Goal: Communication & Community: Answer question/provide support

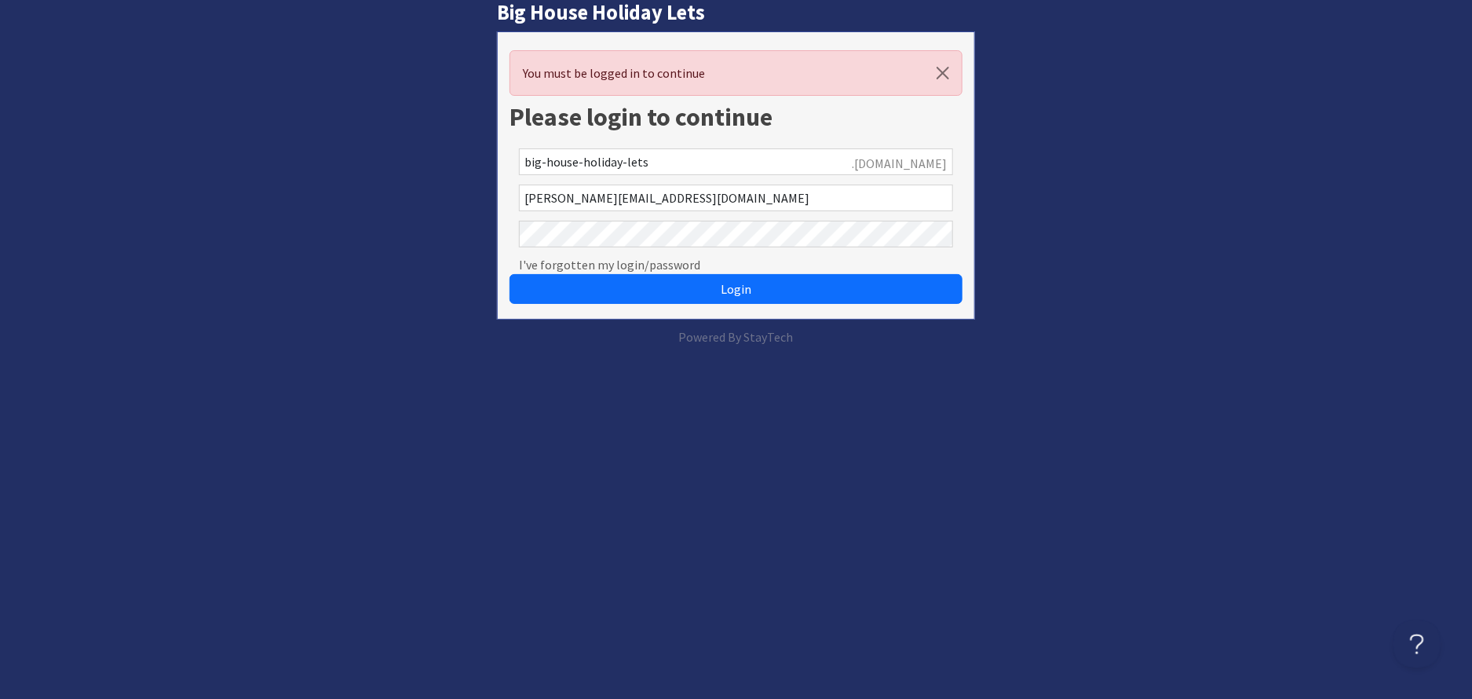
click at [509, 274] on button "Login" at bounding box center [735, 289] width 453 height 30
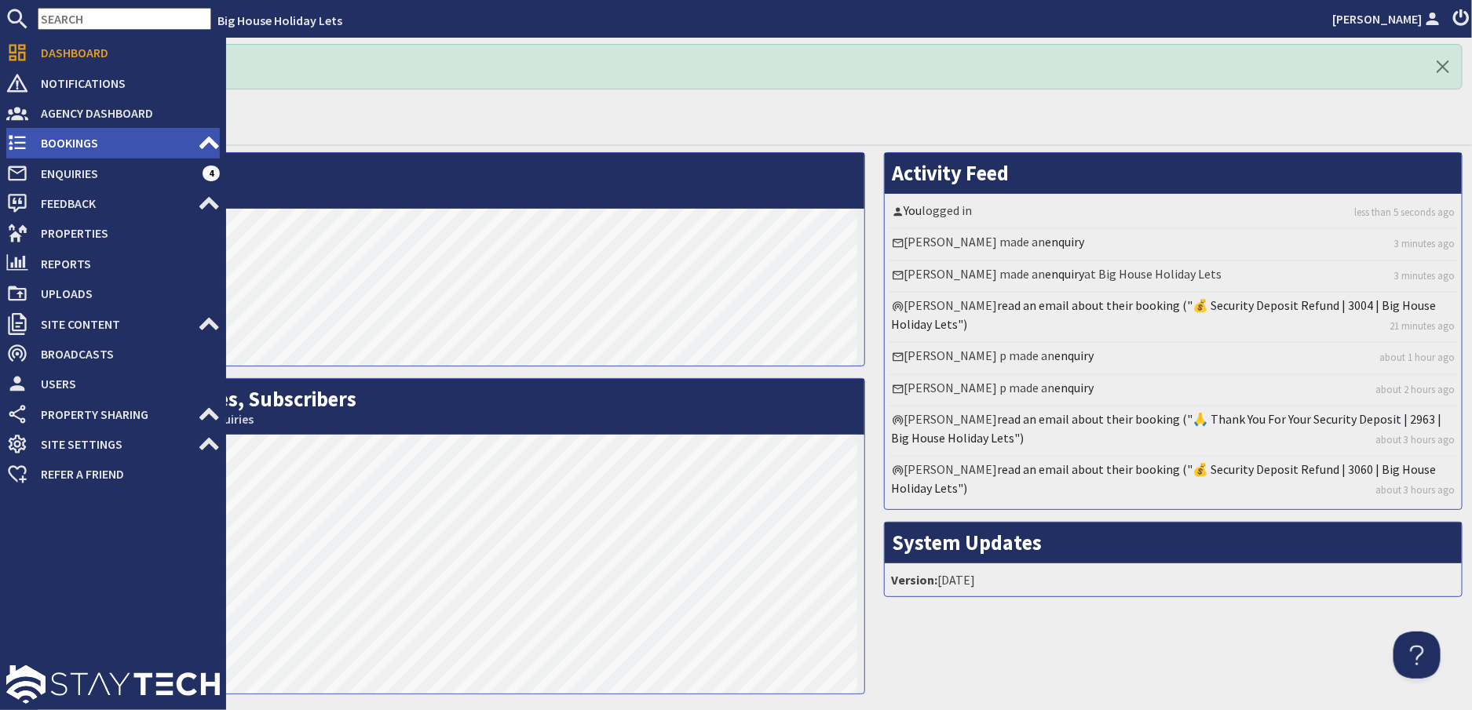
click at [76, 133] on span "Bookings" at bounding box center [113, 142] width 170 height 25
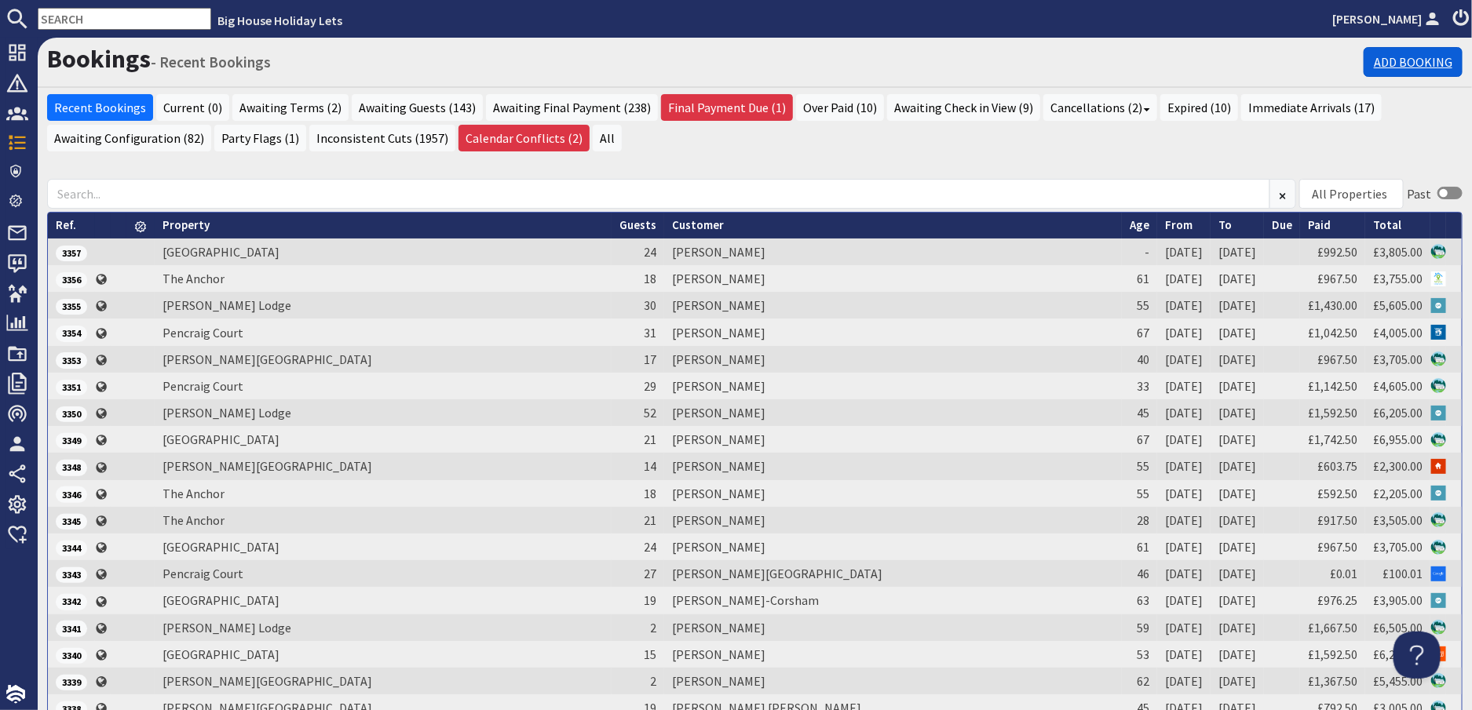
click at [1389, 60] on link "Add Booking" at bounding box center [1412, 62] width 99 height 30
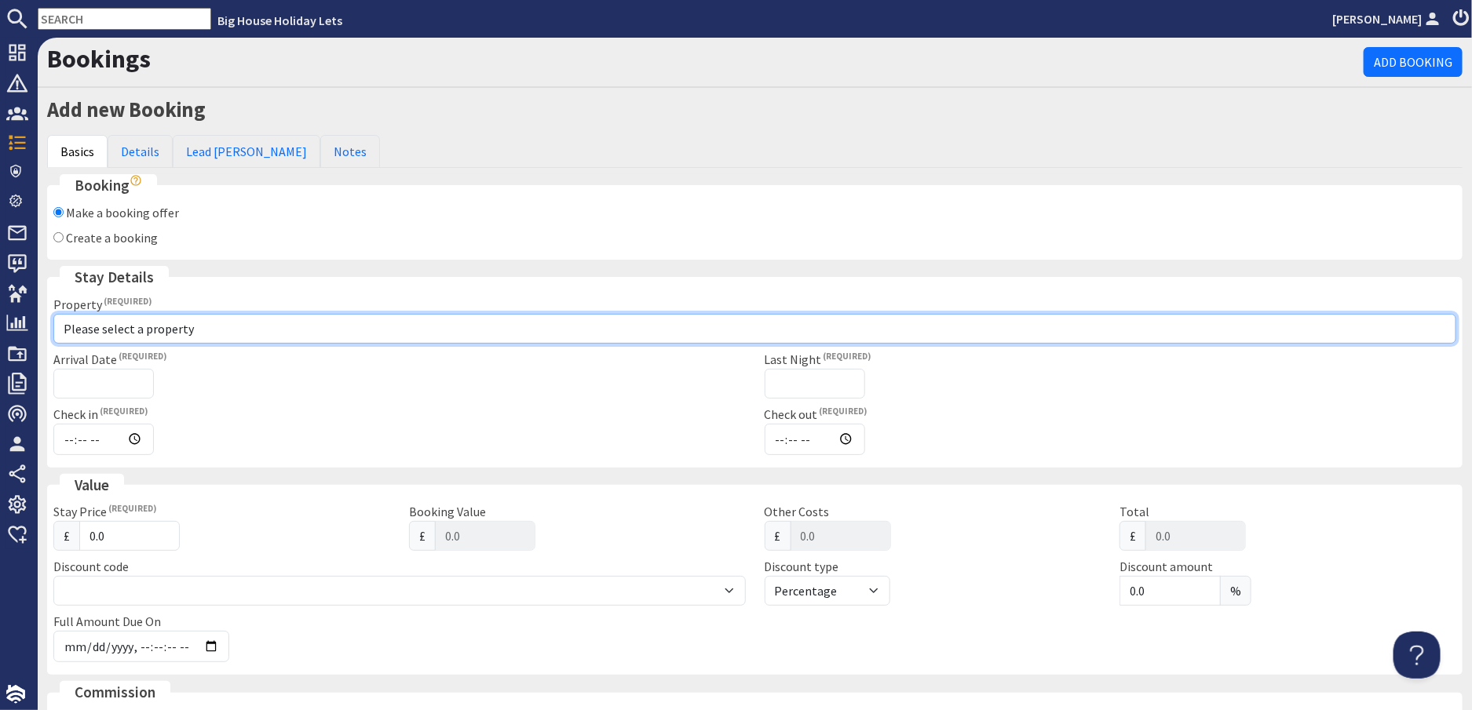
click at [139, 328] on select "Please select a property Beachley Manor Bowley Hall Bromsash House Carefree Cot…" at bounding box center [754, 329] width 1403 height 30
select select "610"
click at [53, 314] on select "Please select a property Beachley Manor Bowley Hall Bromsash House Carefree Cot…" at bounding box center [754, 329] width 1403 height 30
checkbox input "true"
type input "16:00"
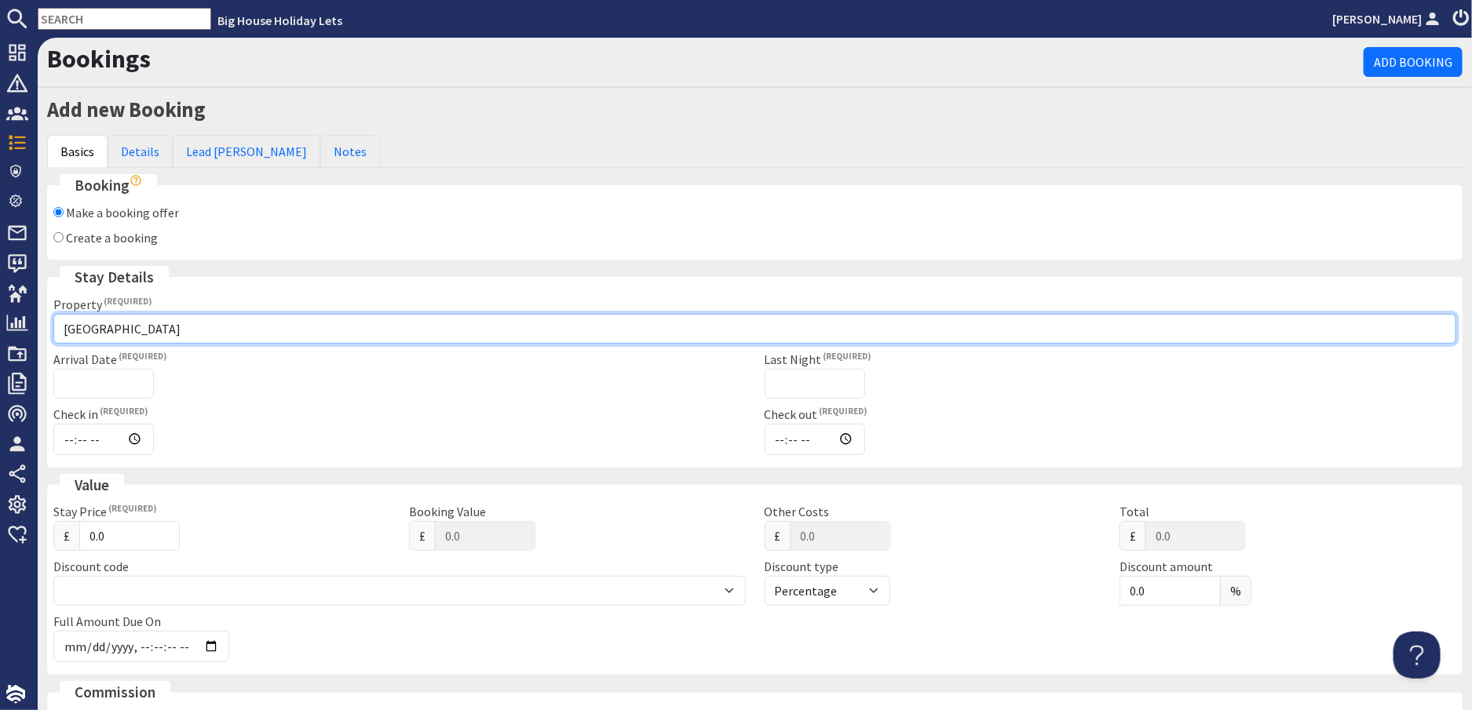
type input "10:00"
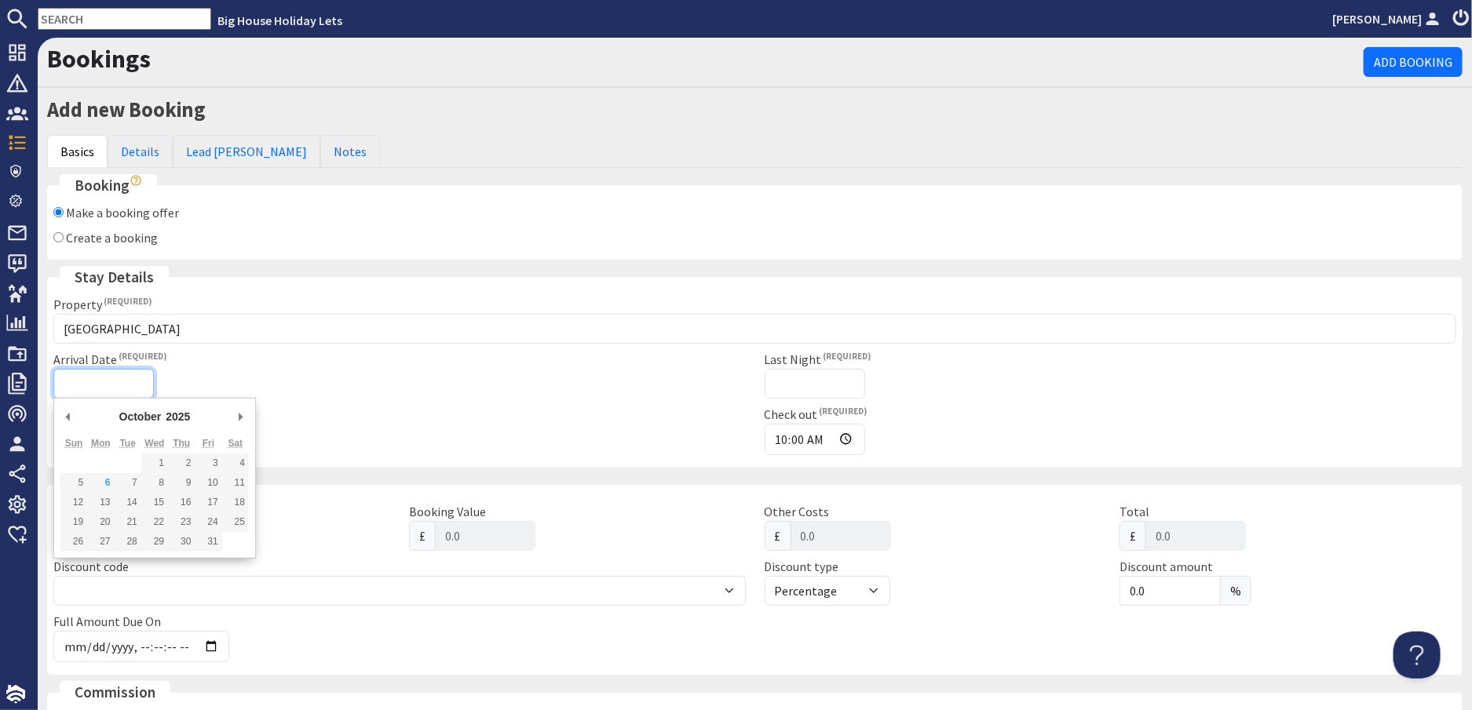
click at [86, 373] on input "Arrival Date" at bounding box center [103, 384] width 100 height 30
type input "[DATE]"
type input "2026-03-13T23:59:59"
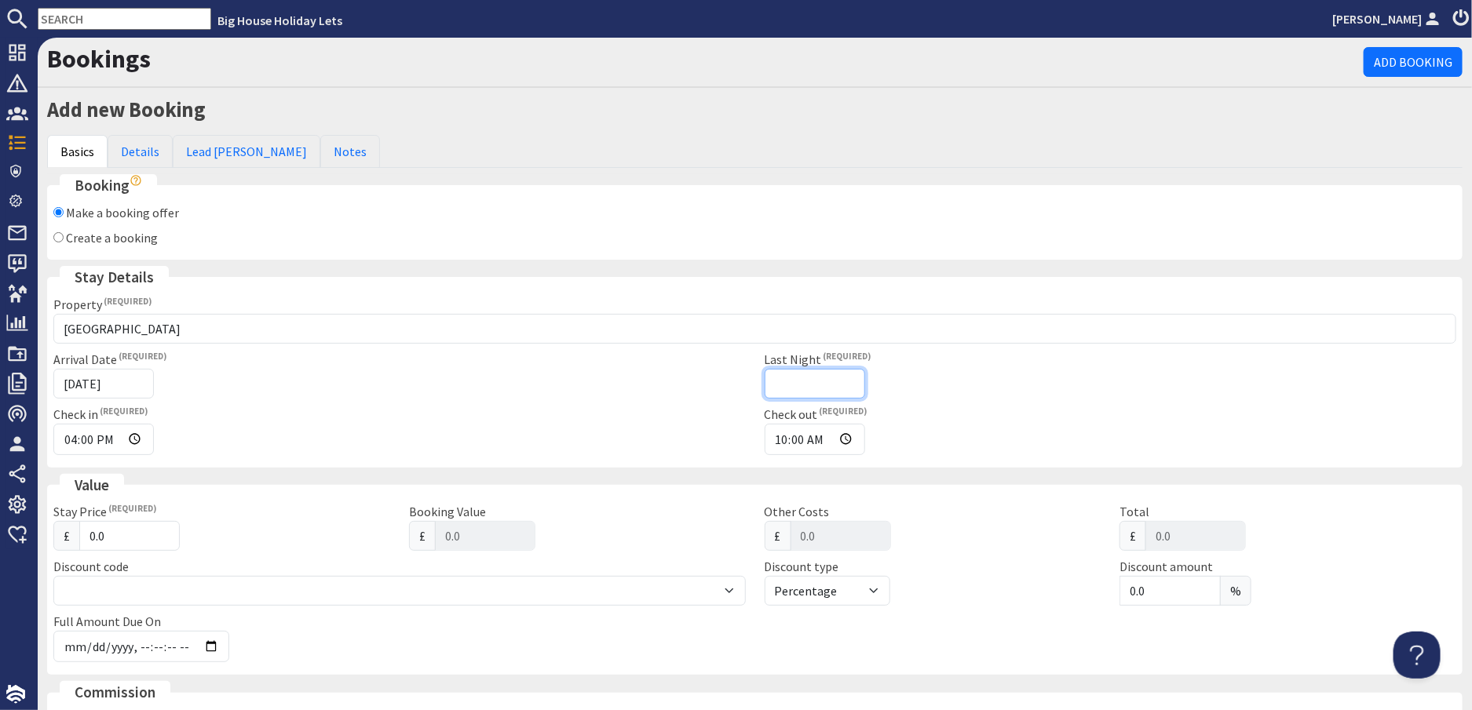
click at [778, 374] on input "Last Night" at bounding box center [814, 384] width 100 height 30
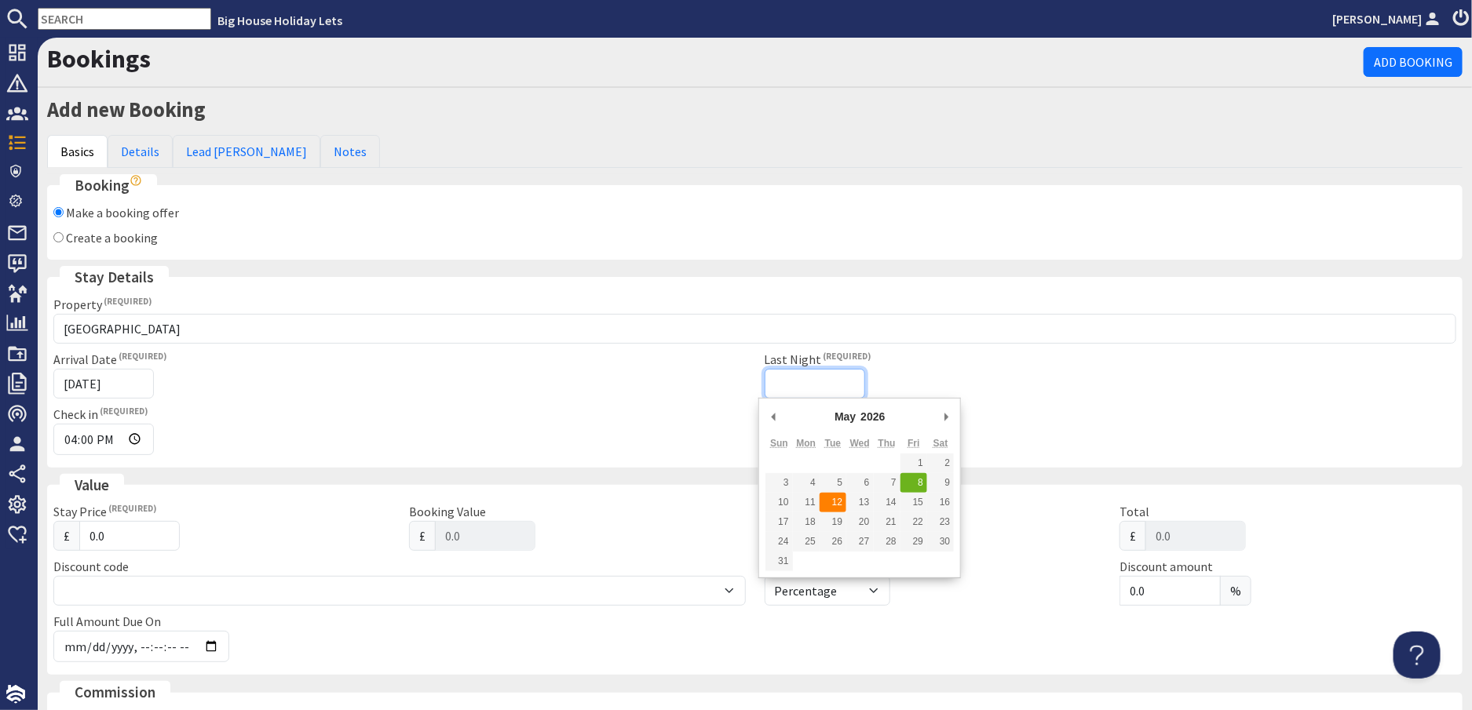
type input "[DATE]"
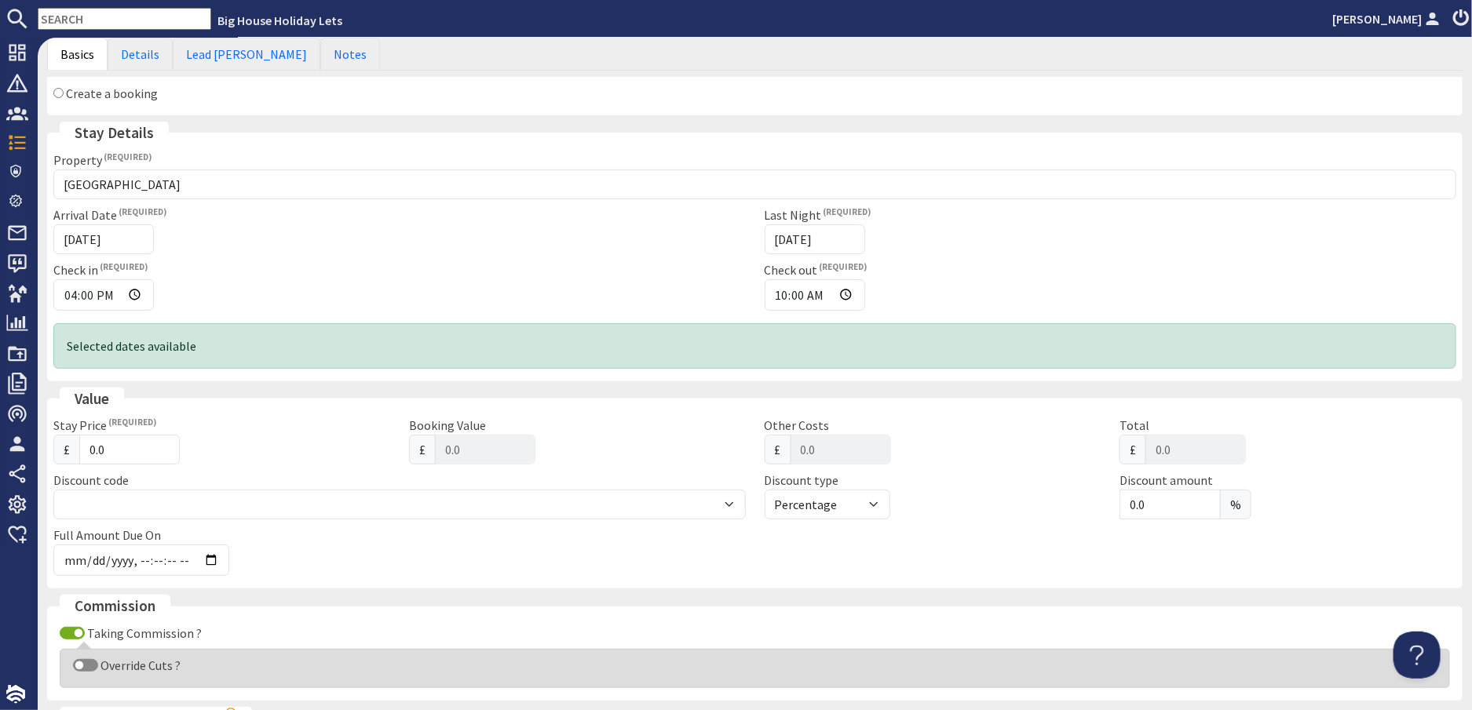
scroll to position [157, 0]
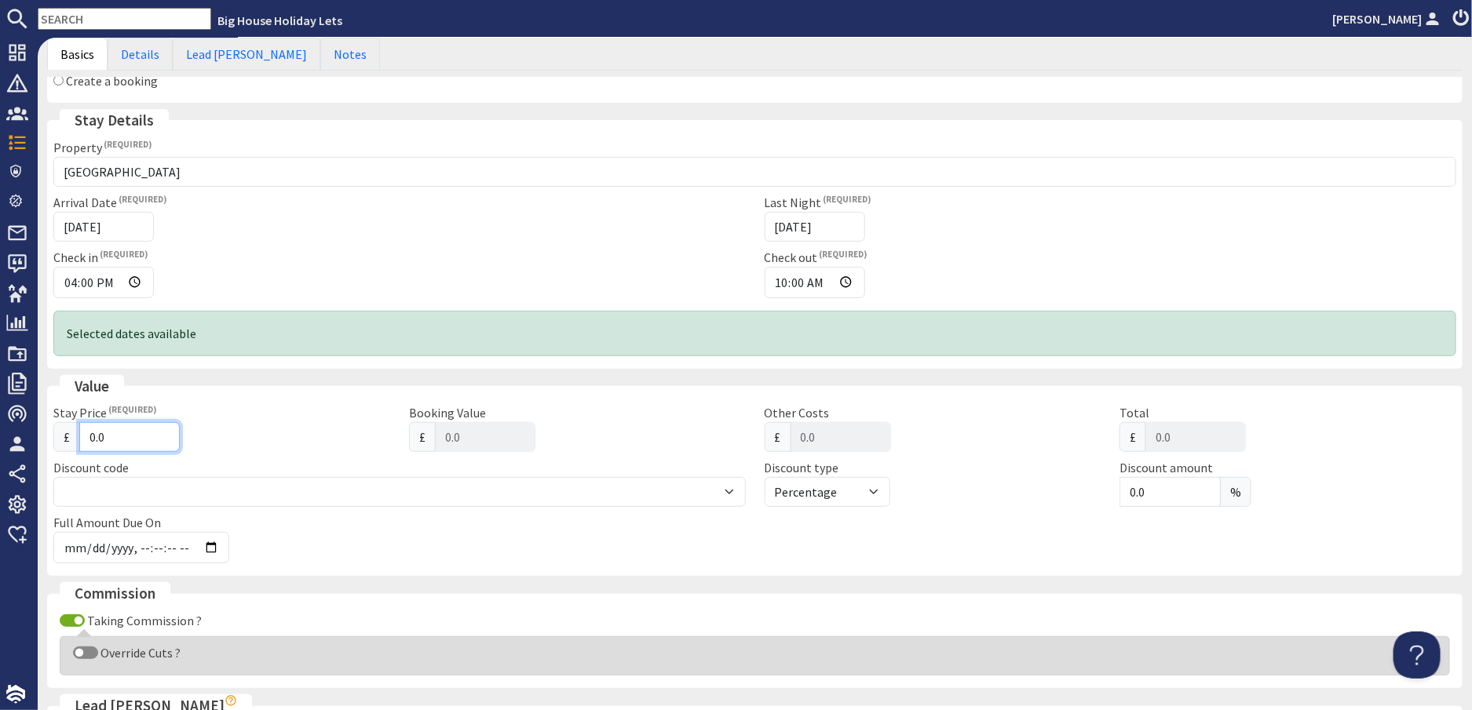
drag, startPoint x: 133, startPoint y: 445, endPoint x: 64, endPoint y: 432, distance: 71.1
click at [64, 432] on div "£ 0.0" at bounding box center [221, 437] width 337 height 30
type input "5"
type input "5.00"
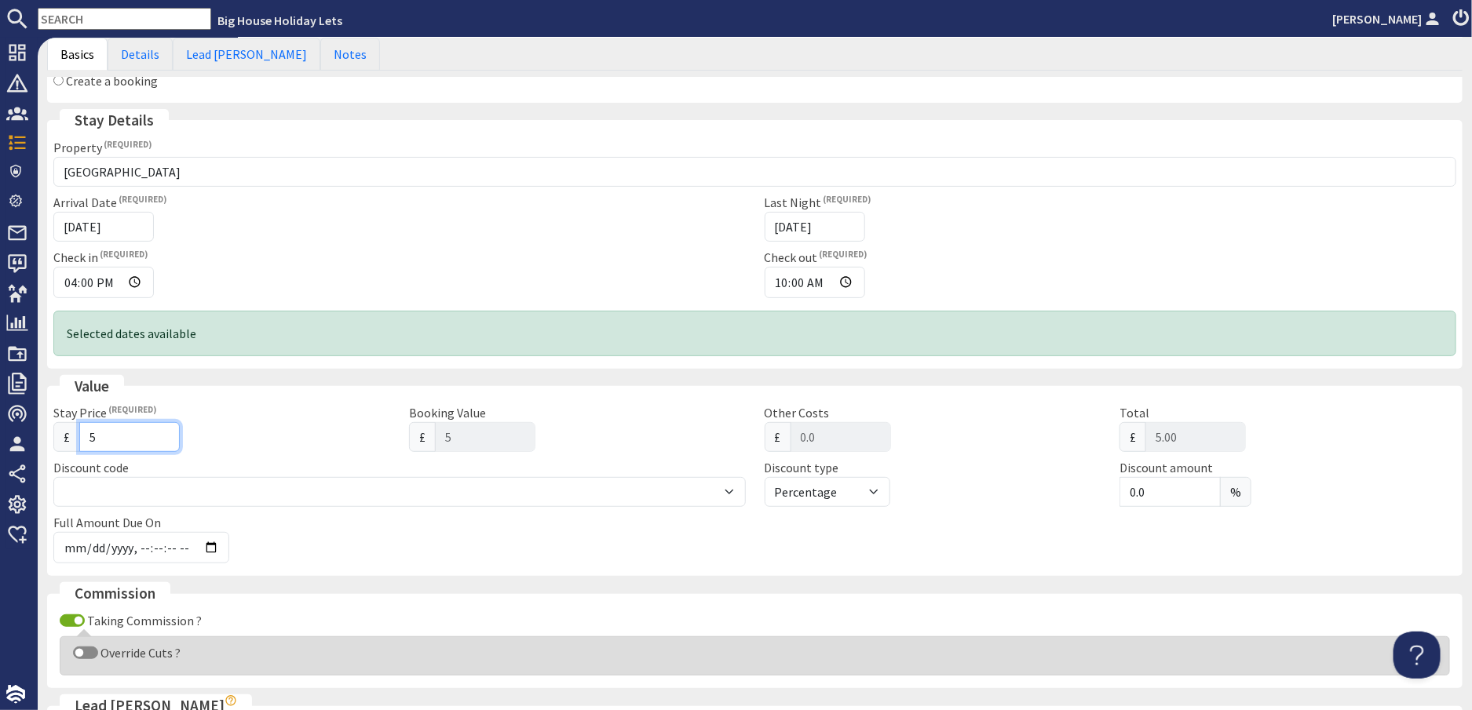
type input "55"
type input "55.00"
type input "550"
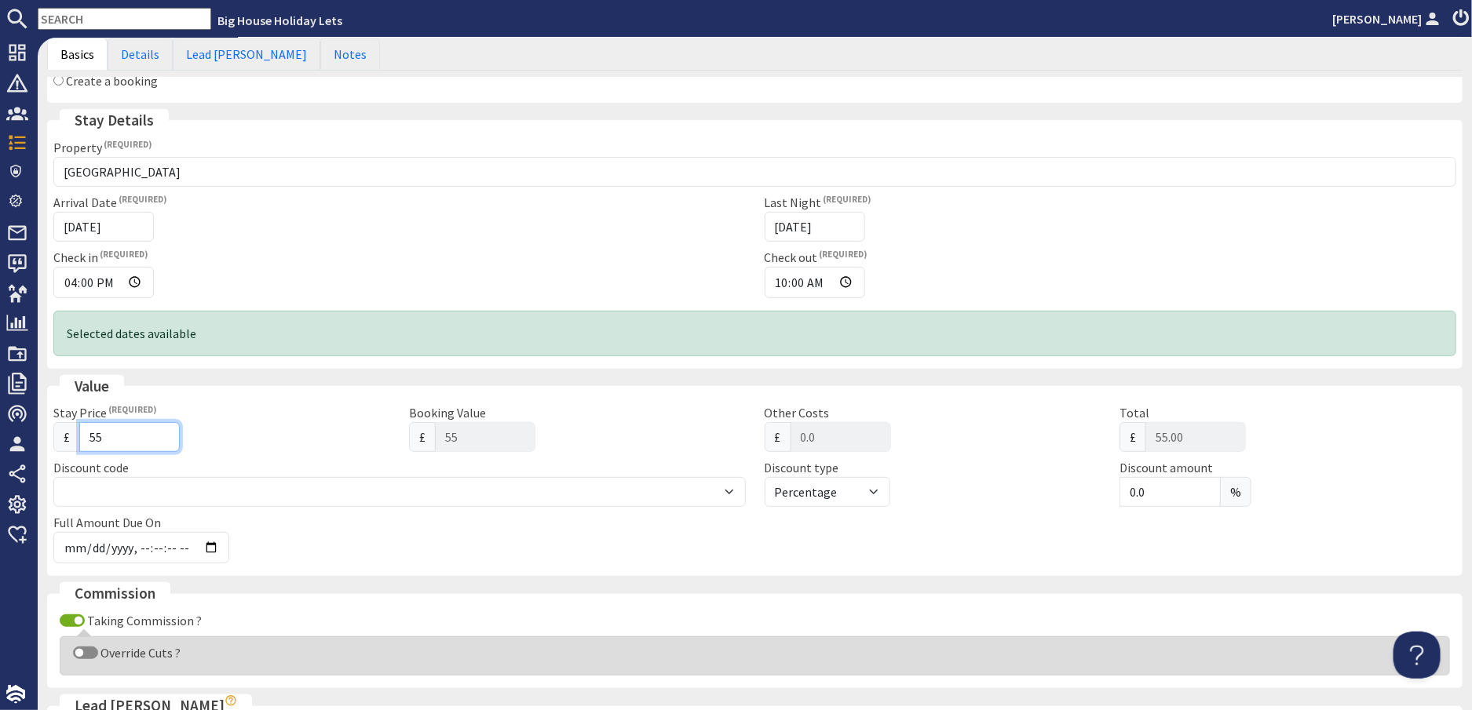
type input "550.00"
type input "5505"
type input "5505.00"
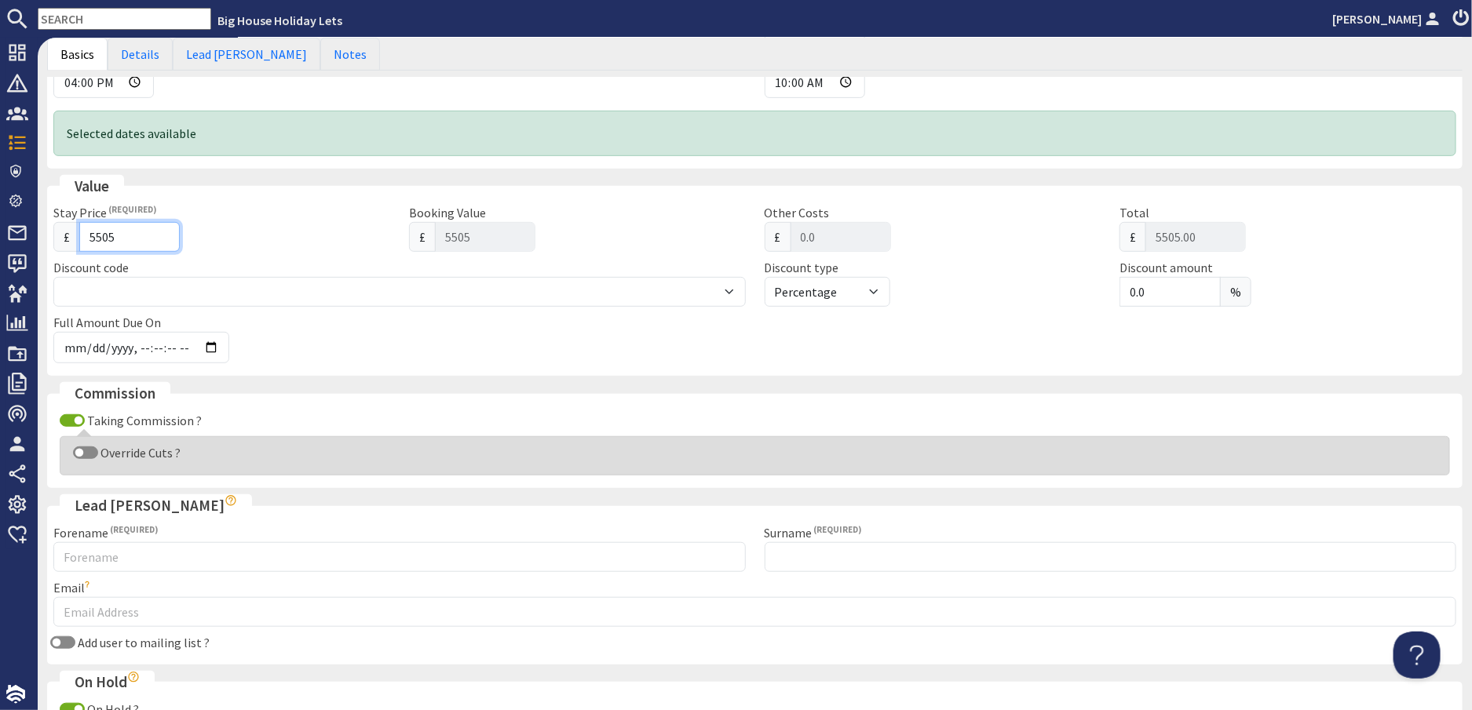
scroll to position [392, 0]
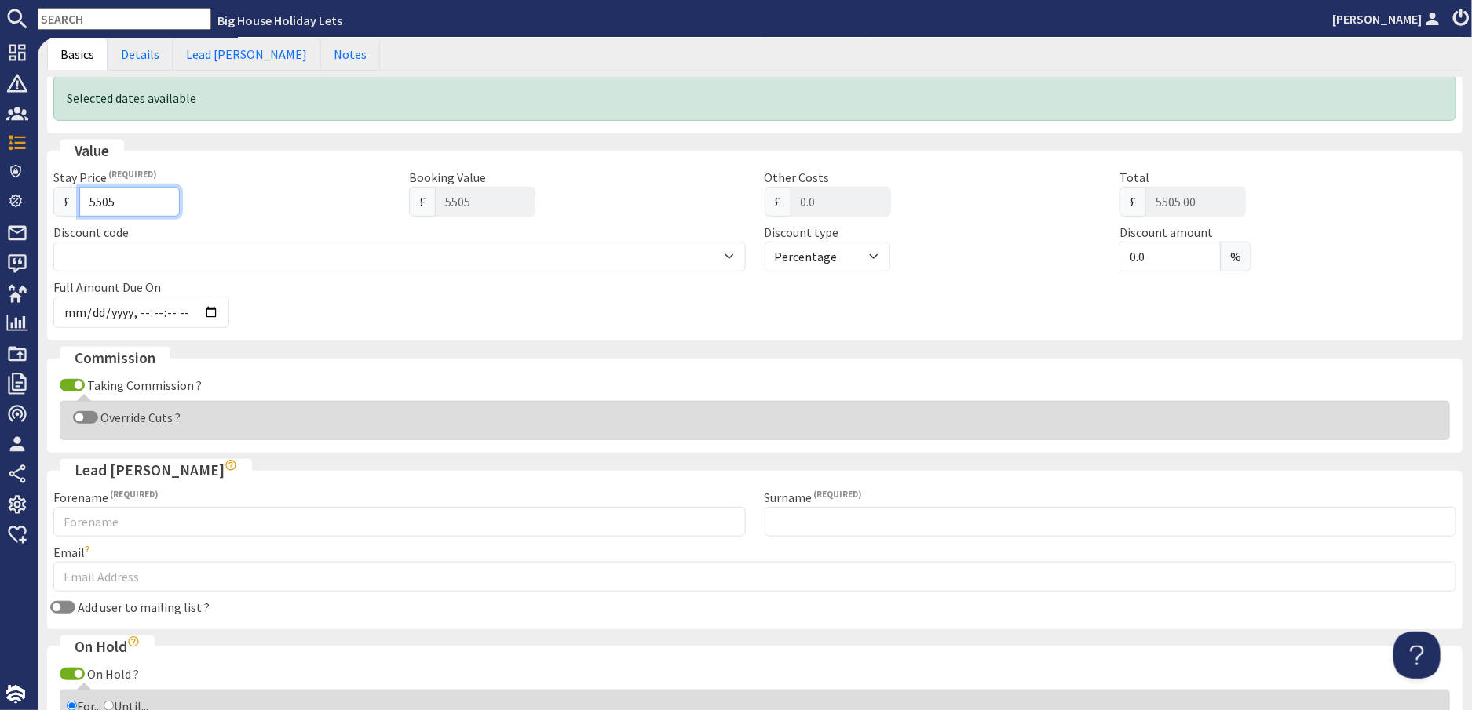
type input "5505"
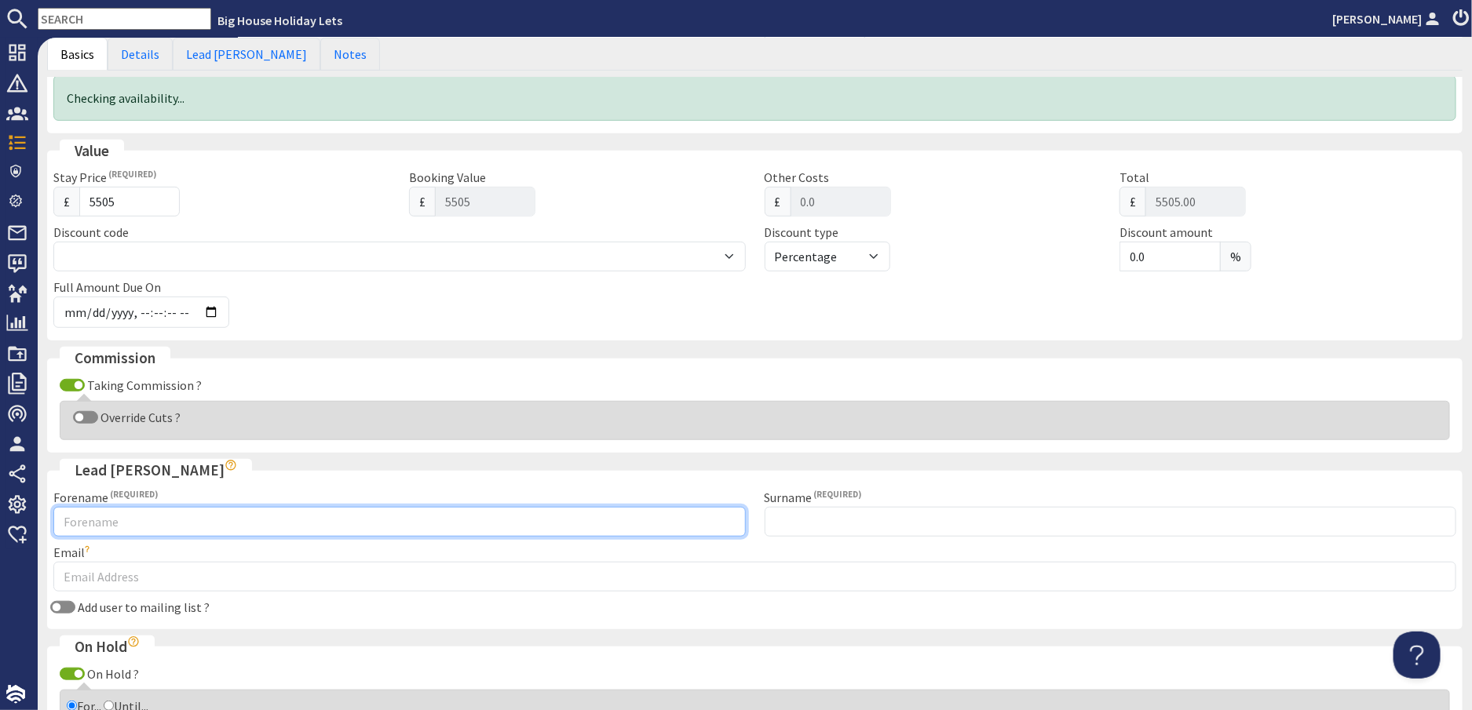
click at [100, 518] on input "Forename" at bounding box center [399, 522] width 692 height 30
type input "Sally"
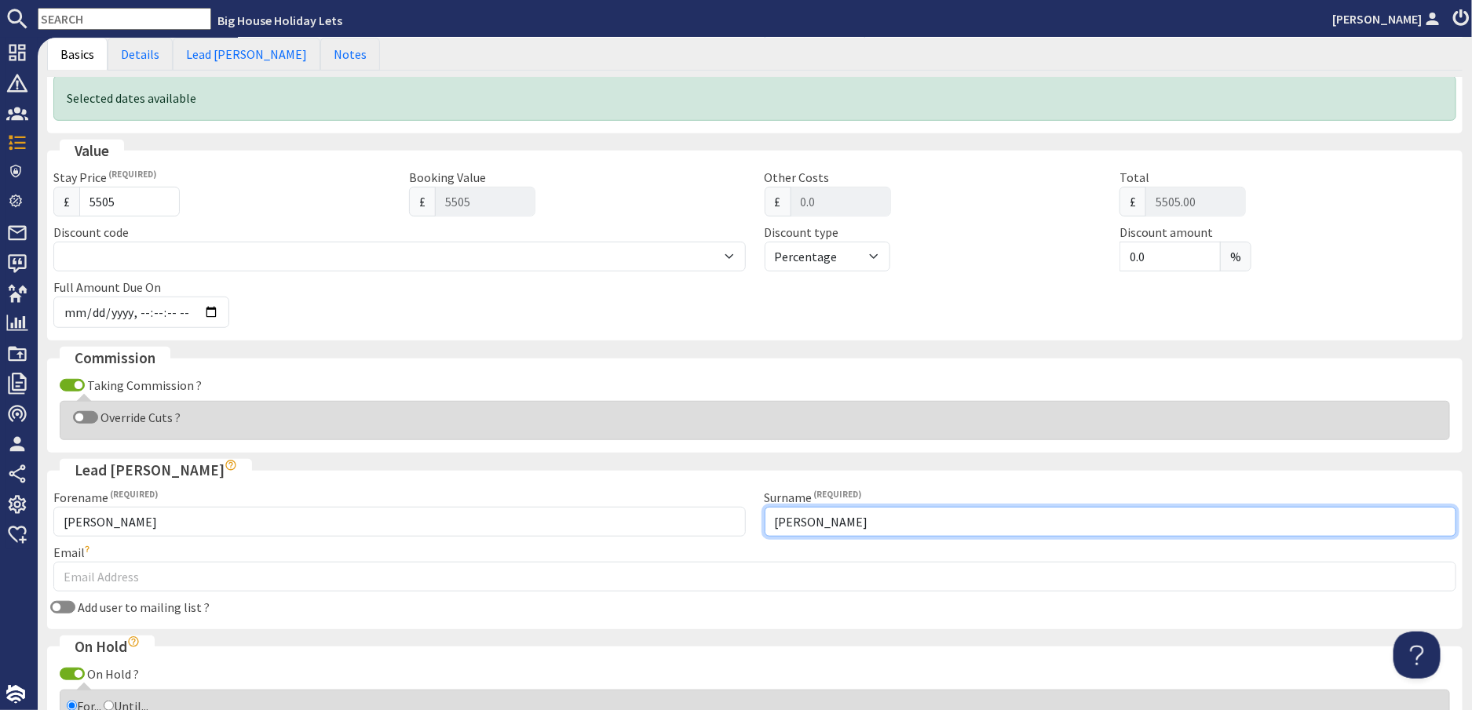
type input "Taylor"
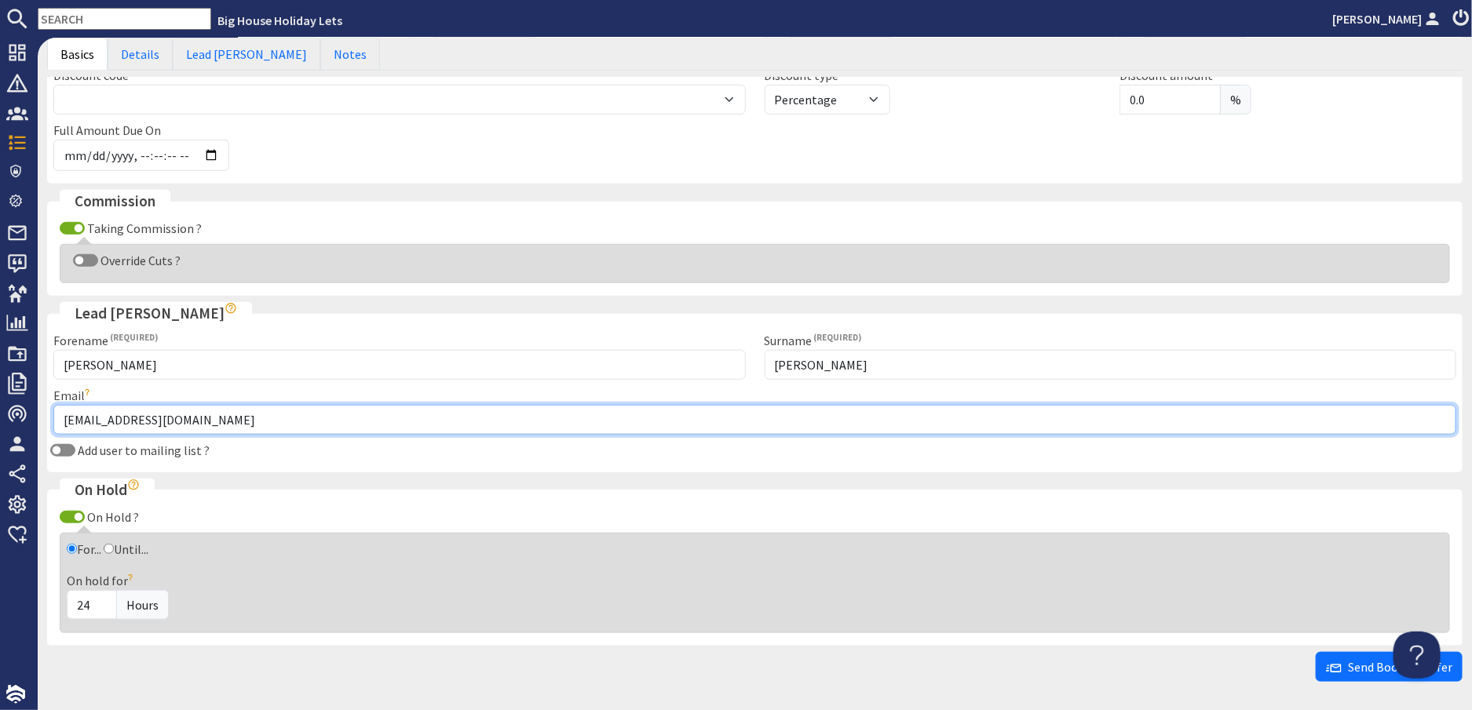
scroll to position [235, 0]
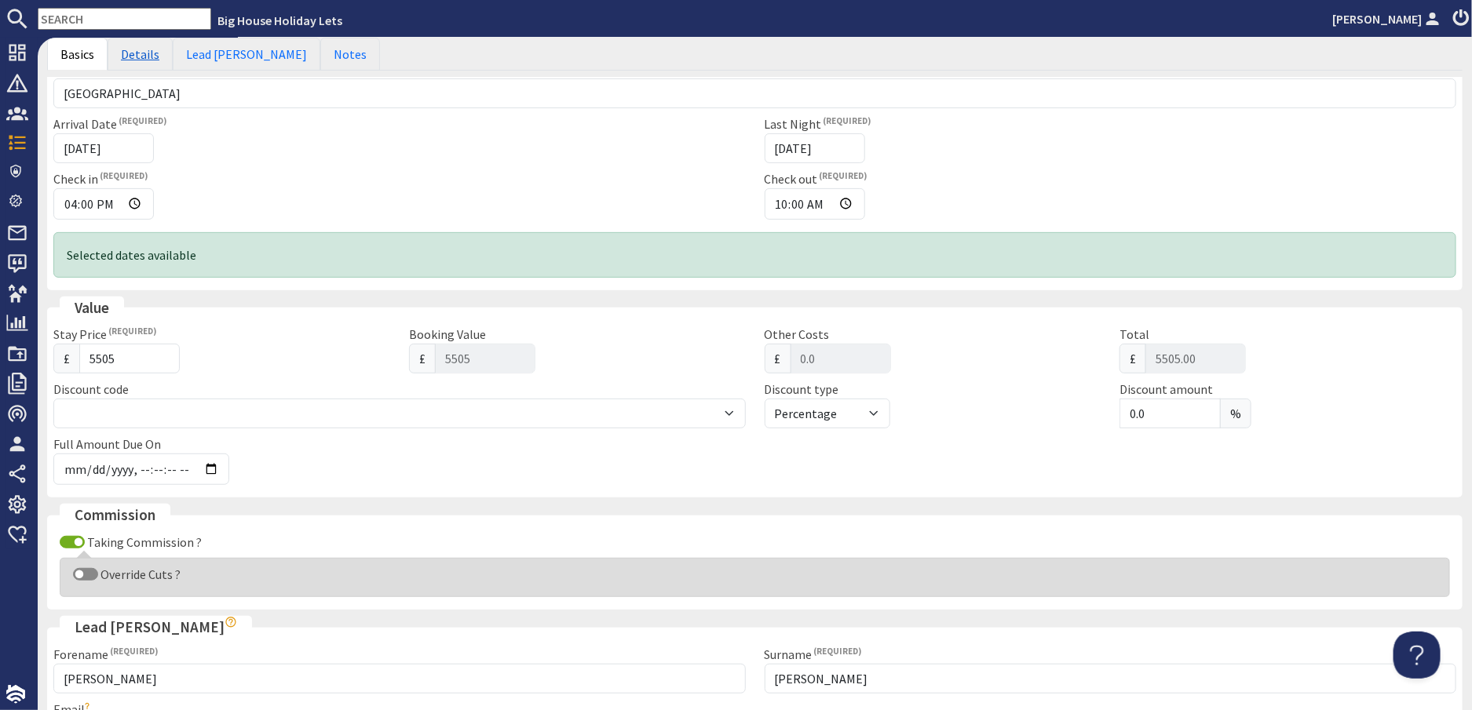
type input "[EMAIL_ADDRESS][DOMAIN_NAME]"
click at [138, 62] on link "Details" at bounding box center [140, 54] width 65 height 33
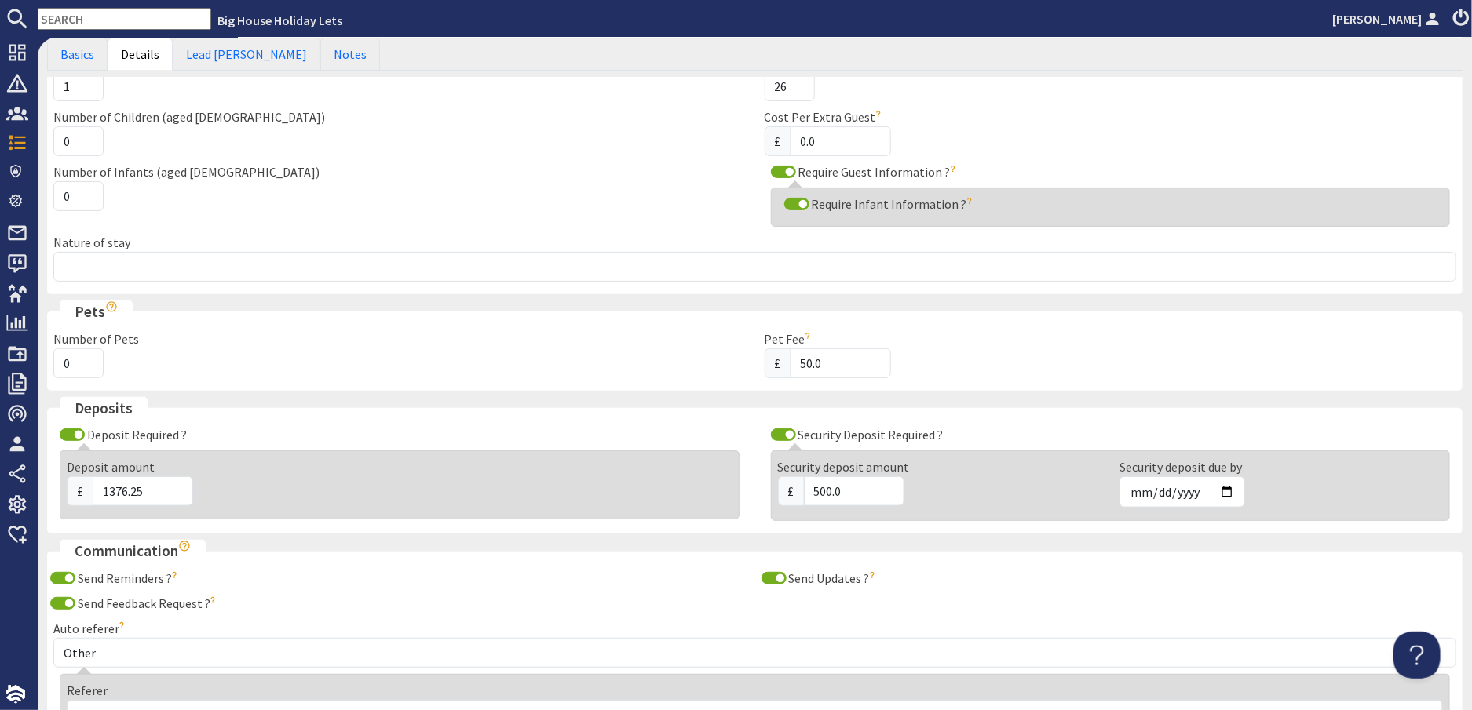
scroll to position [0, 0]
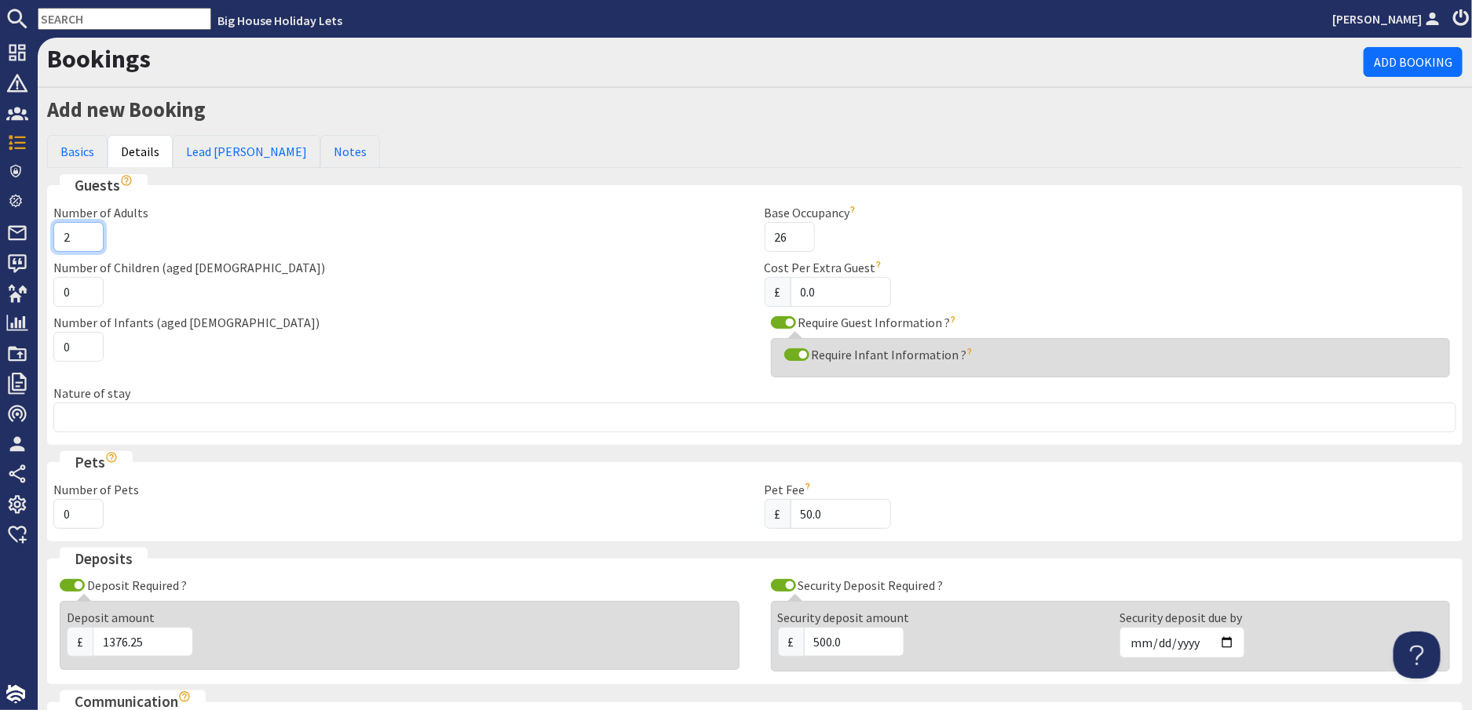
type input "2"
click at [86, 230] on input "2" at bounding box center [78, 237] width 50 height 30
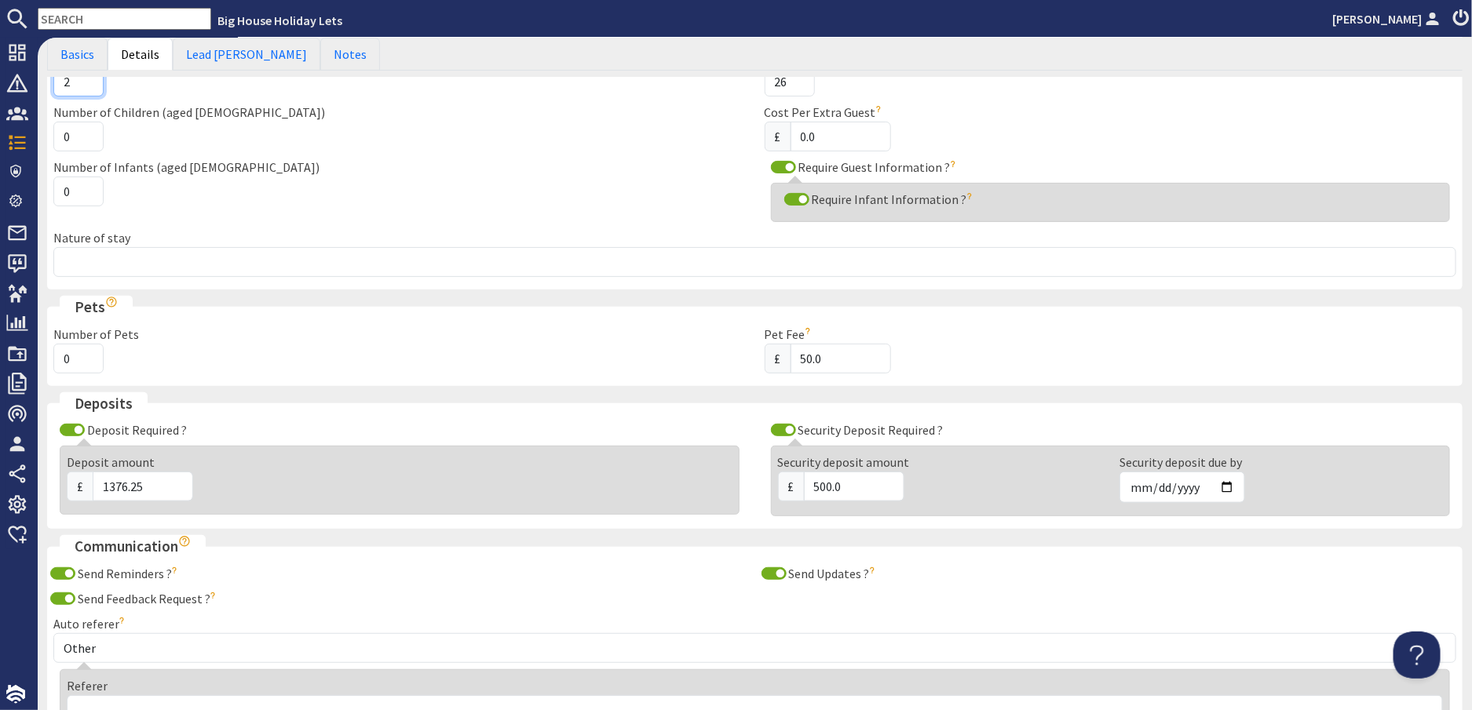
scroll to position [157, 0]
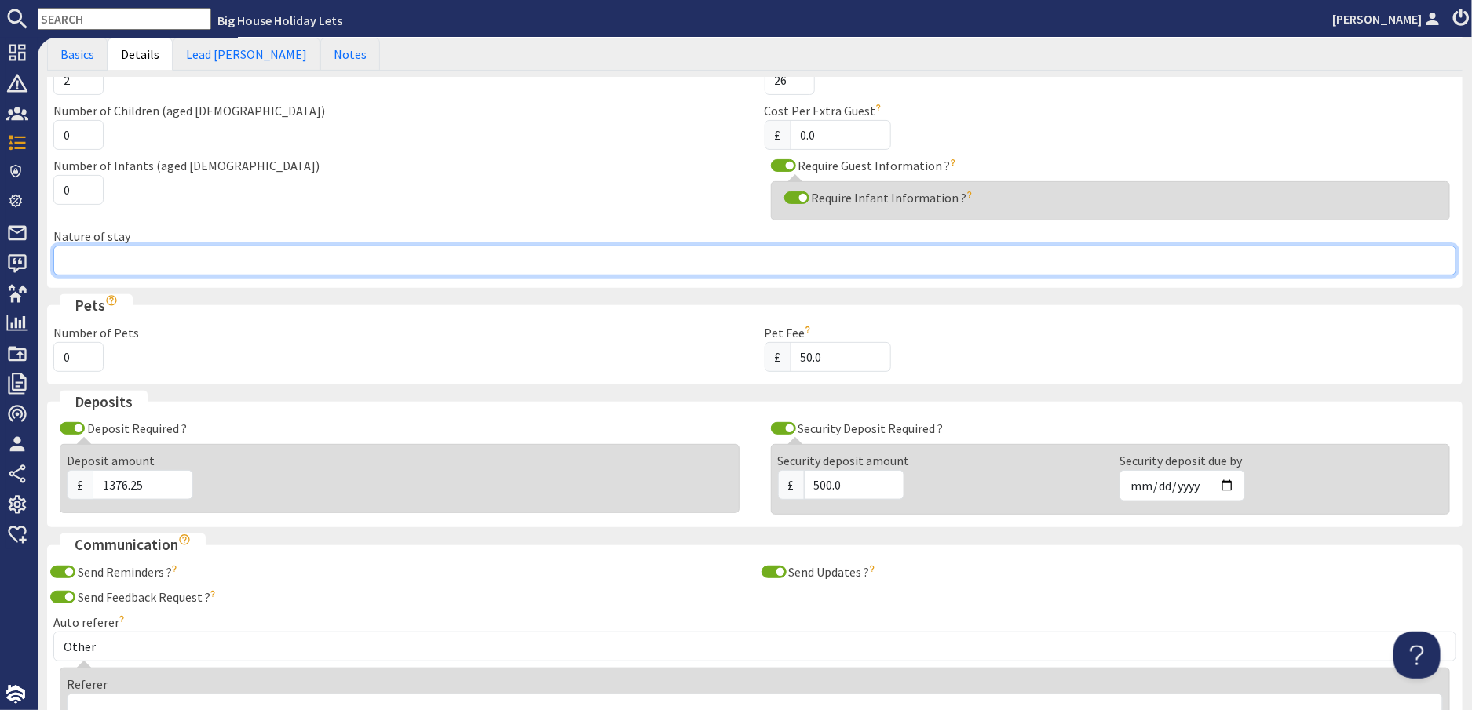
click at [113, 258] on input "Nature of stay" at bounding box center [754, 261] width 1403 height 30
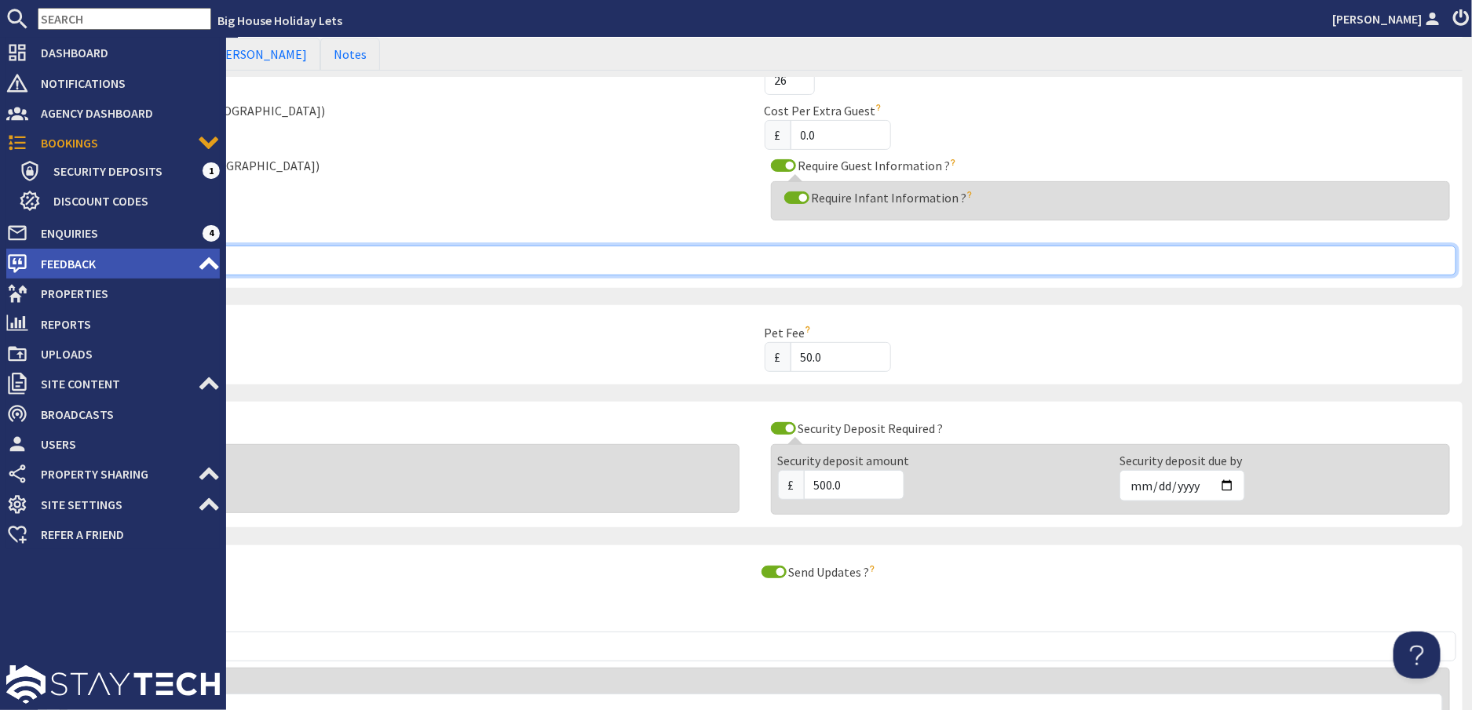
drag, startPoint x: 112, startPoint y: 258, endPoint x: 20, endPoint y: 255, distance: 92.7
click at [20, 255] on div "Dashboard Notifications 0 Agency Dashboard Bookings 0 Security Deposits 1 Disco…" at bounding box center [736, 374] width 1472 height 673
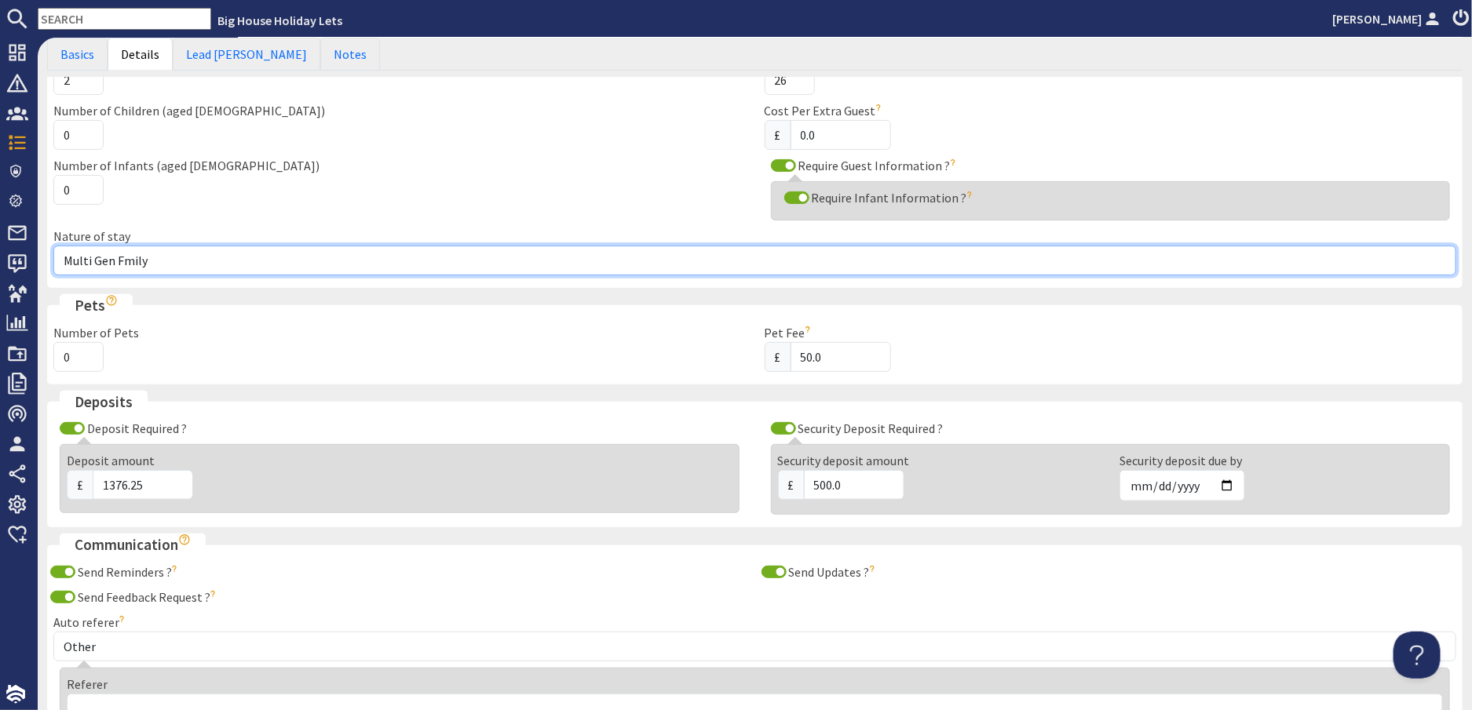
drag, startPoint x: 144, startPoint y: 258, endPoint x: 86, endPoint y: 261, distance: 59.0
click at [86, 261] on input "Multi Gen Fmily" at bounding box center [754, 261] width 1403 height 30
type input "Multi generational family"
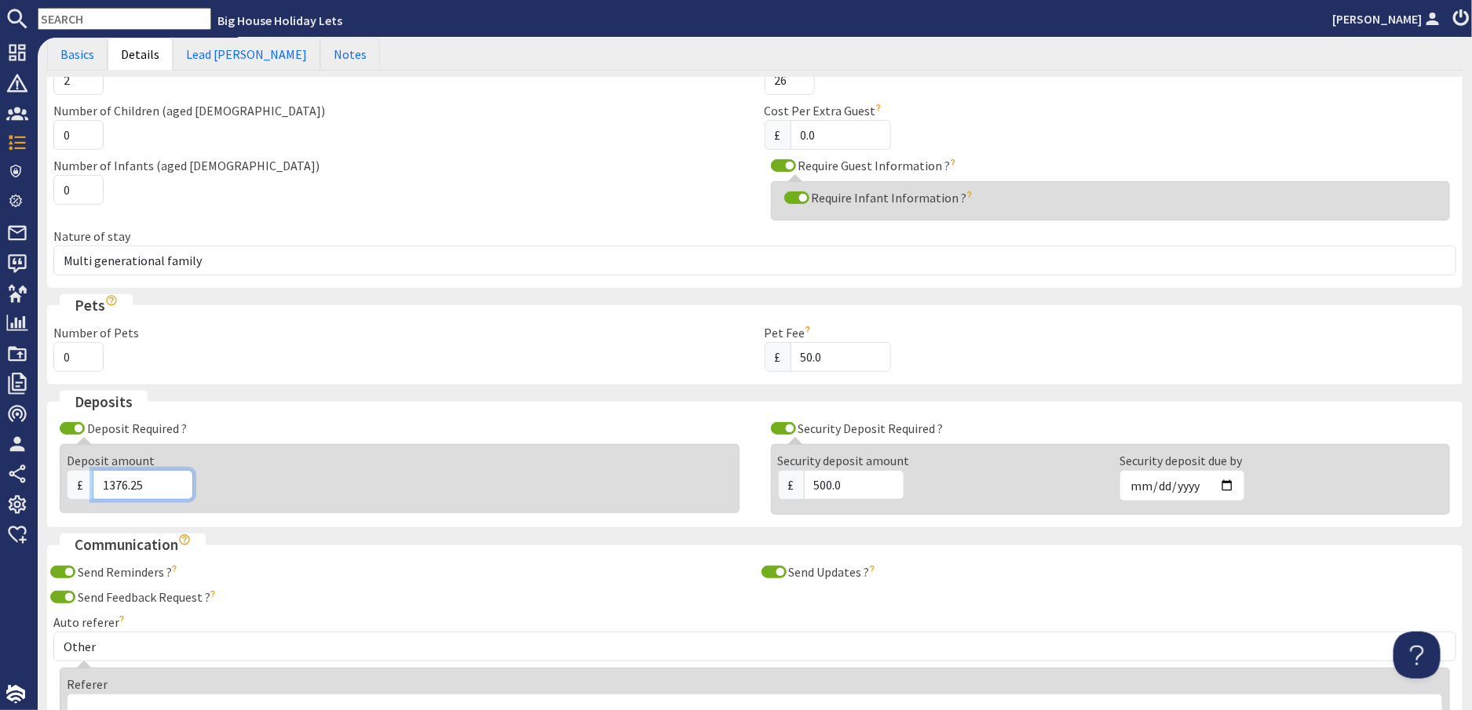
drag, startPoint x: 152, startPoint y: 480, endPoint x: 97, endPoint y: 490, distance: 55.7
click at [97, 490] on input "1376.25" at bounding box center [143, 485] width 100 height 30
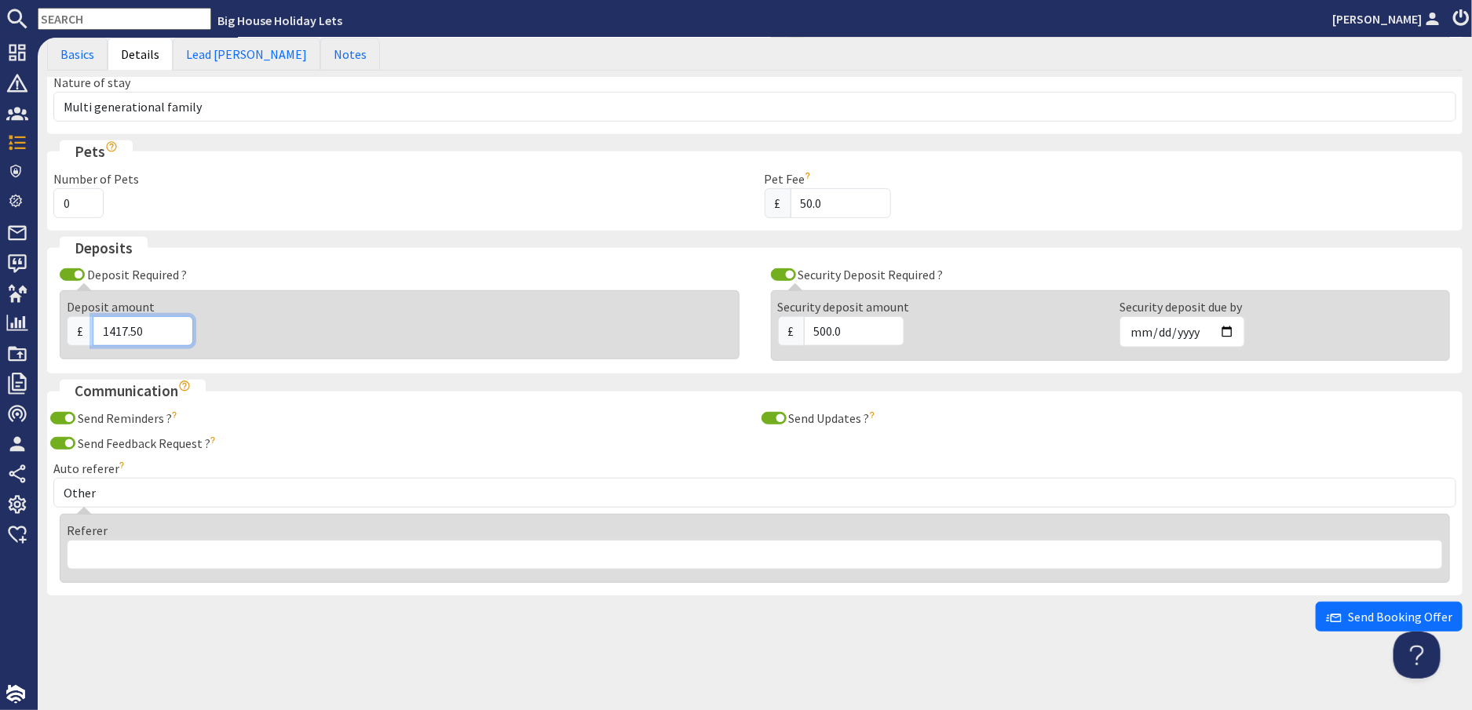
scroll to position [314, 0]
type input "1417.50"
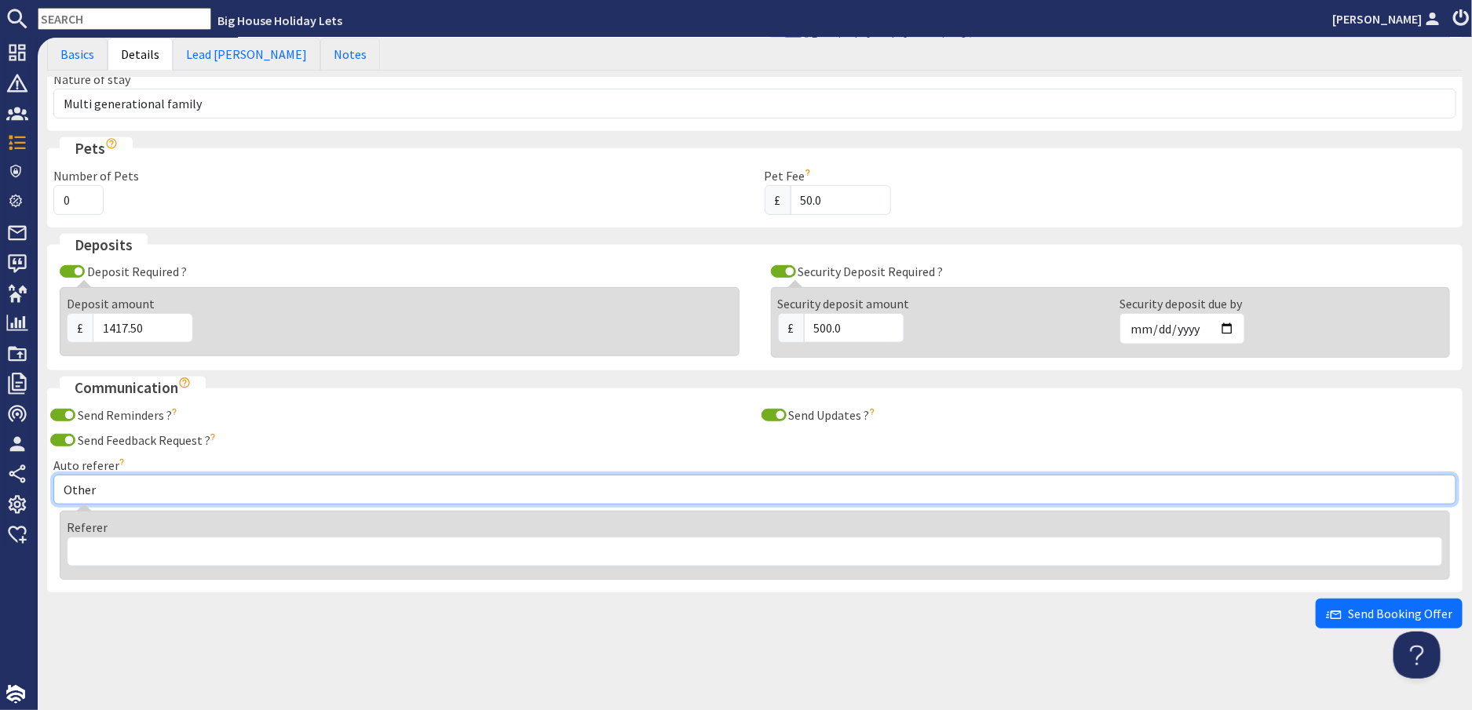
click at [155, 491] on select "Other Aber Cottage and Retreat Abritel Airbnb Althea House A Moment Of Silence …" at bounding box center [754, 490] width 1403 height 30
select select "24"
click at [53, 475] on select "Other Aber Cottage and Retreat Abritel Airbnb Althea House A Moment Of Silence …" at bounding box center [754, 490] width 1403 height 30
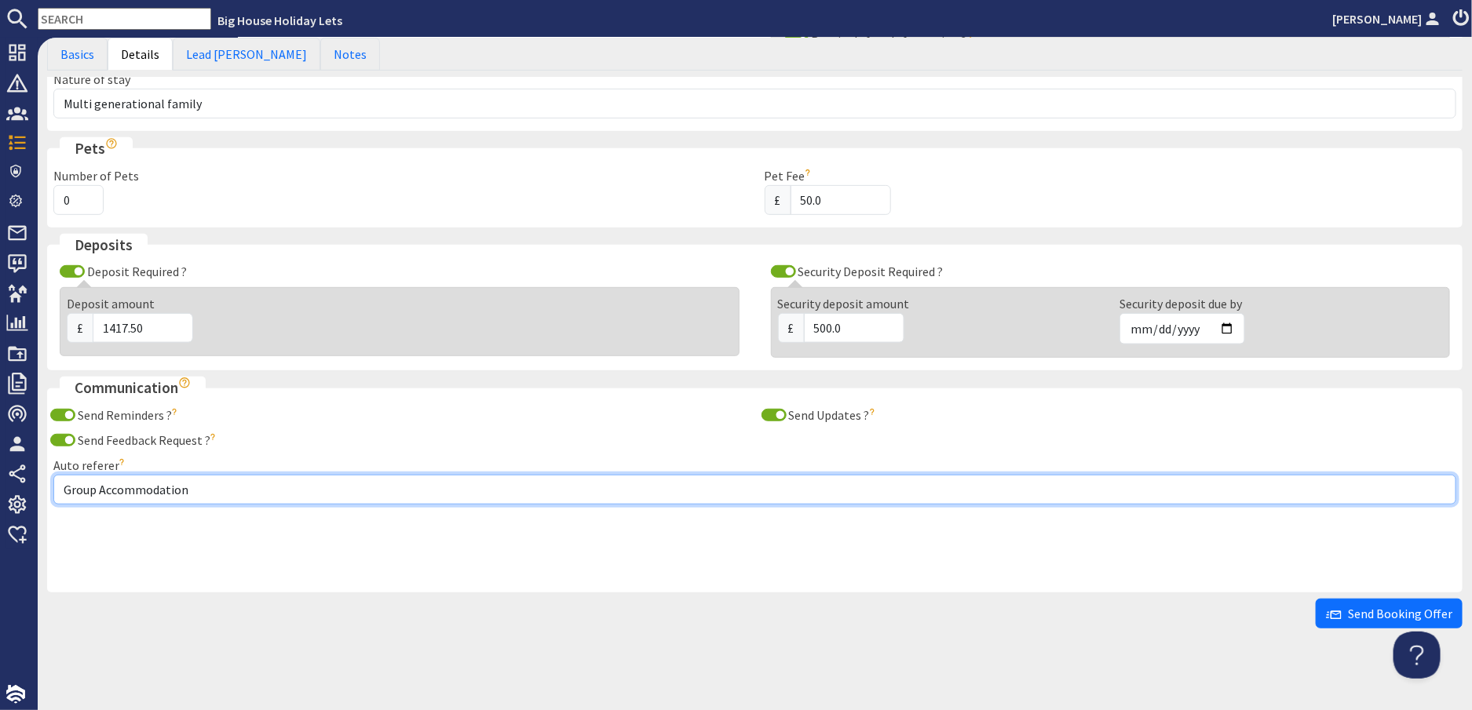
scroll to position [243, 0]
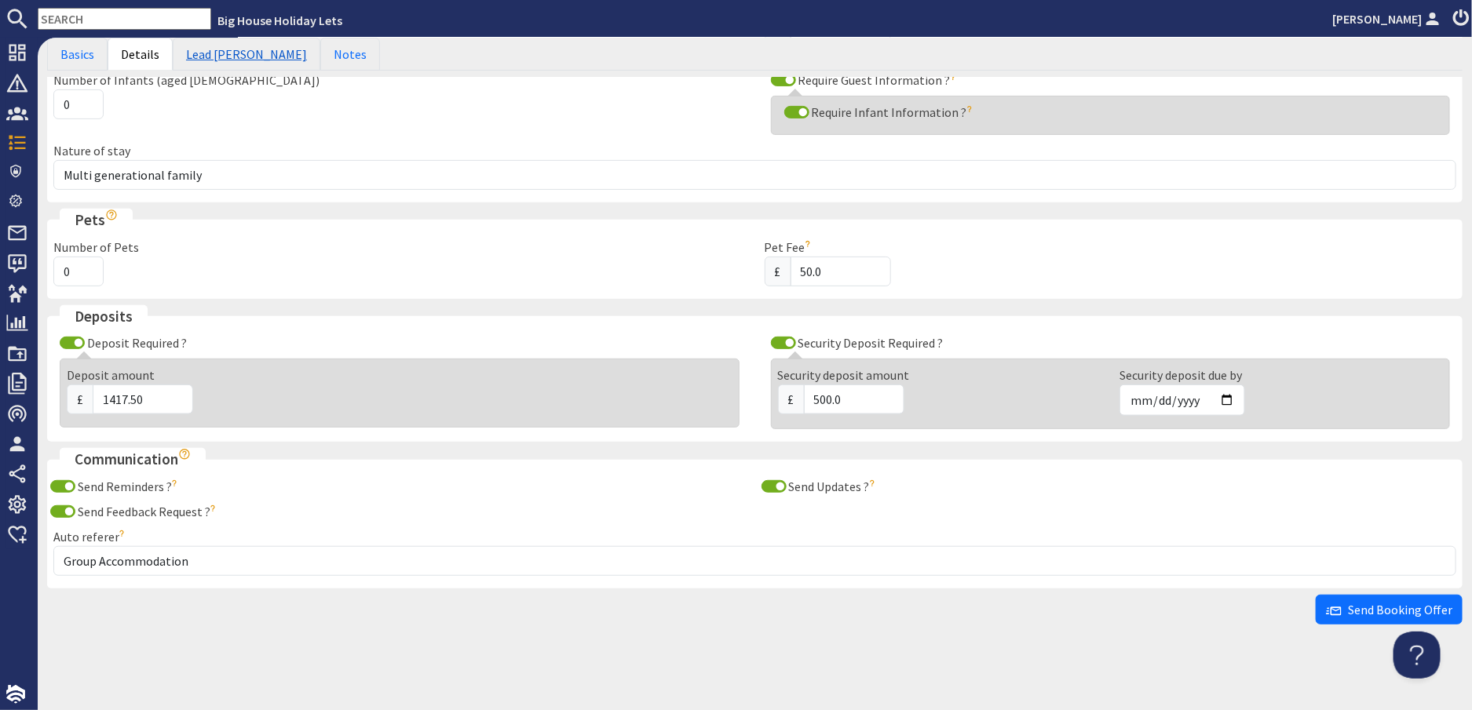
click at [231, 58] on link "Lead [PERSON_NAME]" at bounding box center [247, 54] width 148 height 33
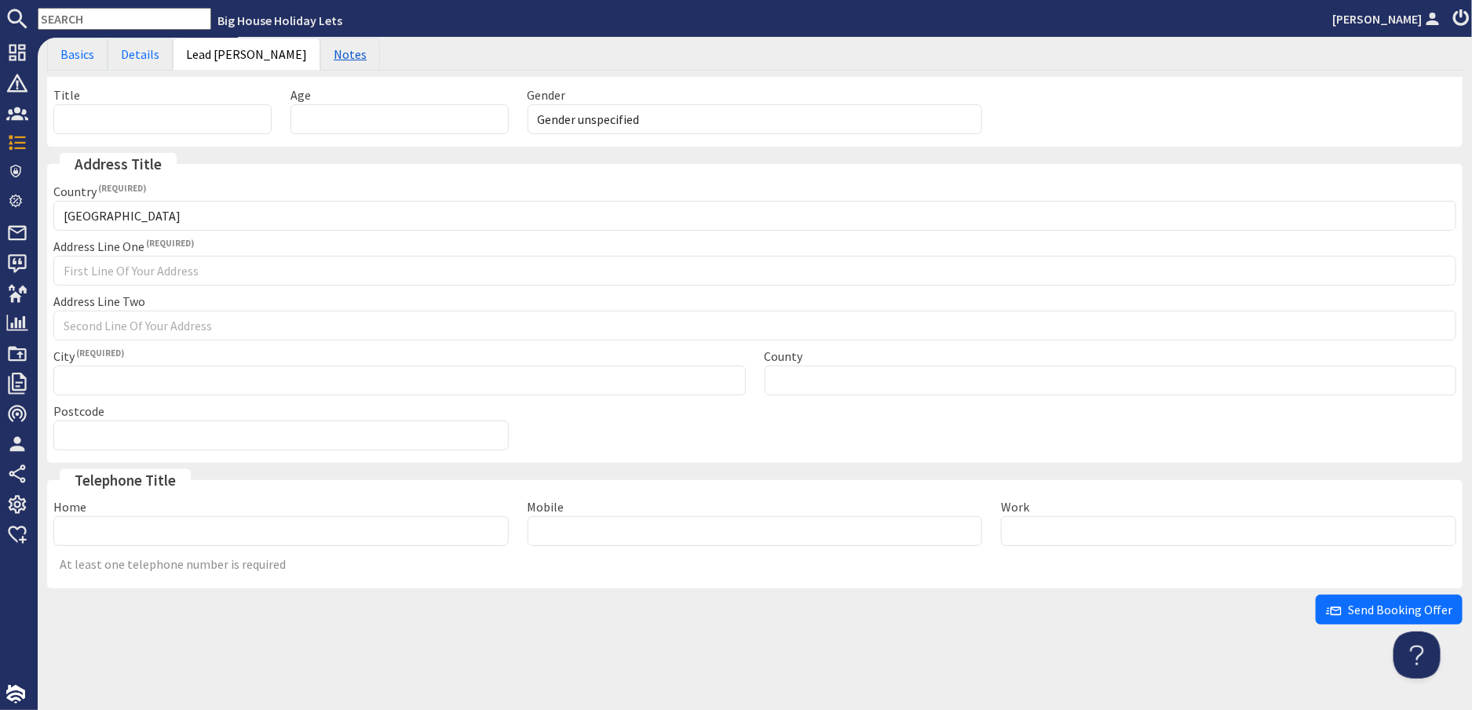
click at [320, 61] on link "Notes" at bounding box center [350, 54] width 60 height 33
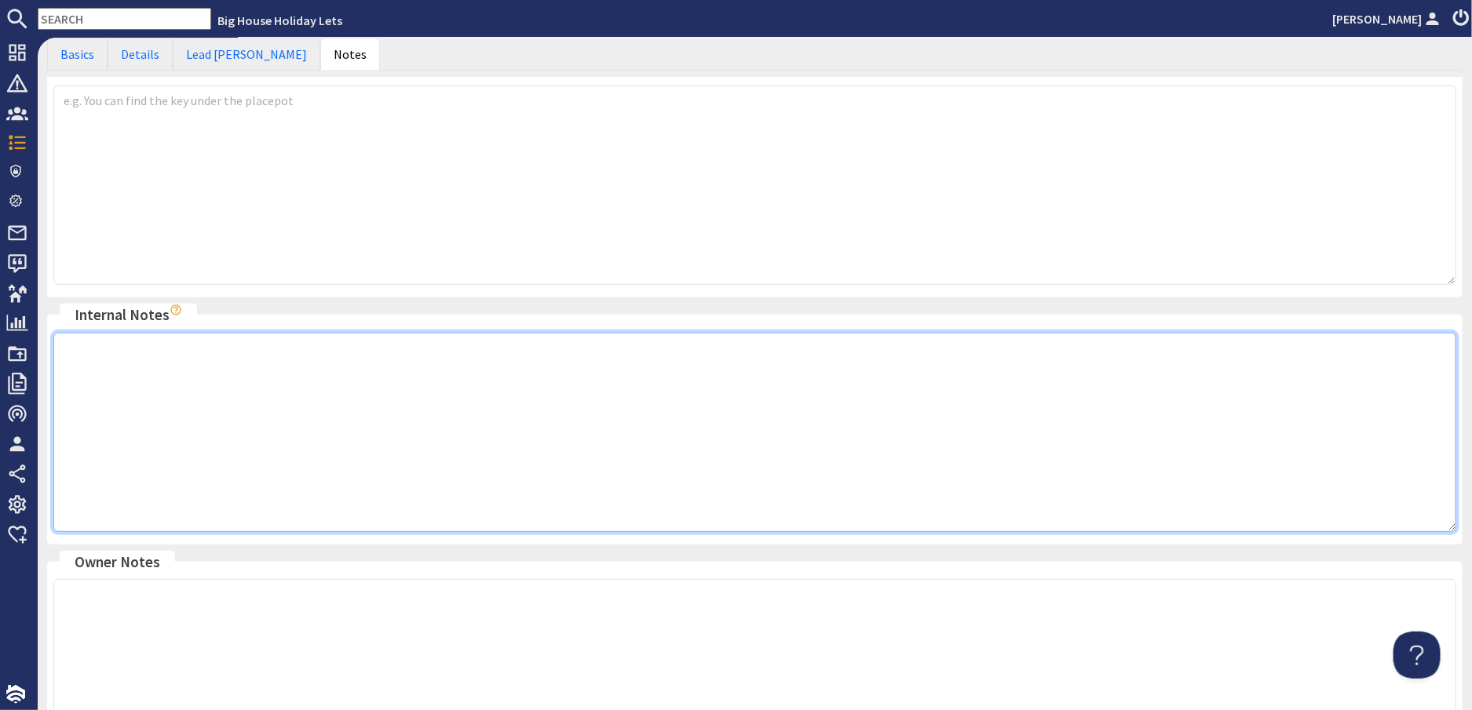
click at [126, 348] on textarea at bounding box center [754, 432] width 1403 height 199
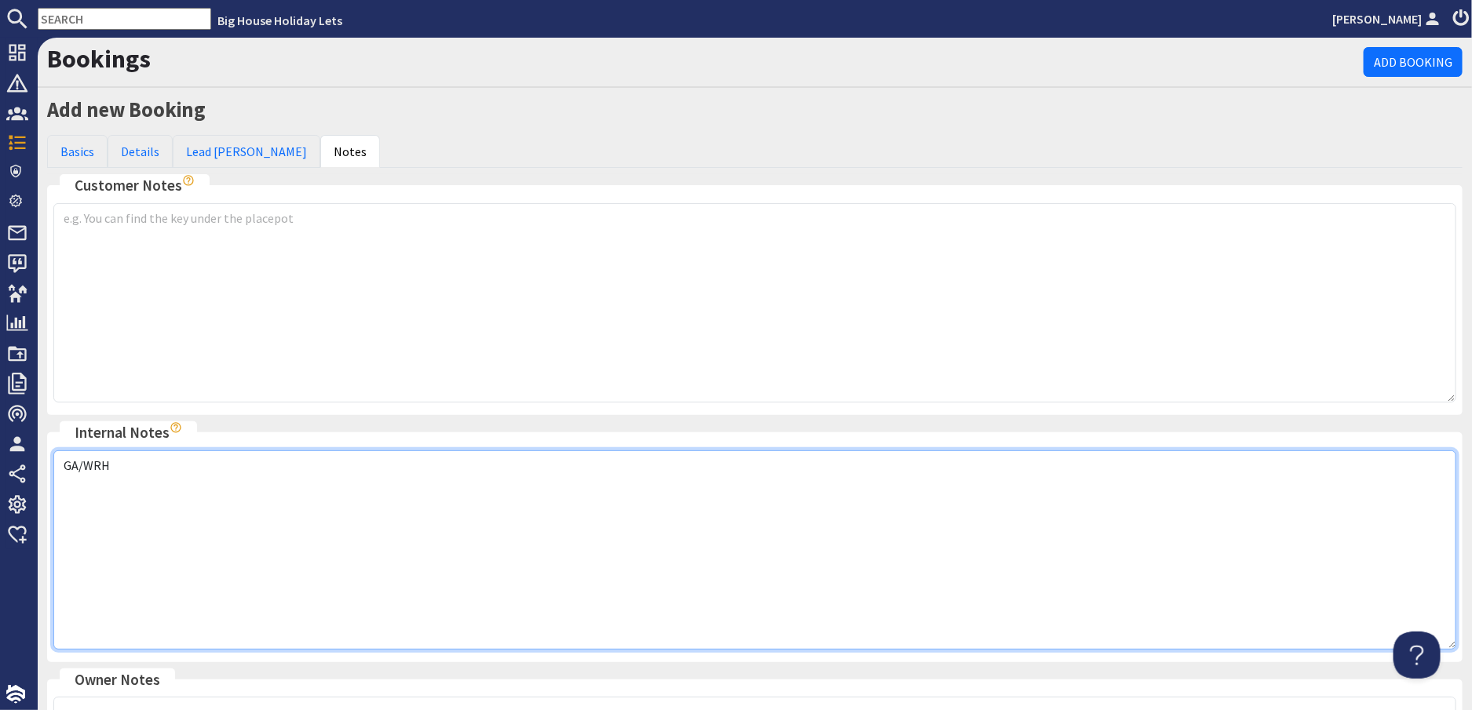
scroll to position [346, 0]
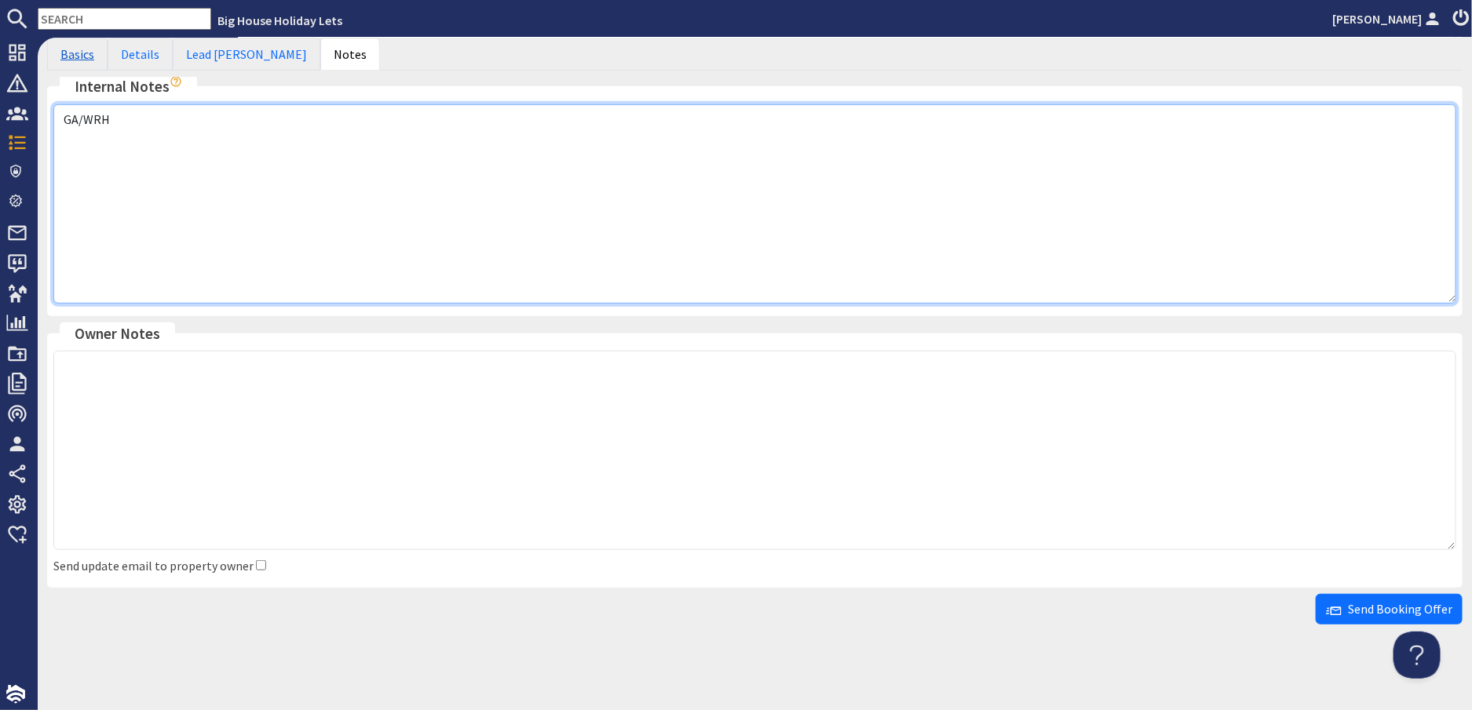
type textarea "GA/WRH"
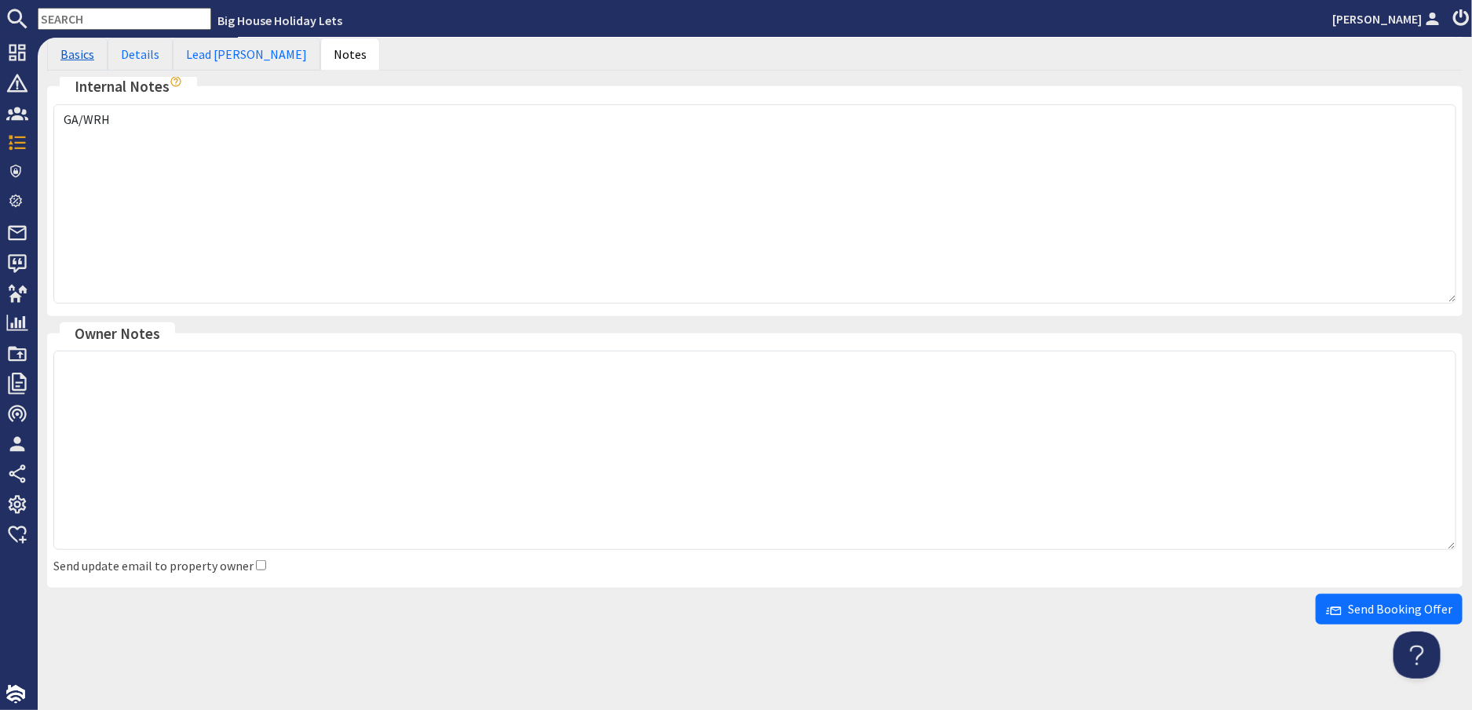
click at [87, 57] on link "Basics" at bounding box center [77, 54] width 60 height 33
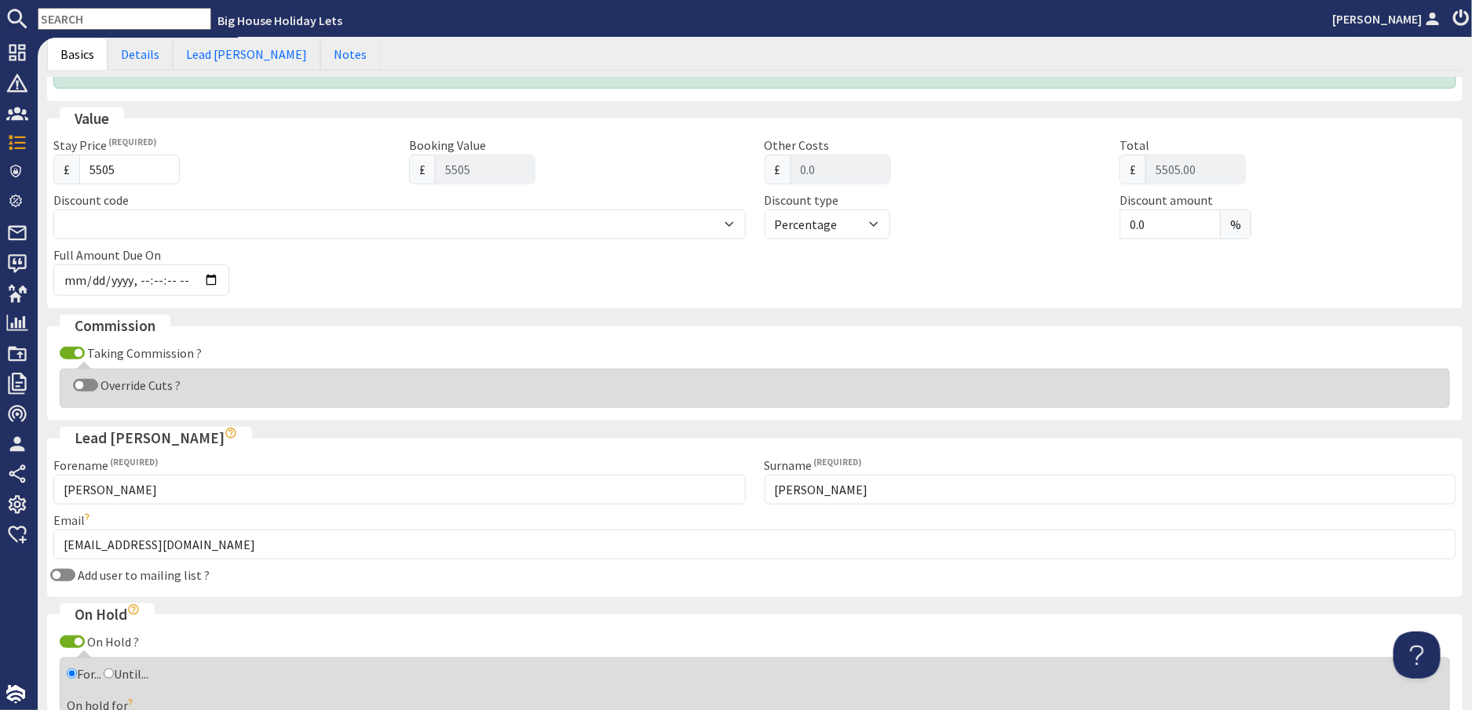
scroll to position [582, 0]
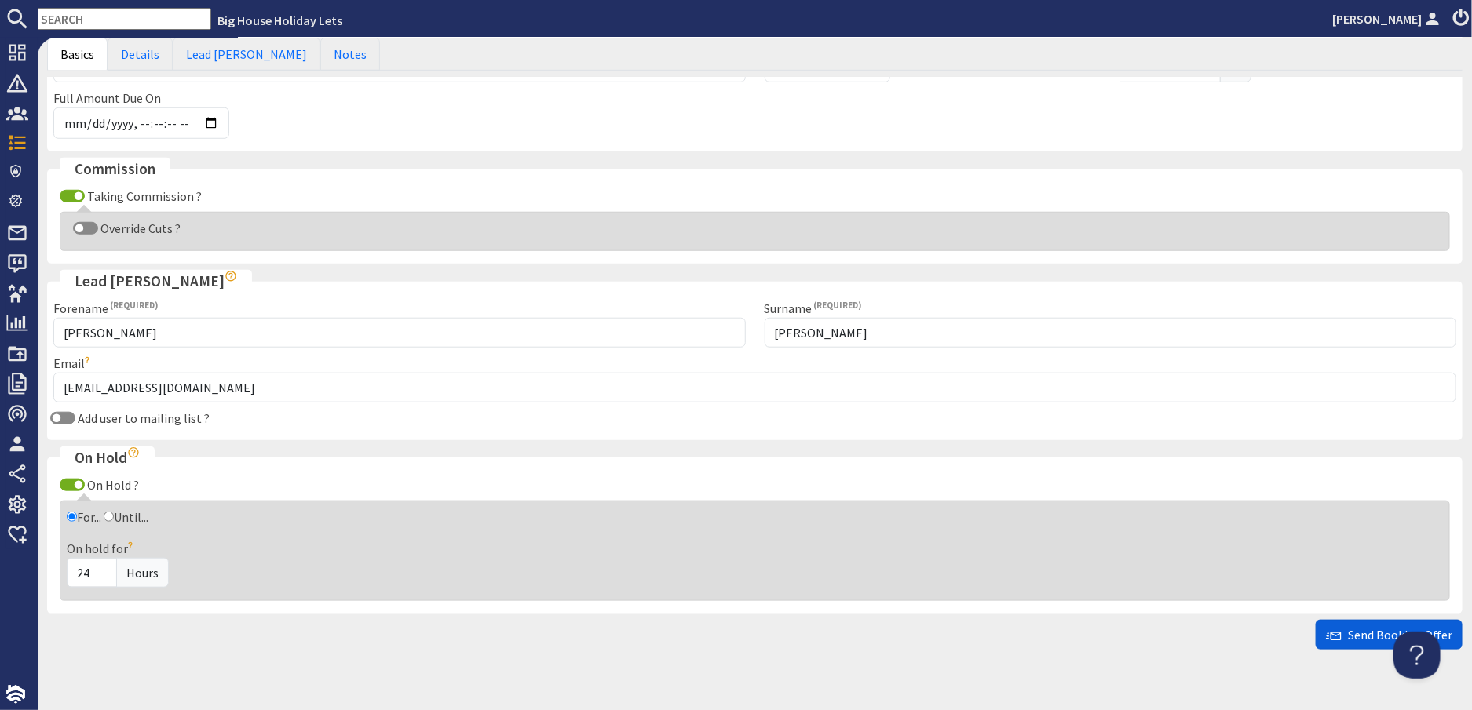
click at [1356, 637] on span "Send Booking Offer" at bounding box center [1389, 635] width 126 height 16
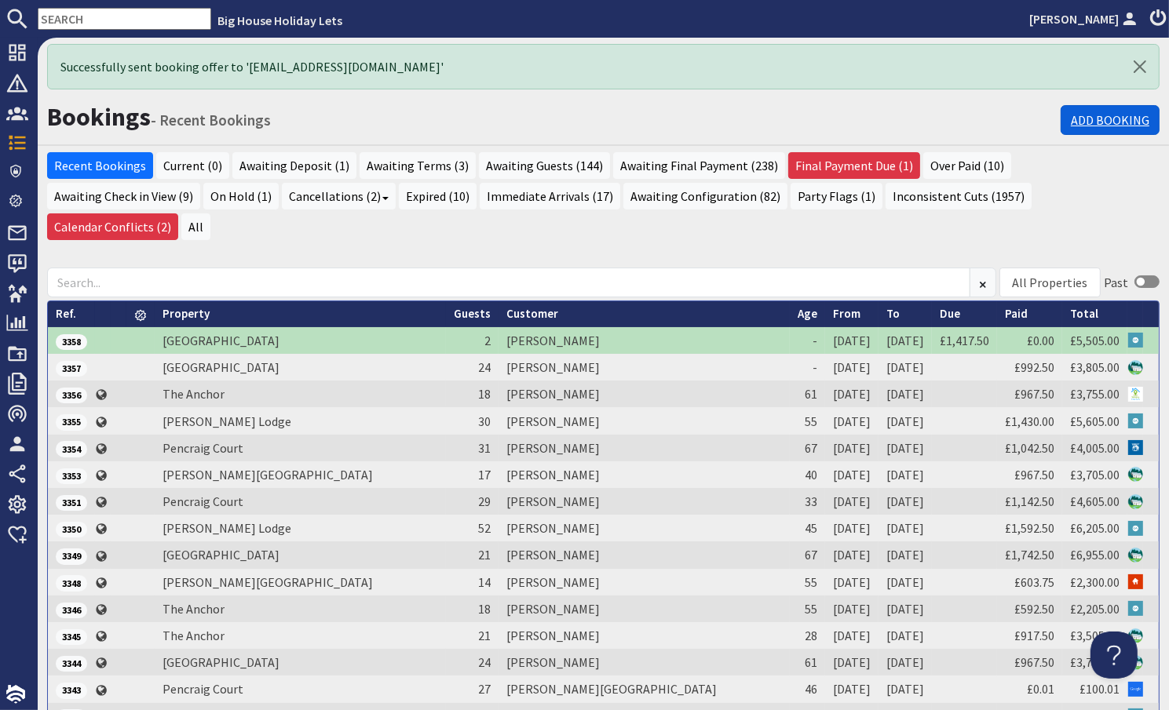
click at [1097, 122] on link "Add Booking" at bounding box center [1109, 120] width 99 height 30
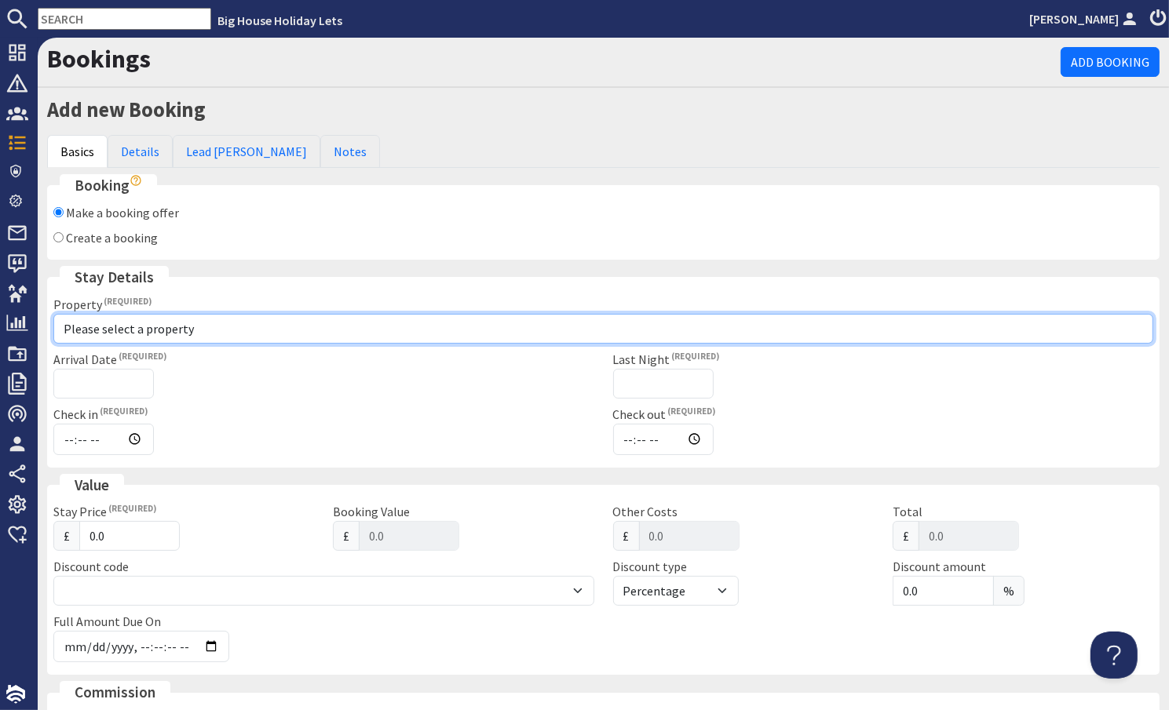
click at [115, 330] on select "Please select a property Beachley Manor Bowley Hall Bromsash House Carefree Cot…" at bounding box center [603, 329] width 1100 height 30
select select "1046"
click at [53, 314] on select "Please select a property Beachley Manor Bowley Hall Bromsash House Carefree Cot…" at bounding box center [603, 329] width 1100 height 30
checkbox input "true"
type input "16:00"
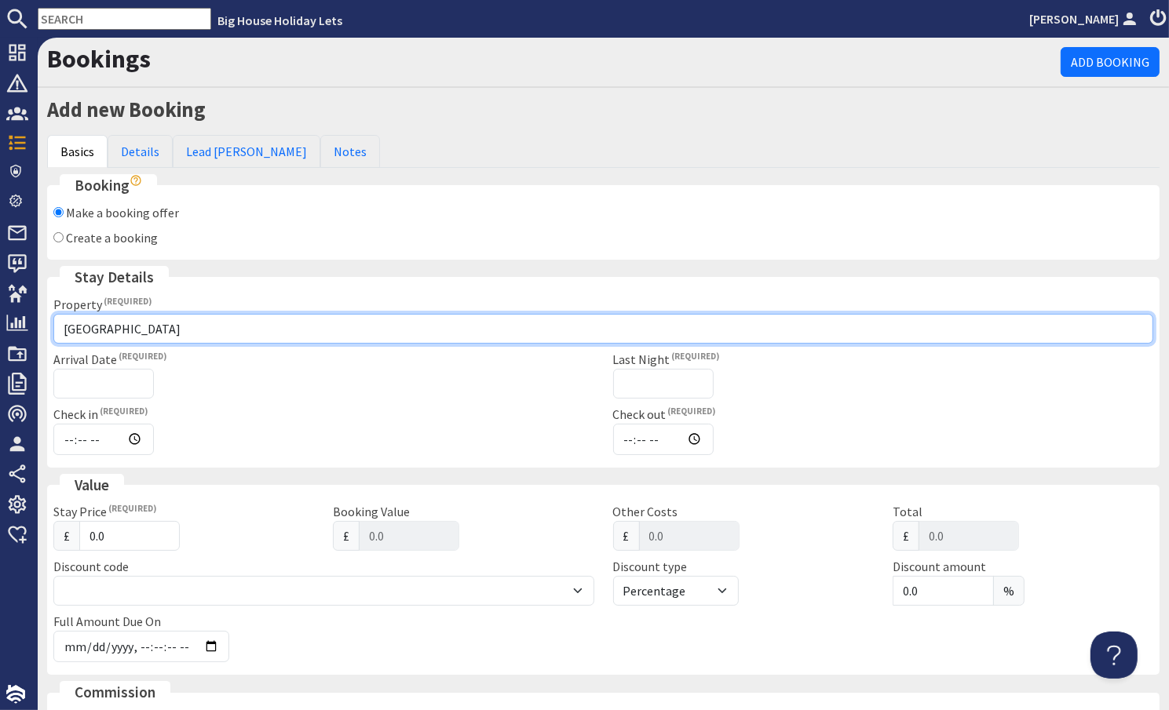
type input "10:00"
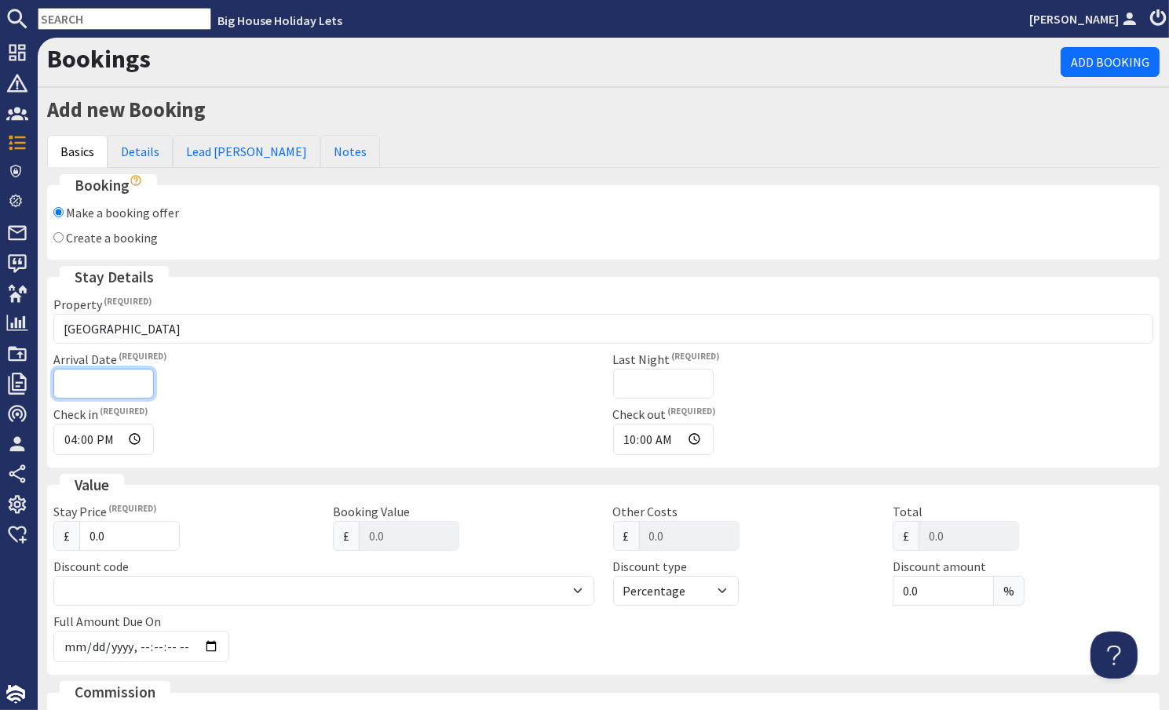
click at [108, 385] on input "Arrival Date" at bounding box center [103, 384] width 100 height 30
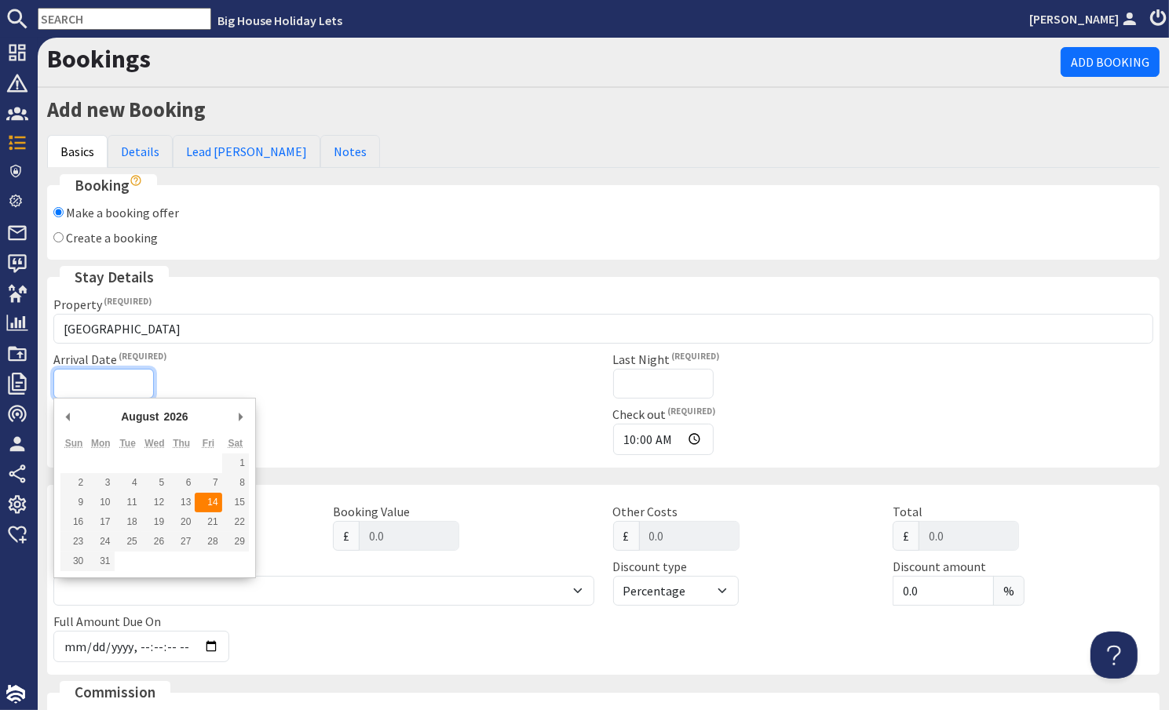
type input "[DATE]"
type input "2026-06-19T23:59:59"
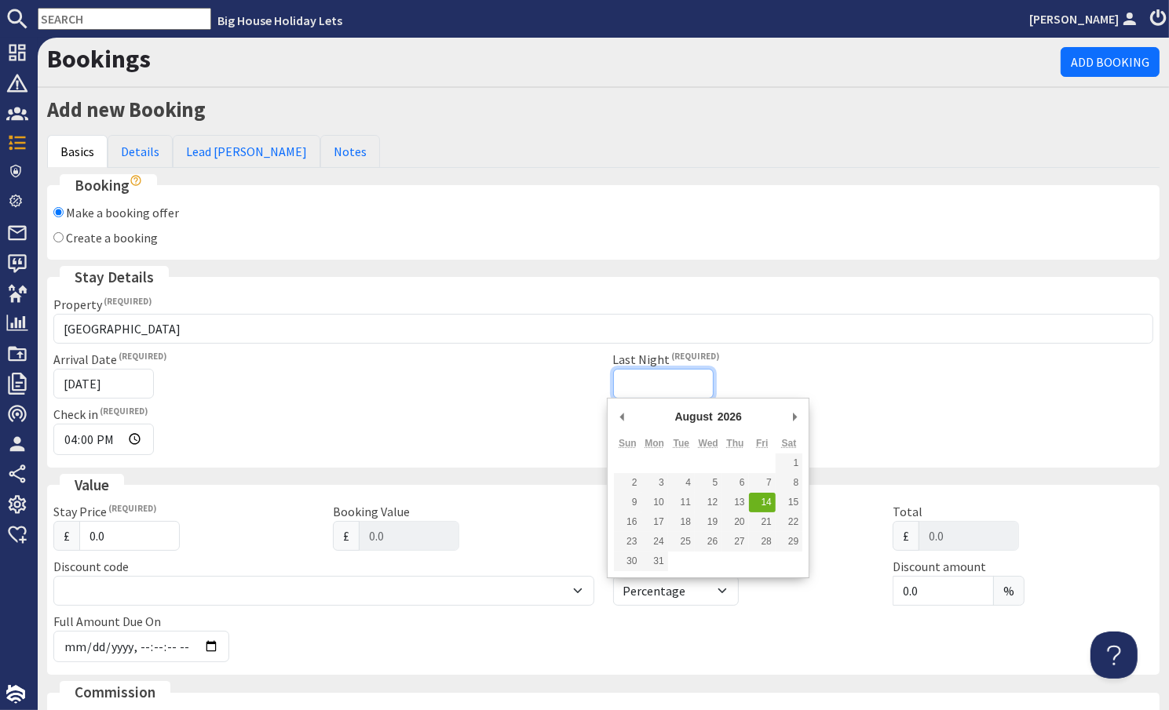
click at [626, 386] on input "Last Night" at bounding box center [663, 384] width 100 height 30
type input "[DATE]"
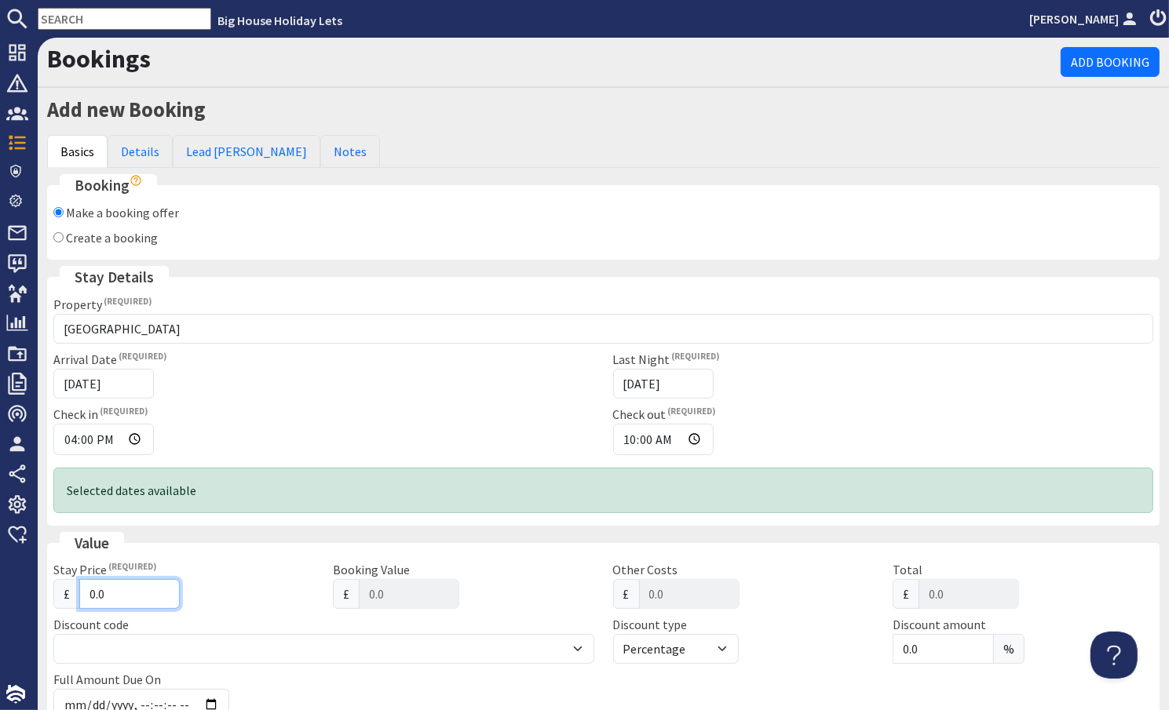
drag, startPoint x: 131, startPoint y: 600, endPoint x: 82, endPoint y: 607, distance: 49.8
click at [82, 607] on input "0.0" at bounding box center [129, 594] width 100 height 30
type input "4"
type input "4.00"
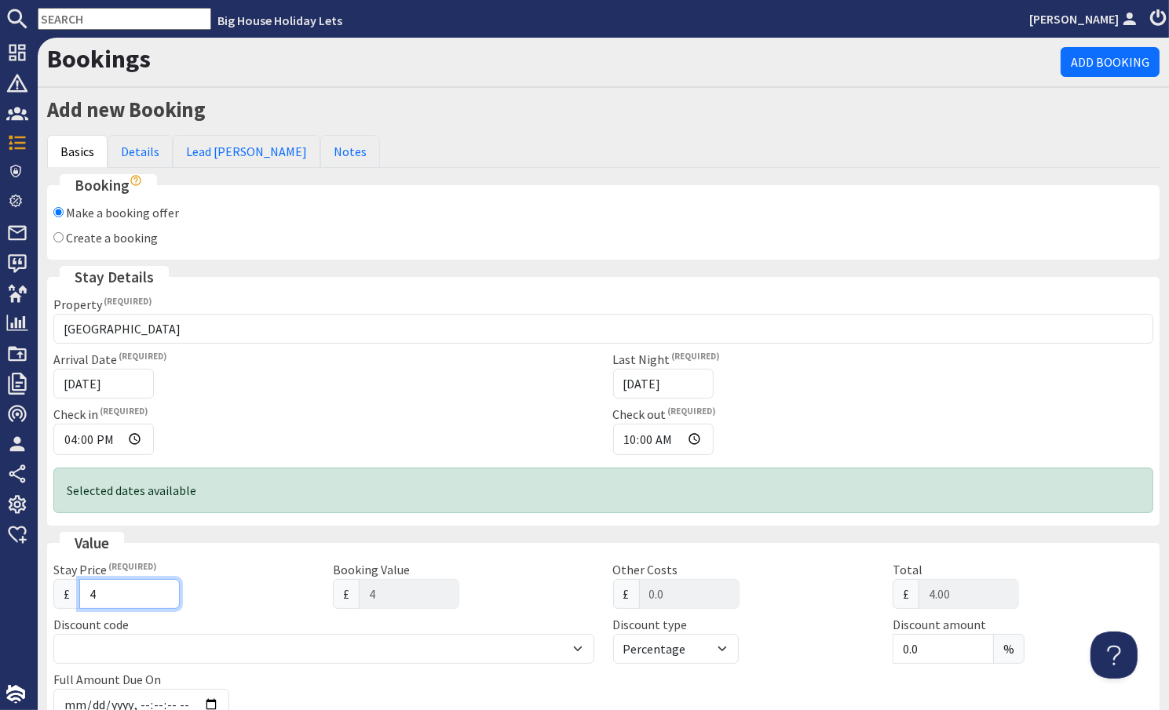
type input "40"
type input "40.00"
type input "400"
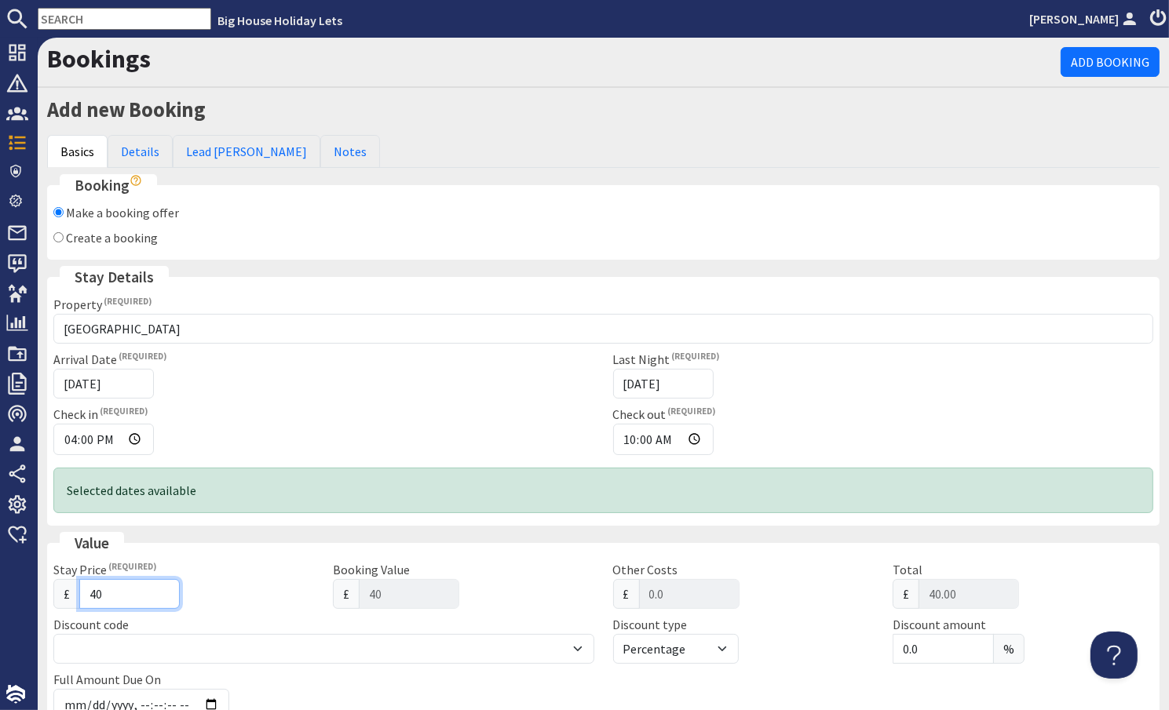
type input "400.00"
type input "4005"
type input "4005.00"
type input "4005"
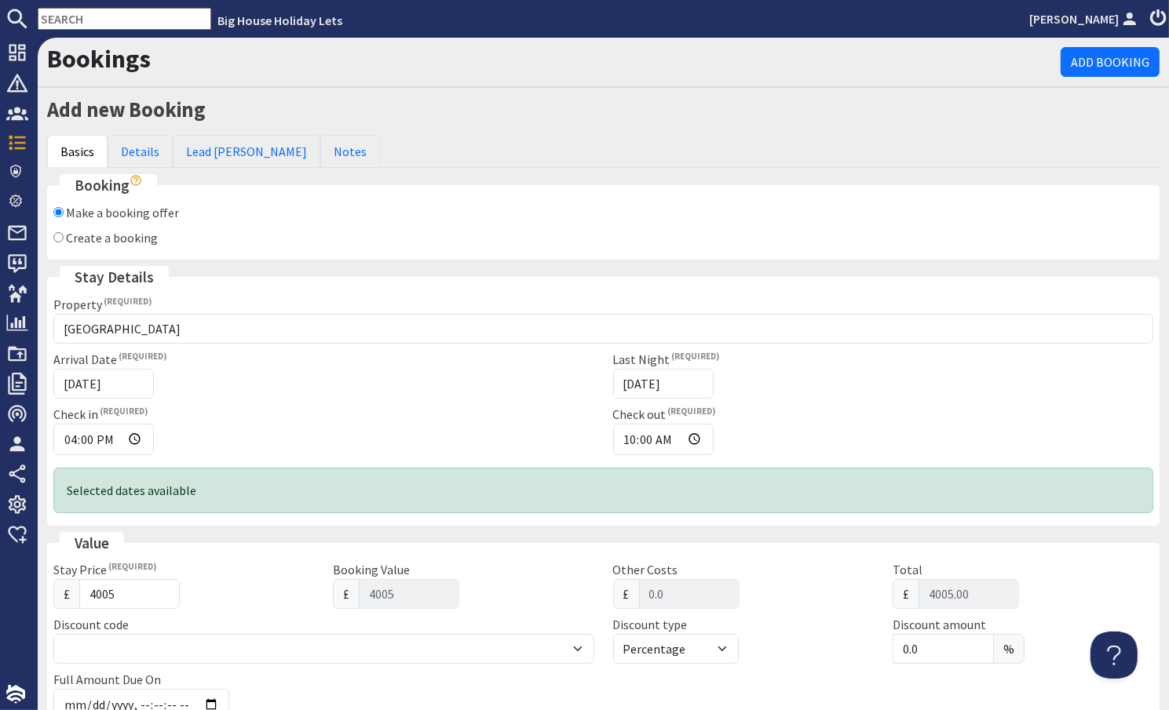
click at [468, 389] on div "Arrival Date 14/08/2026" at bounding box center [324, 374] width 560 height 49
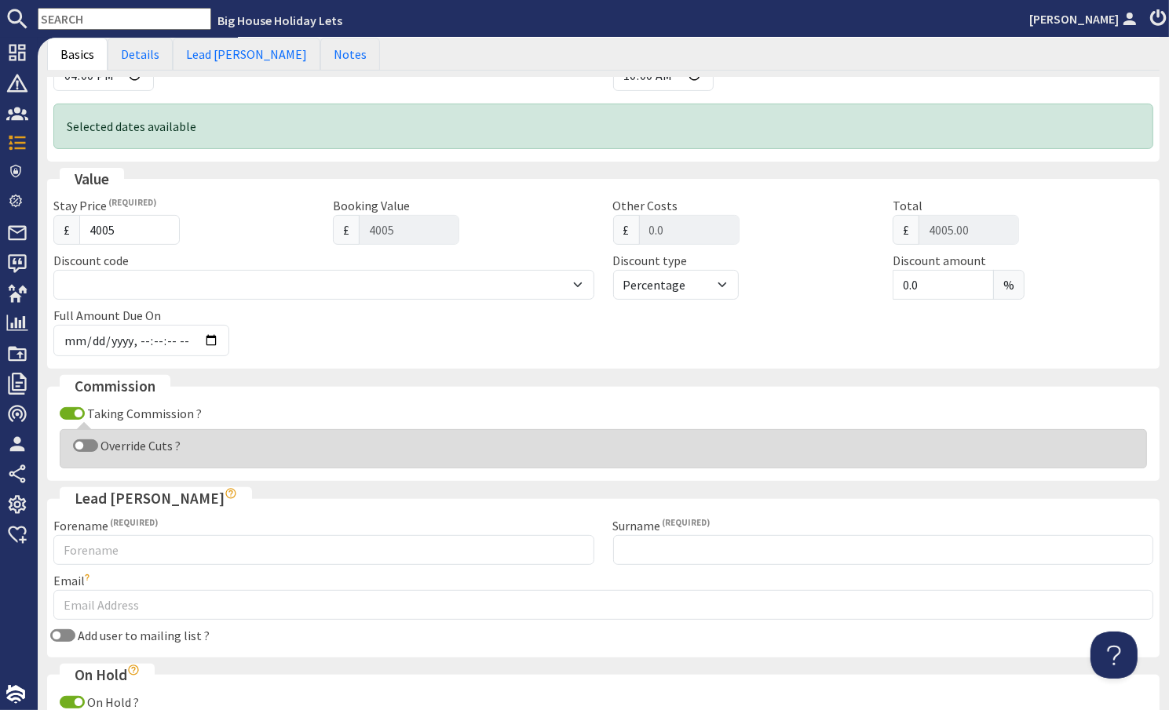
scroll to position [392, 0]
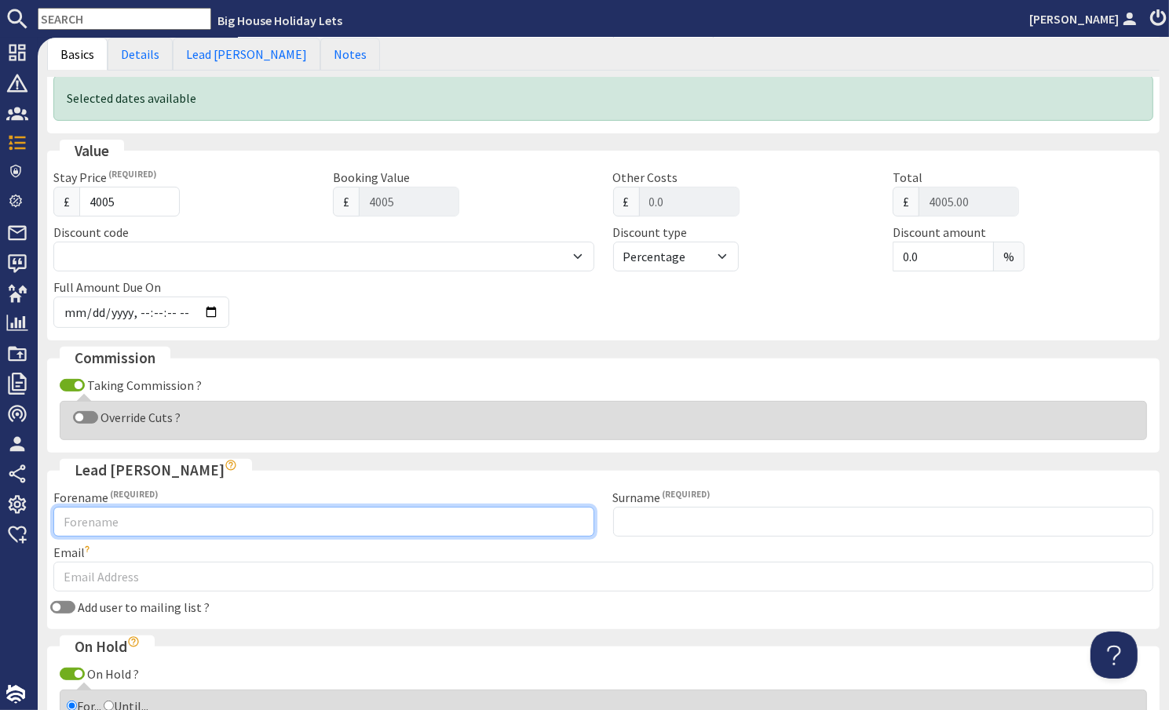
click at [114, 526] on input "Forename" at bounding box center [323, 522] width 541 height 30
type input "Heather"
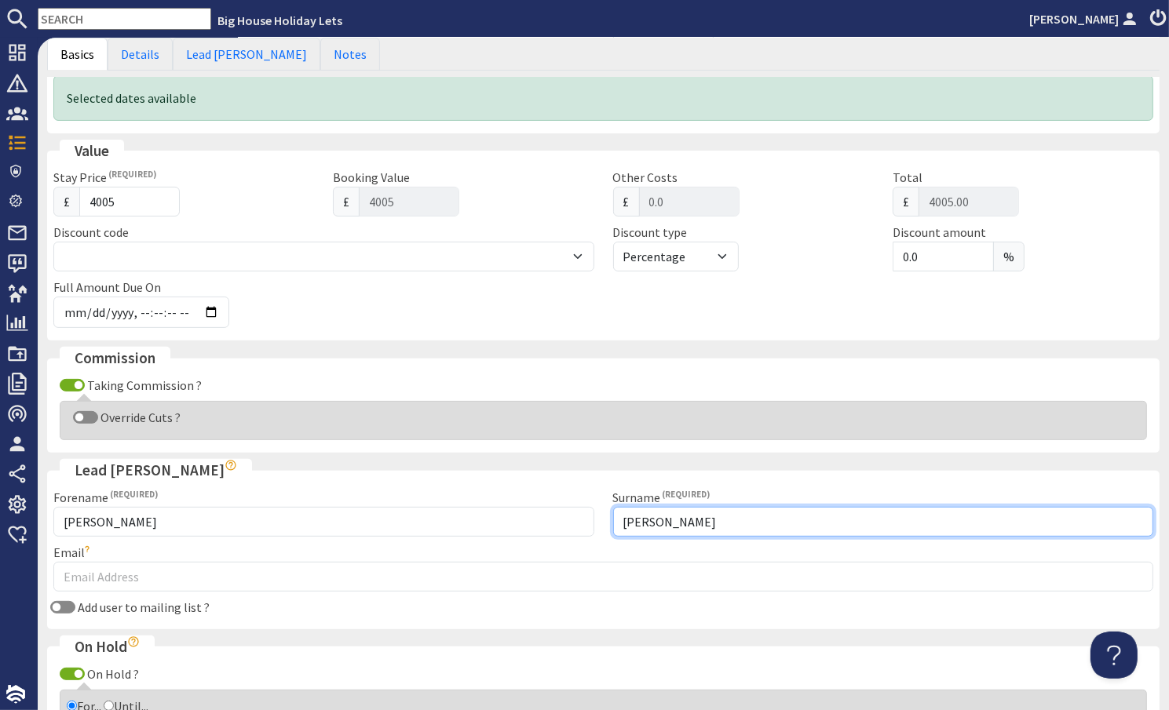
type input "Gordon"
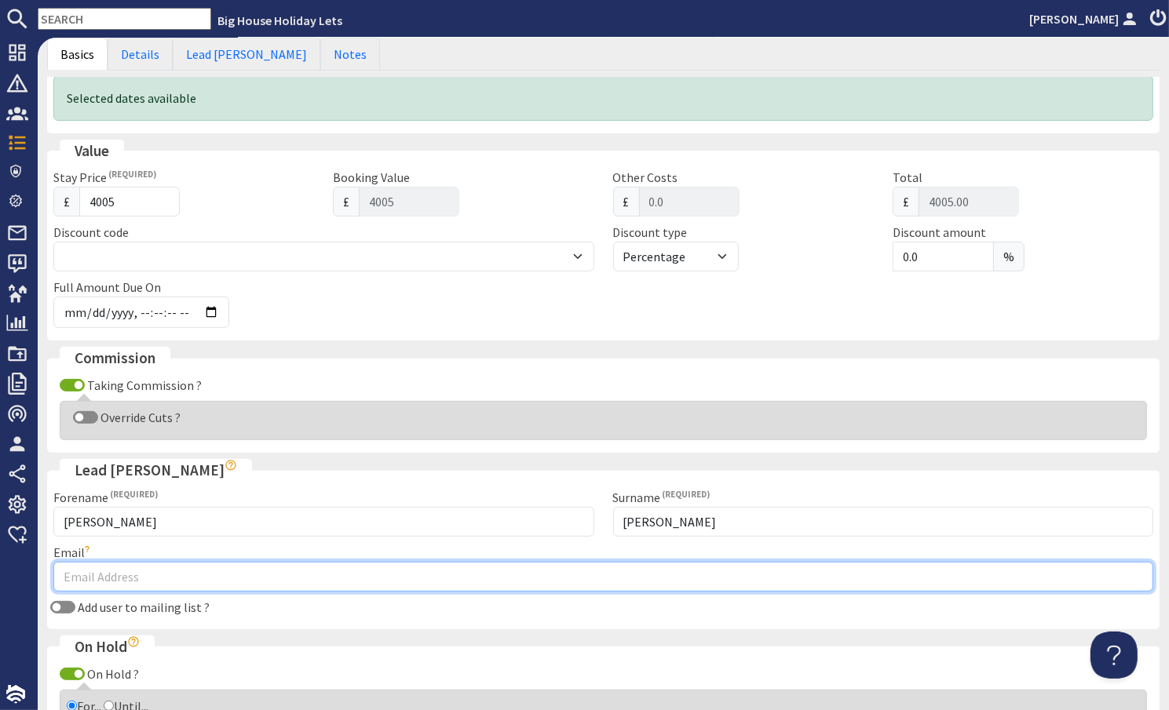
click at [77, 572] on input "Email" at bounding box center [603, 577] width 1100 height 30
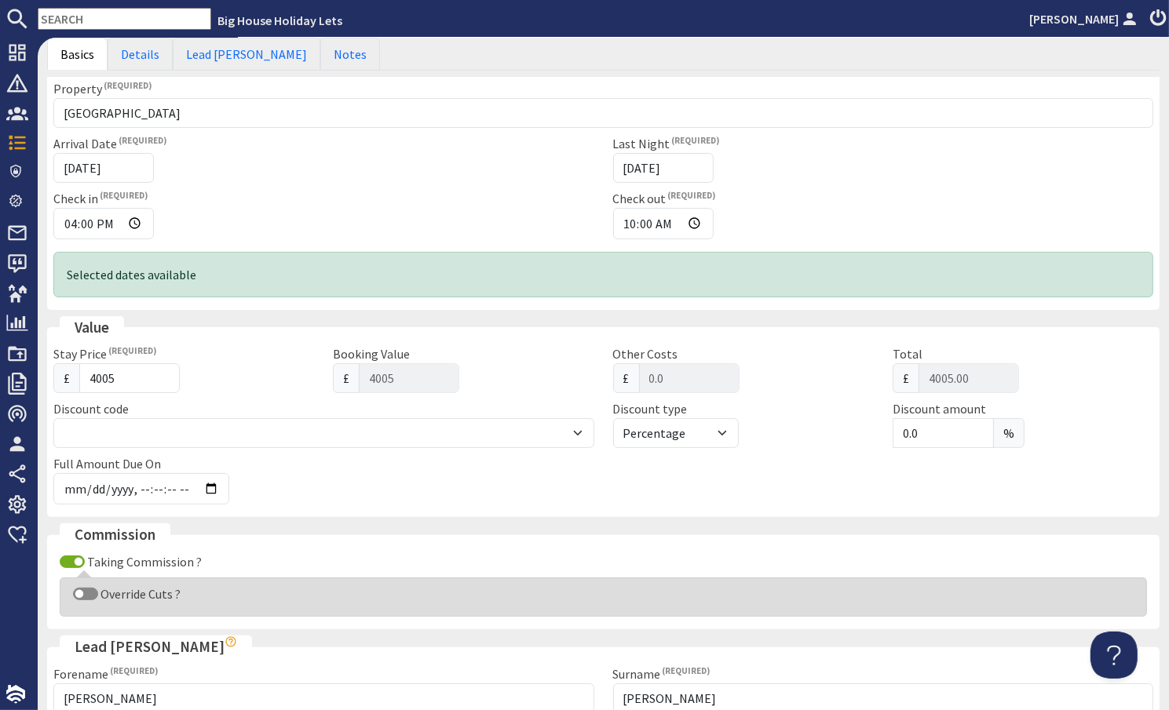
scroll to position [213, 0]
type input "[PERSON_NAME][EMAIL_ADDRESS][DOMAIN_NAME]"
click at [137, 56] on link "Details" at bounding box center [140, 54] width 65 height 33
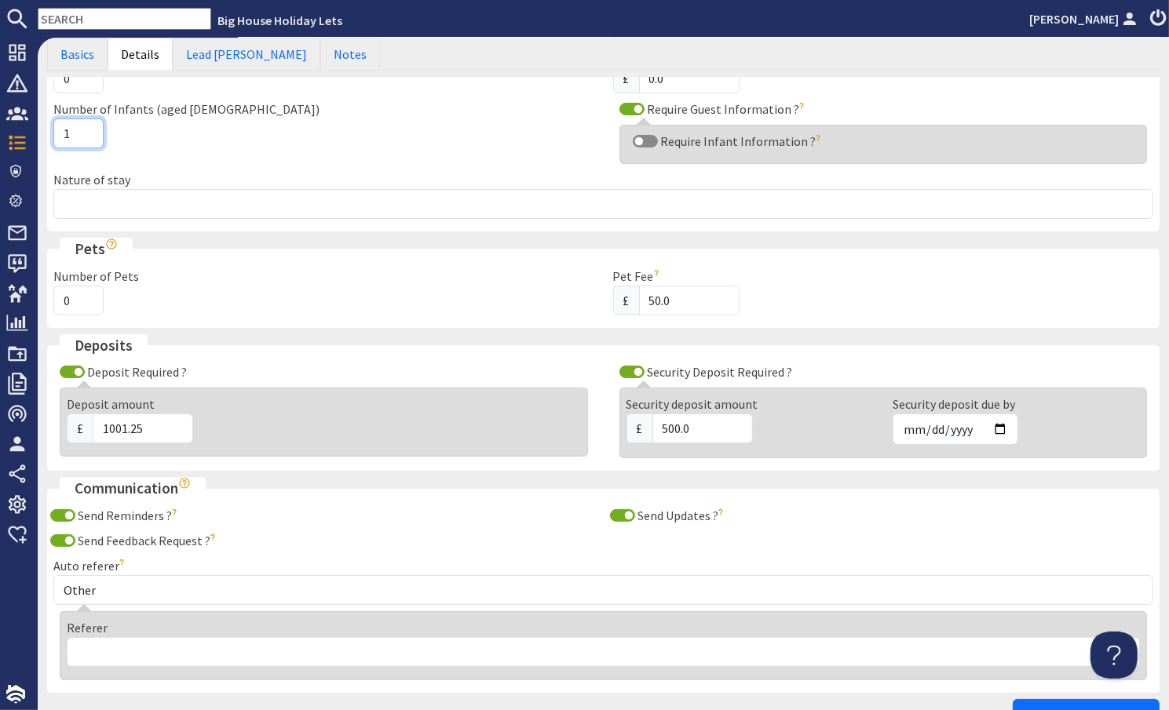
click at [88, 126] on input "1" at bounding box center [78, 134] width 50 height 30
type input "2"
click at [89, 129] on input "2" at bounding box center [78, 134] width 50 height 30
click at [224, 59] on link "Lead [PERSON_NAME]" at bounding box center [247, 54] width 148 height 33
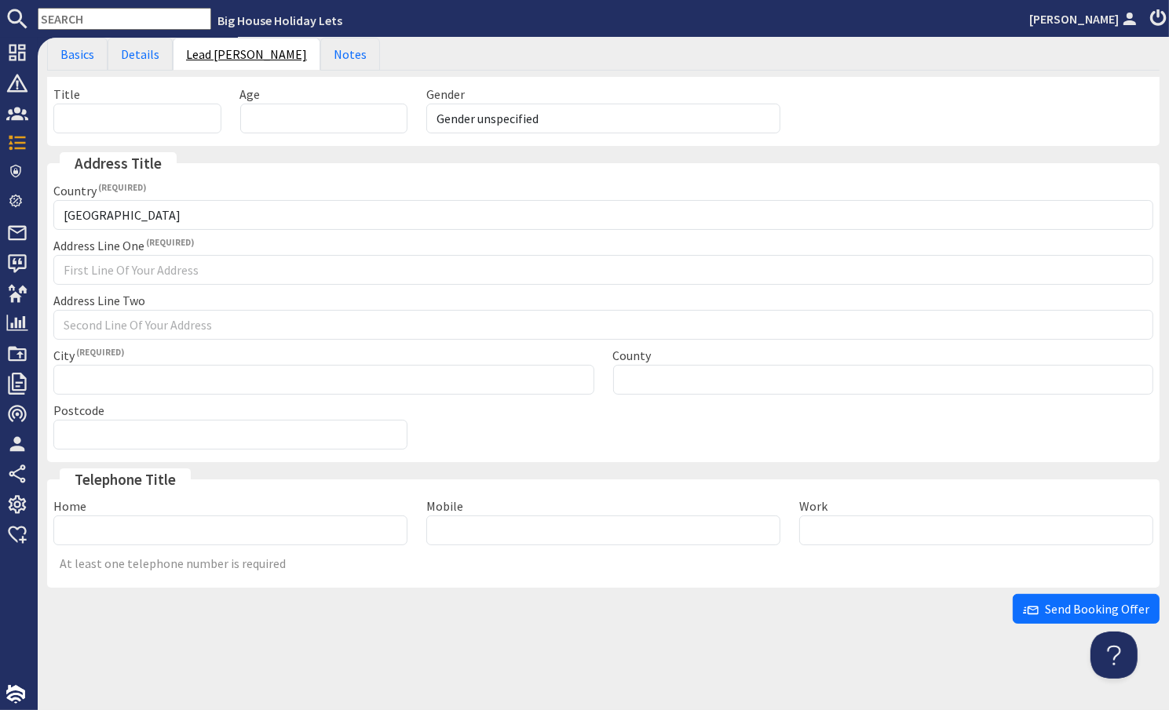
scroll to position [118, 0]
click at [320, 53] on link "Notes" at bounding box center [350, 54] width 60 height 33
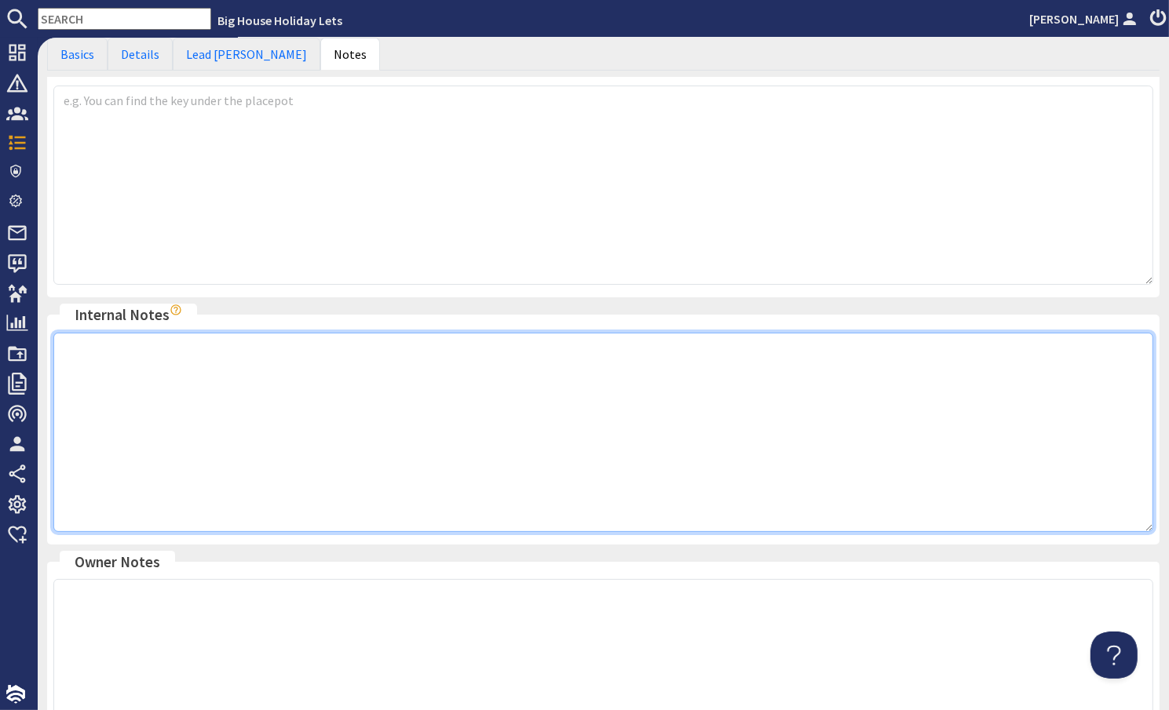
click at [115, 348] on textarea at bounding box center [603, 432] width 1100 height 199
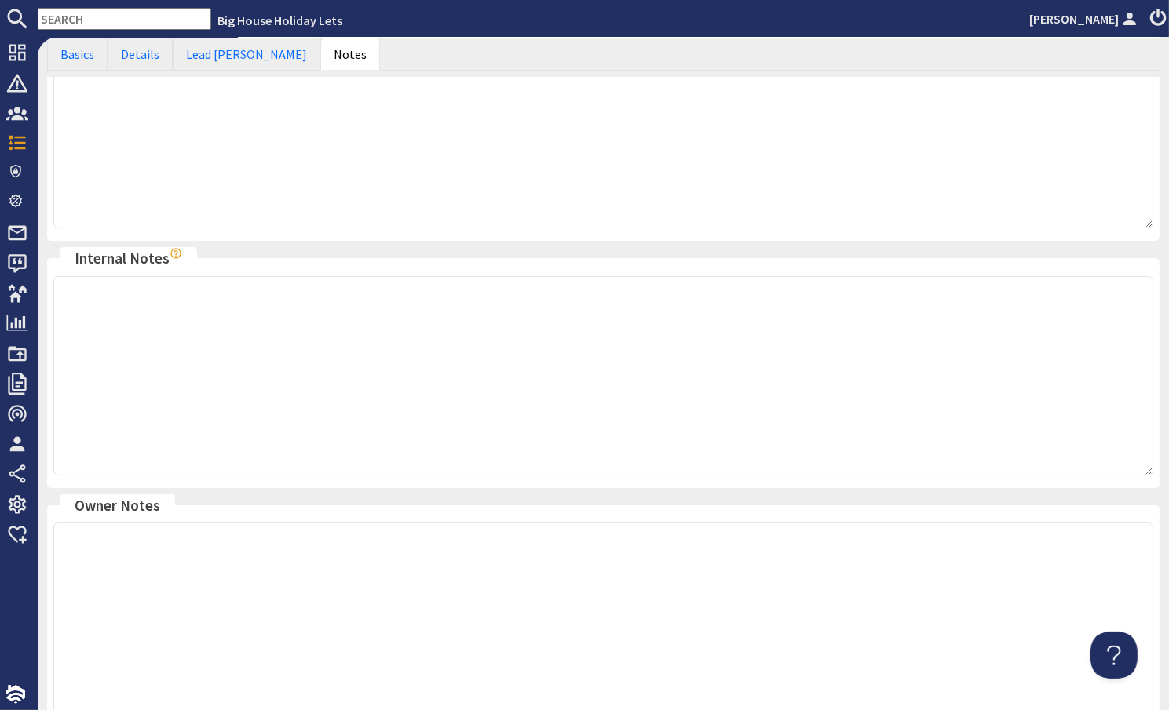
scroll to position [346, 0]
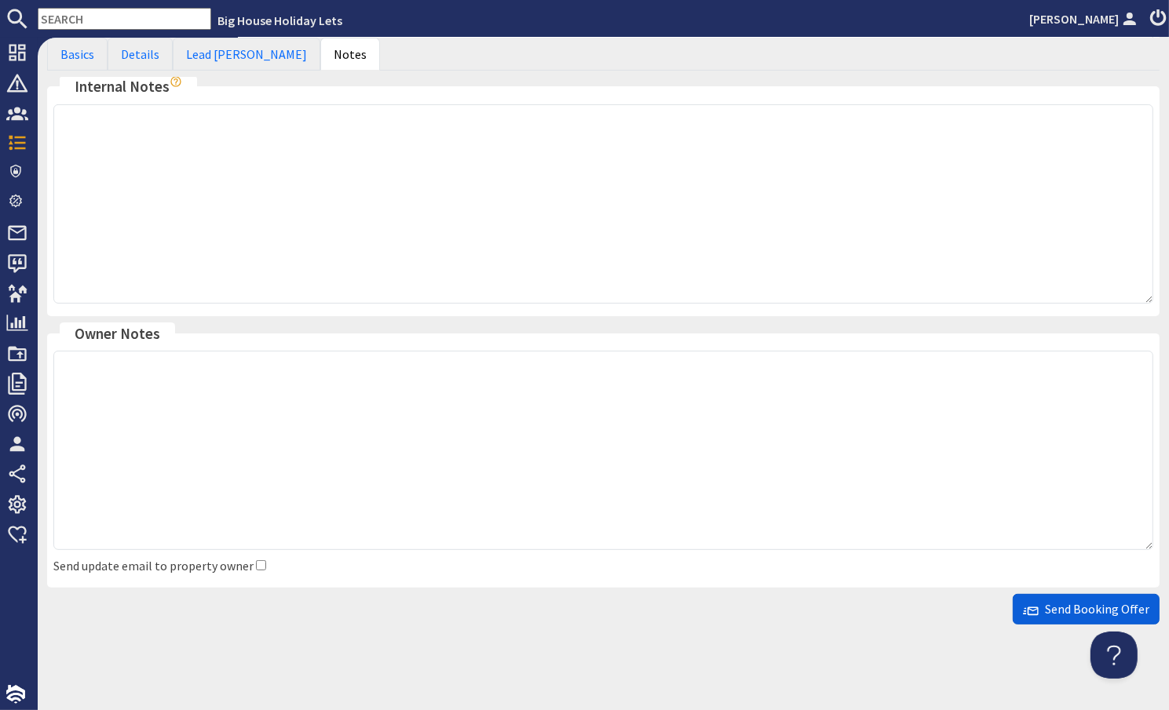
click at [1069, 610] on span "Send Booking Offer" at bounding box center [1086, 609] width 126 height 16
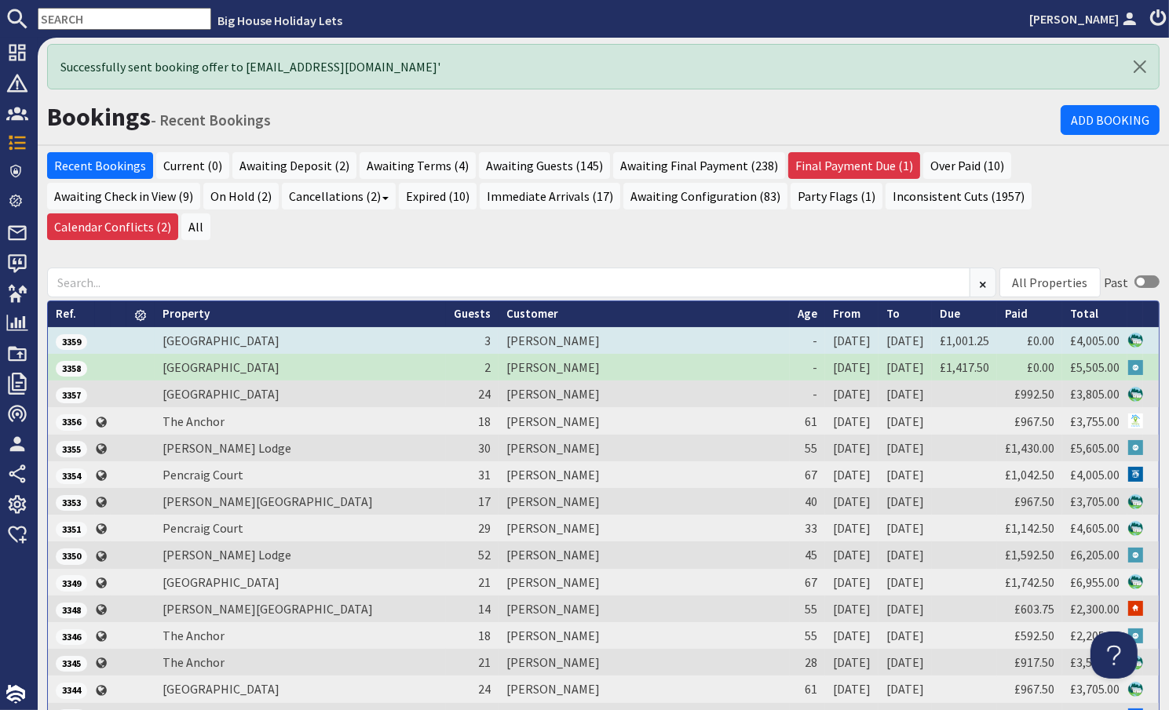
click at [509, 327] on td "[PERSON_NAME]" at bounding box center [643, 340] width 291 height 27
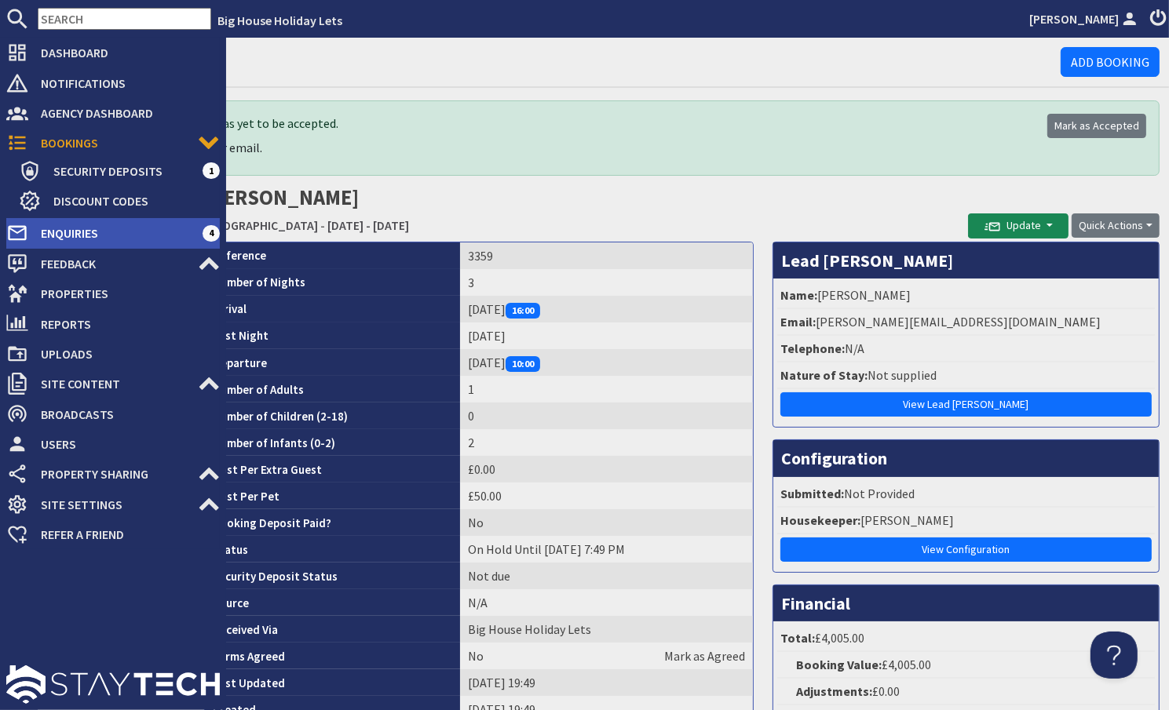
click at [69, 232] on span "Enquiries" at bounding box center [115, 233] width 174 height 25
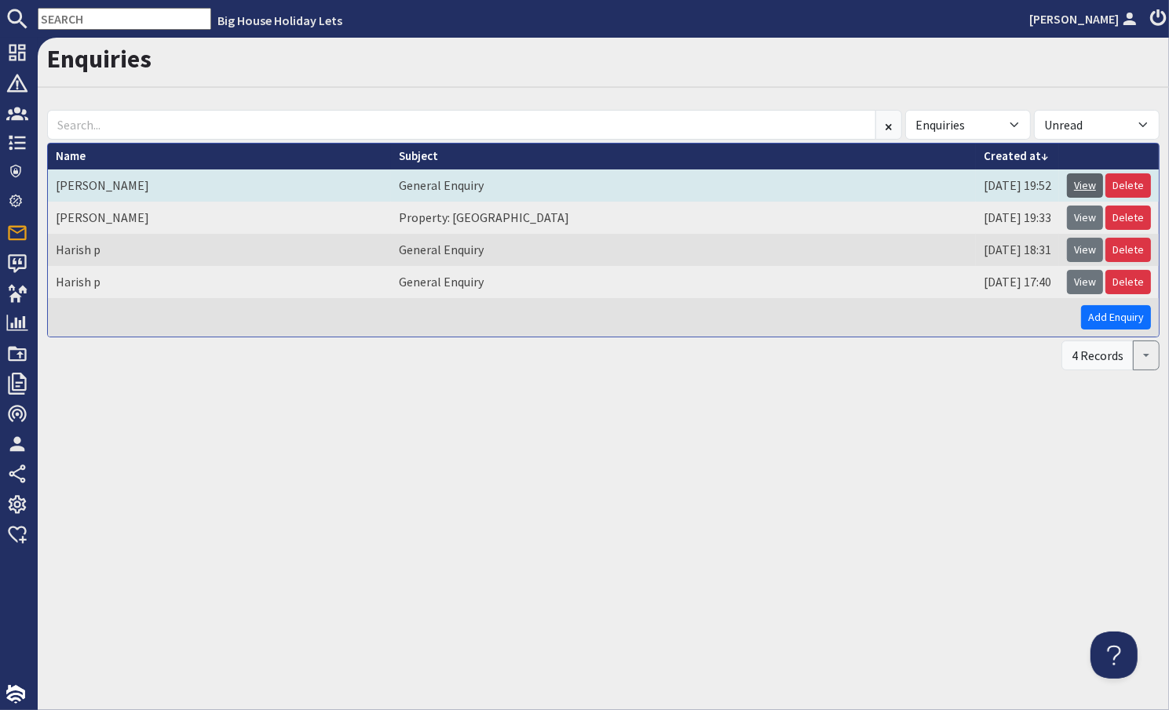
click at [1086, 187] on link "View" at bounding box center [1085, 185] width 36 height 24
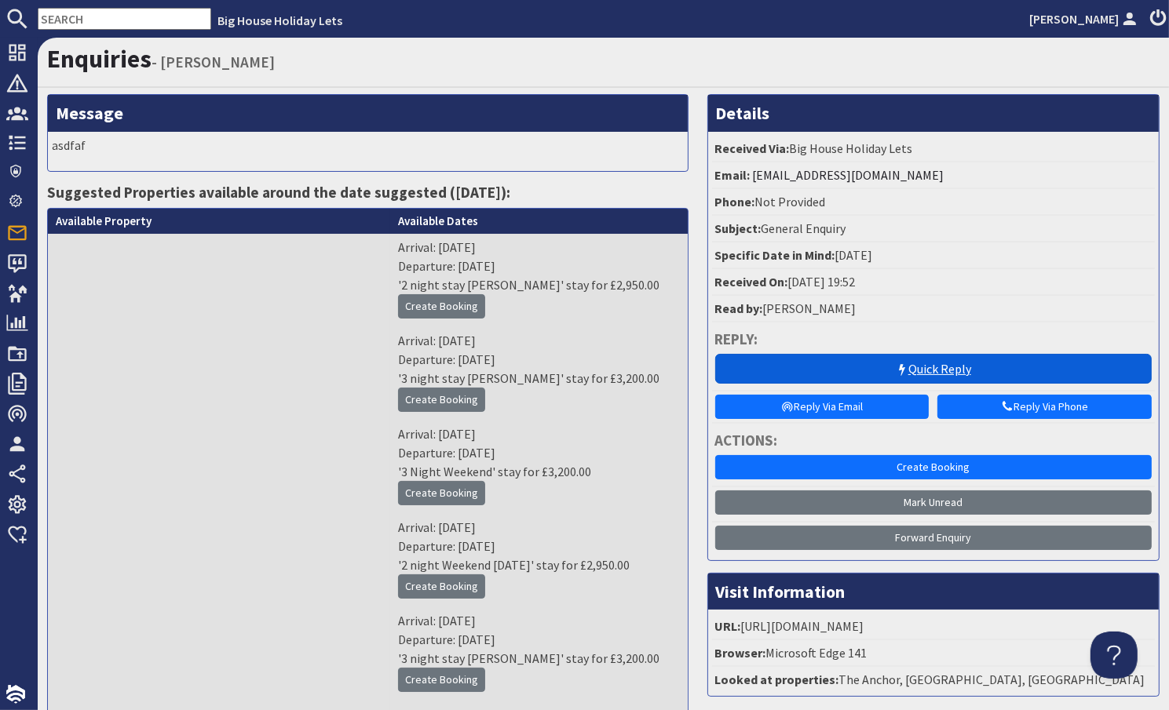
click at [925, 367] on link "Quick Reply" at bounding box center [933, 369] width 436 height 30
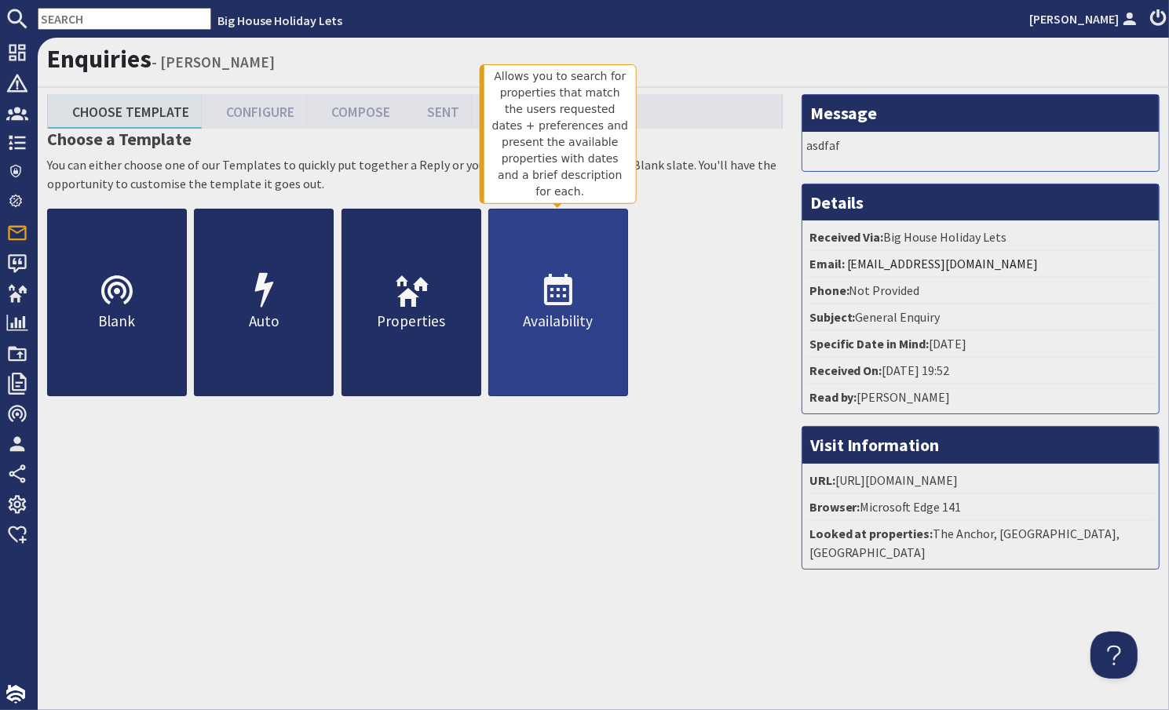
click at [563, 303] on use at bounding box center [558, 289] width 28 height 31
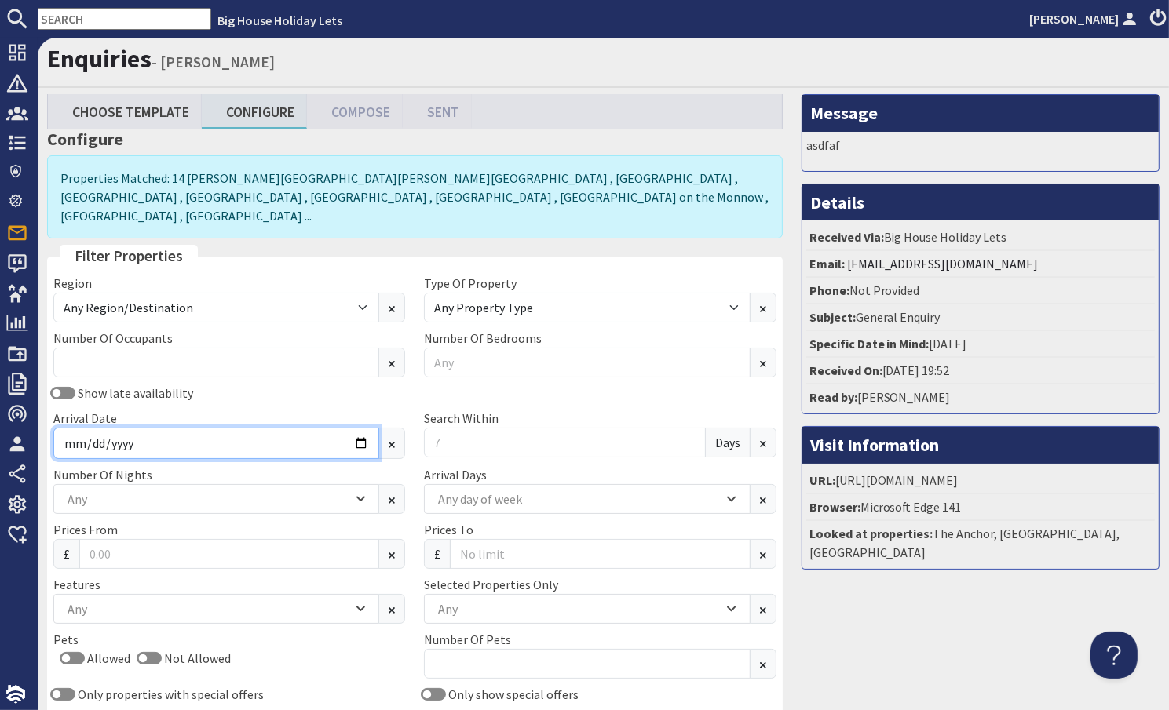
click at [117, 428] on input "Arrival Date" at bounding box center [216, 443] width 326 height 31
click at [354, 428] on input "Arrival Date" at bounding box center [216, 443] width 326 height 31
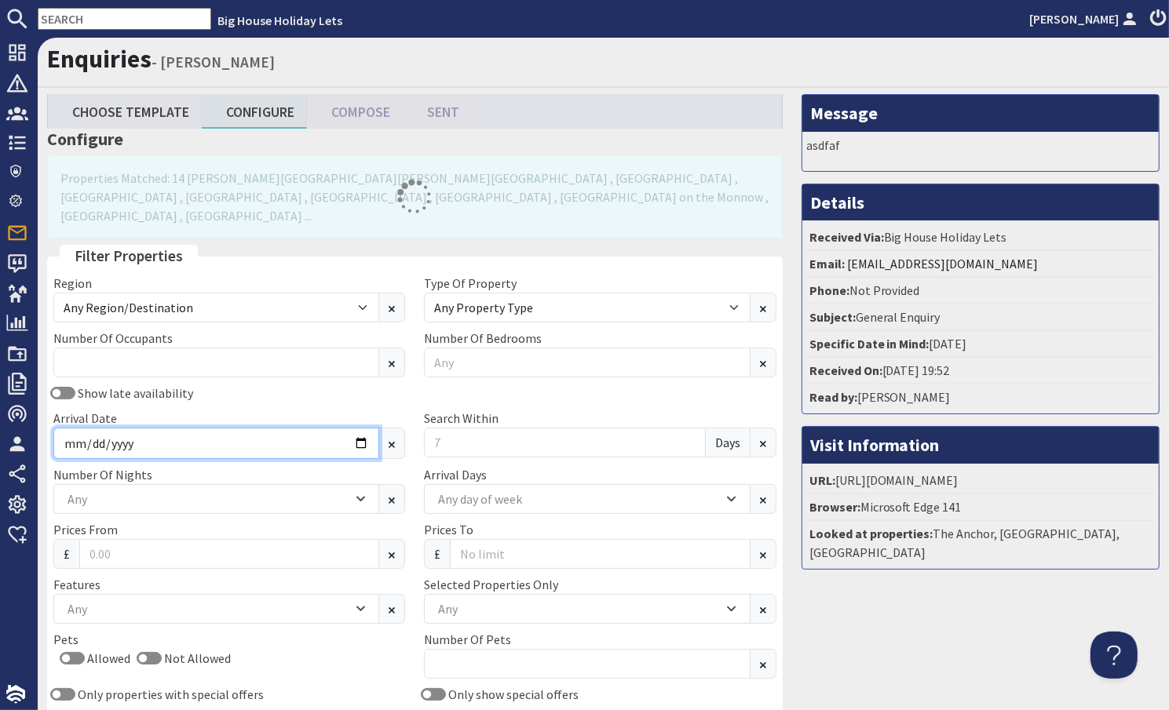
type input "2026-04-17"
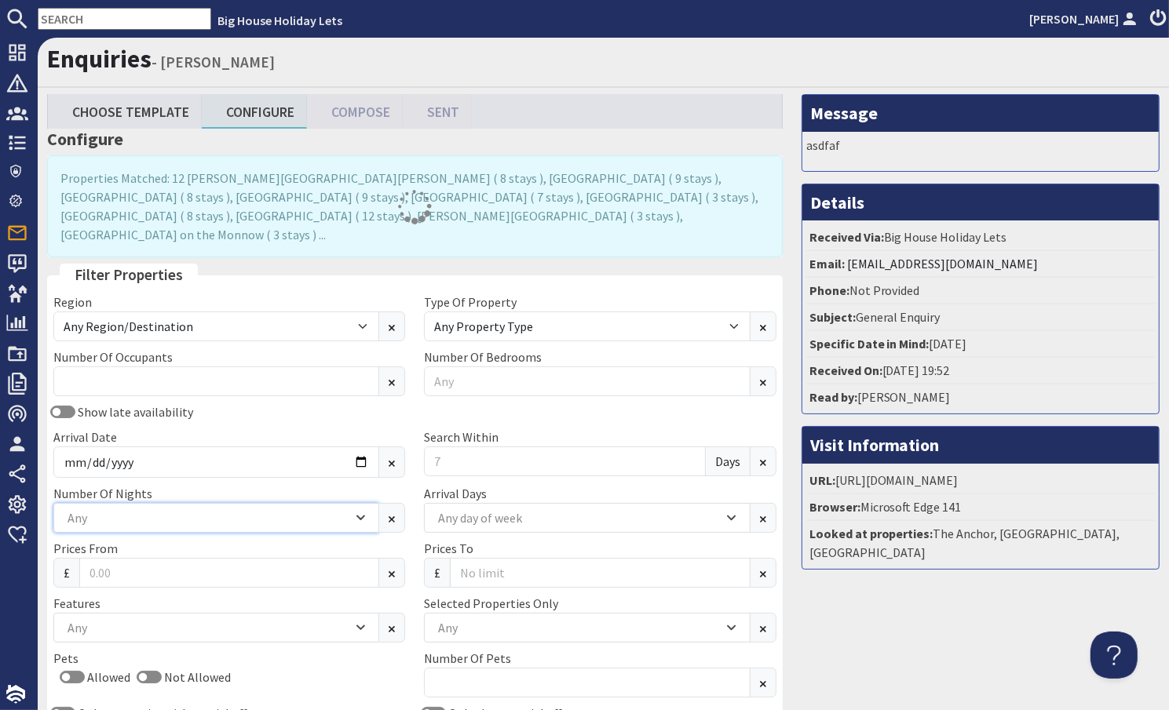
click at [109, 509] on div "Any" at bounding box center [208, 517] width 289 height 17
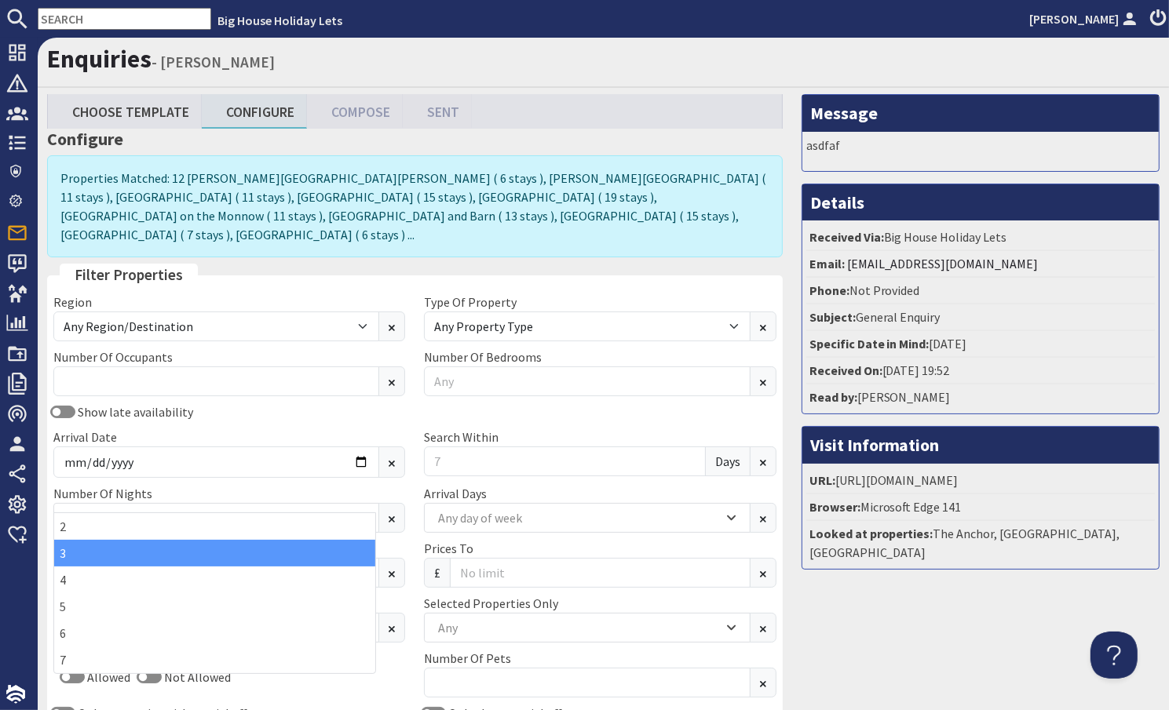
click at [75, 550] on div "3" at bounding box center [214, 553] width 321 height 27
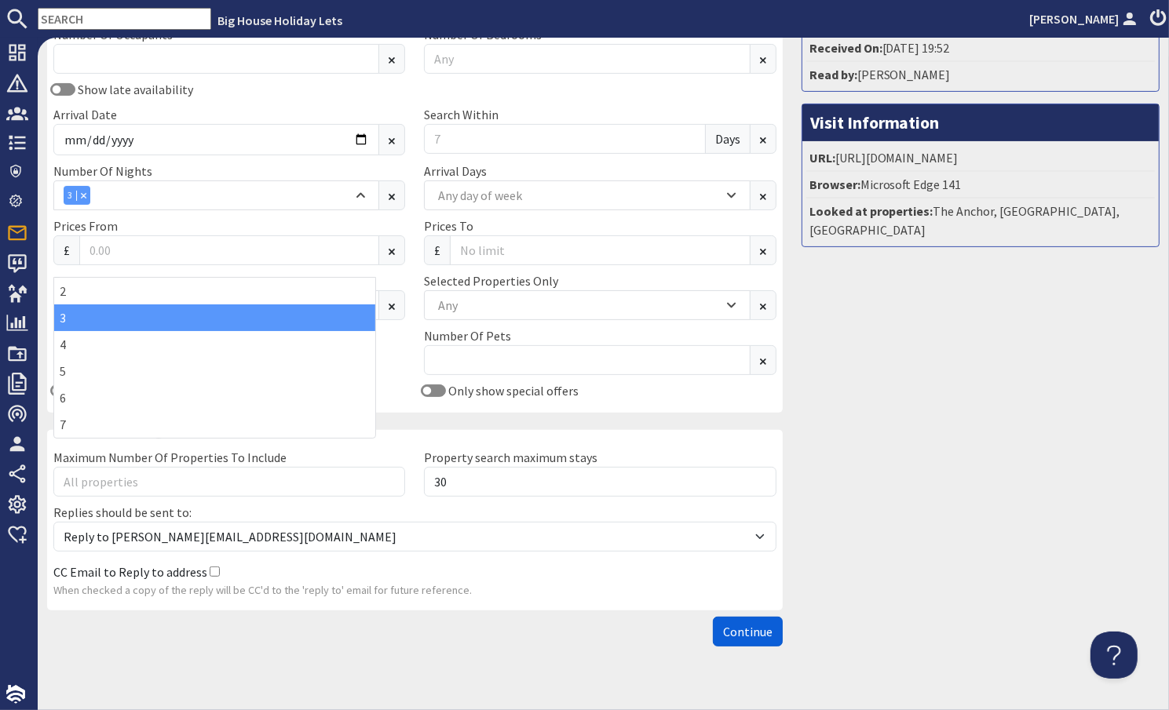
scroll to position [325, 0]
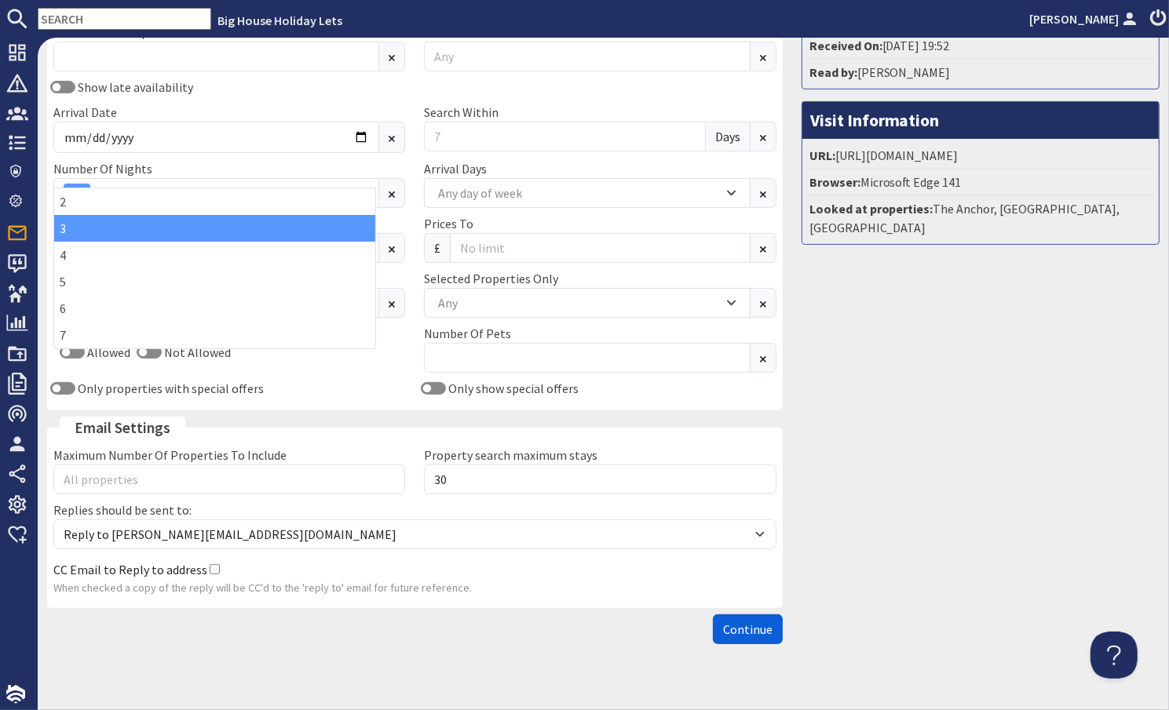
click at [713, 615] on button "Continue" at bounding box center [748, 630] width 70 height 30
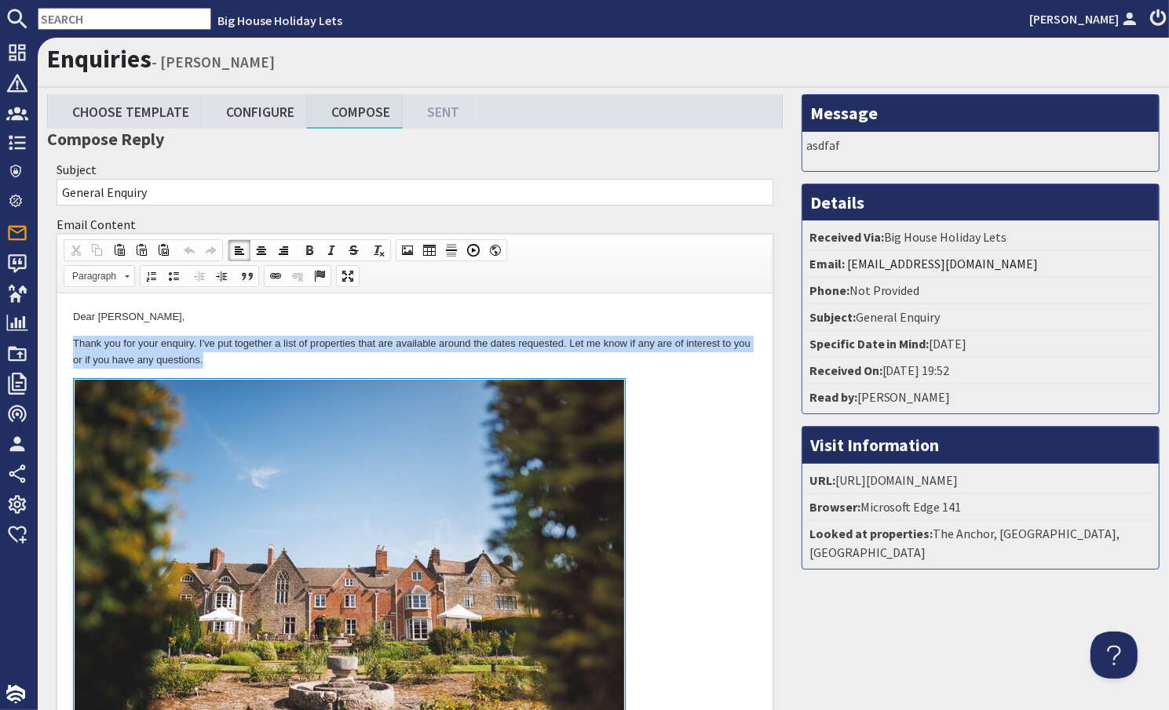
drag, startPoint x: 226, startPoint y: 362, endPoint x: 64, endPoint y: 346, distance: 163.2
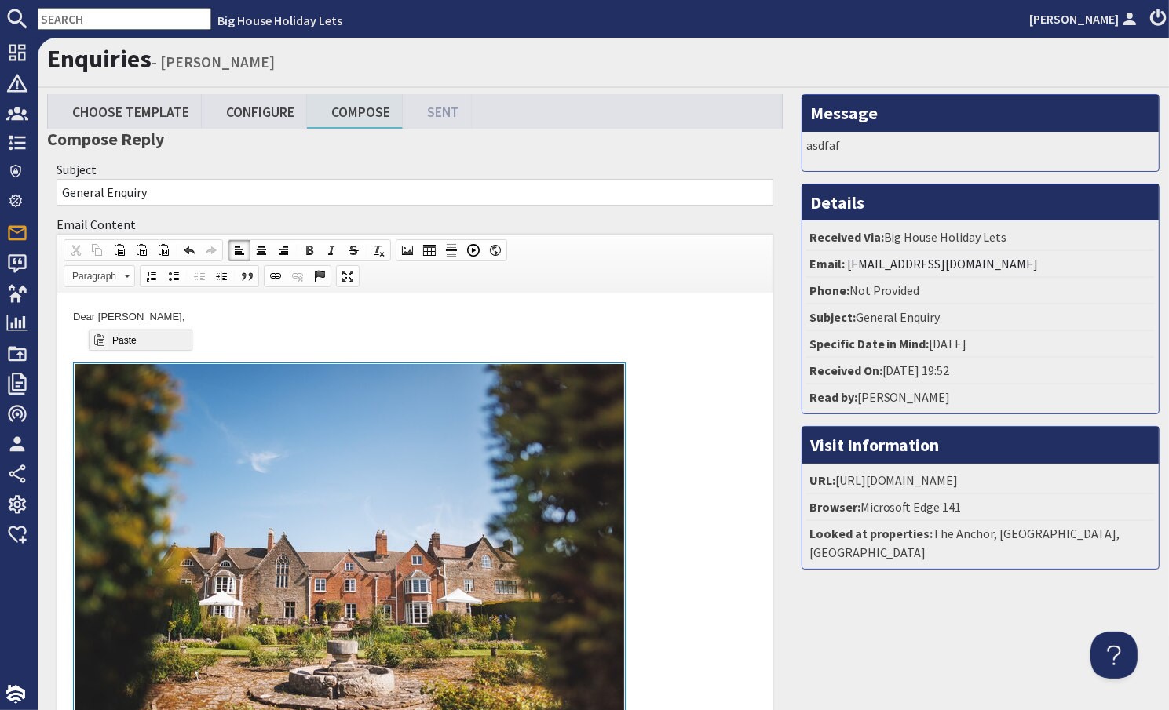
click at [116, 341] on span "Paste" at bounding box center [149, 340] width 83 height 20
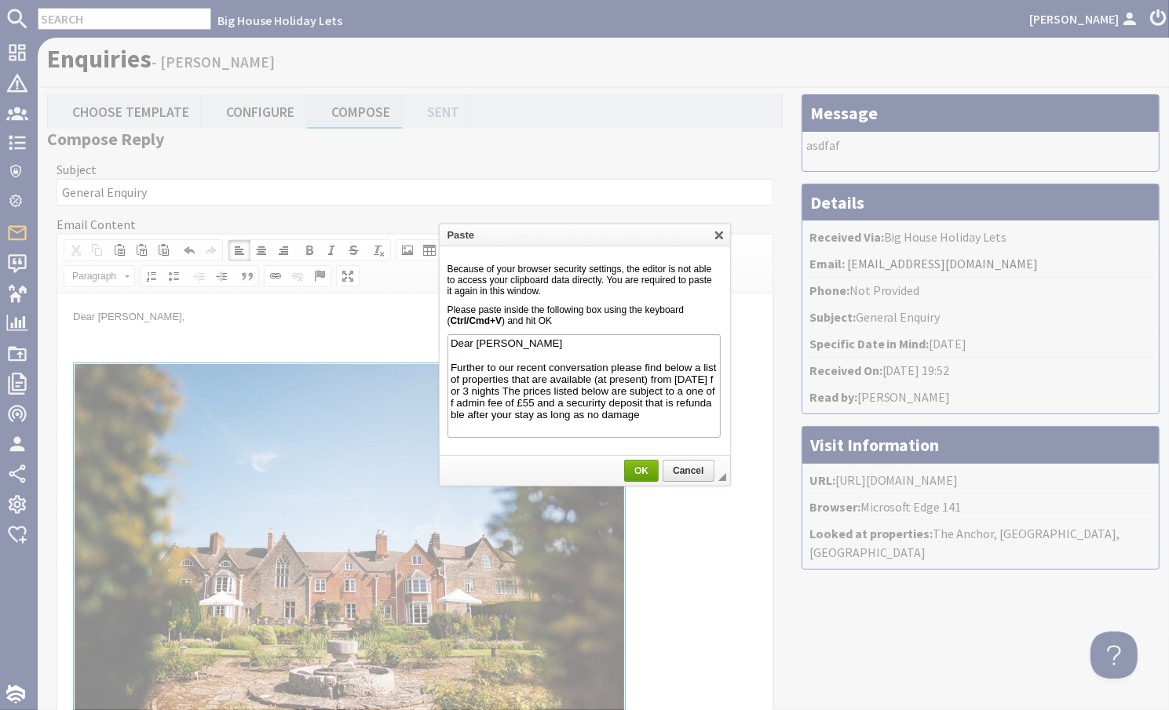
click at [630, 462] on link "OK" at bounding box center [641, 471] width 35 height 22
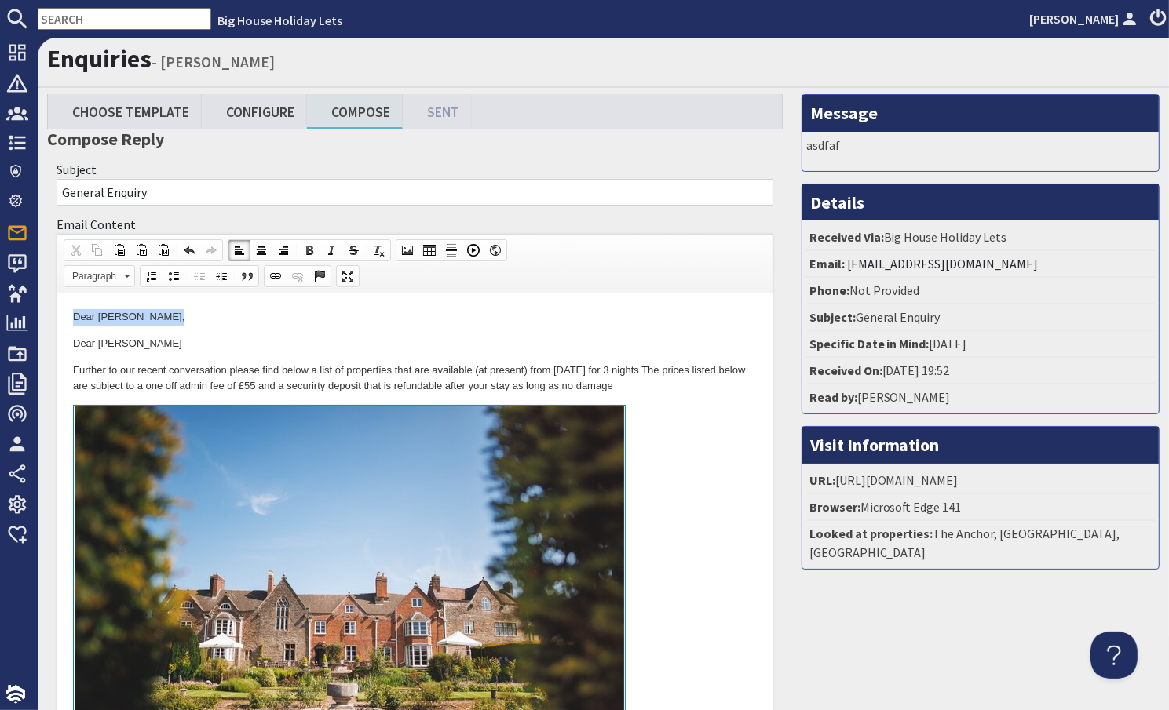
drag, startPoint x: 184, startPoint y: 323, endPoint x: 61, endPoint y: 315, distance: 122.7
click at [87, 323] on p at bounding box center [414, 317] width 684 height 16
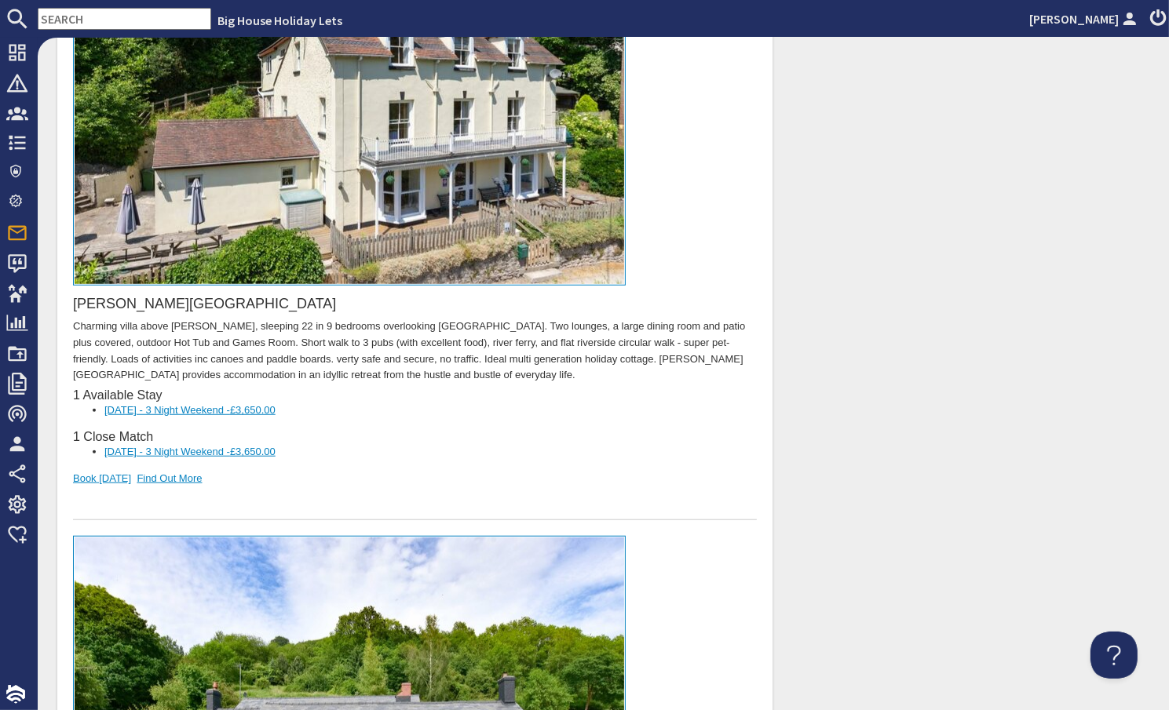
scroll to position [1020, 0]
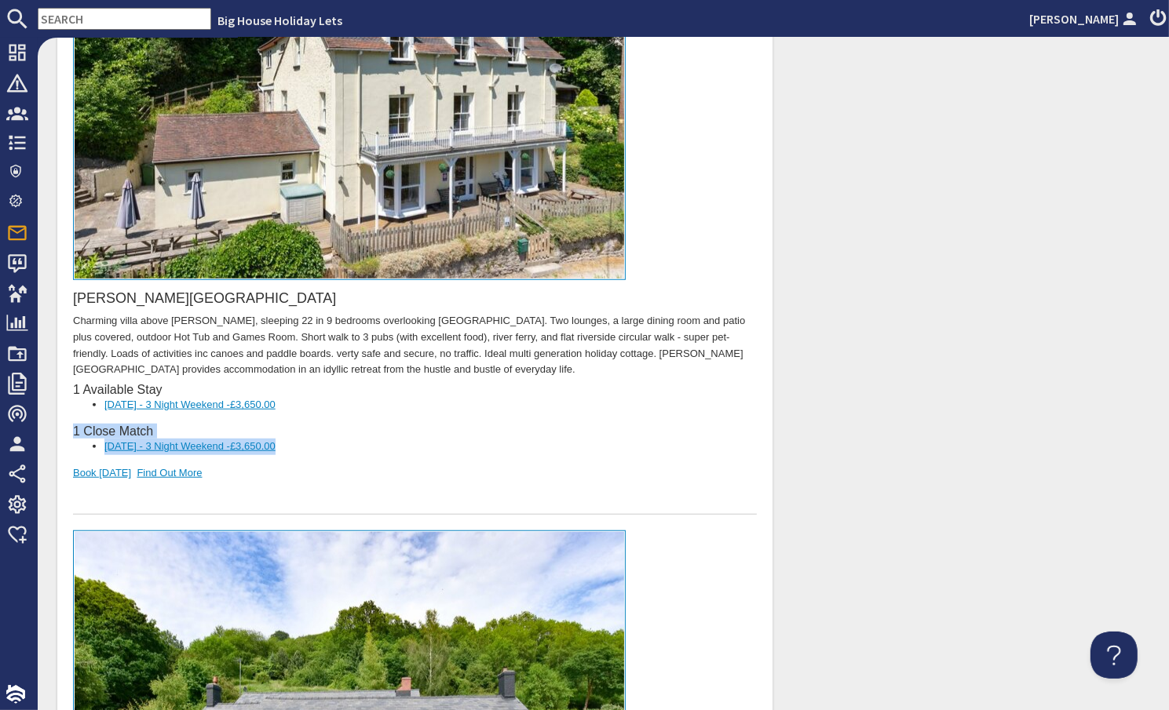
drag, startPoint x: 319, startPoint y: 436, endPoint x: 67, endPoint y: 420, distance: 253.3
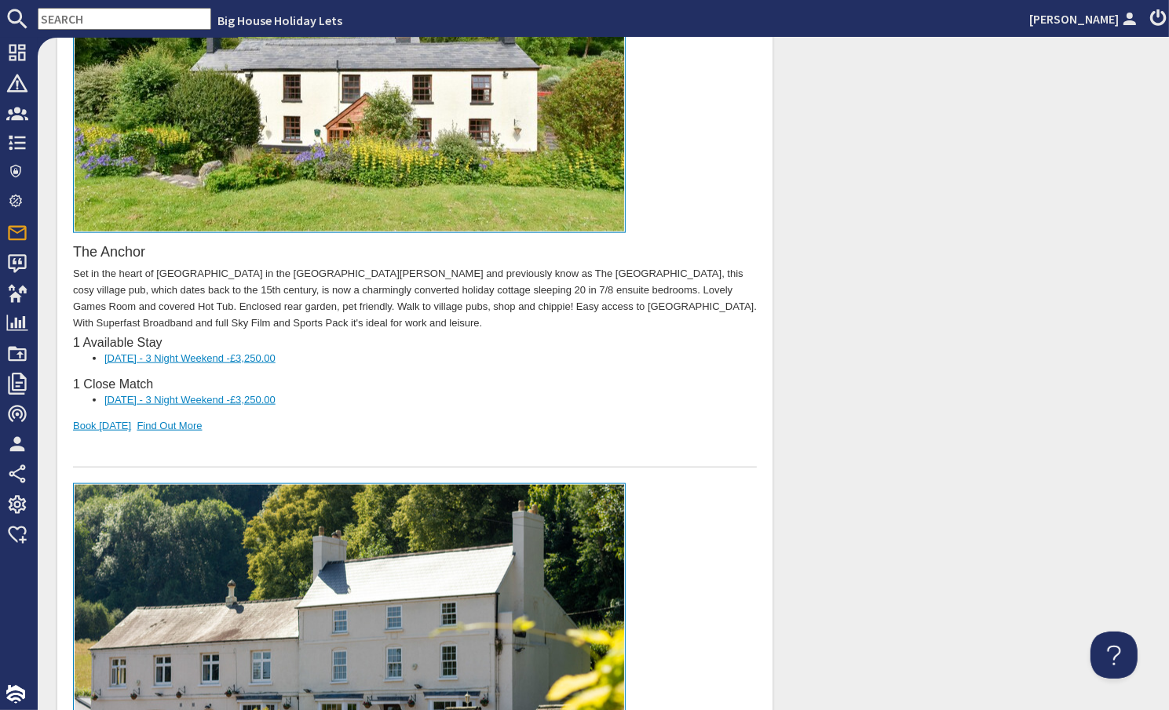
scroll to position [1648, 0]
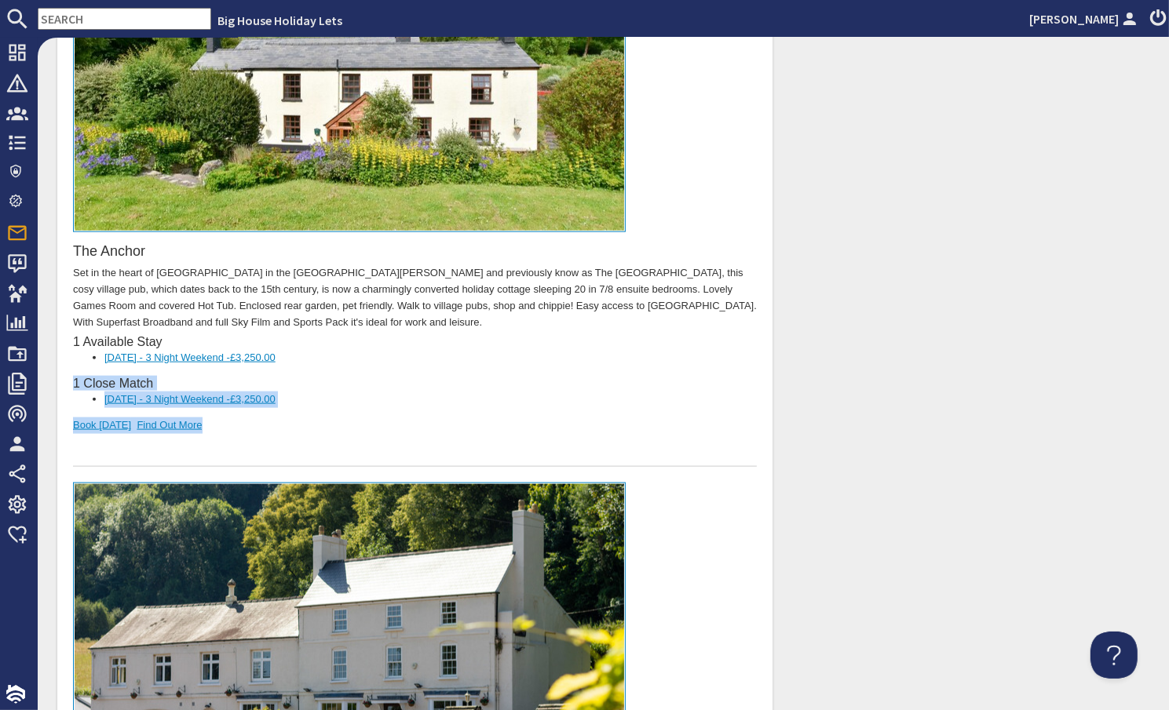
drag, startPoint x: 304, startPoint y: 396, endPoint x: 54, endPoint y: 369, distance: 251.0
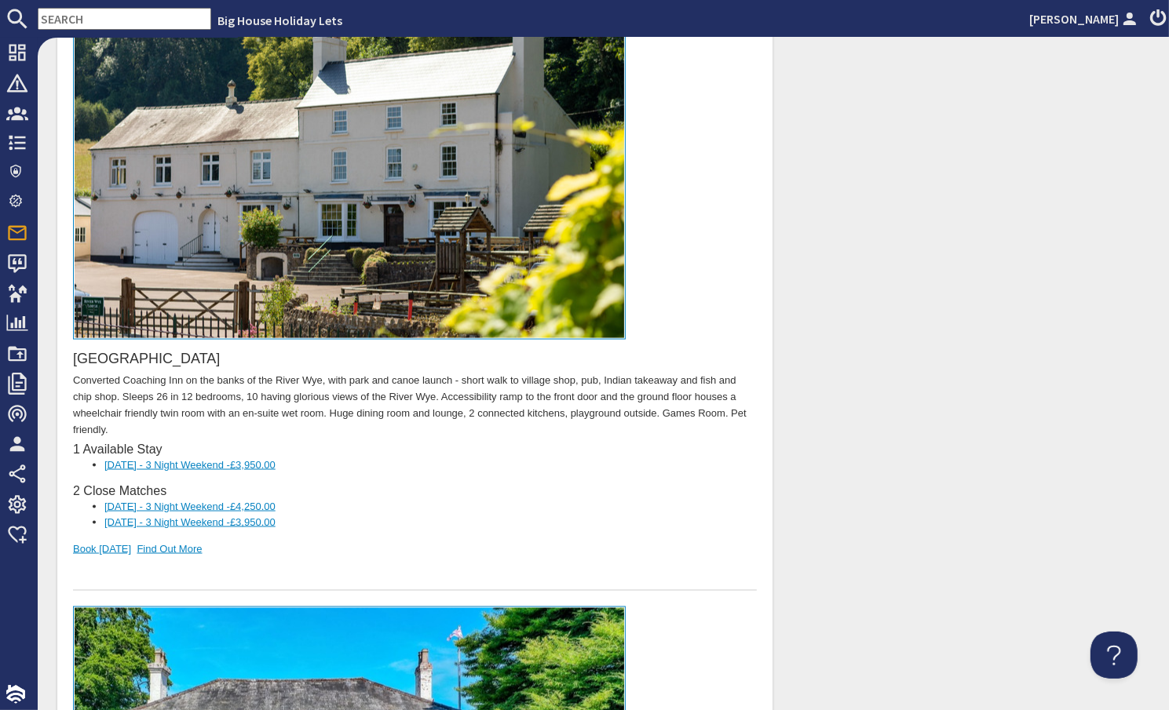
scroll to position [2119, 0]
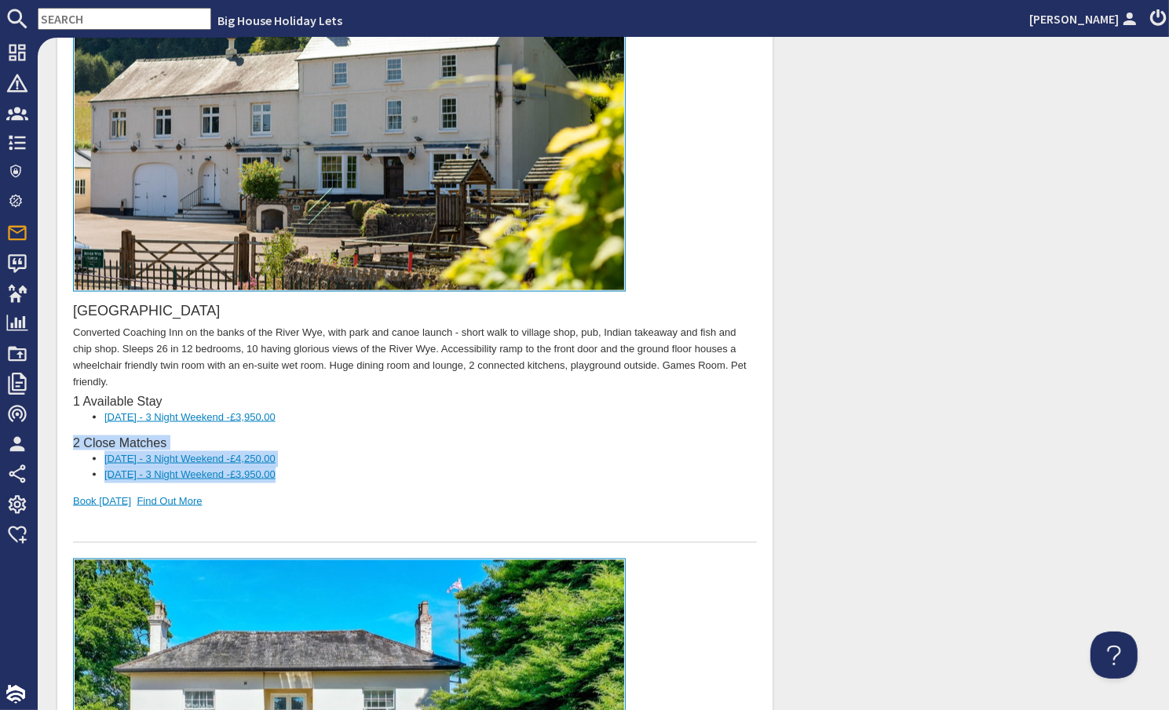
drag, startPoint x: 321, startPoint y: 465, endPoint x: 110, endPoint y: -1403, distance: 1880.0
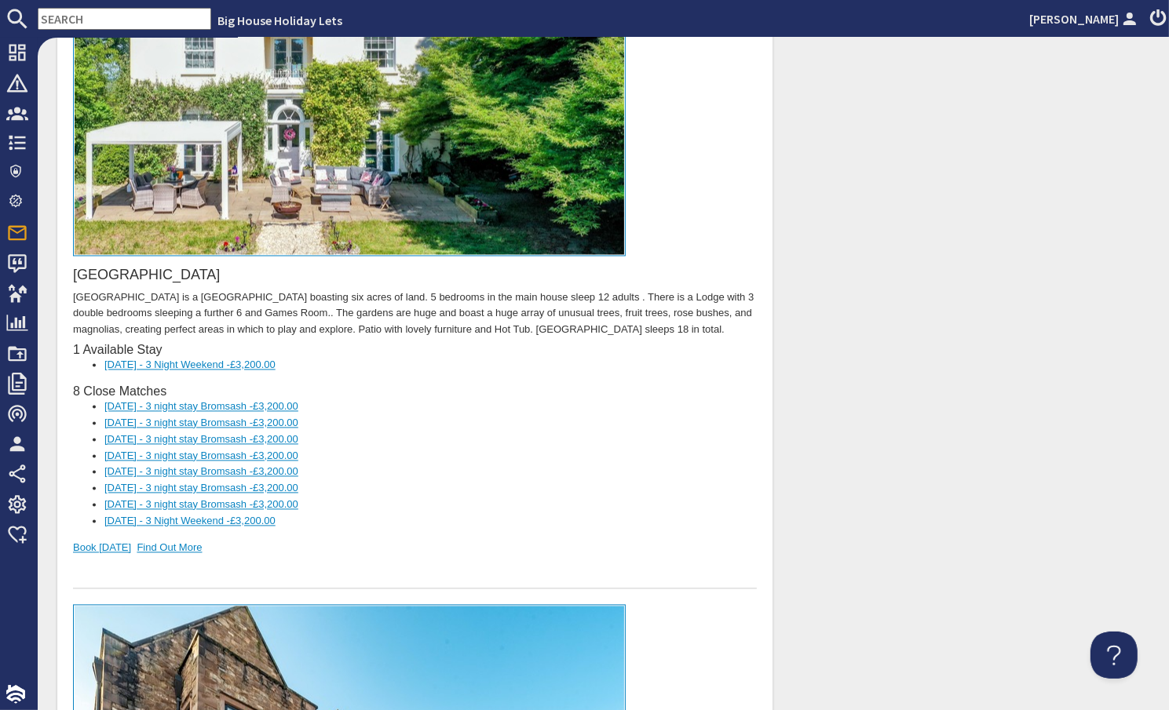
scroll to position [2747, 0]
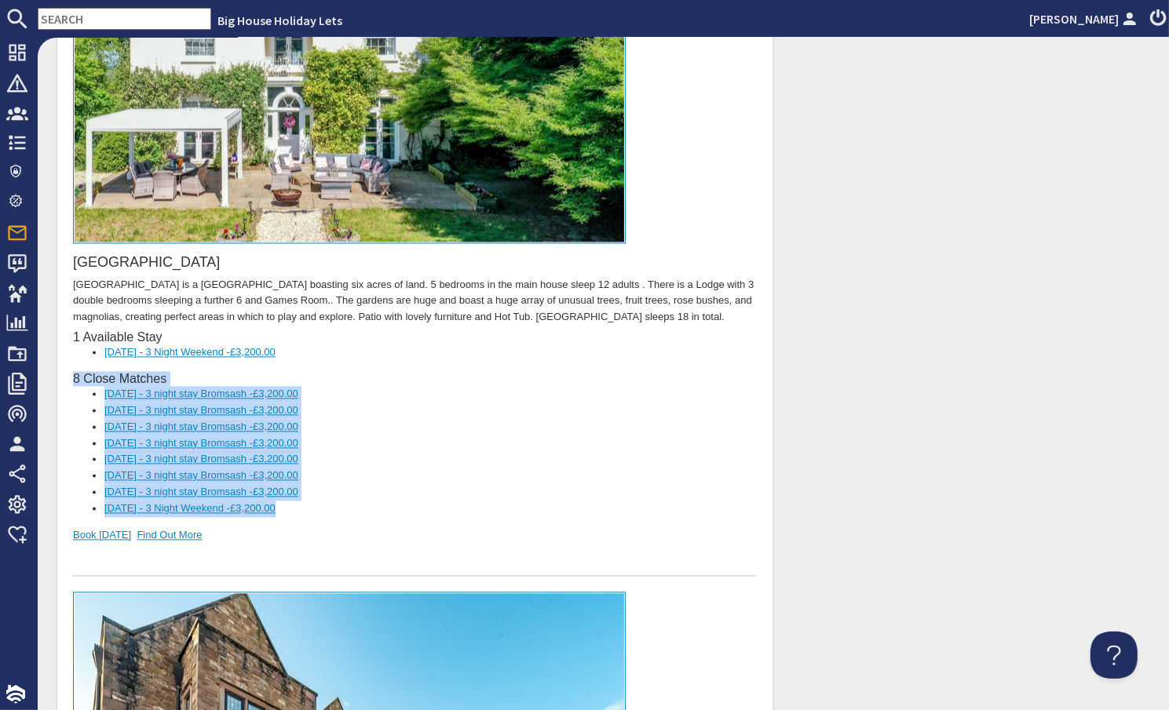
drag, startPoint x: 328, startPoint y: 492, endPoint x: 68, endPoint y: 361, distance: 291.0
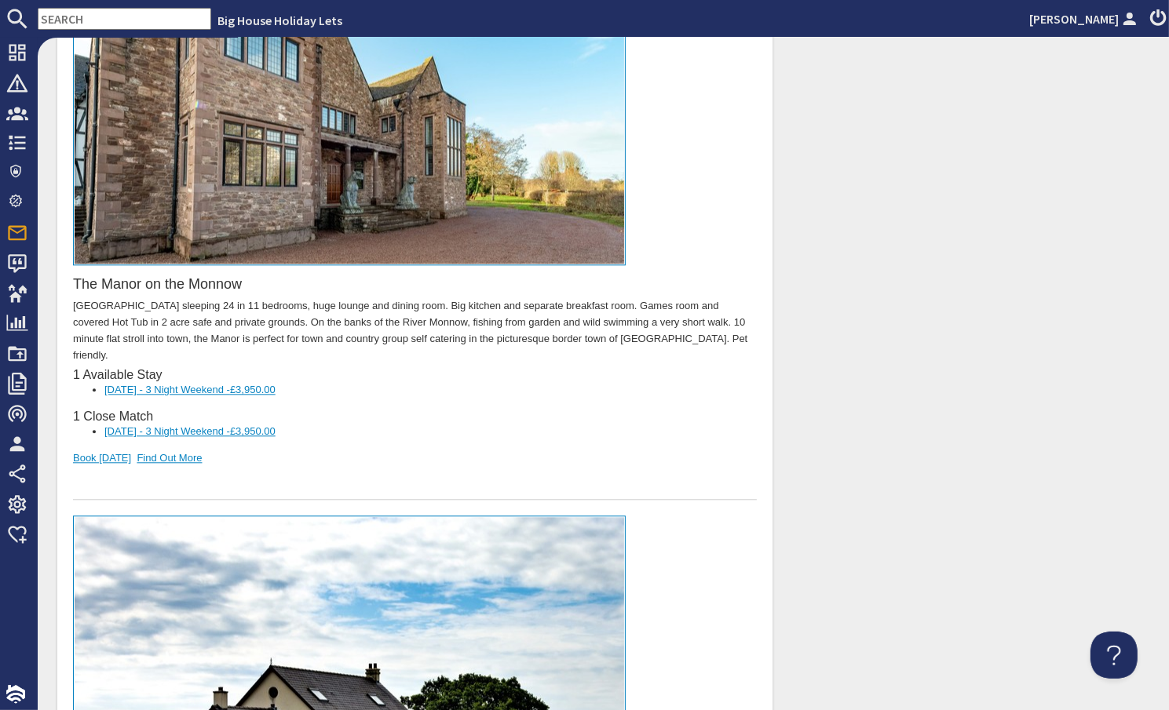
scroll to position [3297, 0]
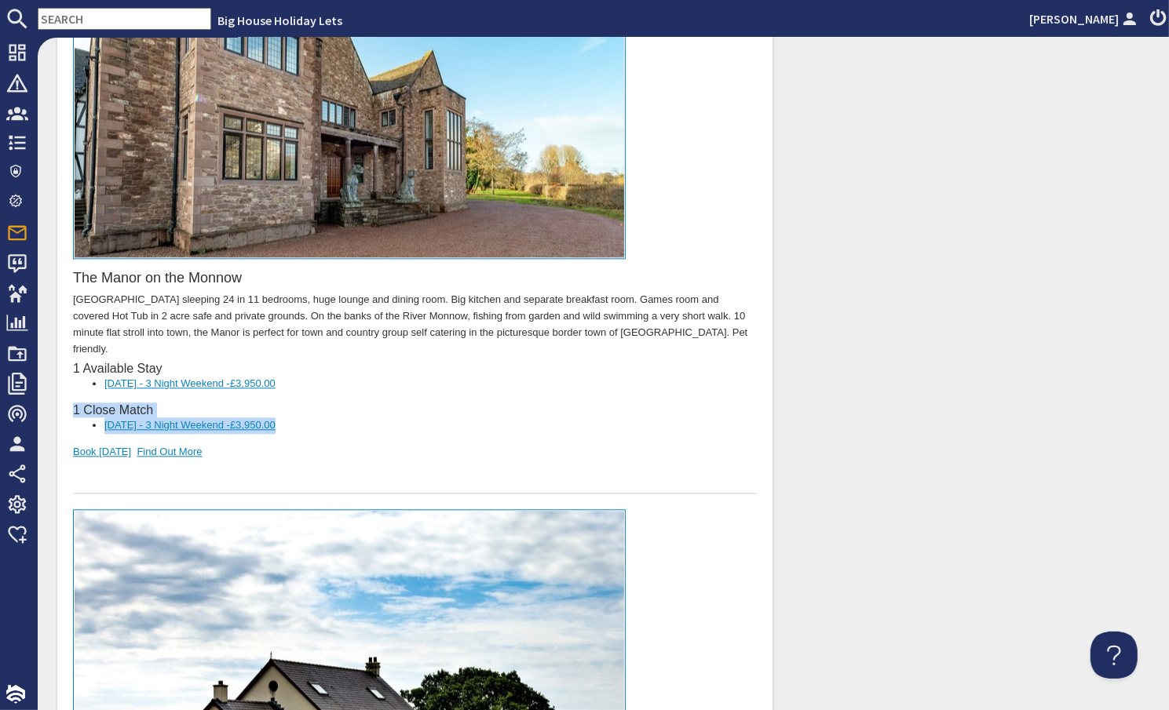
drag, startPoint x: 323, startPoint y: 397, endPoint x: 74, endPoint y: 378, distance: 250.3
click at [74, 378] on div "The Manor on the Monnow Majestic Manor House sleeping 24 in 11 bedrooms, huge l…" at bounding box center [414, 198] width 684 height 591
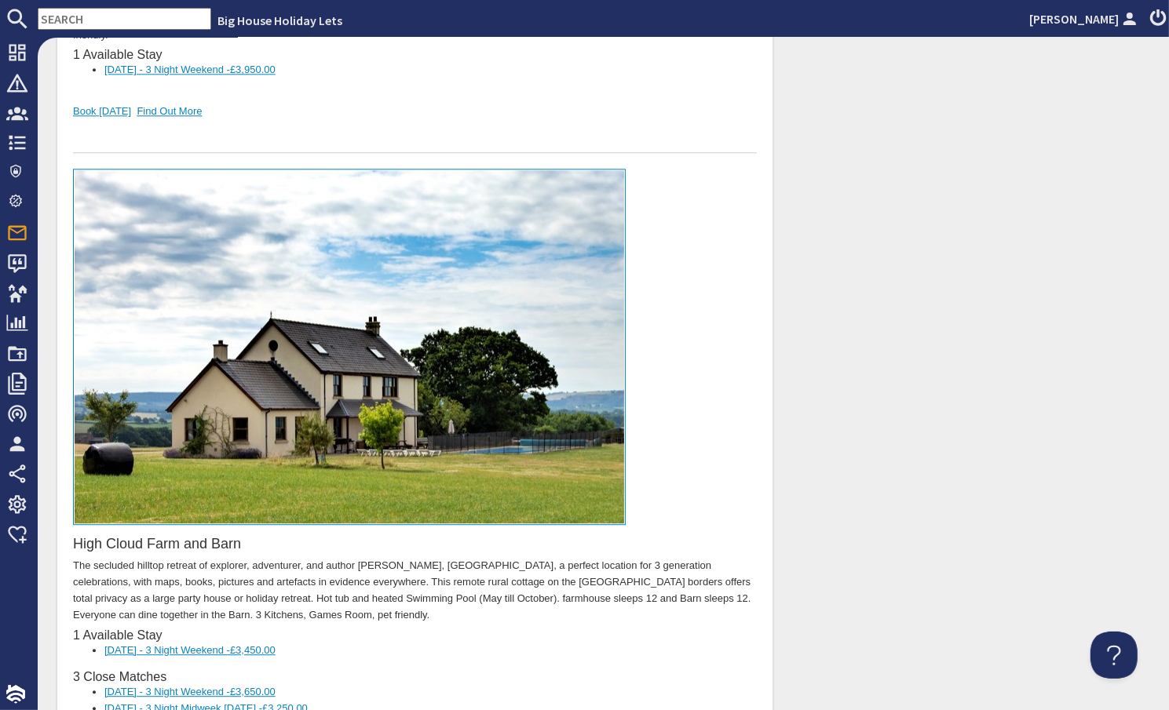
scroll to position [3925, 0]
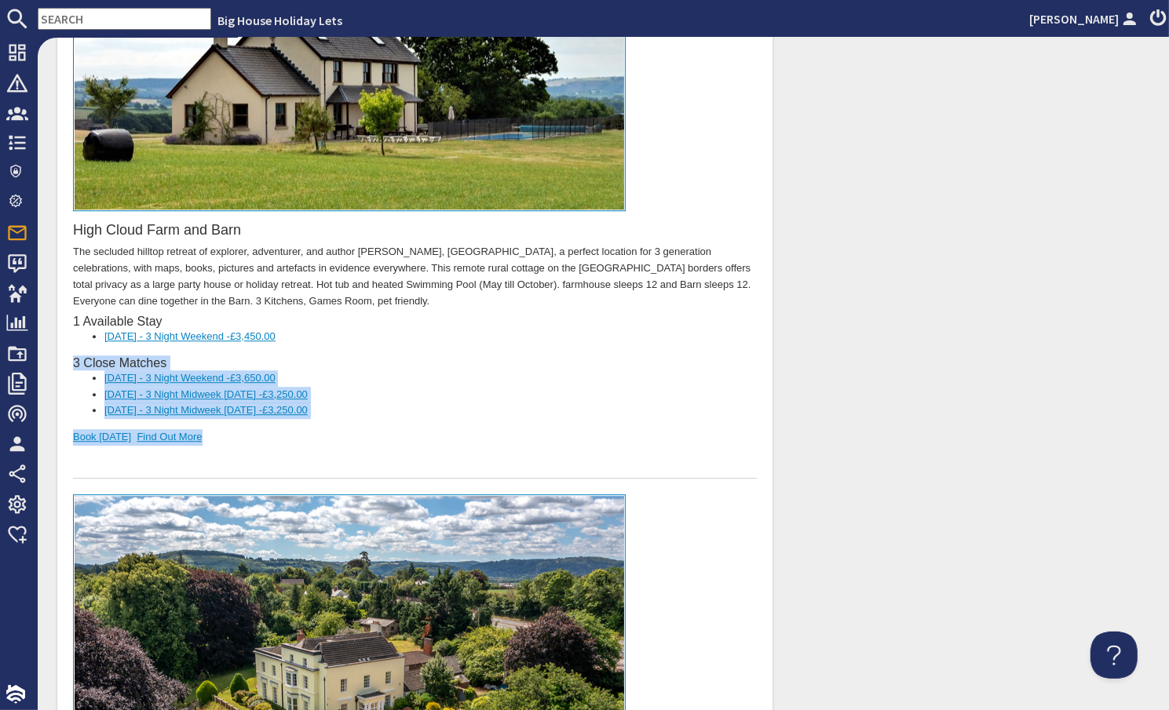
drag, startPoint x: 354, startPoint y: 389, endPoint x: 75, endPoint y: 314, distance: 289.4
click at [75, 314] on div "High Cloud Farm and Barn The secluded hilltop retreat of explorer, adventurer, …" at bounding box center [414, 168] width 684 height 624
click at [385, 403] on li "20/04/2026 - 3 Night Midweek Monday - £3,250.00" at bounding box center [414, 411] width 621 height 16
drag, startPoint x: 364, startPoint y: 380, endPoint x: 64, endPoint y: 318, distance: 306.2
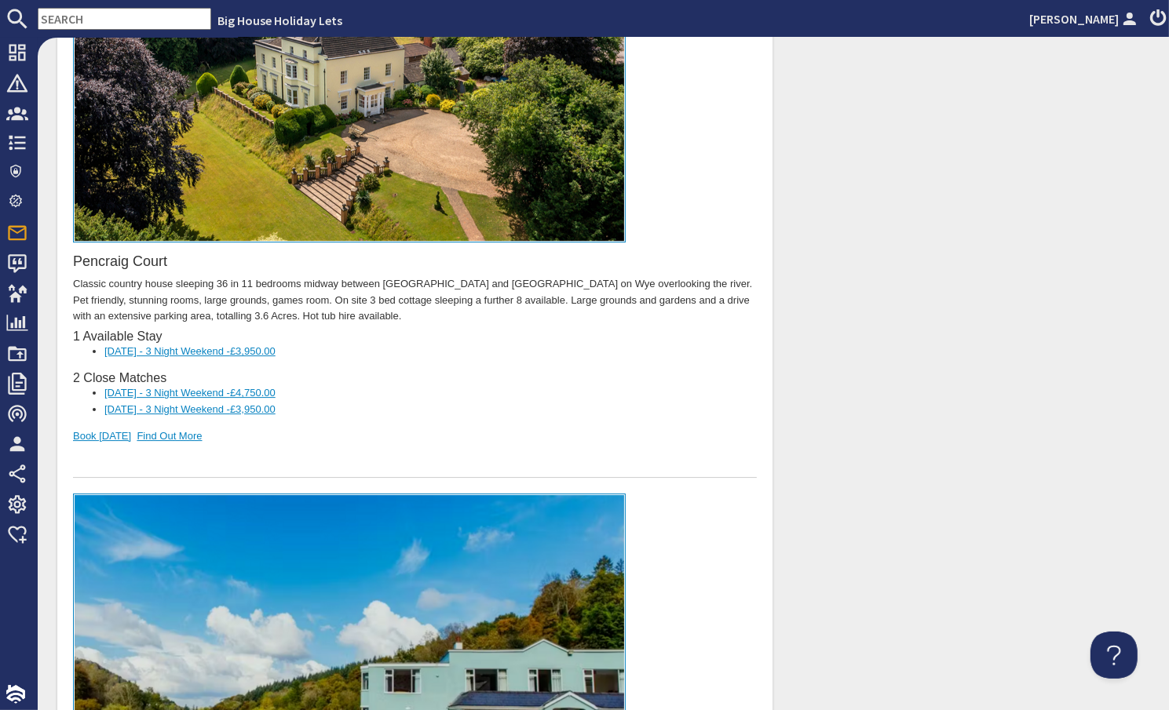
scroll to position [4474, 0]
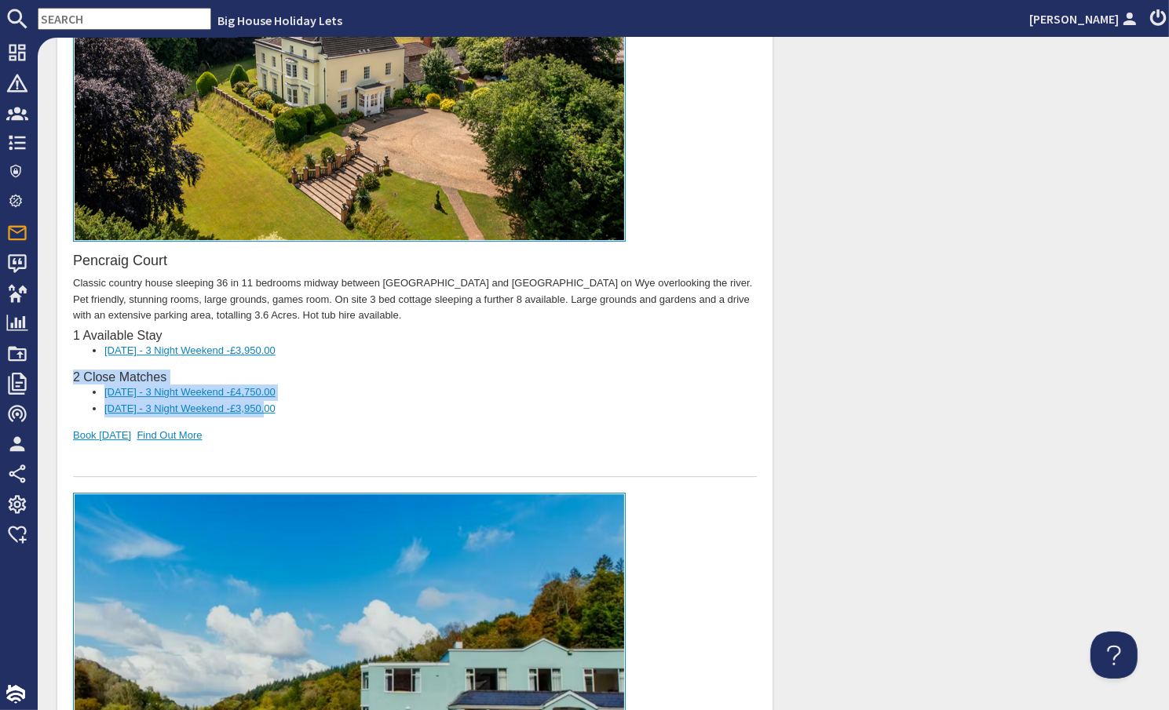
drag, startPoint x: 287, startPoint y: 378, endPoint x: 112, endPoint y: -3852, distance: 4233.5
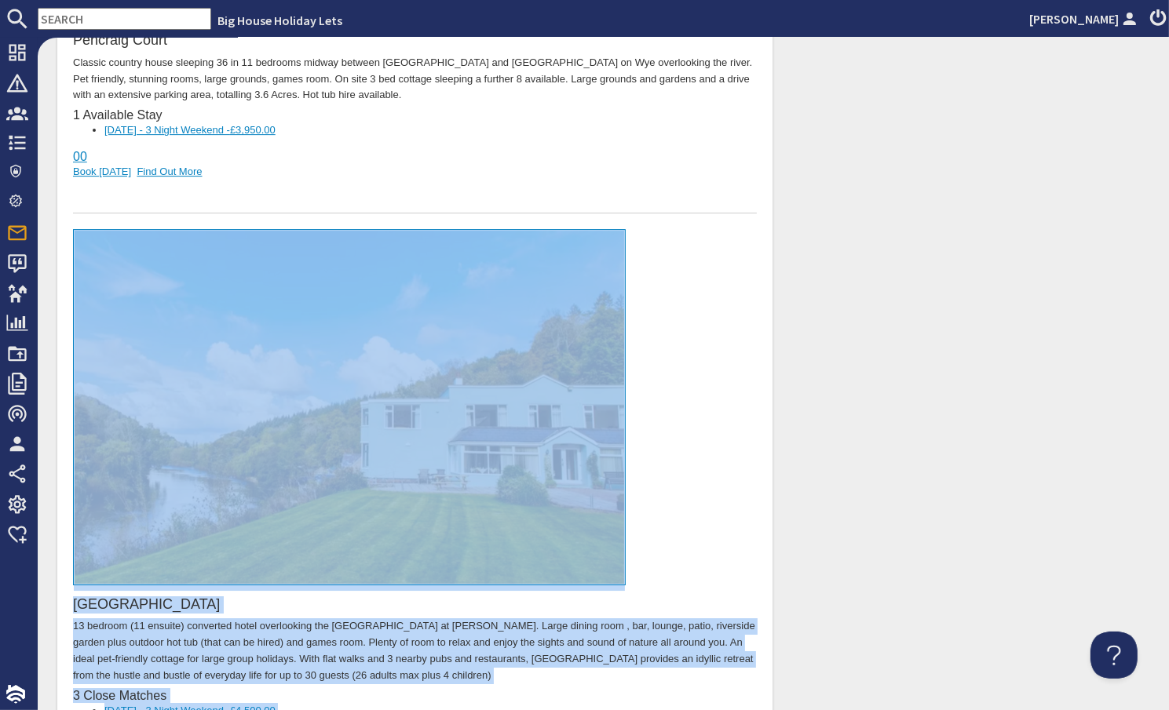
scroll to position [4556, 0]
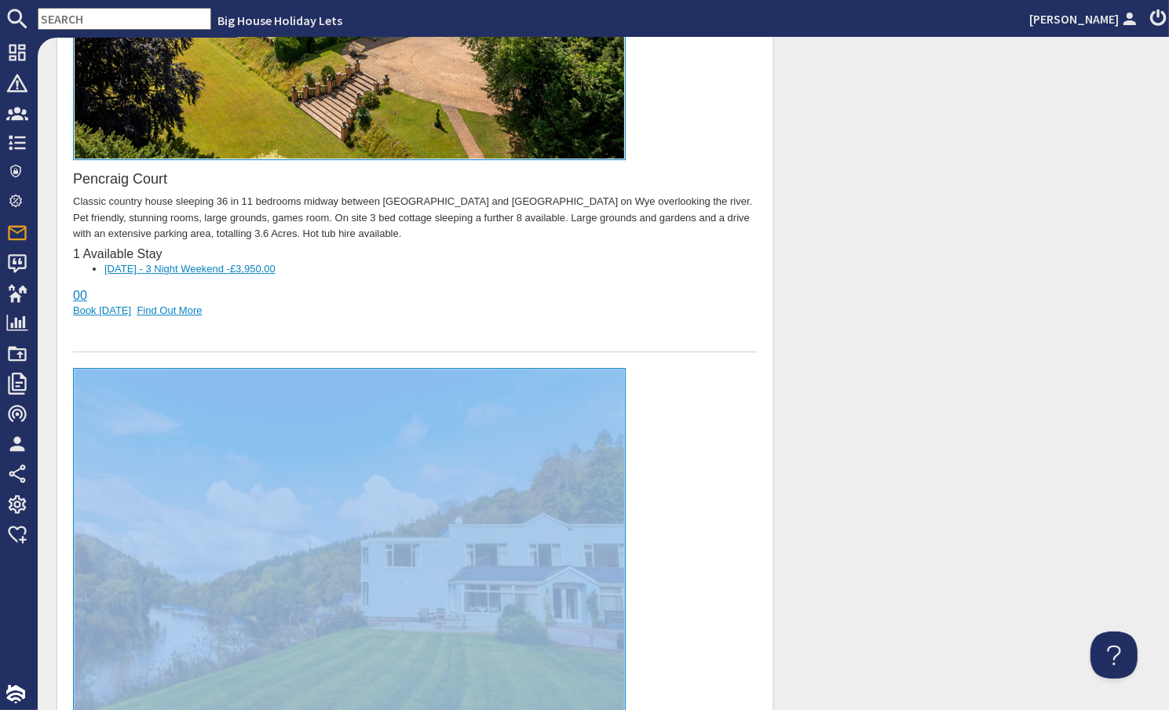
drag, startPoint x: 286, startPoint y: 888, endPoint x: 101, endPoint y: 334, distance: 584.0
click at [101, 369] on div "Wye Rapids House 13 bedroom (11 ensuite) converted hotel overlooking the River …" at bounding box center [414, 660] width 684 height 582
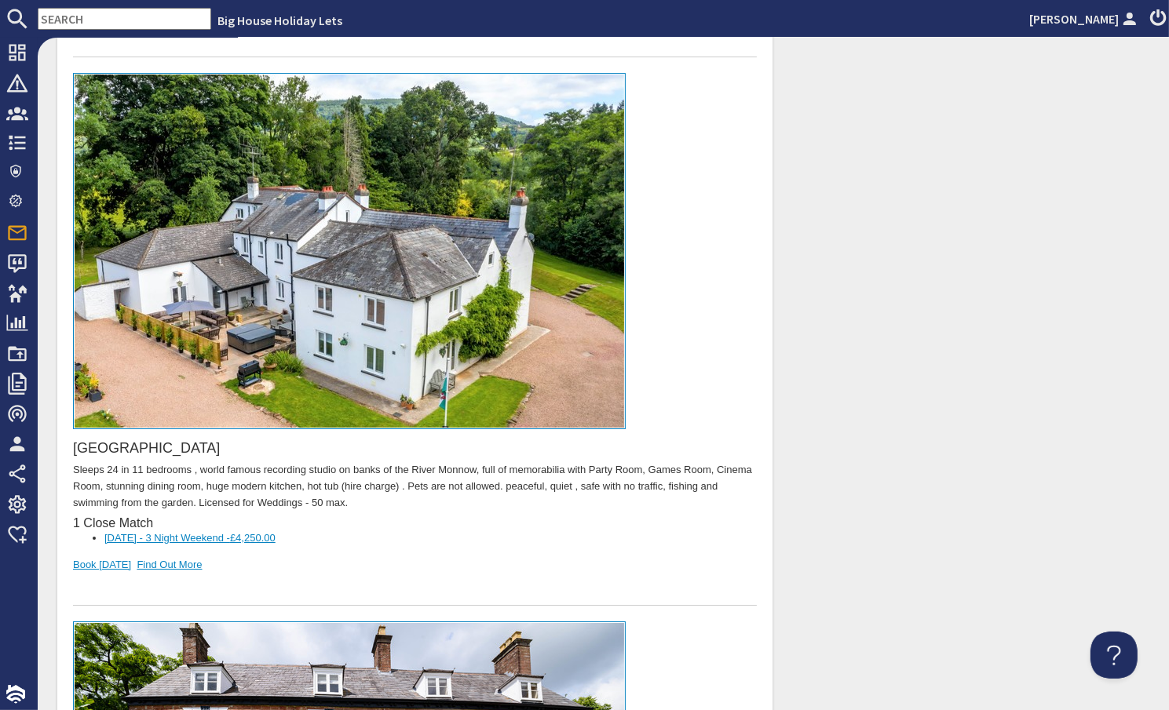
scroll to position [5027, 0]
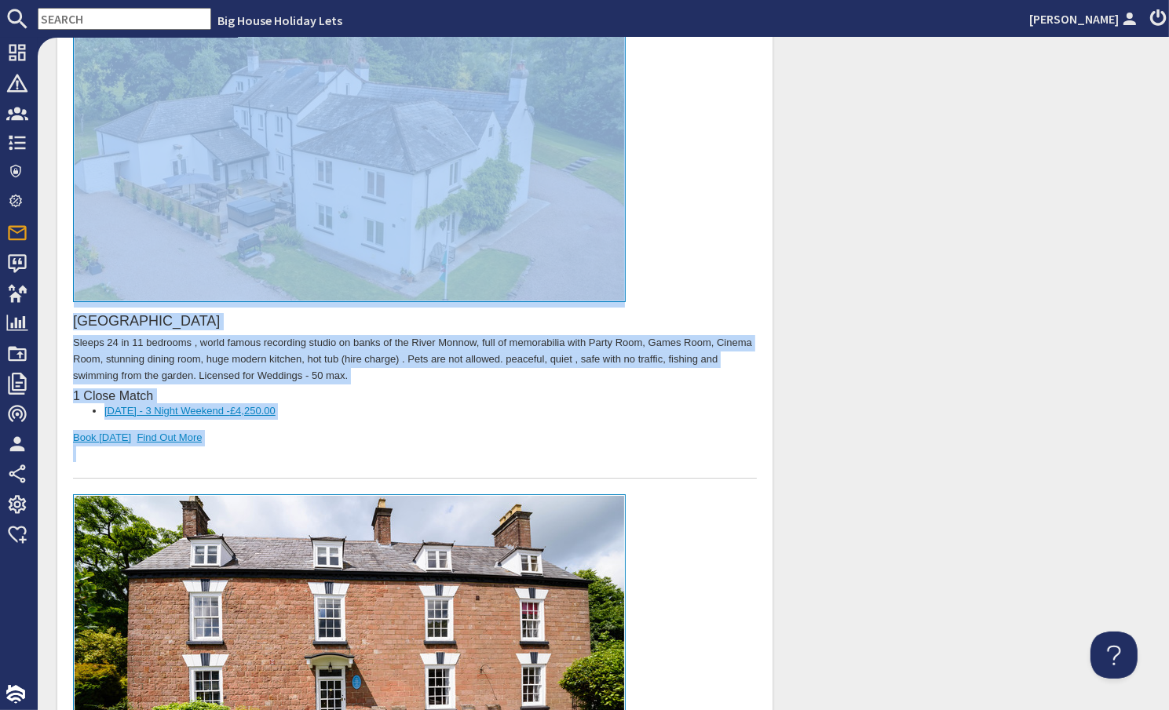
drag, startPoint x: 208, startPoint y: 412, endPoint x: 58, endPoint y: 170, distance: 285.1
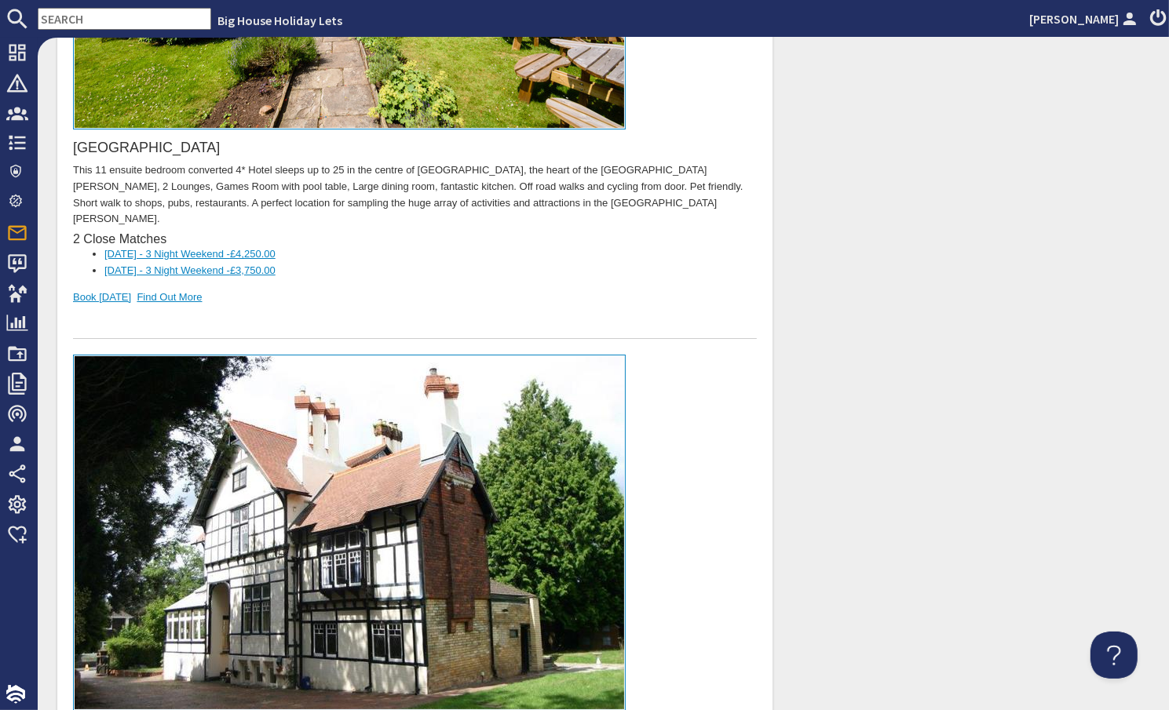
scroll to position [5291, 0]
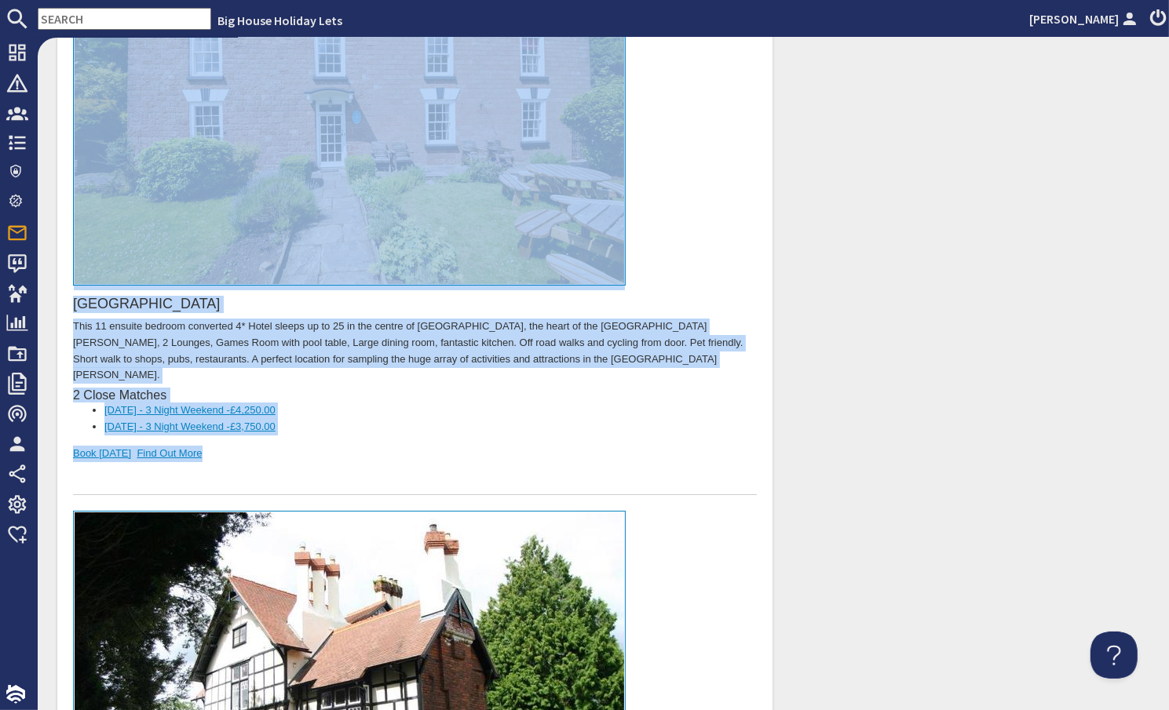
drag, startPoint x: 214, startPoint y: 408, endPoint x: 64, endPoint y: 120, distance: 325.1
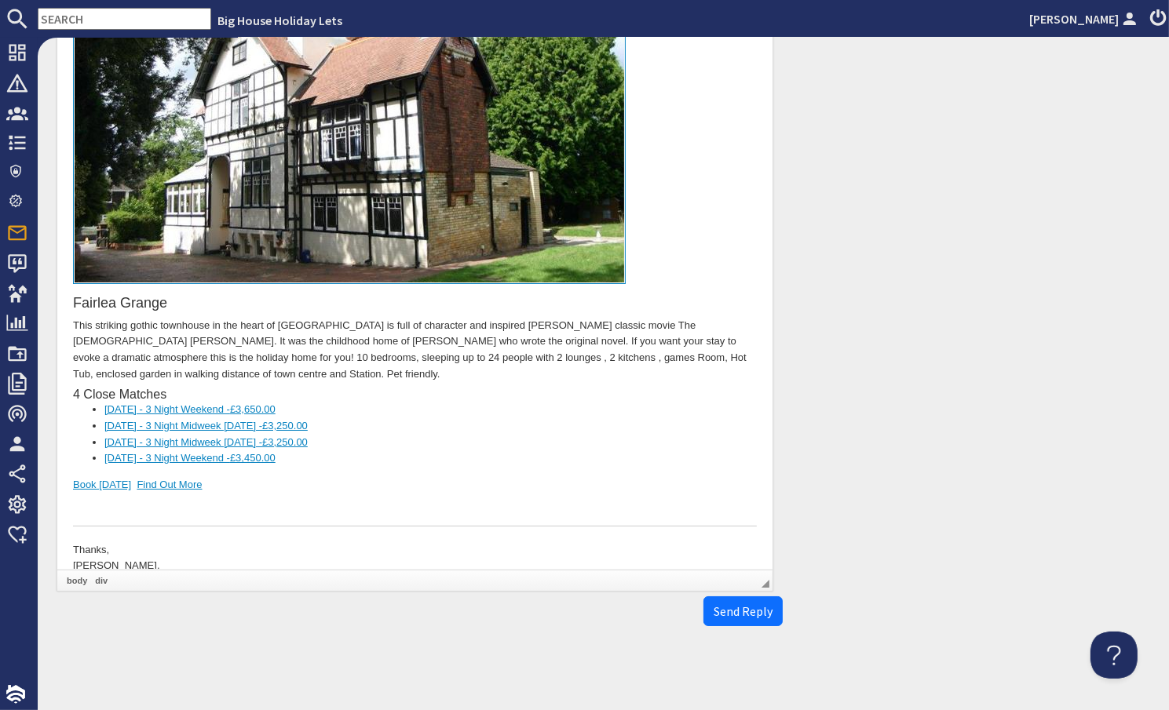
scroll to position [5158, 0]
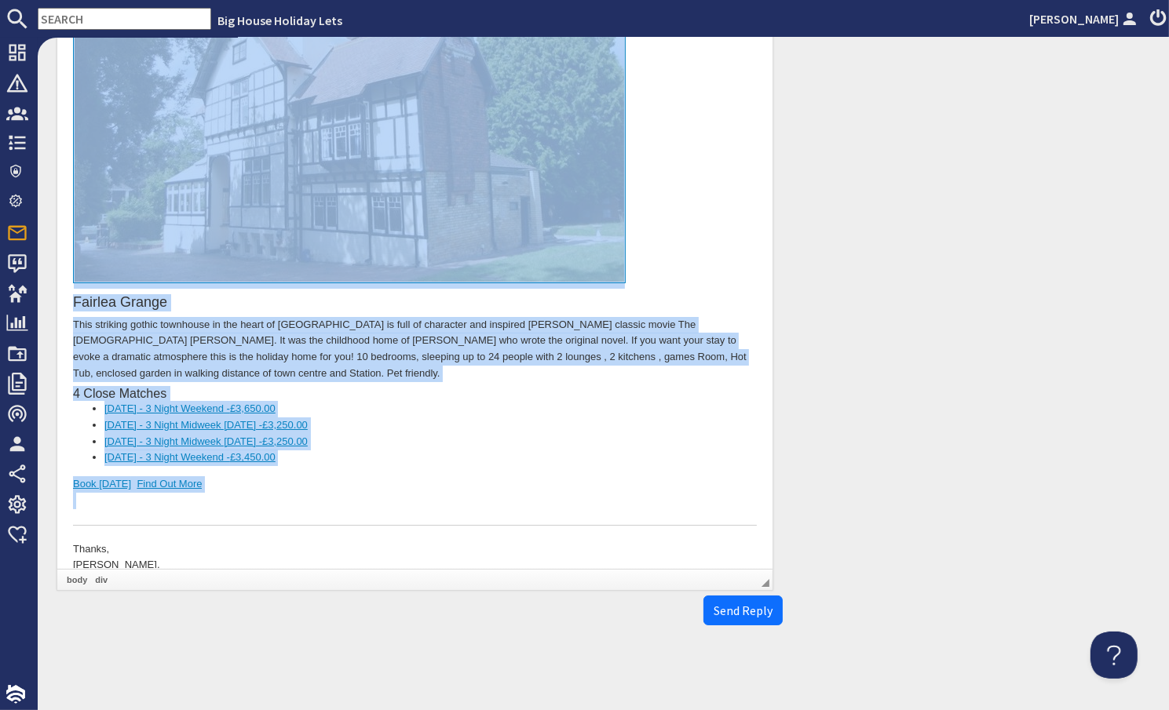
drag, startPoint x: 232, startPoint y: 455, endPoint x: 100, endPoint y: 169, distance: 315.4
click at [100, 169] on div "Fairlea Grange This striking gothic townhouse in the heart of Abergavenny is fu…" at bounding box center [414, 228] width 684 height 599
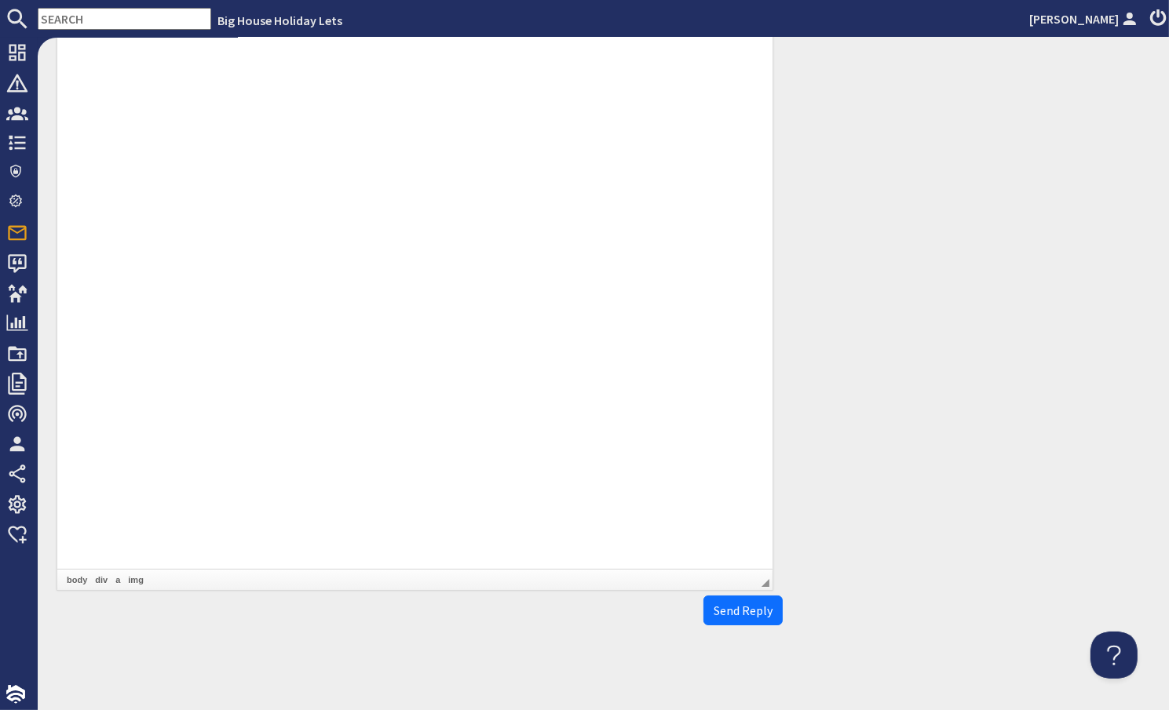
scroll to position [4593, 0]
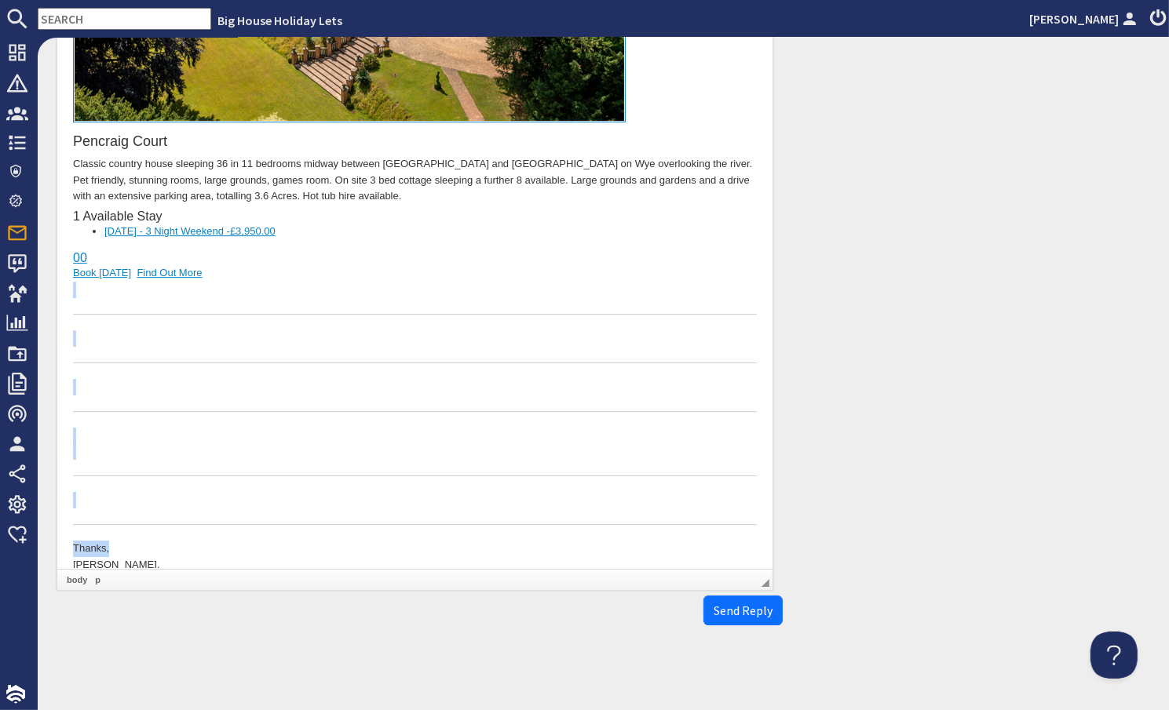
drag, startPoint x: 757, startPoint y: 507, endPoint x: 26, endPoint y: 251, distance: 775.0
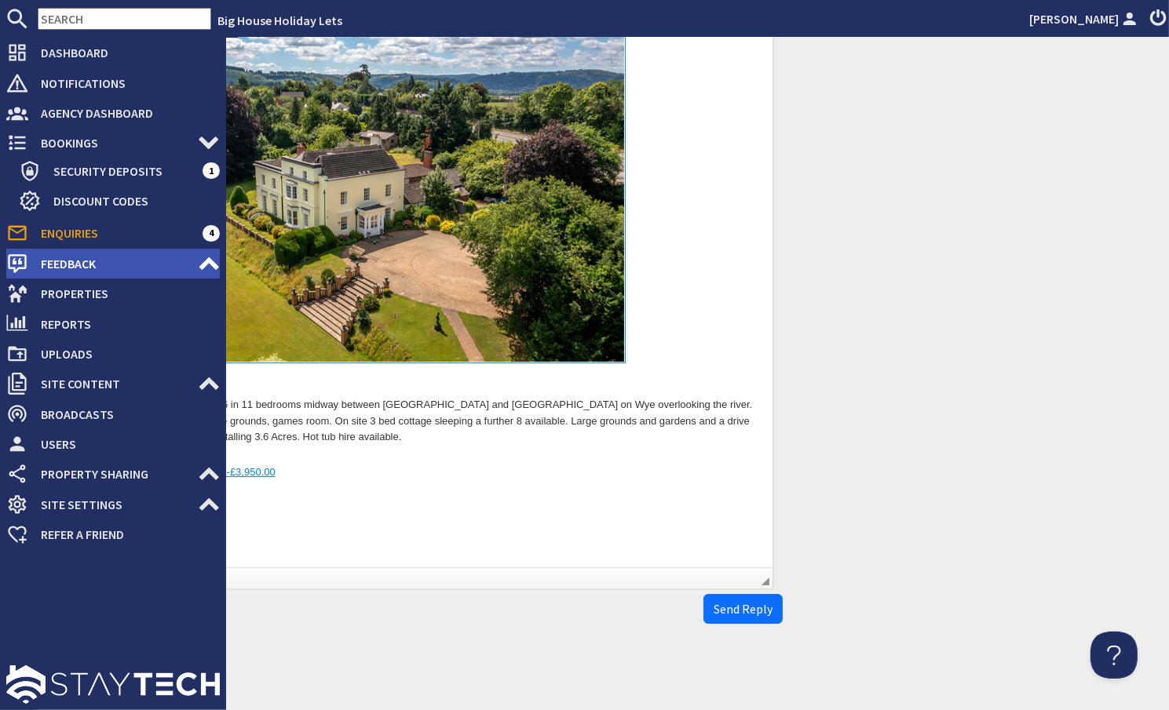
scroll to position [4352, 0]
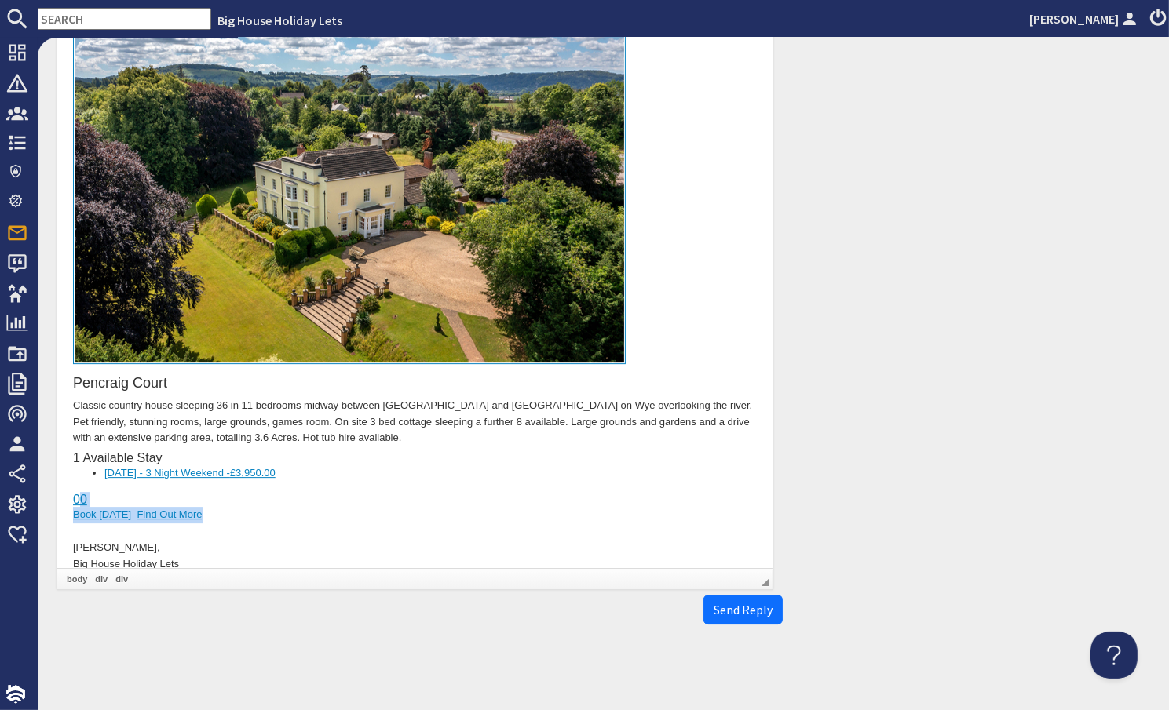
drag, startPoint x: 206, startPoint y: 490, endPoint x: 77, endPoint y: 451, distance: 135.3
click at [77, 451] on div "Pencraig Court Classic country house sleeping 36 in 11 bedrooms midway between …" at bounding box center [414, 299] width 684 height 581
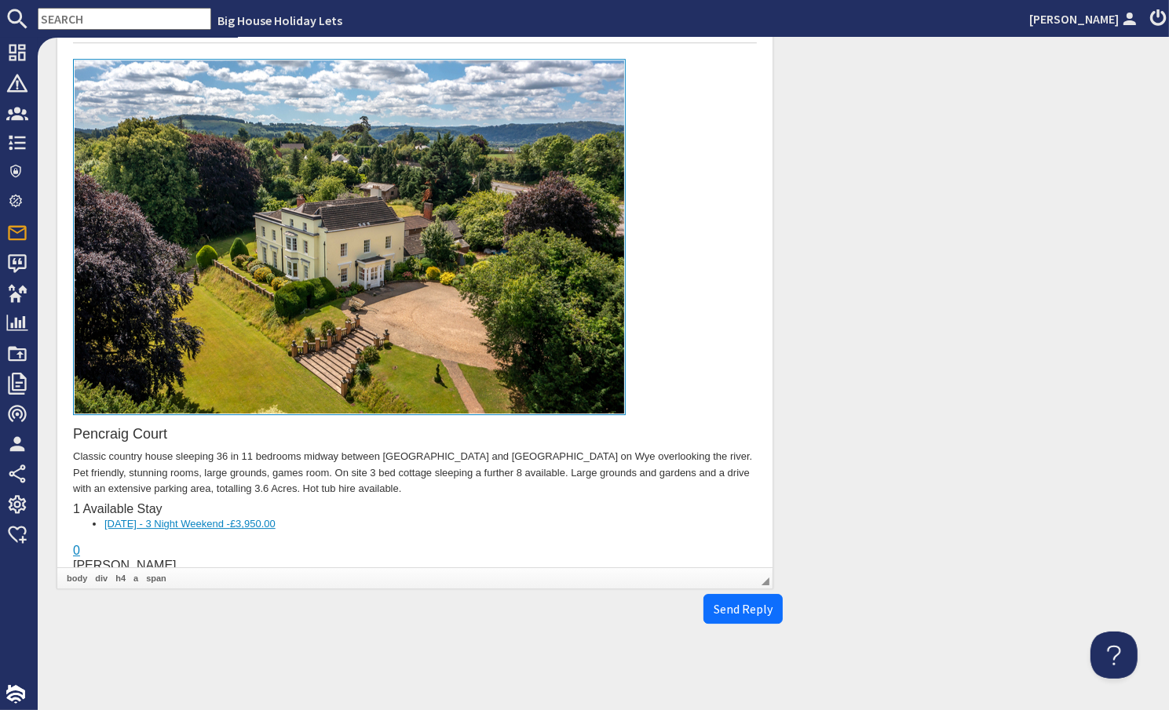
scroll to position [4300, 0]
drag, startPoint x: 84, startPoint y: 510, endPoint x: 59, endPoint y: 505, distance: 25.6
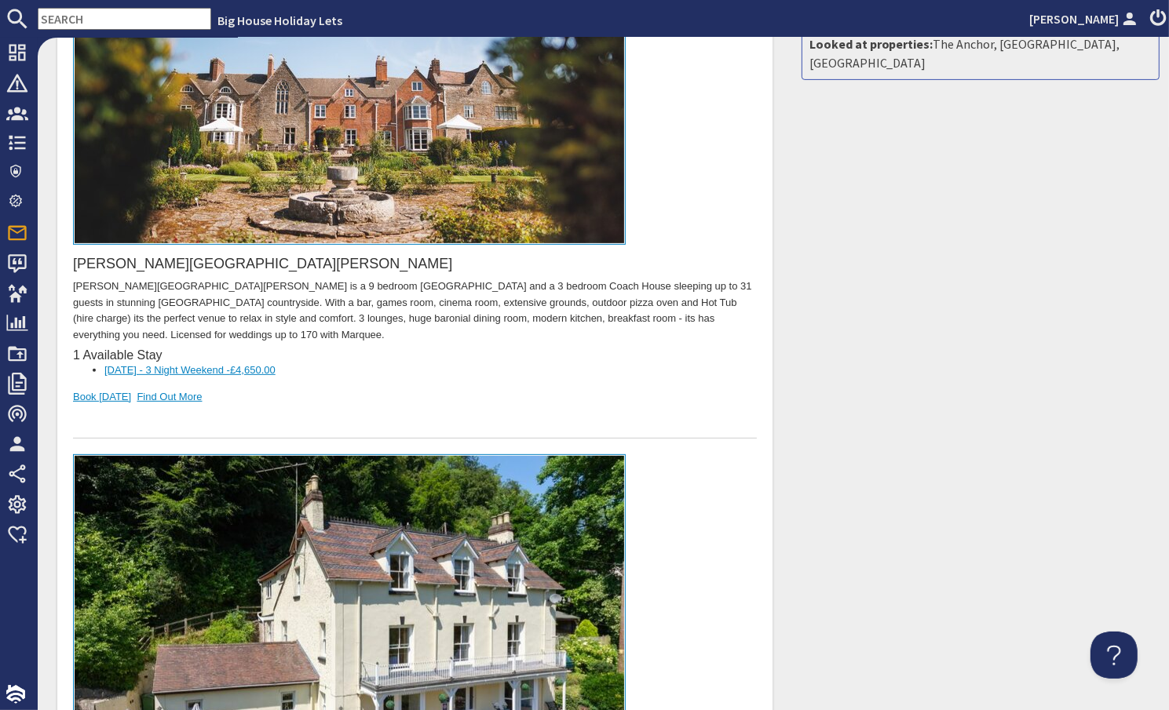
scroll to position [235, 0]
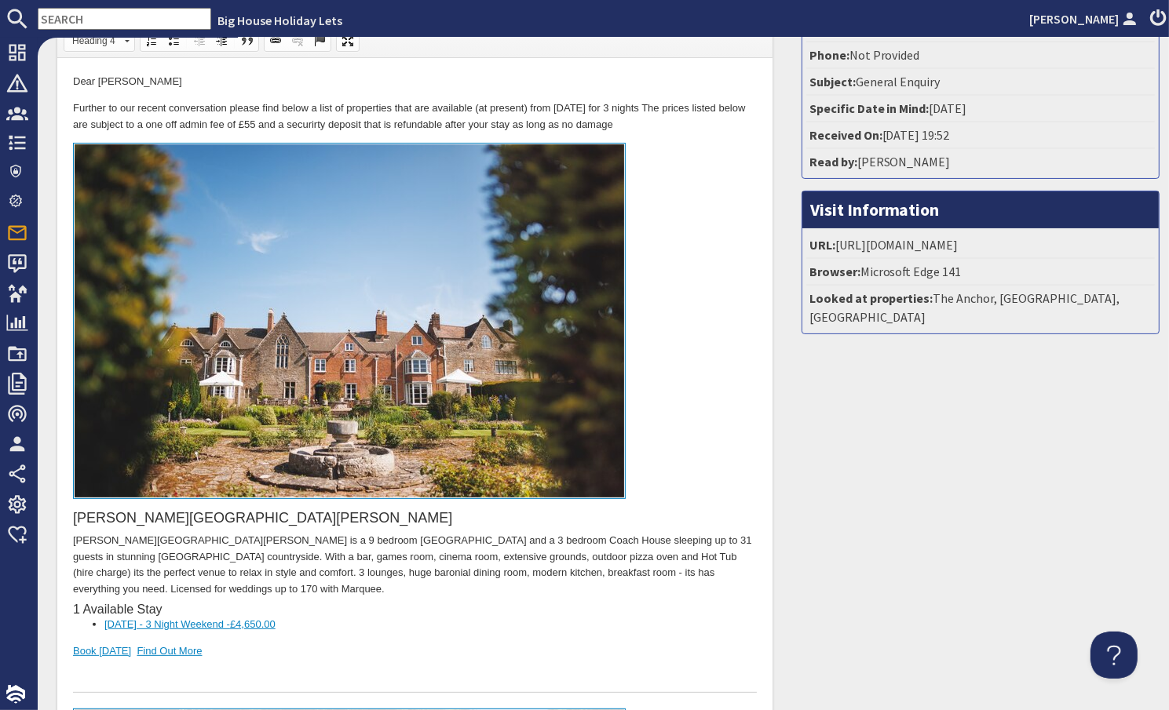
click at [305, 617] on li "17/04/2026 - 3 Night Weekend - £4,650.00" at bounding box center [414, 625] width 621 height 16
click at [266, 539] on p "Bowley Hall is a 9 bedroom Manor House and a 3 bedroom Coach House sleeping up …" at bounding box center [414, 565] width 684 height 65
drag, startPoint x: 405, startPoint y: 609, endPoint x: 422, endPoint y: 610, distance: 17.3
click at [418, 617] on li "17/04/2026 - 3 Night Weekend - £4,650.00 for the main house only - the coach ho…" at bounding box center [414, 625] width 621 height 16
drag, startPoint x: 403, startPoint y: 607, endPoint x: 447, endPoint y: 607, distance: 44.0
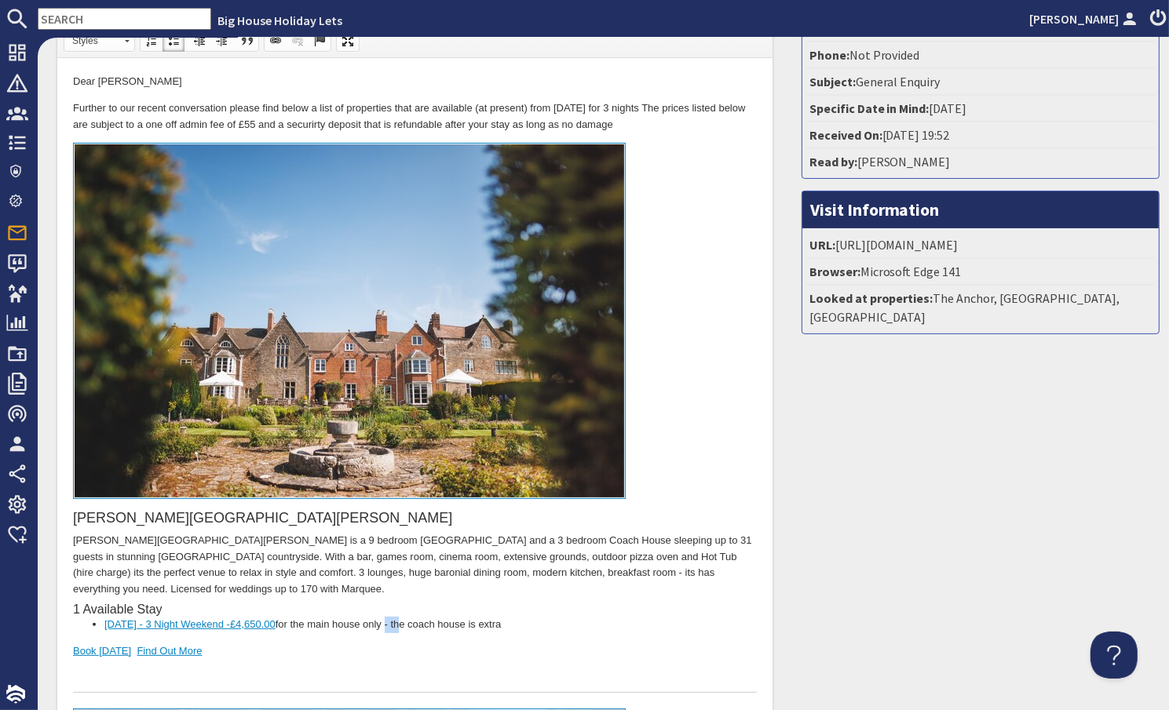
click at [404, 617] on li "17/04/2026 - 3 Night Weekend - £4,650.00 for the main house only - the coach ho…" at bounding box center [414, 625] width 621 height 16
drag, startPoint x: 658, startPoint y: 608, endPoint x: 632, endPoint y: 608, distance: 25.9
click at [632, 617] on li "17/04/2026 - 3 Night Weekend - £4,650.00 for the main house only - 18 guests pl…" at bounding box center [414, 625] width 621 height 16
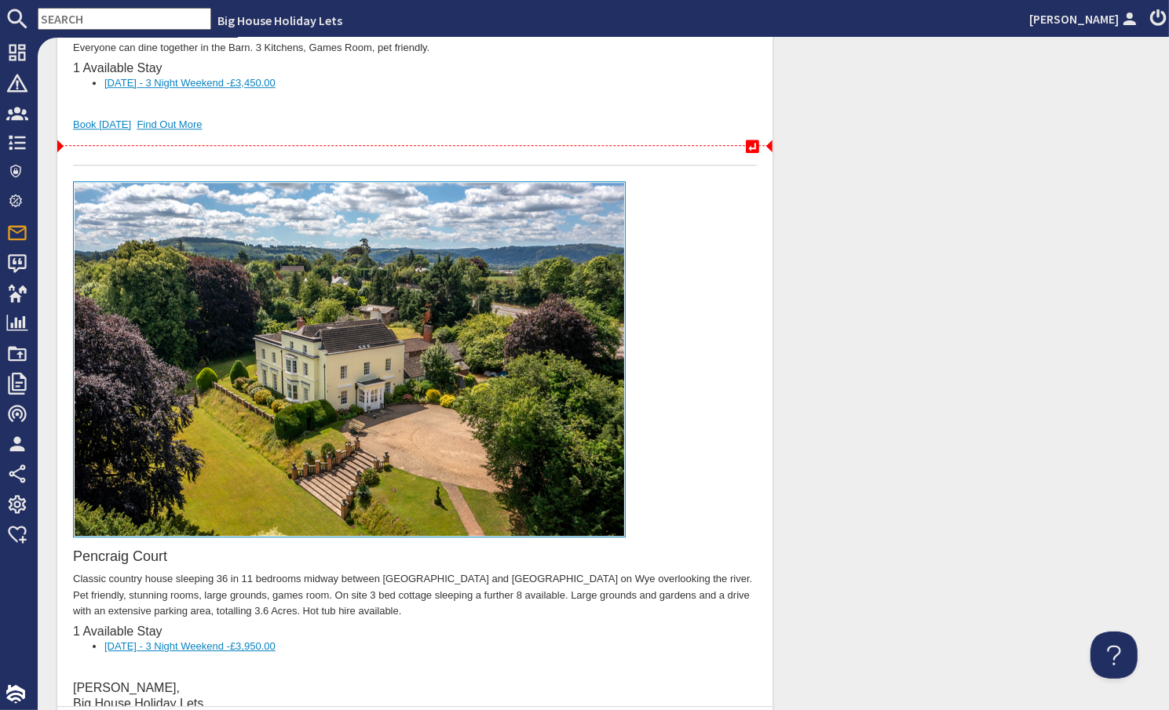
scroll to position [4316, 0]
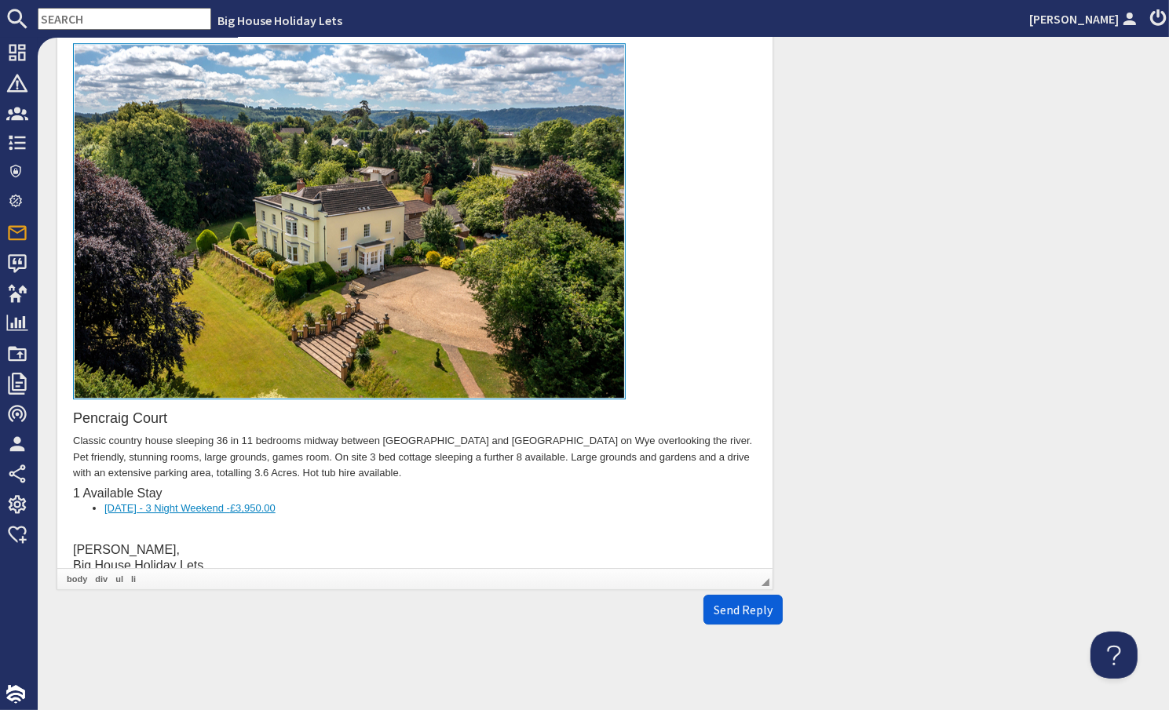
click at [714, 612] on span "Send Reply" at bounding box center [742, 610] width 59 height 16
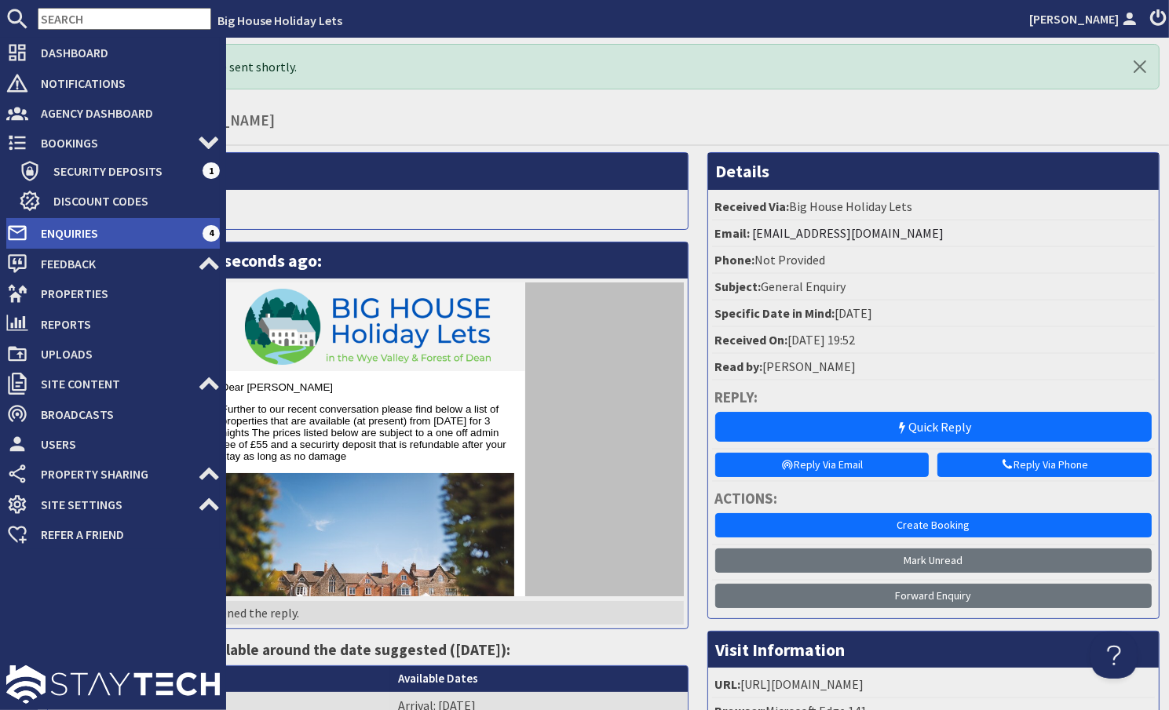
click at [56, 240] on span "Enquiries" at bounding box center [115, 233] width 174 height 25
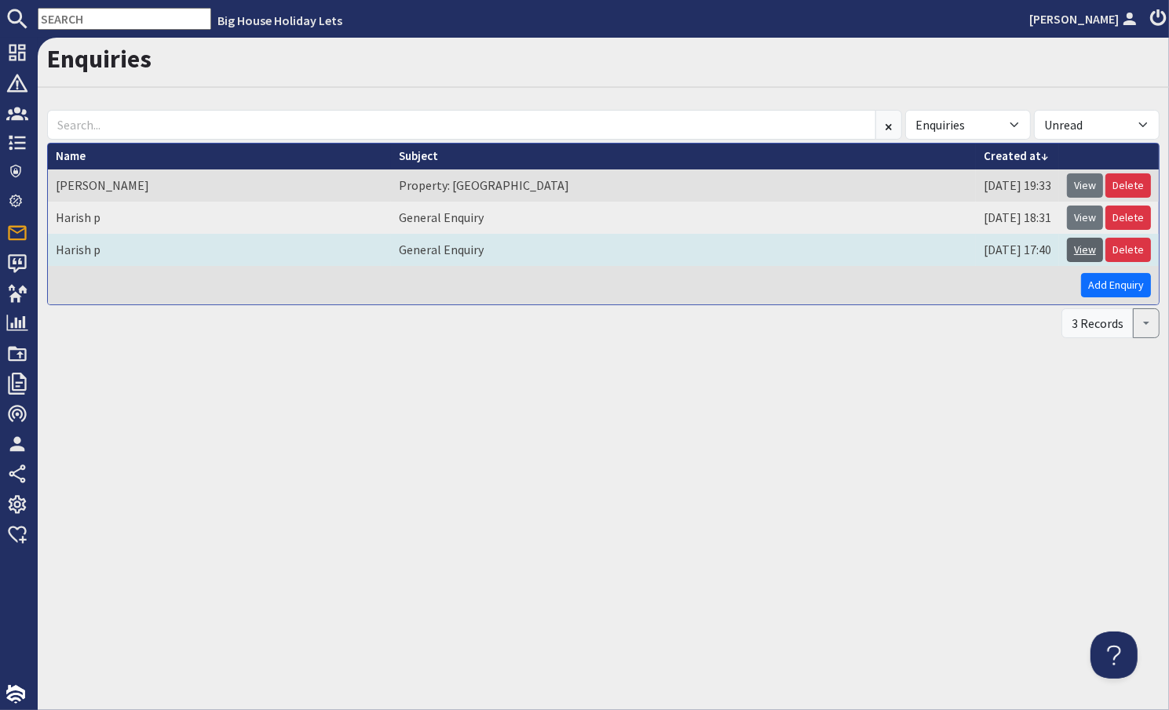
click at [1071, 254] on link "View" at bounding box center [1085, 250] width 36 height 24
click at [1137, 248] on link "Delete" at bounding box center [1128, 250] width 46 height 24
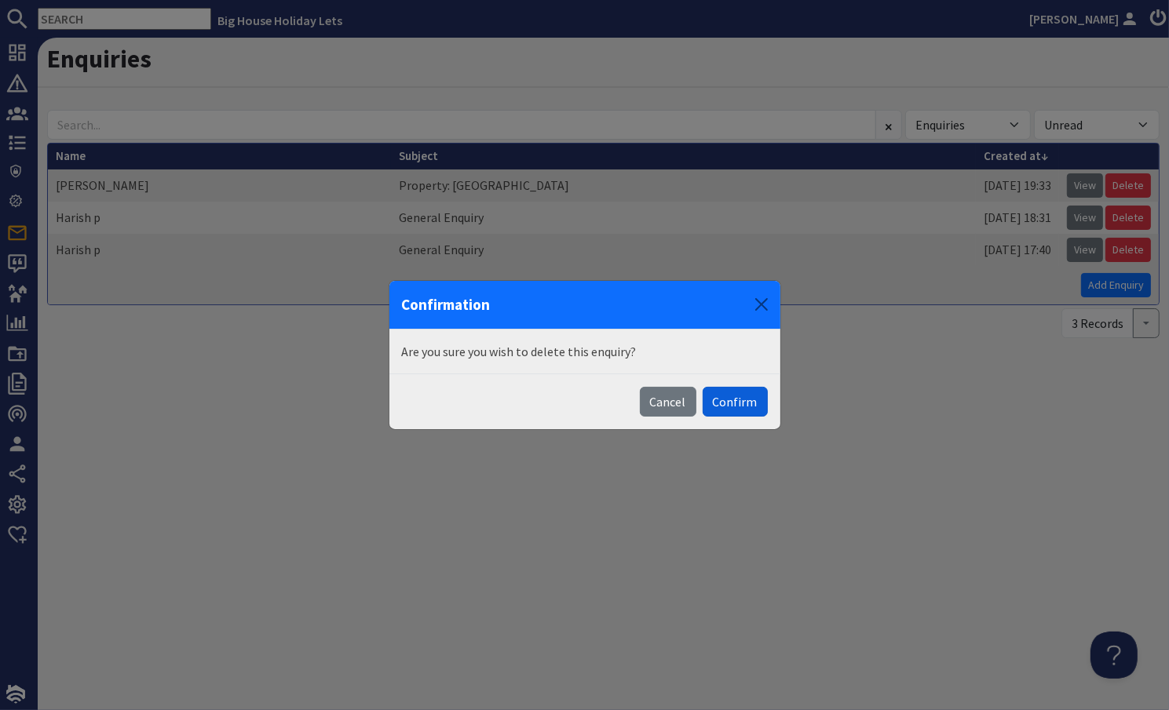
click at [743, 392] on button "Confirm" at bounding box center [734, 402] width 65 height 30
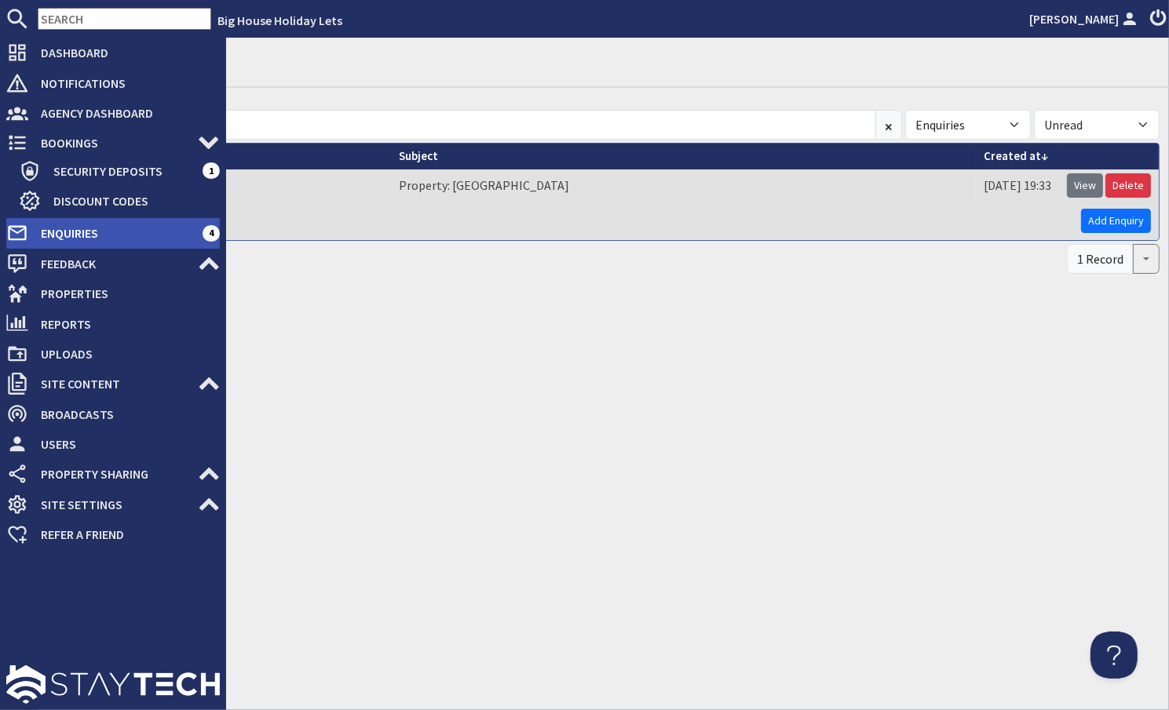
click at [64, 228] on span "Enquiries" at bounding box center [115, 233] width 174 height 25
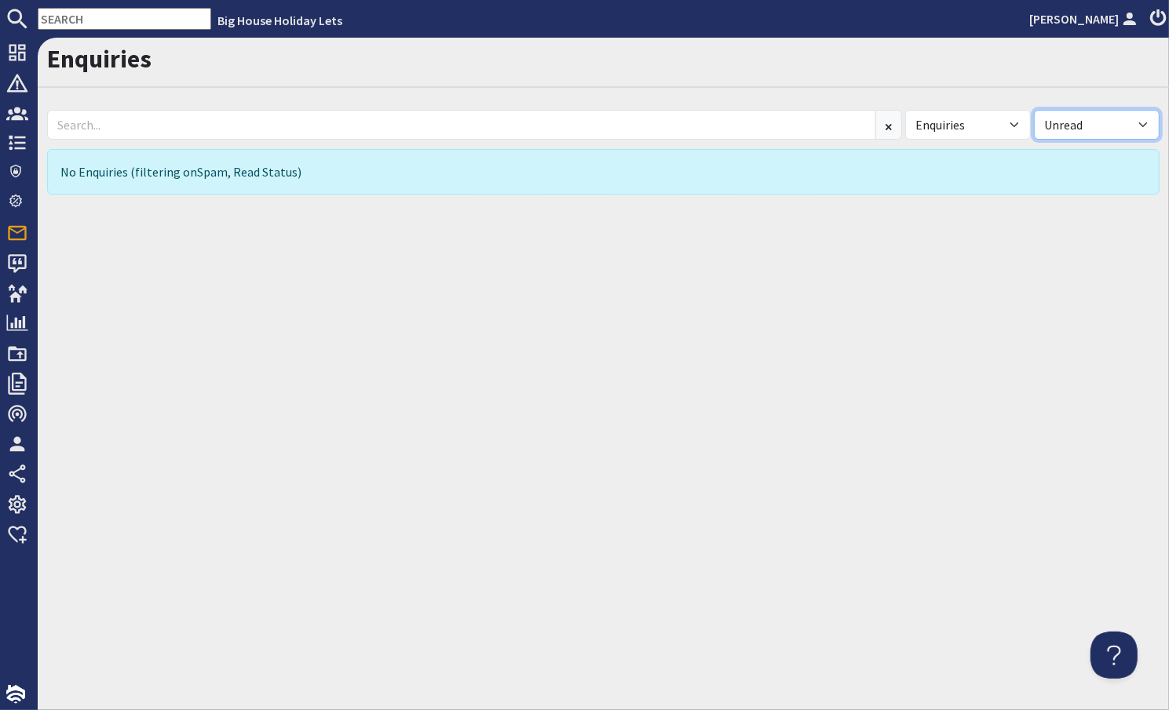
click at [1144, 127] on select "All Read Unread" at bounding box center [1097, 125] width 126 height 30
select select
click at [1034, 110] on select "All Read Unread" at bounding box center [1097, 125] width 126 height 30
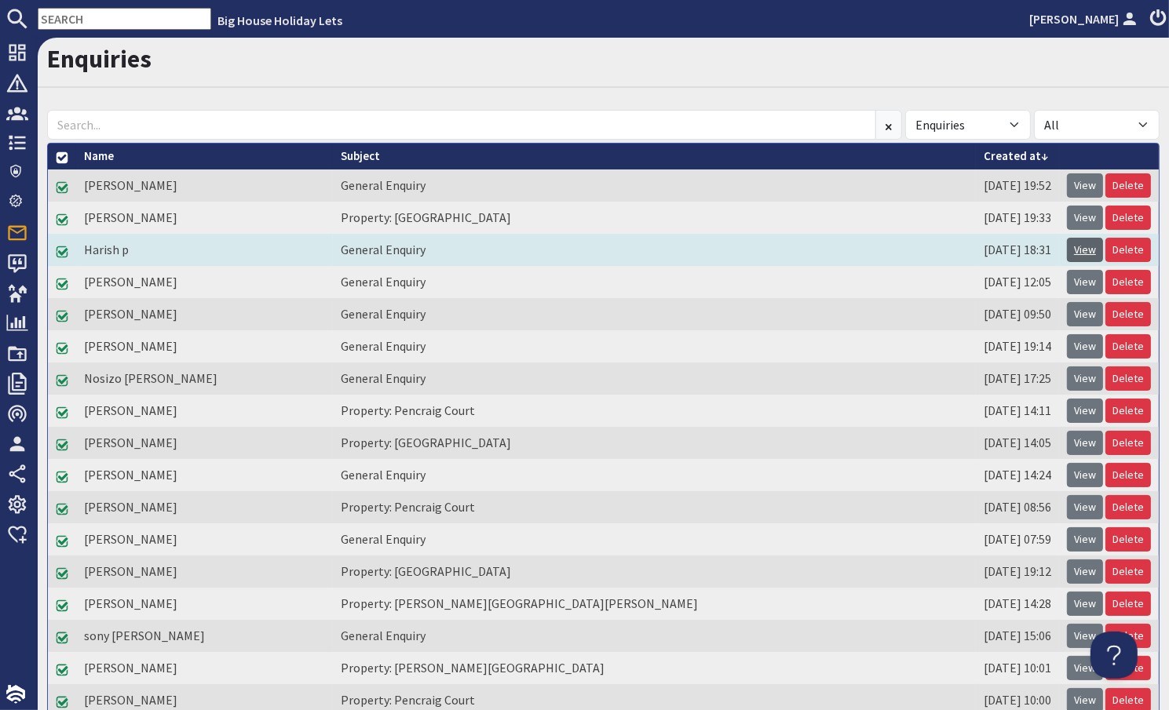
click at [1073, 251] on link "View" at bounding box center [1085, 250] width 36 height 24
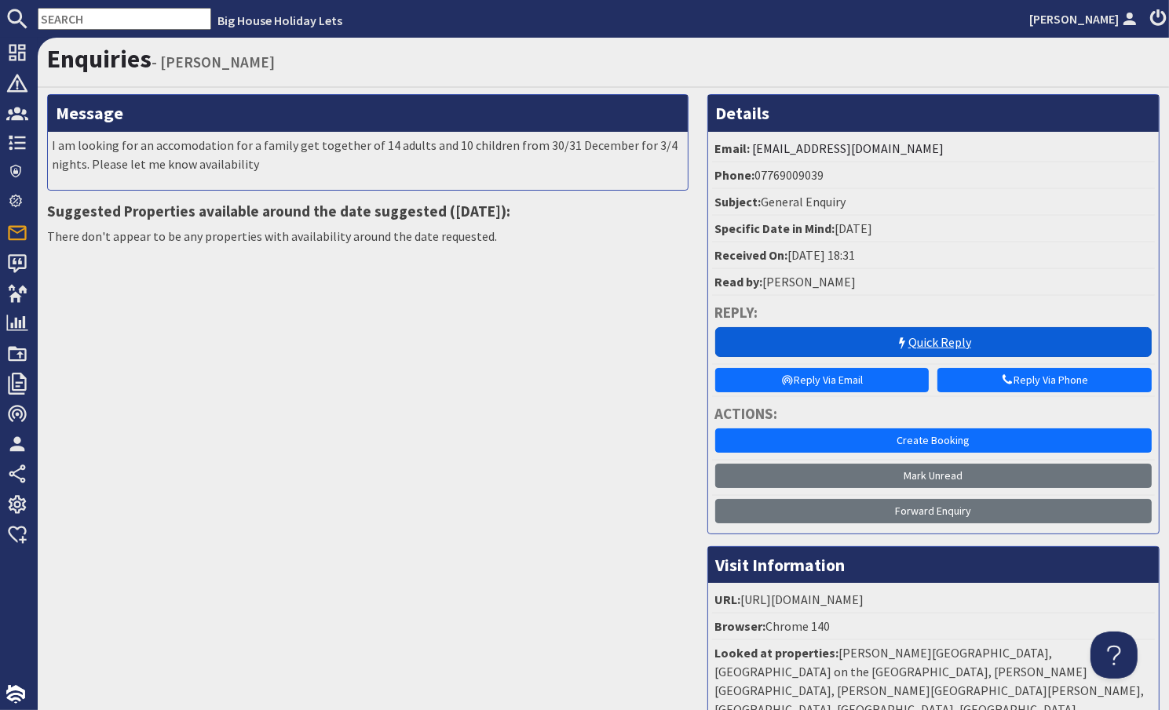
click at [924, 342] on link "Quick Reply" at bounding box center [933, 342] width 436 height 30
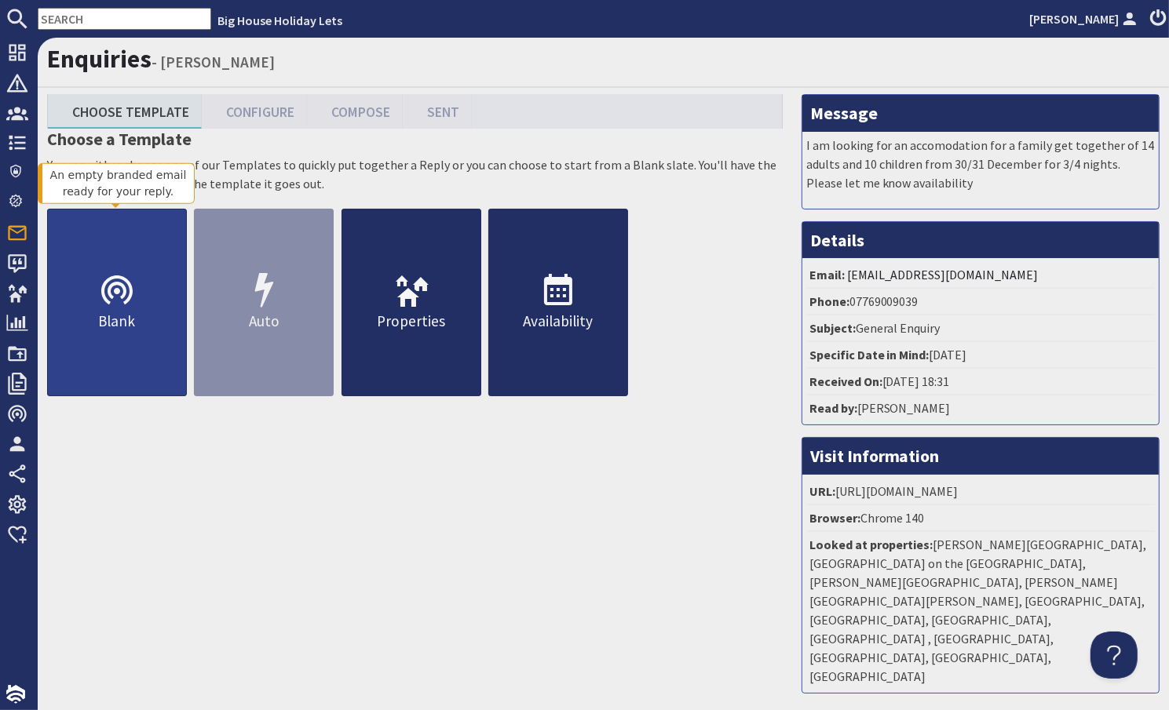
click at [158, 311] on p "Blank" at bounding box center [117, 321] width 138 height 23
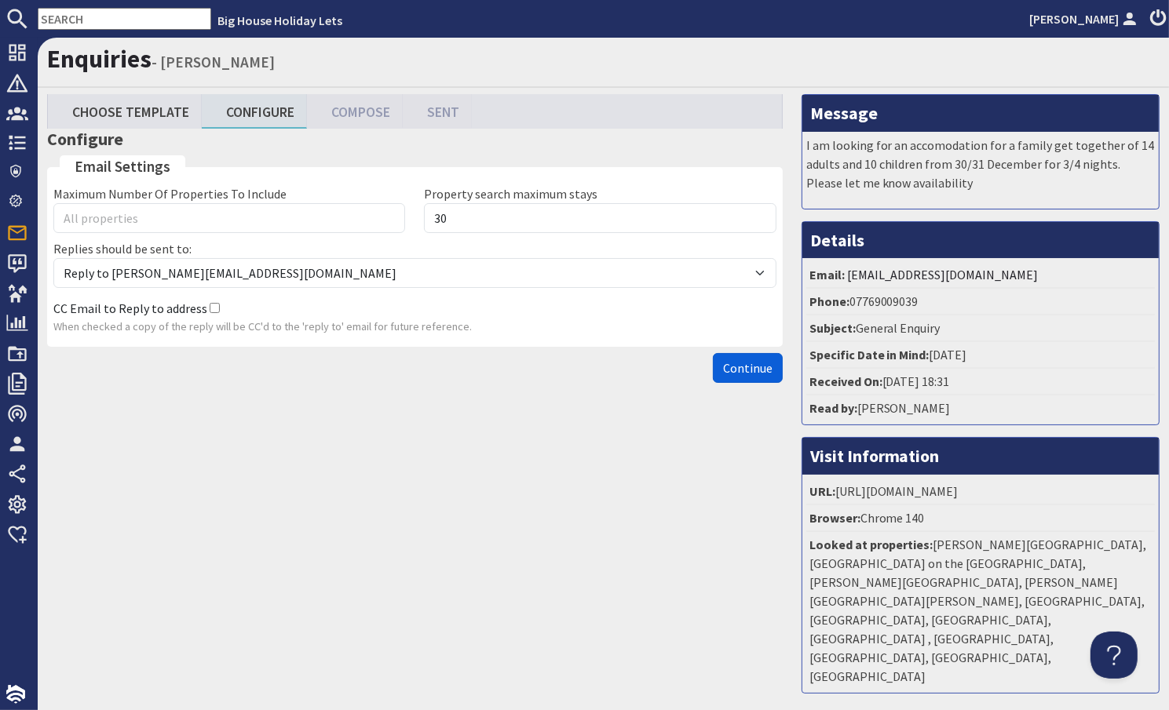
click at [713, 371] on button "Continue" at bounding box center [748, 368] width 70 height 30
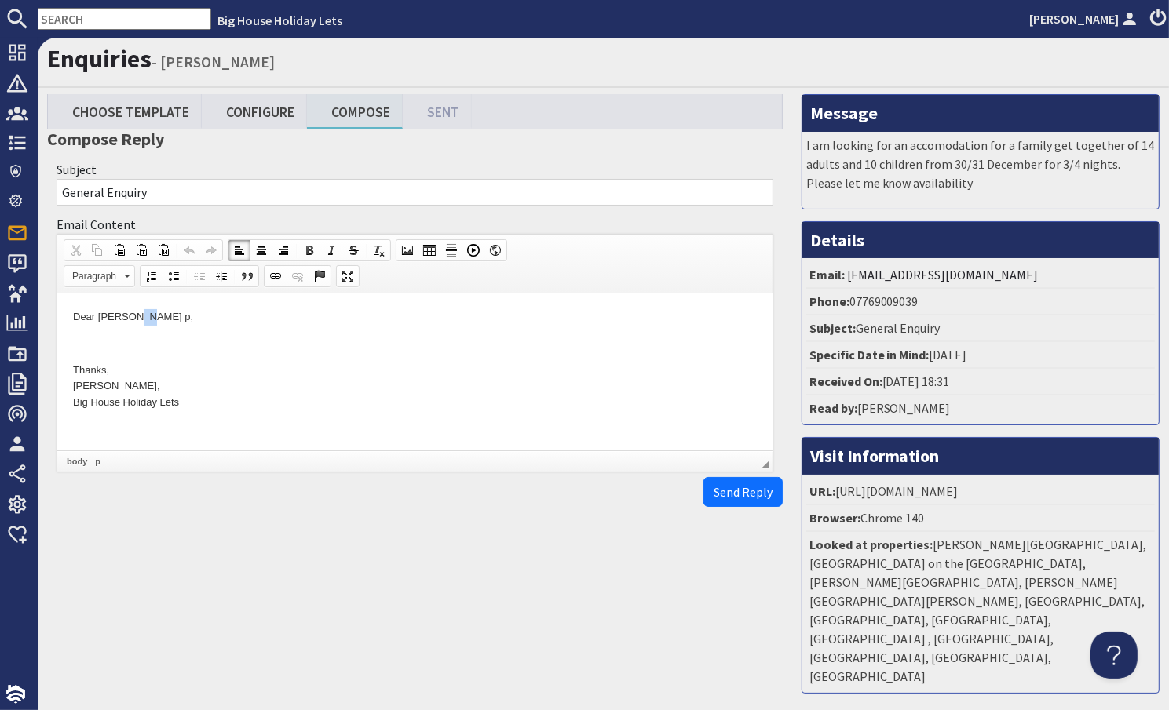
drag, startPoint x: 148, startPoint y: 318, endPoint x: 179, endPoint y: 319, distance: 31.4
click at [130, 318] on p "Dear Harish p," at bounding box center [414, 317] width 684 height 16
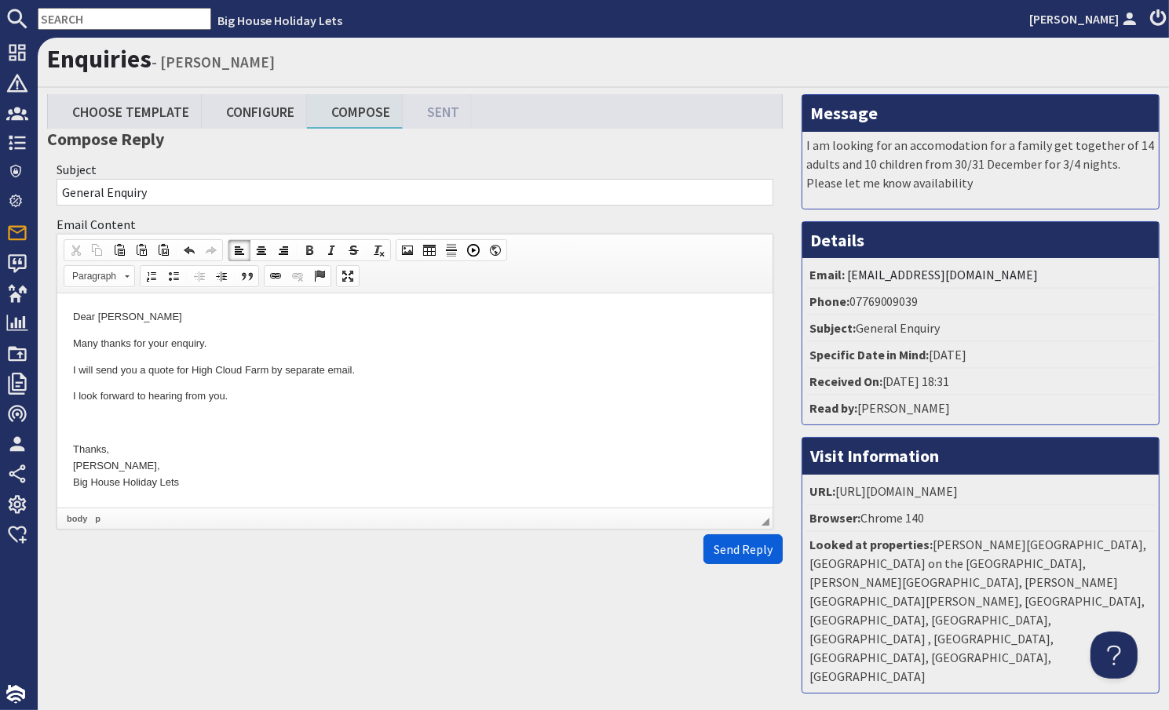
click at [718, 546] on span "Send Reply" at bounding box center [742, 550] width 59 height 16
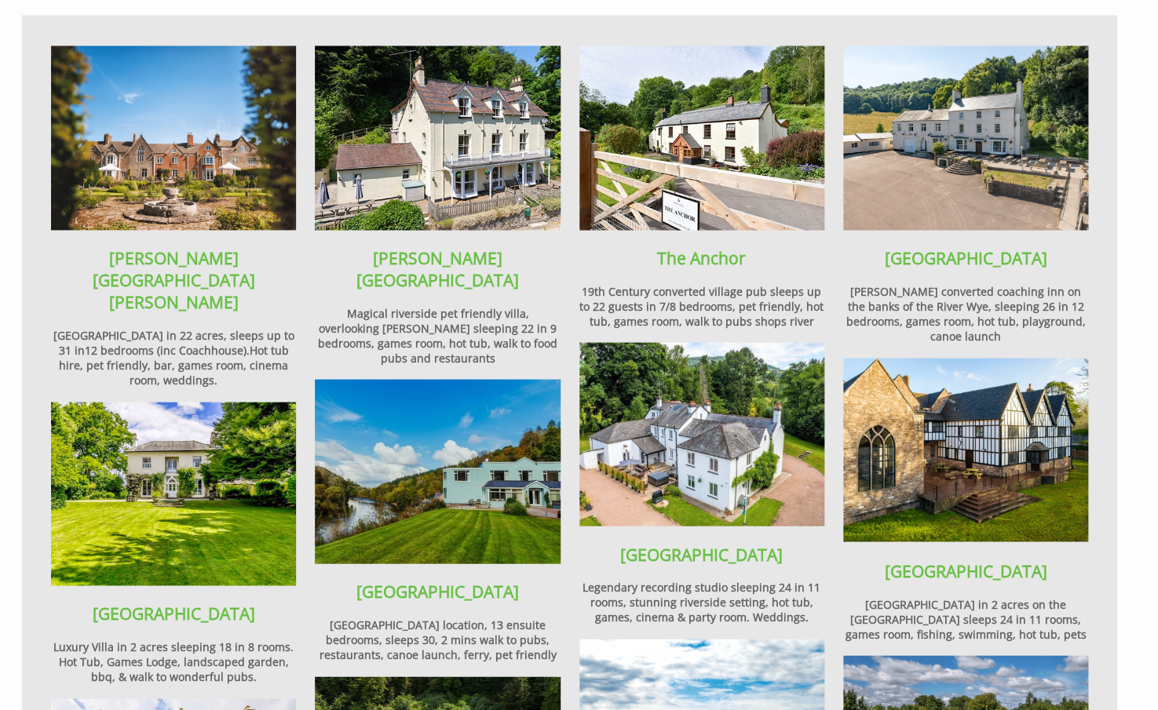
scroll to position [1099, 0]
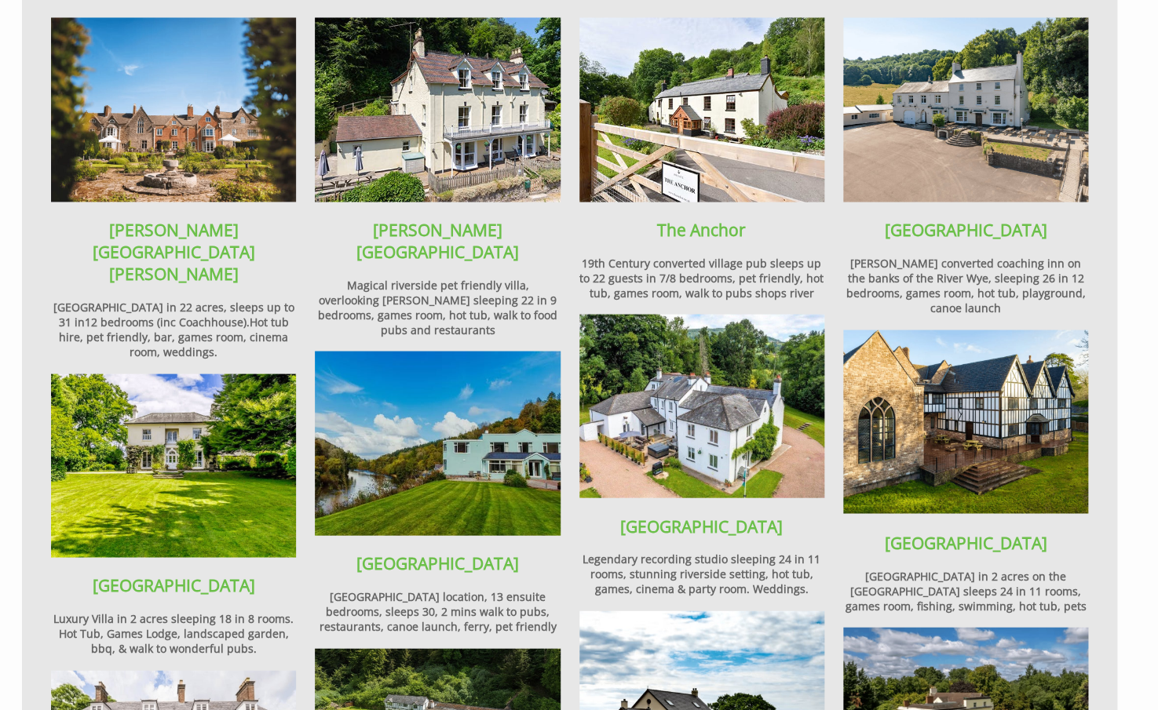
click at [414, 351] on img at bounding box center [437, 443] width 245 height 184
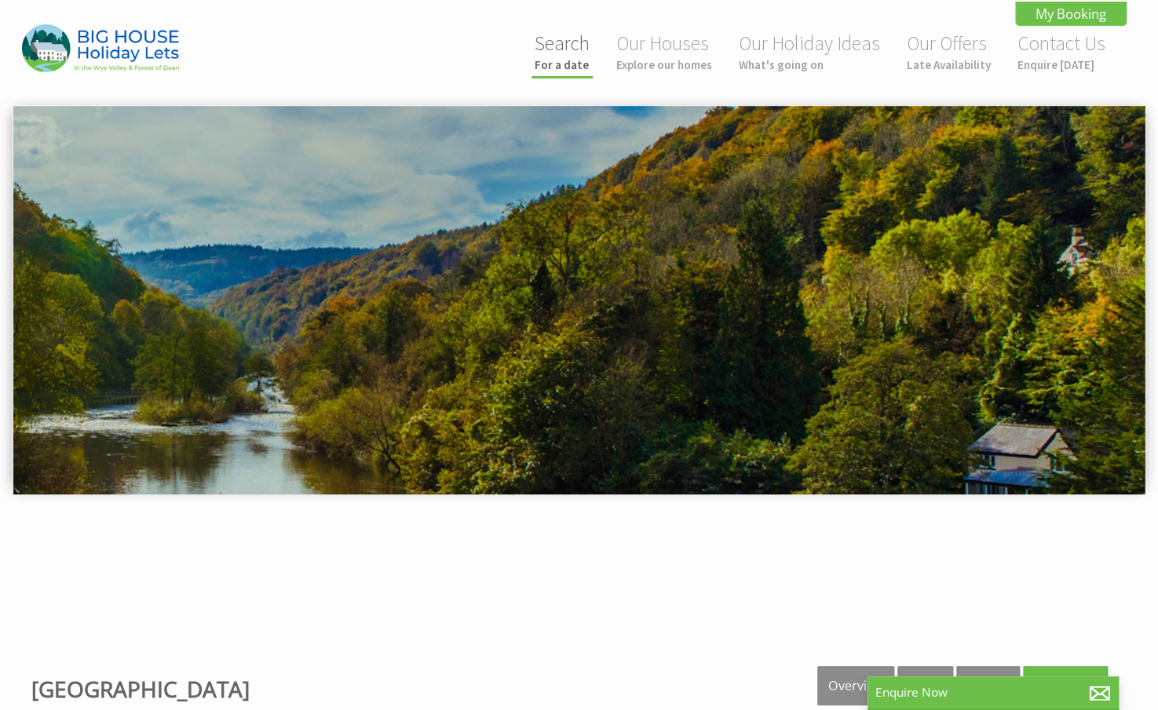
click at [582, 44] on link "Search For a date" at bounding box center [562, 52] width 55 height 42
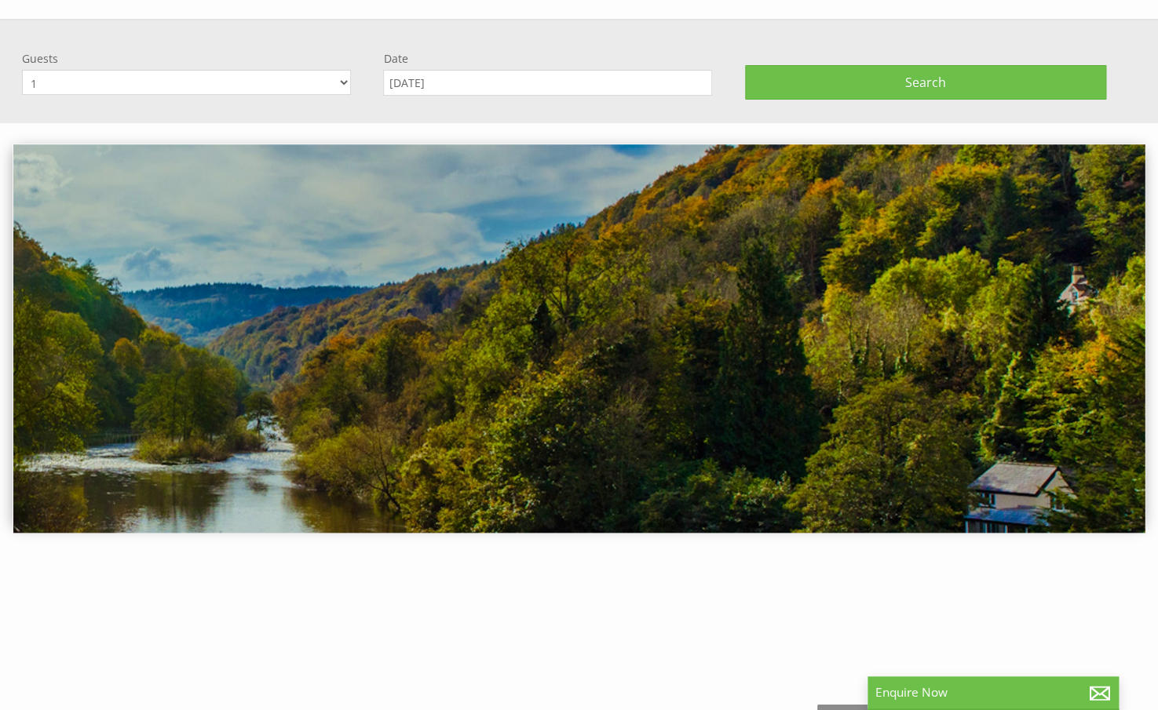
scroll to position [104, 0]
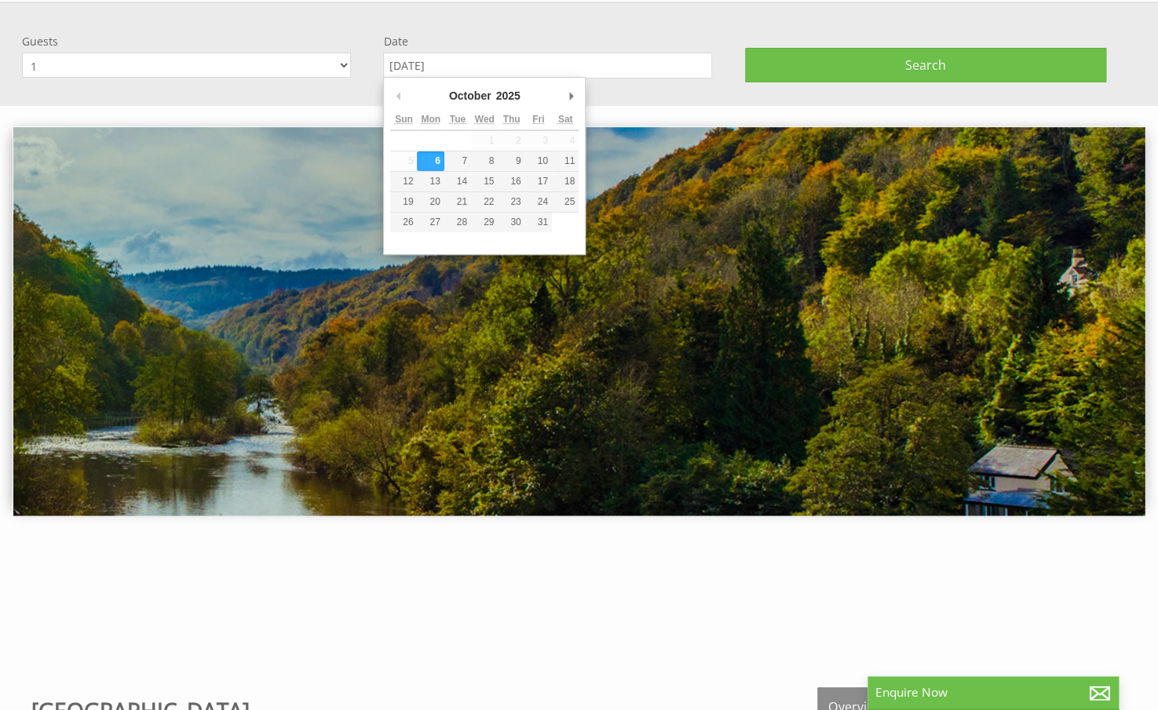
drag, startPoint x: 485, startPoint y: 68, endPoint x: 345, endPoint y: 65, distance: 140.5
click at [345, 34] on form "Guests 1 2 3 4 5 6 7 8 9 10 11 12 13 14 15 16 17 18 19 20 21 22 23 24 25 26 27 …" at bounding box center [569, 34] width 1095 height 0
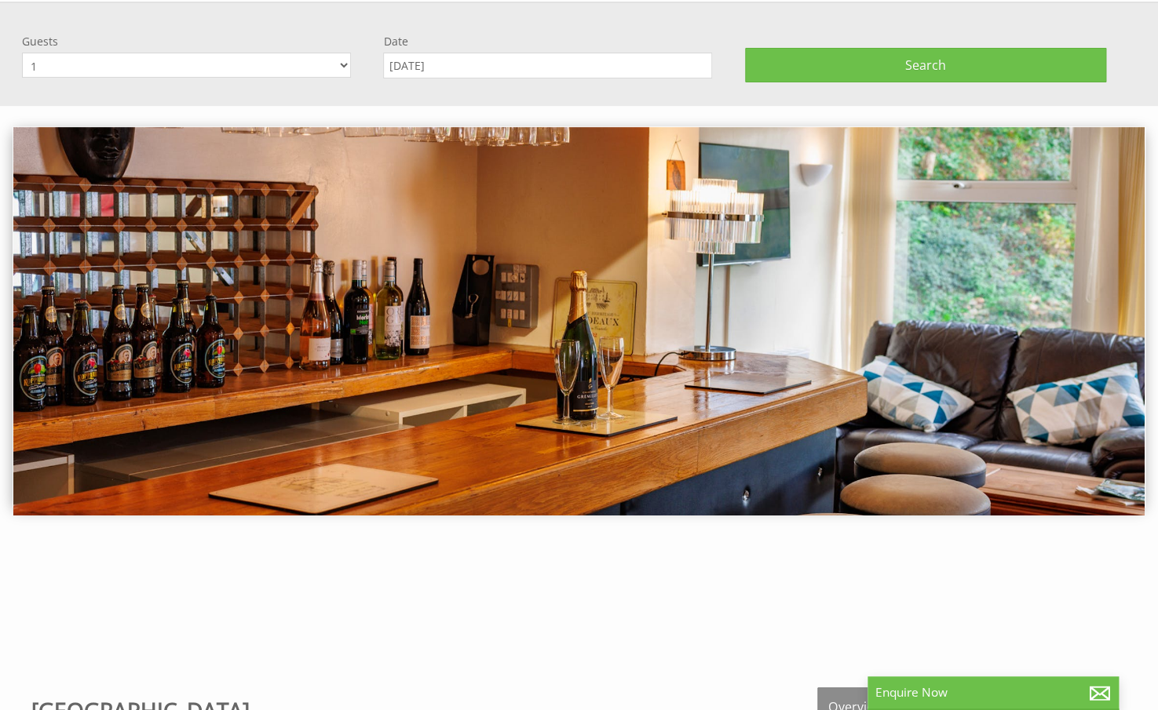
click at [471, 64] on input "06/10/2025" at bounding box center [547, 66] width 329 height 26
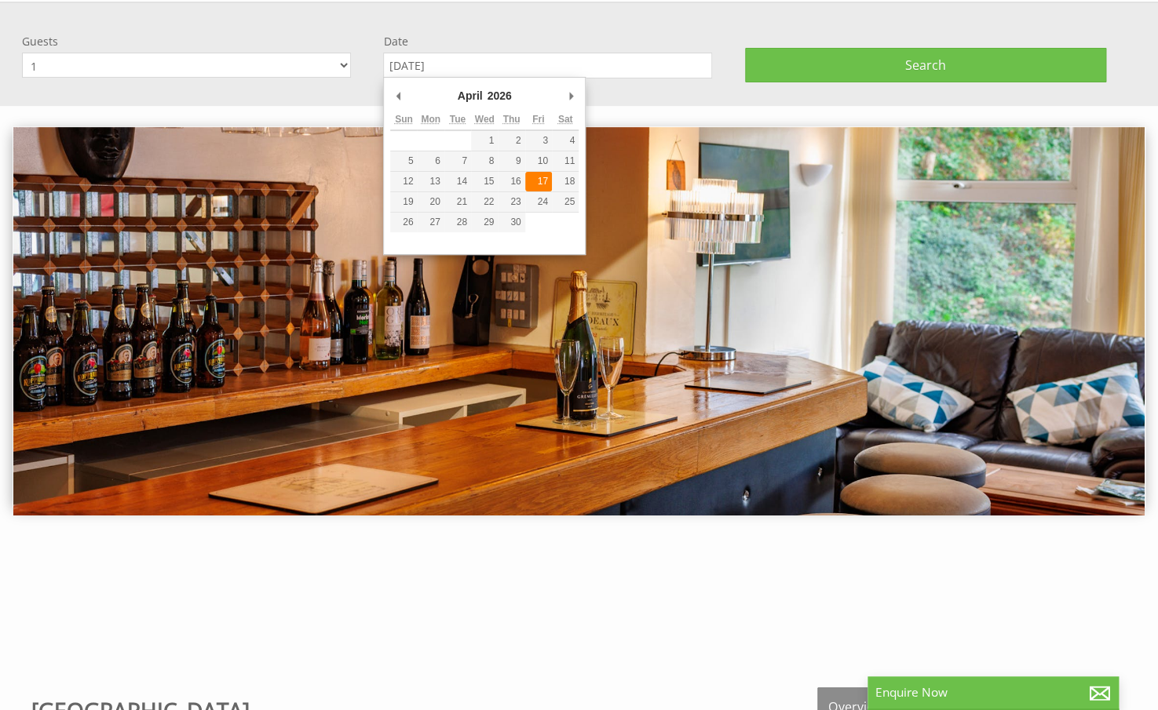
type input "17/04/2026"
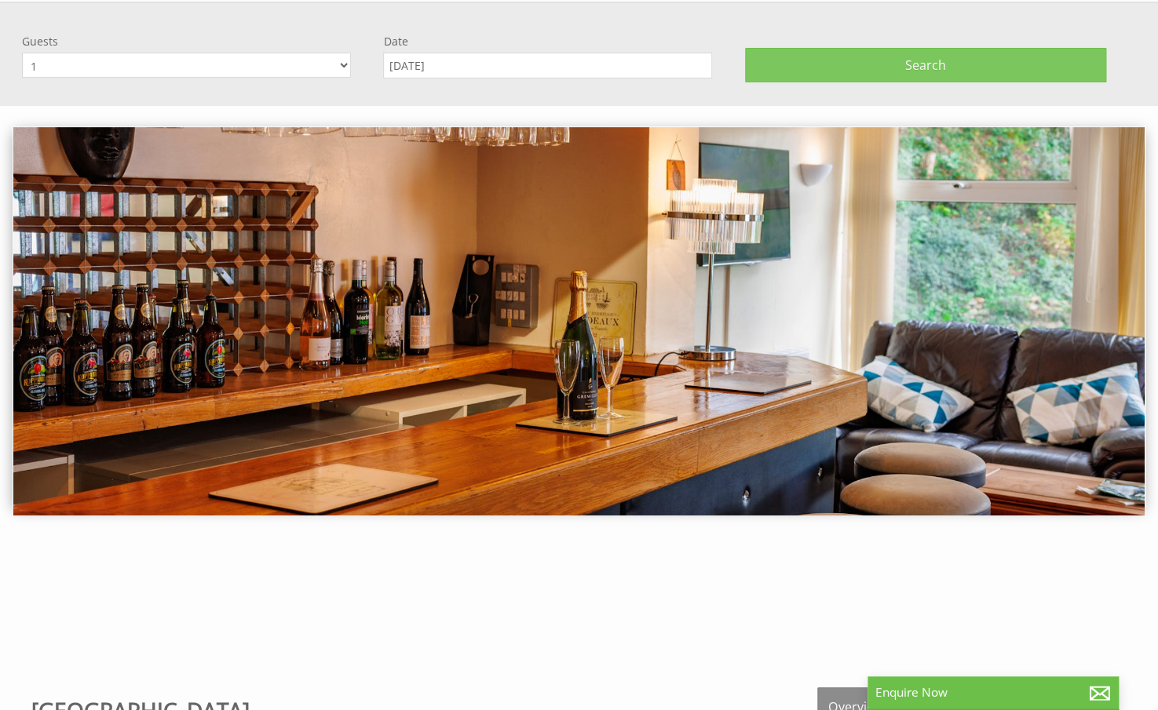
click at [848, 59] on button "Search" at bounding box center [925, 65] width 361 height 35
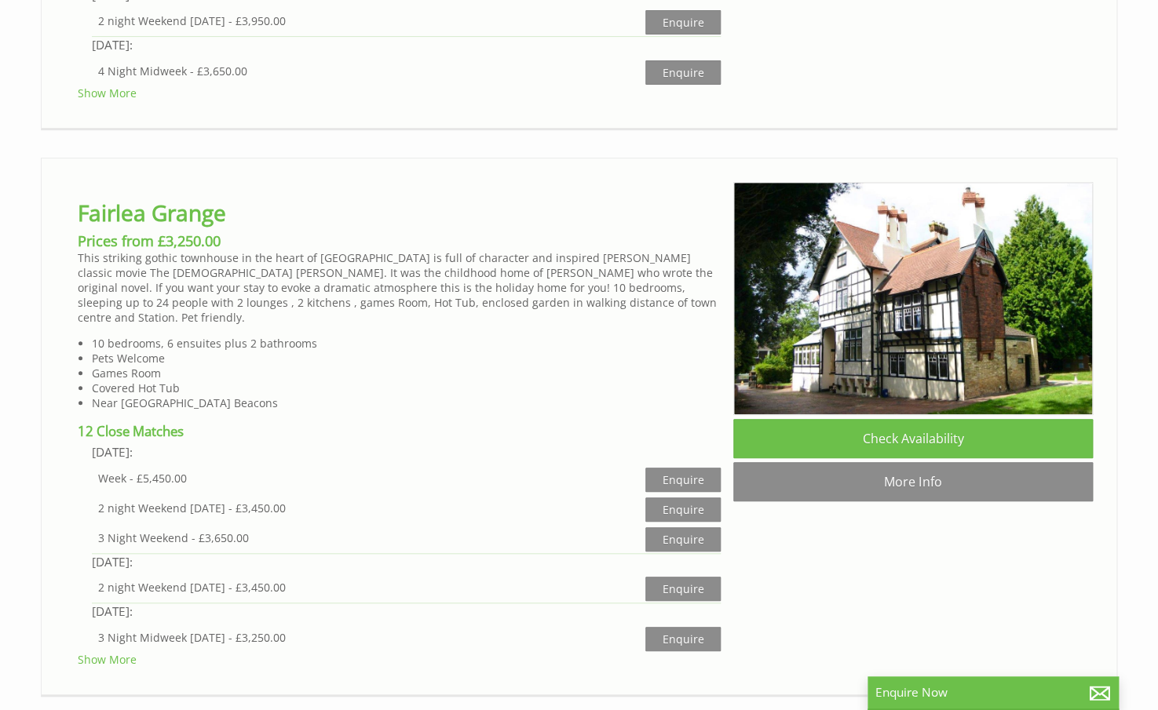
scroll to position [7614, 0]
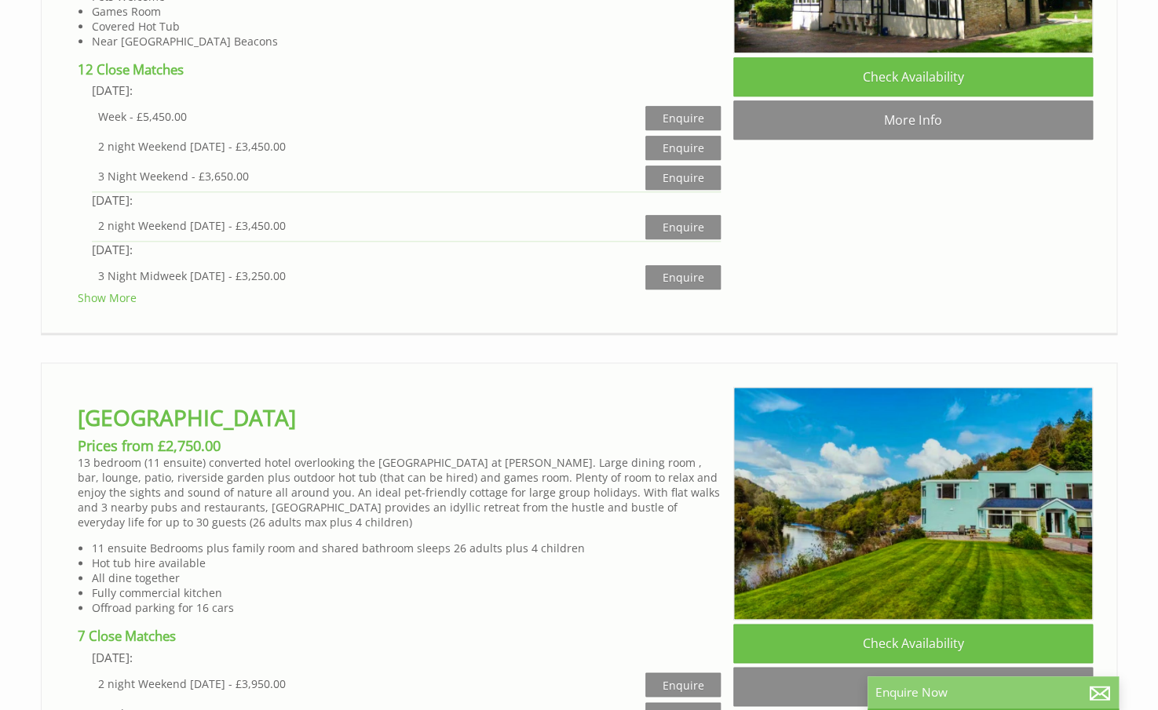
click at [983, 688] on p "Enquire Now" at bounding box center [992, 692] width 235 height 16
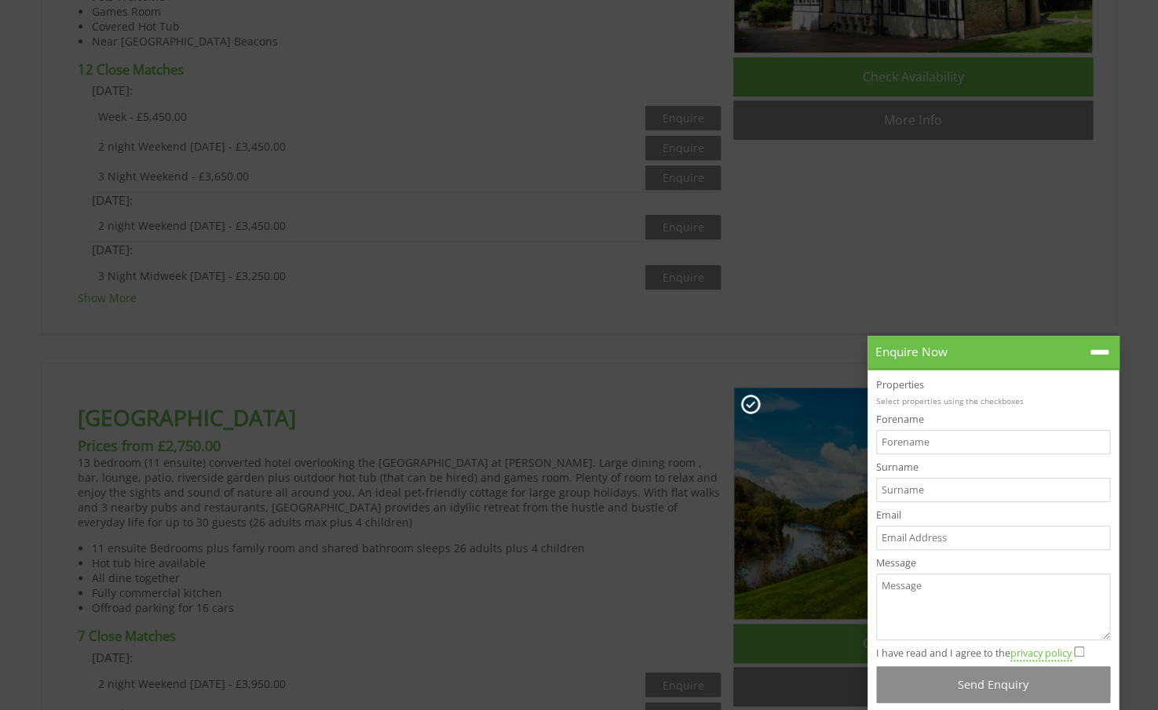
click at [920, 436] on input "Forename" at bounding box center [993, 442] width 234 height 24
type input "Helen"
click at [894, 479] on input "Surname" at bounding box center [993, 490] width 234 height 24
type input "Kinchin"
type input "h"
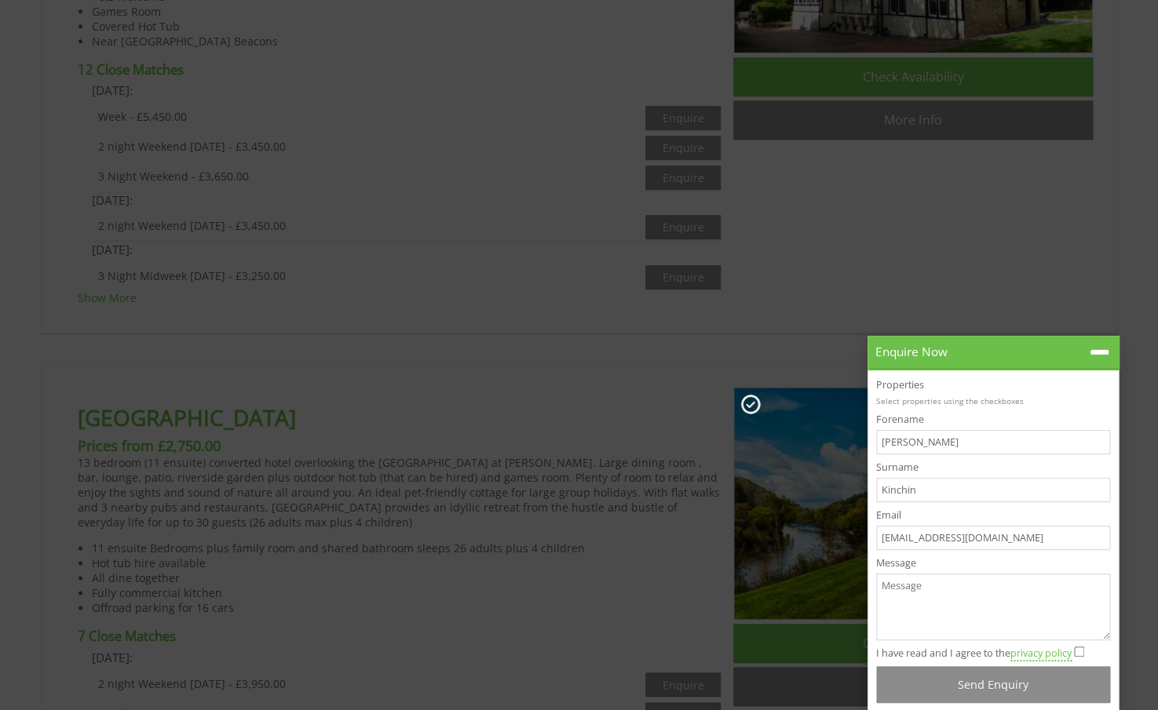
type input "helenkinchin@outlook.com"
click at [890, 581] on textarea "Message" at bounding box center [993, 607] width 234 height 67
type textarea "asdfaf"
click at [1081, 648] on input "I have read and I agree to the privacy policy" at bounding box center [1079, 652] width 10 height 10
checkbox input "true"
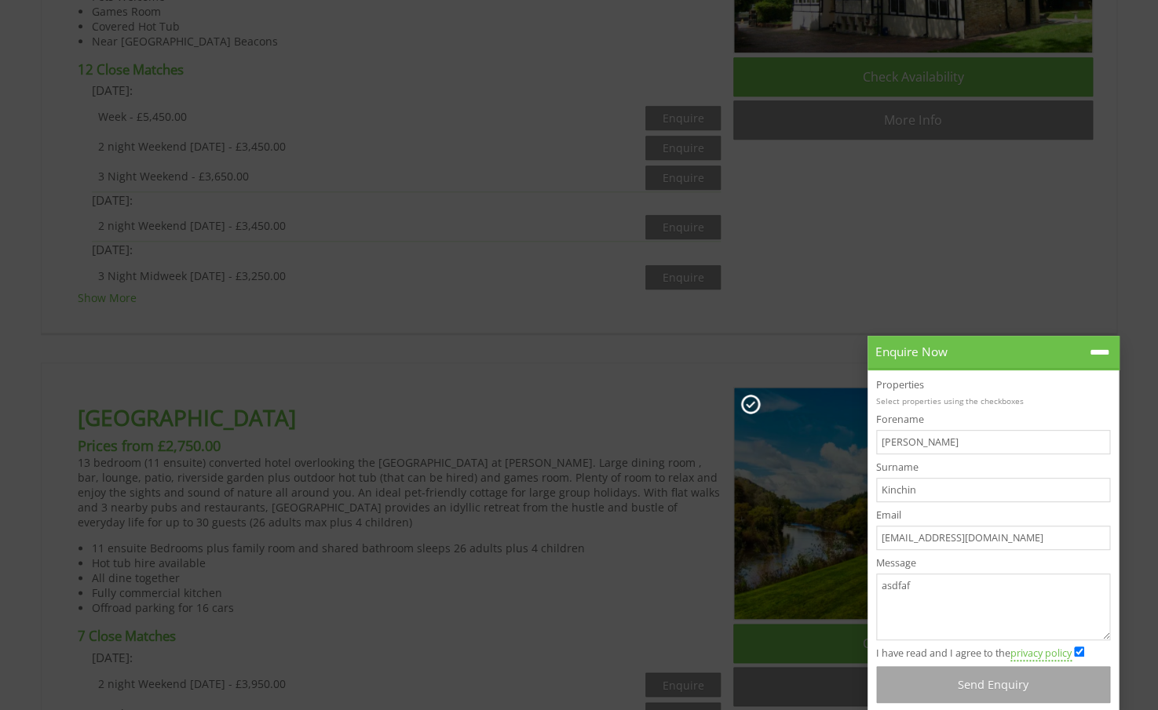
click at [1027, 687] on button "Send Enquiry" at bounding box center [993, 684] width 234 height 37
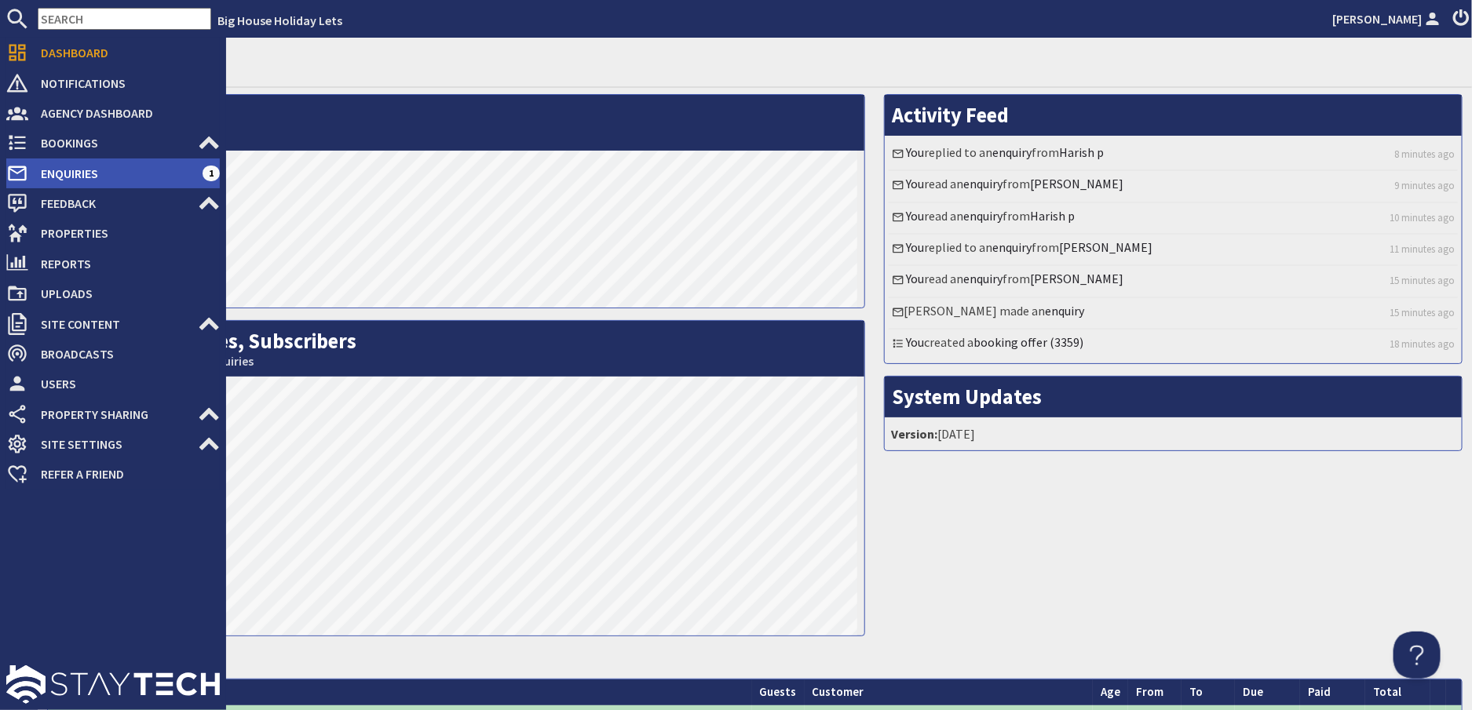
click at [68, 171] on span "Enquiries" at bounding box center [115, 173] width 174 height 25
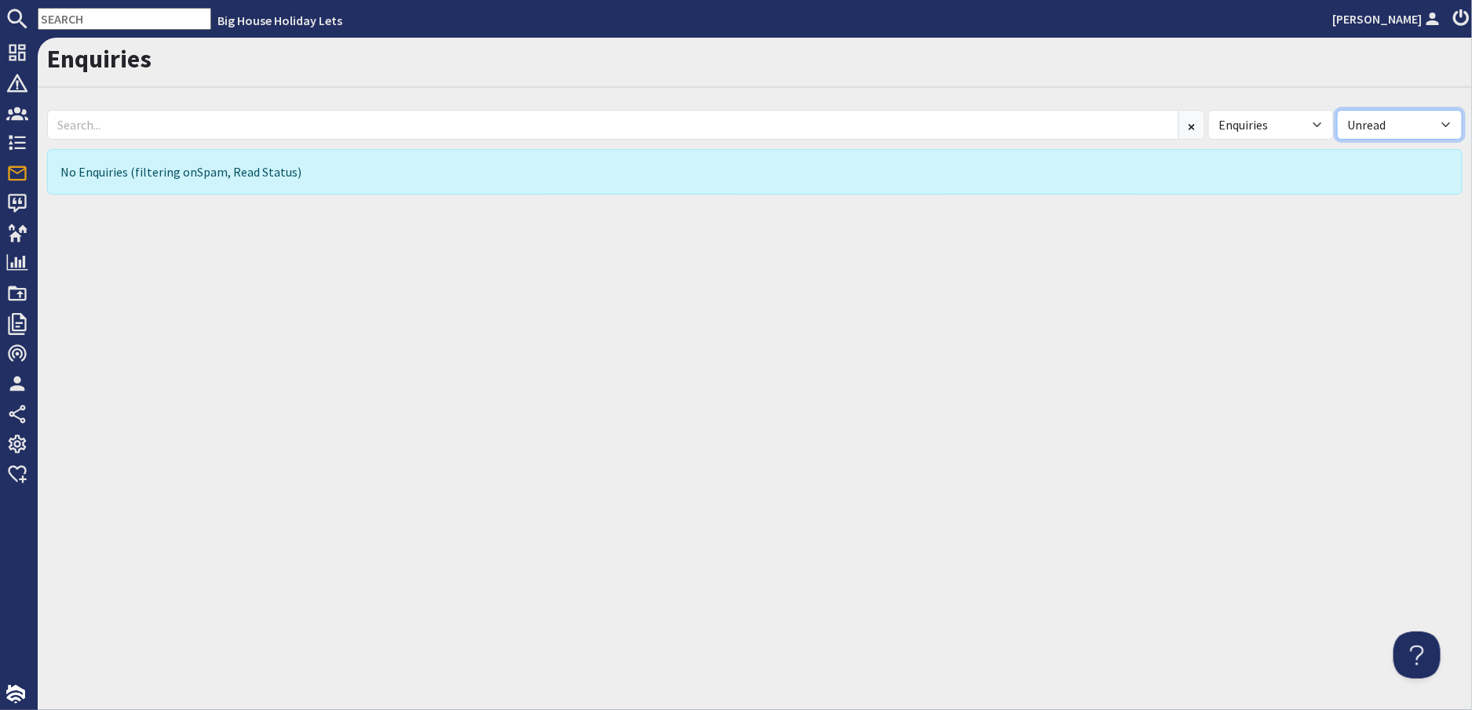
click at [1448, 123] on select "All Read Unread" at bounding box center [1400, 125] width 126 height 30
select select "read"
click at [1337, 110] on select "All Read Unread" at bounding box center [1400, 125] width 126 height 30
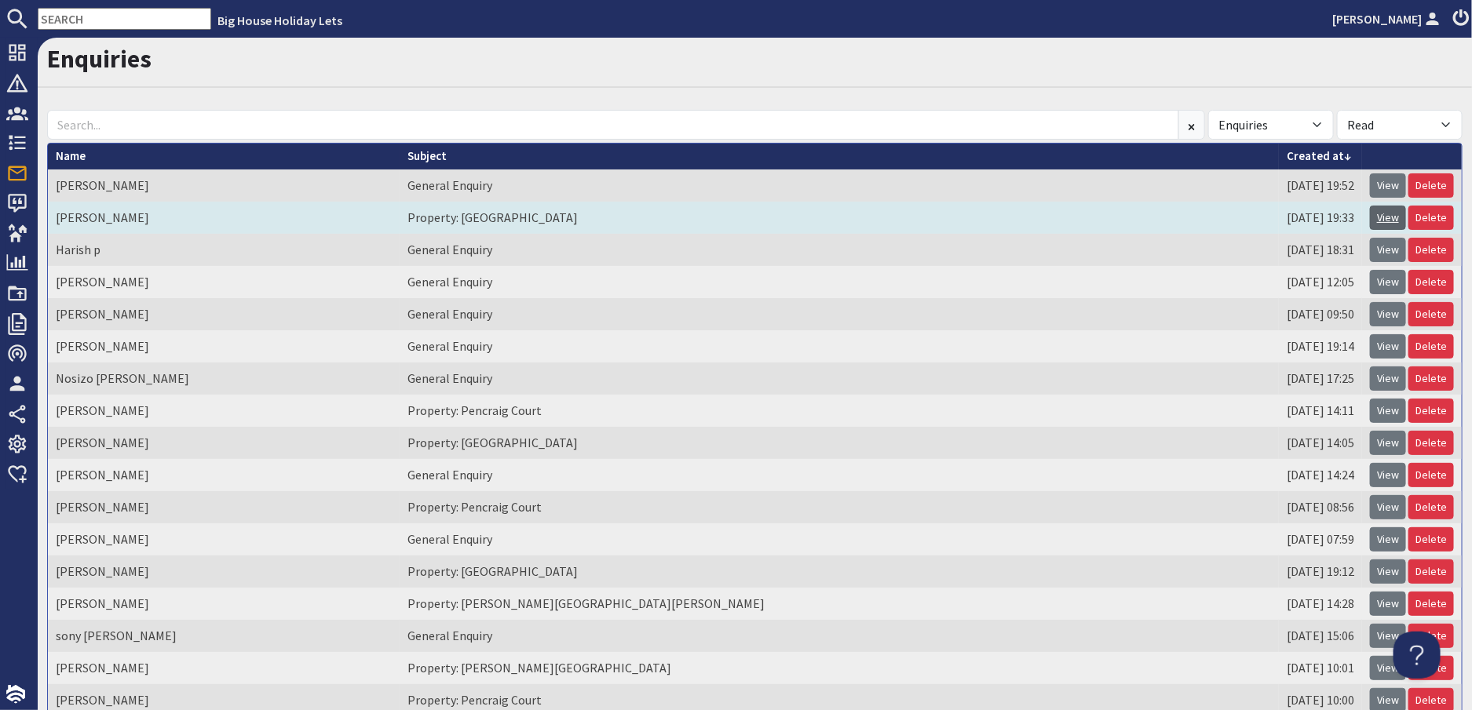
click at [1379, 217] on link "View" at bounding box center [1388, 218] width 36 height 24
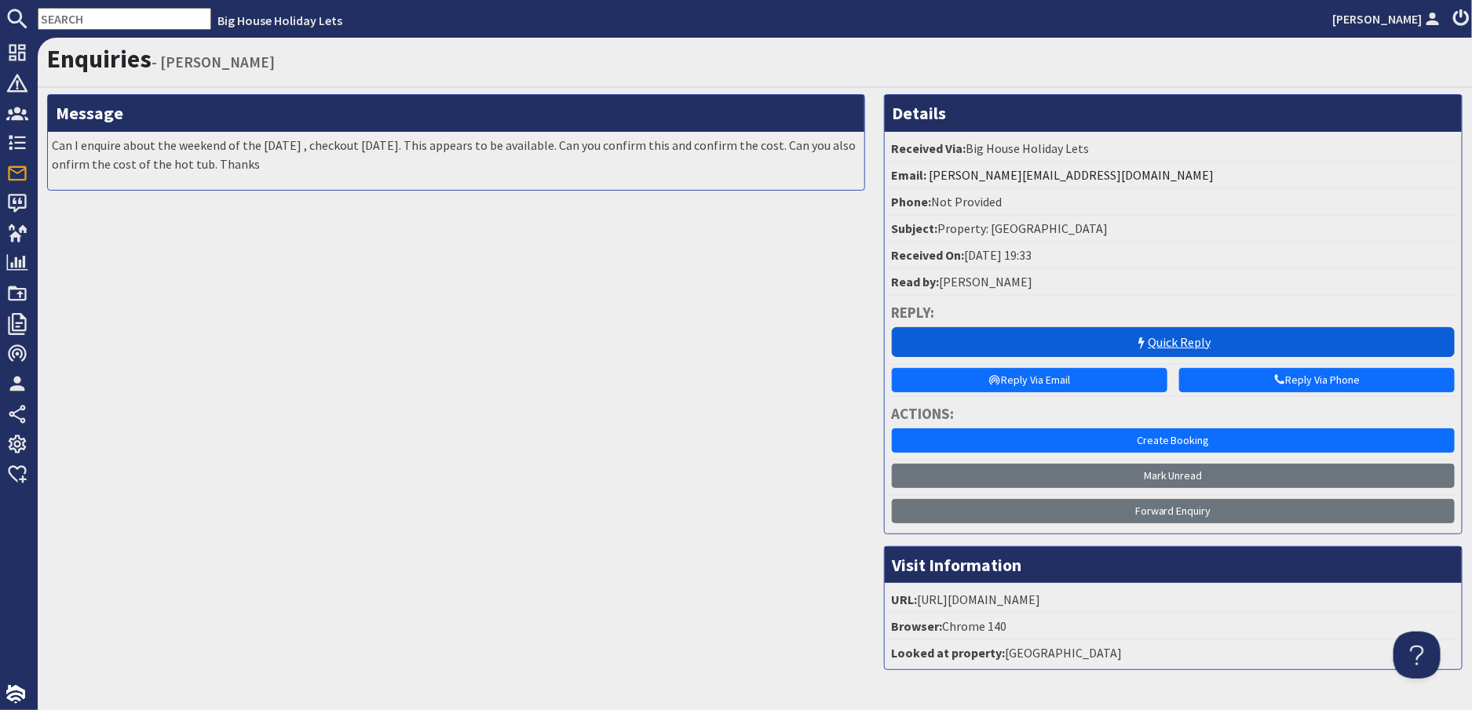
click at [1164, 340] on link "Quick Reply" at bounding box center [1173, 342] width 563 height 30
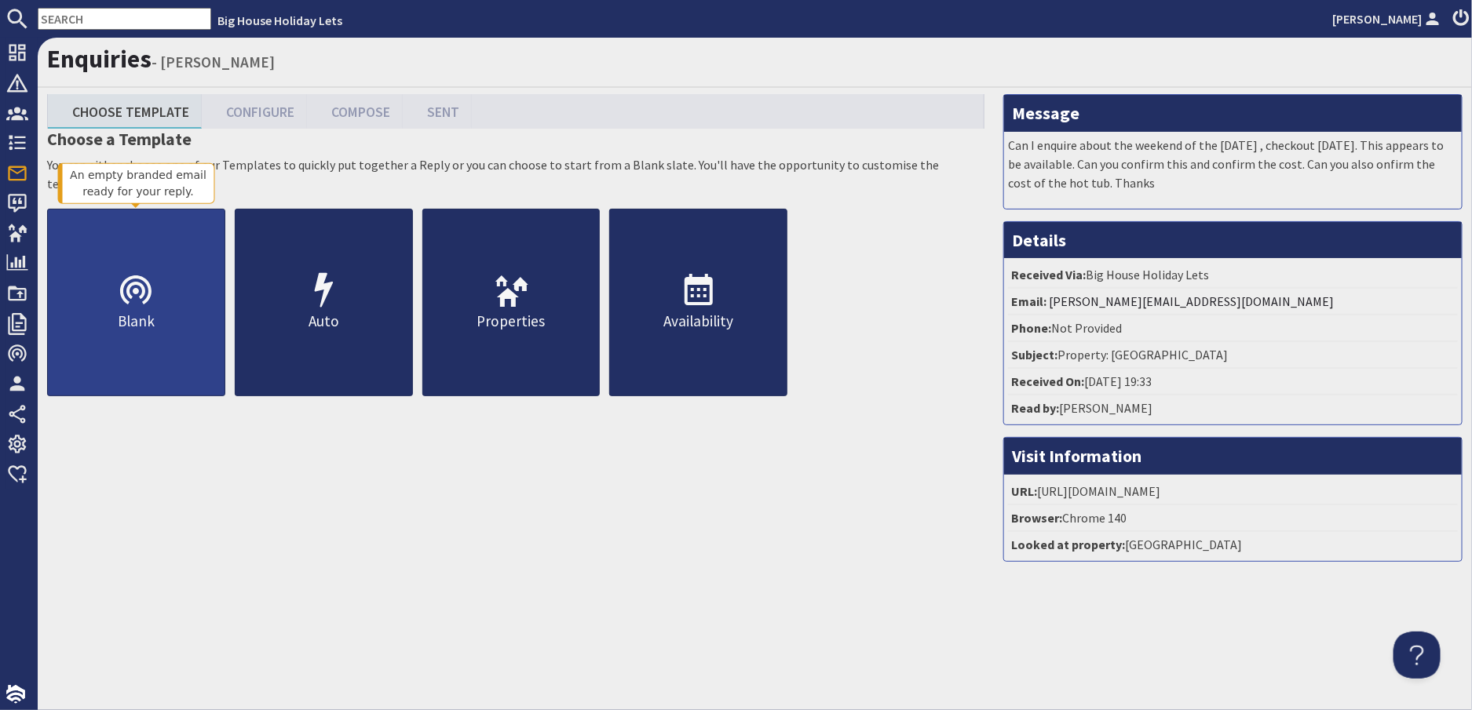
click at [128, 296] on use at bounding box center [135, 290] width 31 height 29
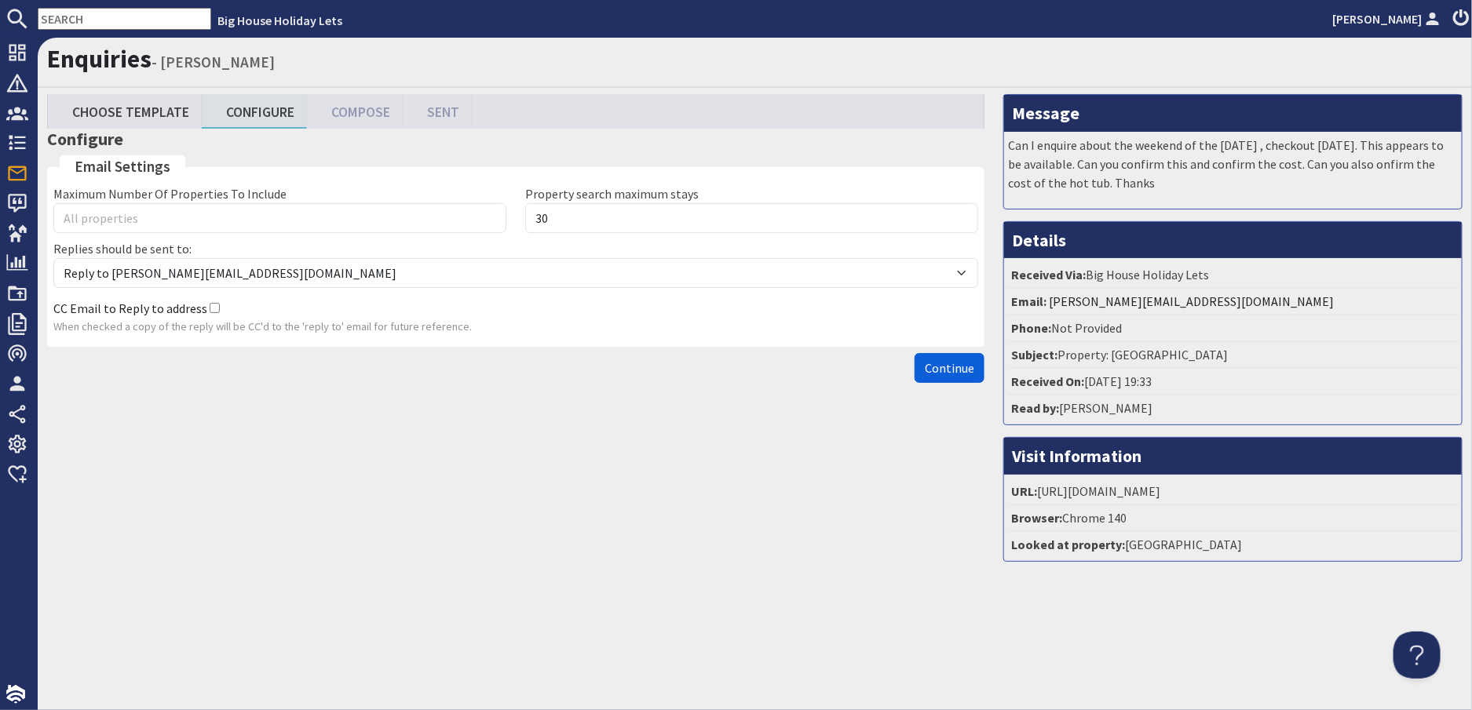
click at [952, 371] on span "Continue" at bounding box center [949, 368] width 49 height 16
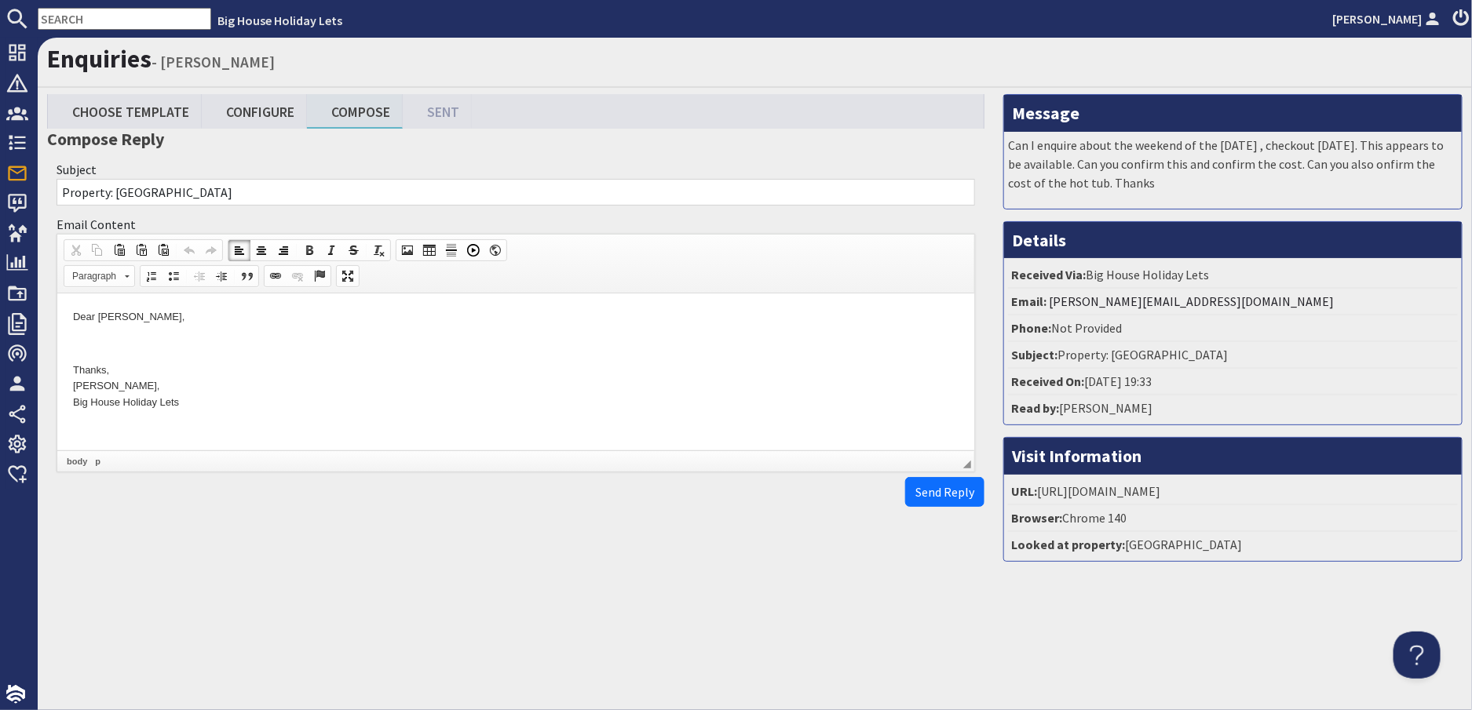
drag, startPoint x: 176, startPoint y: 319, endPoint x: 126, endPoint y: 318, distance: 50.2
click at [126, 318] on p "Dear Carrie Coltman," at bounding box center [514, 317] width 885 height 16
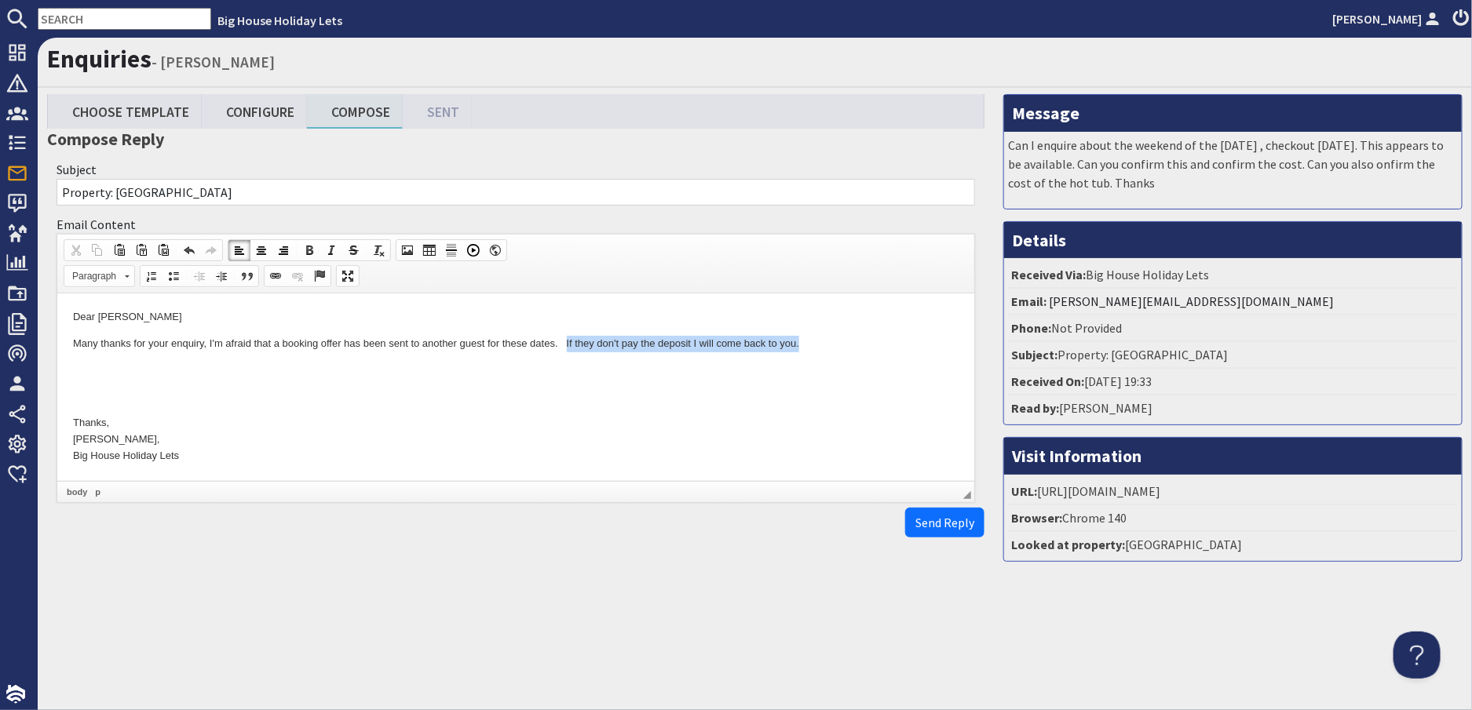
drag, startPoint x: 811, startPoint y: 343, endPoint x: 564, endPoint y: 338, distance: 246.5
click at [564, 338] on p "Many thanks for your enquiry, I'm afraid that a booking offer has been sent to …" at bounding box center [514, 344] width 885 height 16
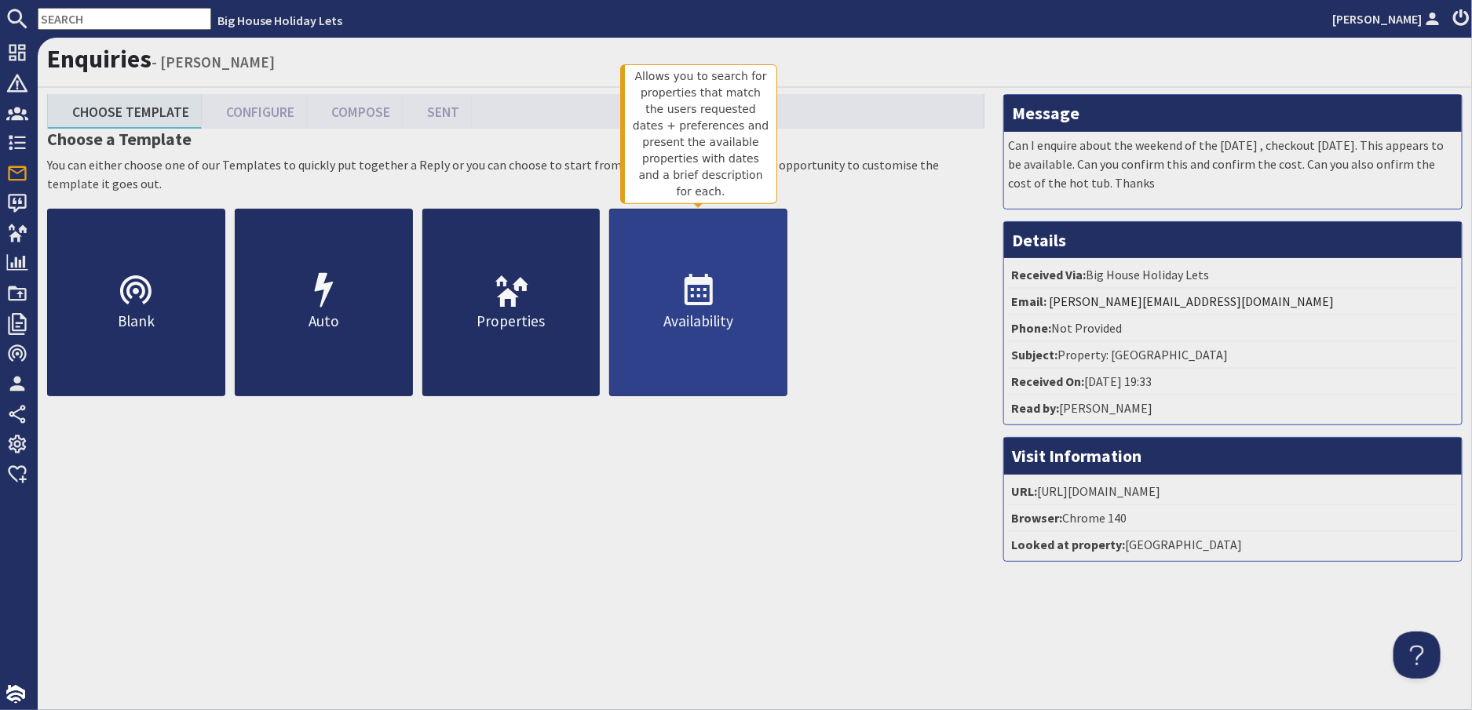
click at [688, 301] on icon at bounding box center [699, 291] width 38 height 38
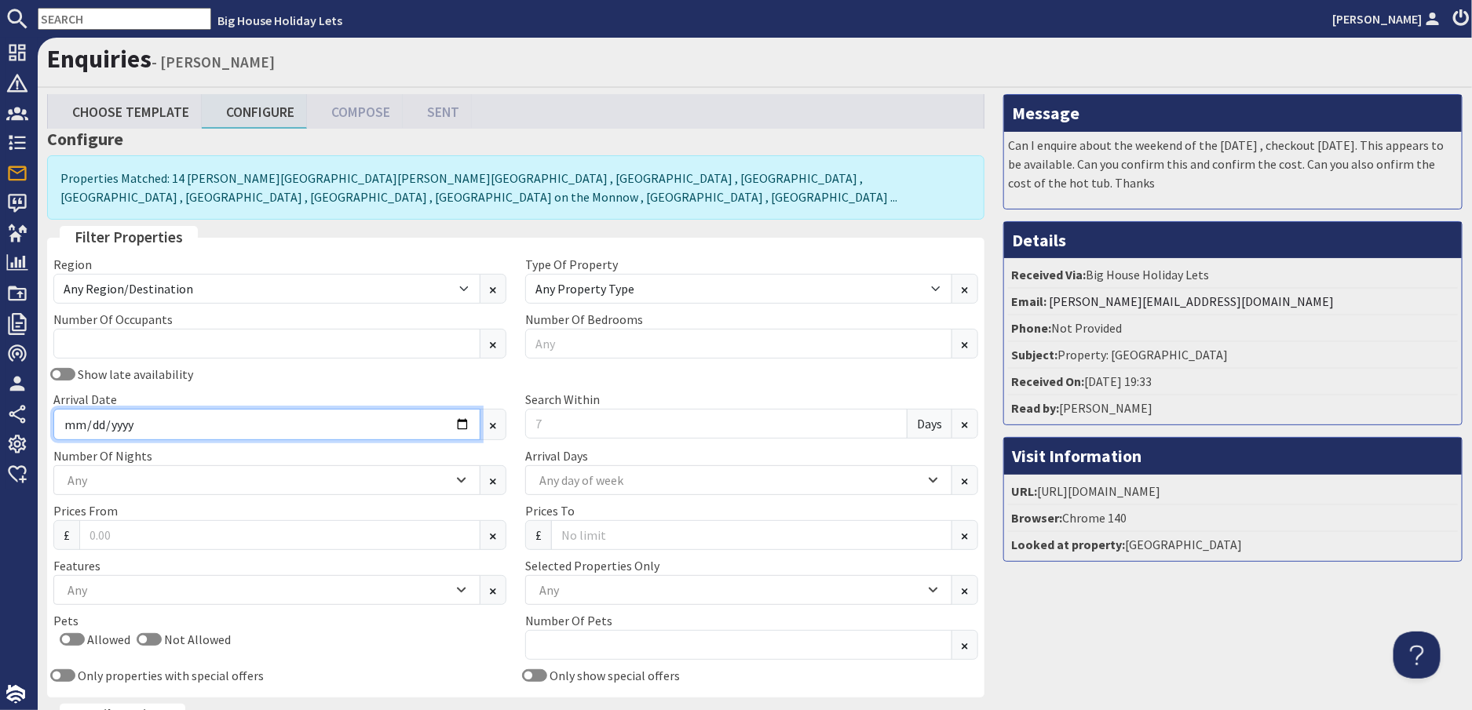
click at [123, 422] on input "Arrival Date" at bounding box center [266, 424] width 427 height 31
click at [458, 428] on input "Arrival Date" at bounding box center [266, 424] width 427 height 31
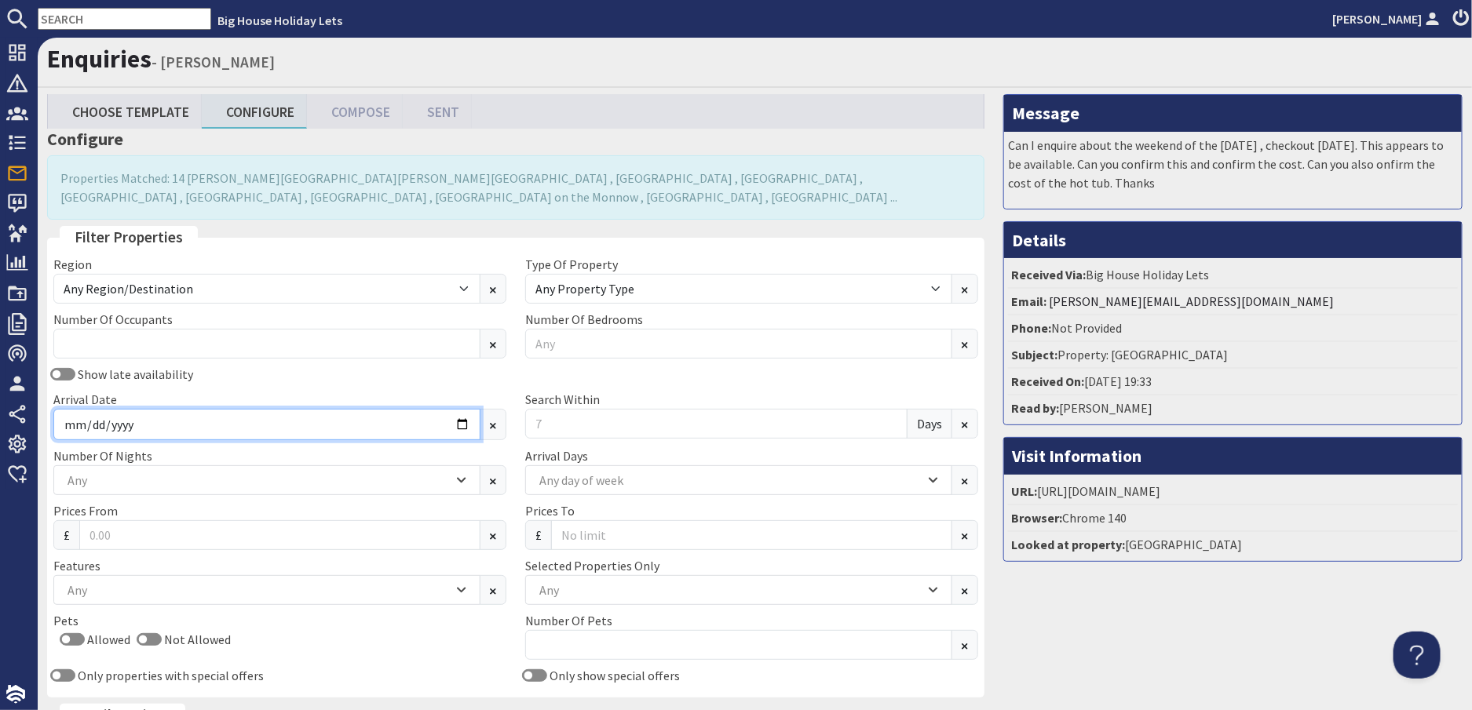
type input "2026-08-14"
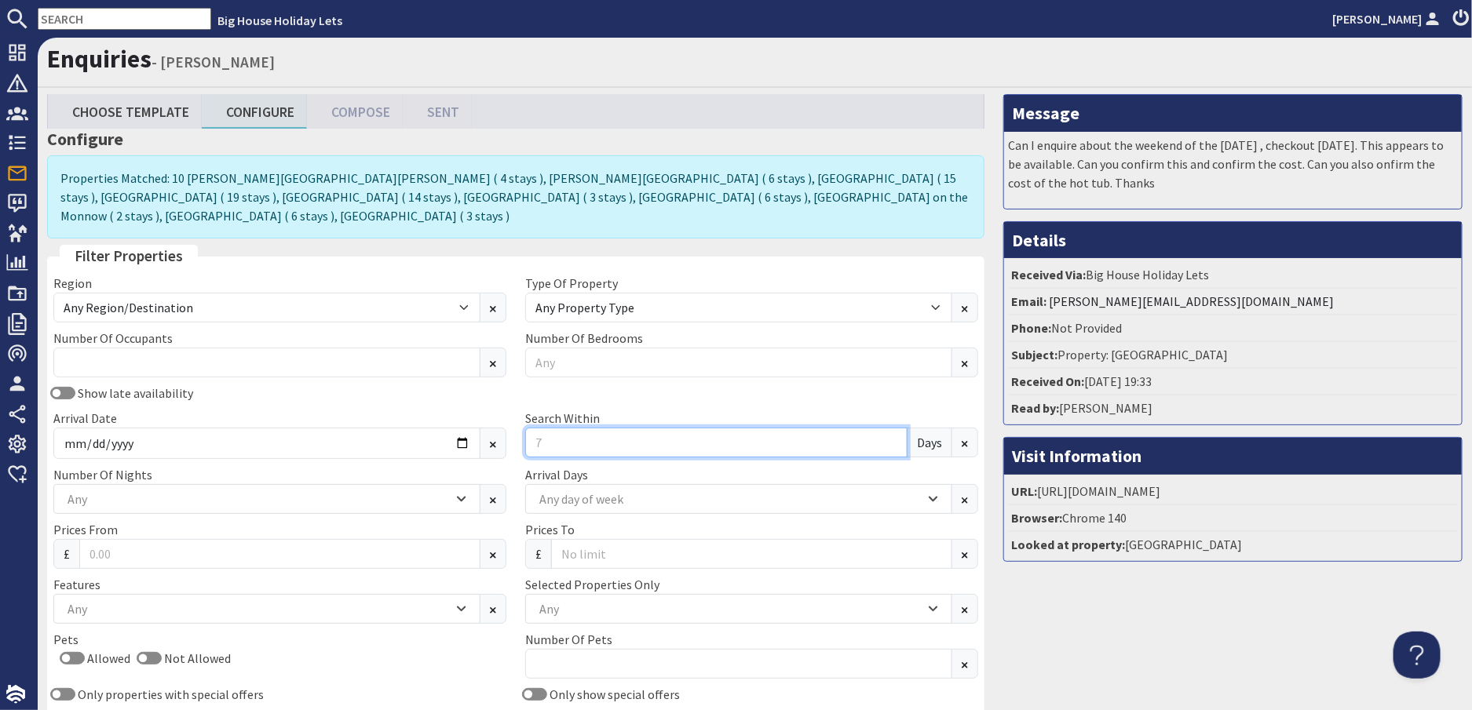
click at [554, 428] on input "Search Within" at bounding box center [716, 443] width 382 height 30
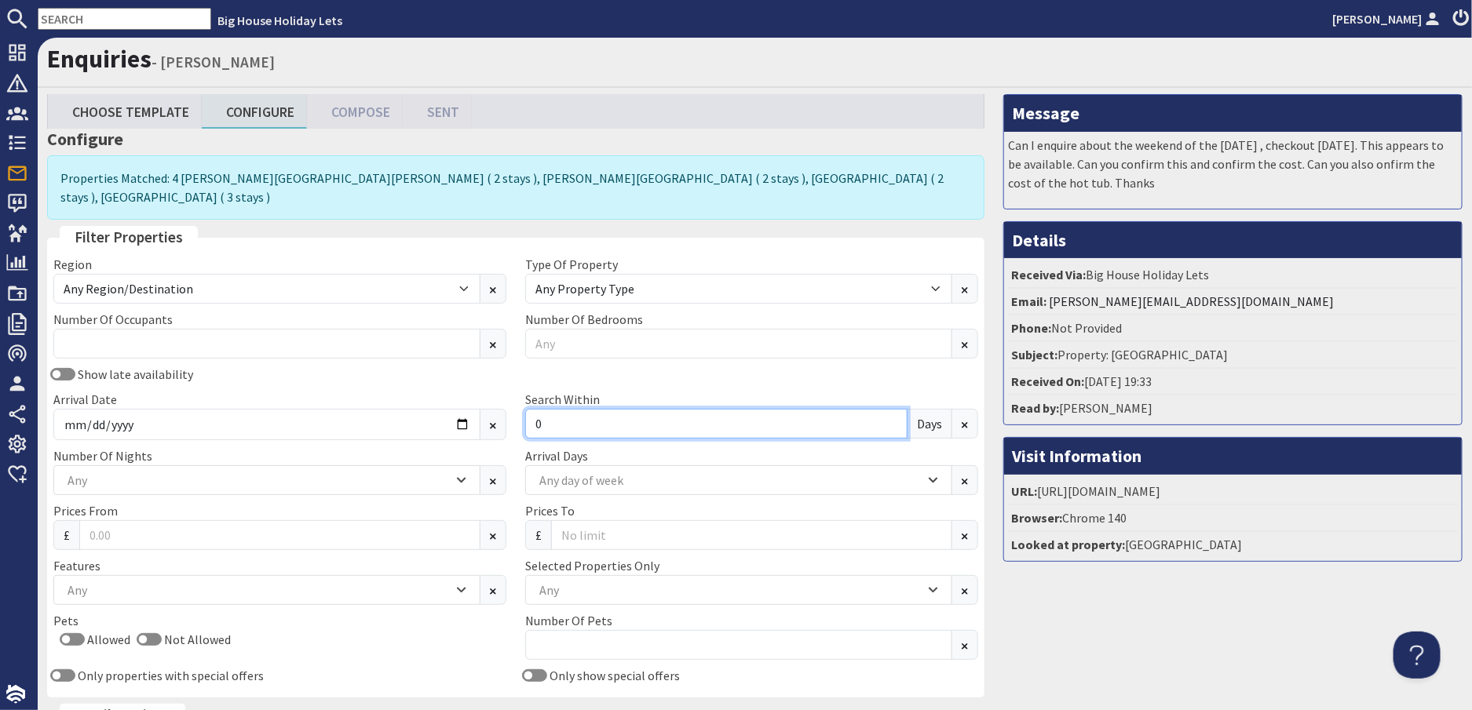
type input "0"
click at [454, 466] on div "Any" at bounding box center [266, 480] width 427 height 30
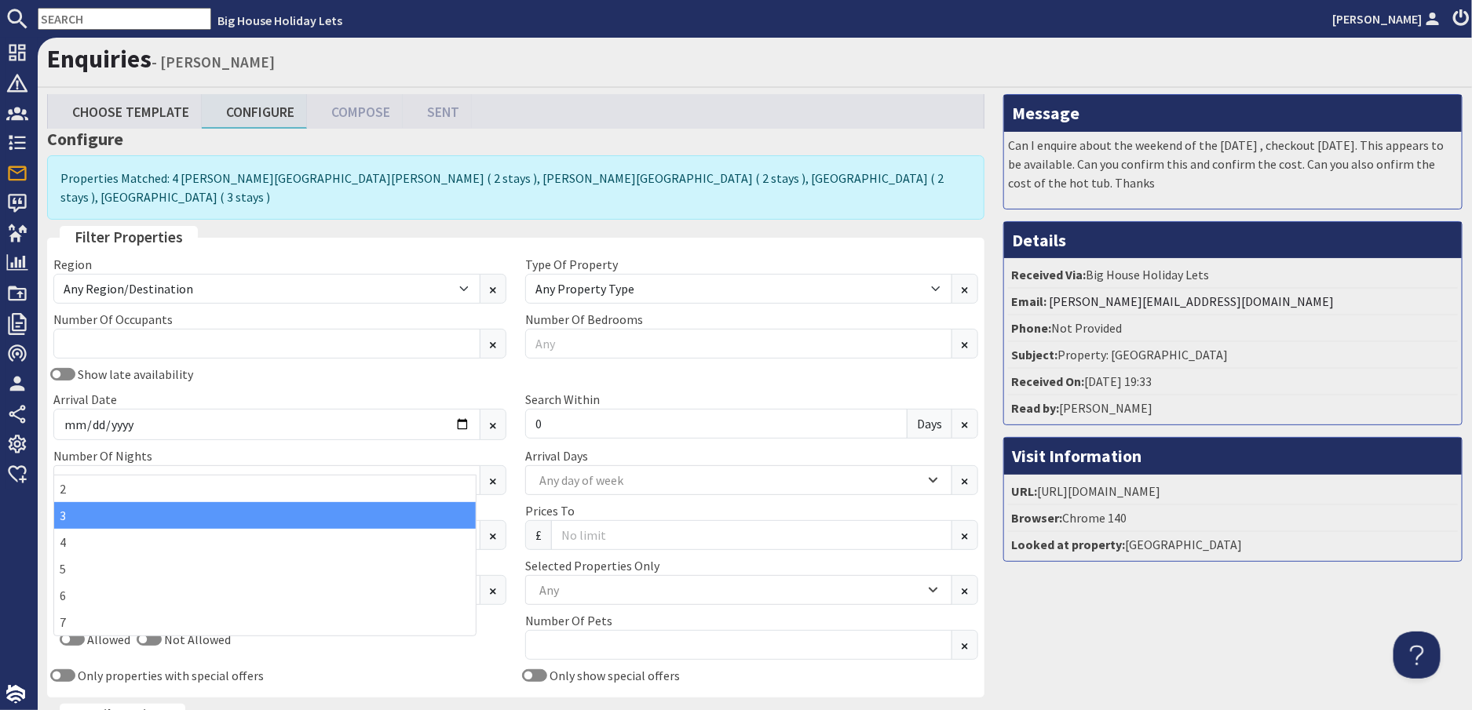
click at [115, 514] on div "3" at bounding box center [264, 515] width 421 height 27
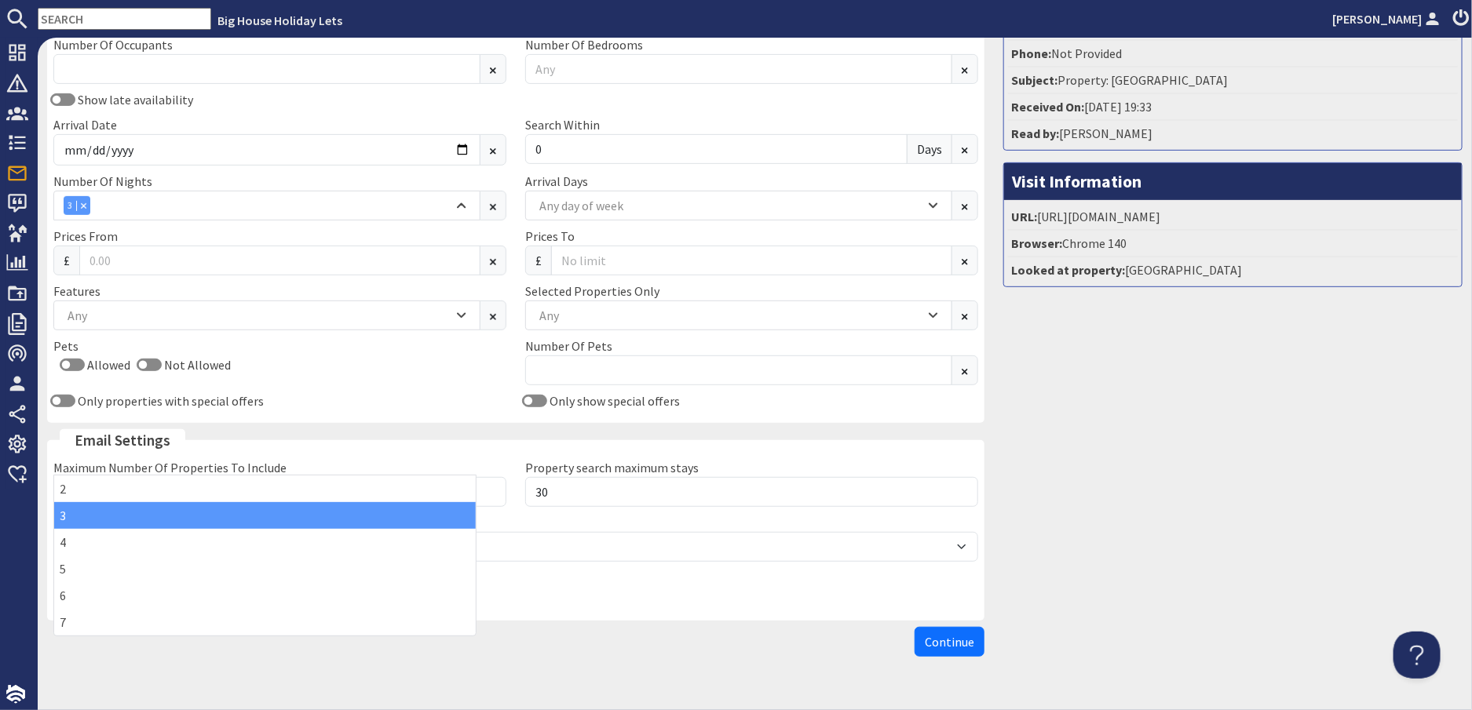
scroll to position [287, 0]
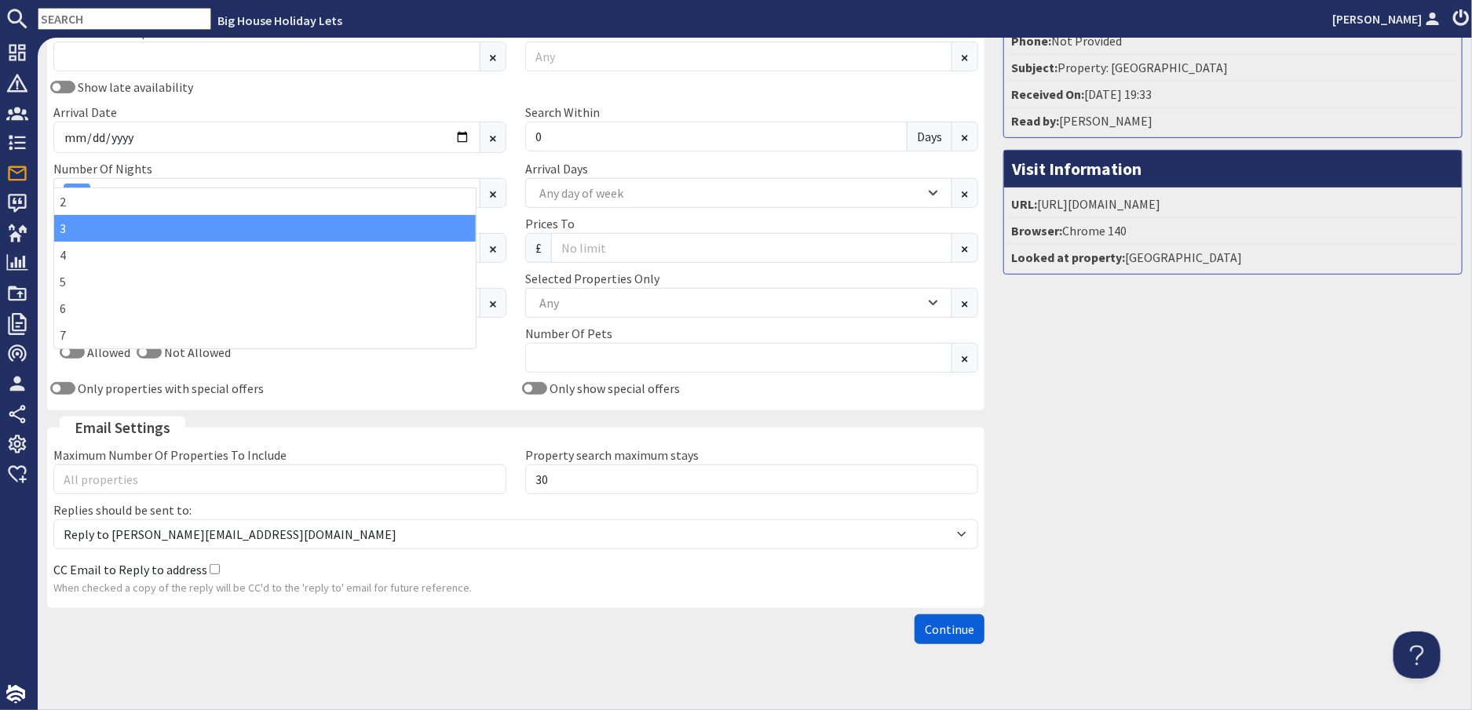
click at [949, 622] on span "Continue" at bounding box center [949, 630] width 49 height 16
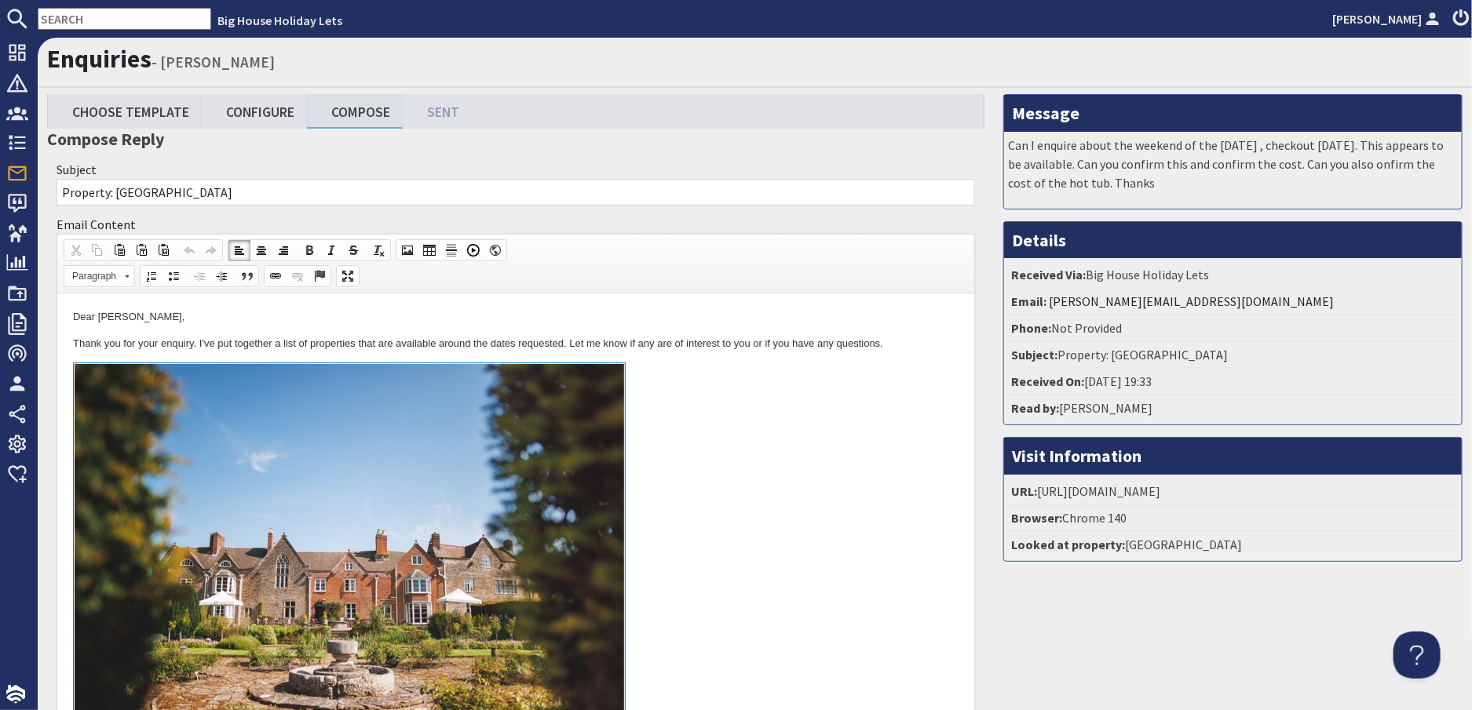
drag, startPoint x: 177, startPoint y: 319, endPoint x: 127, endPoint y: 313, distance: 49.8
click at [127, 313] on p "Dear Carrie Coltman," at bounding box center [514, 317] width 885 height 16
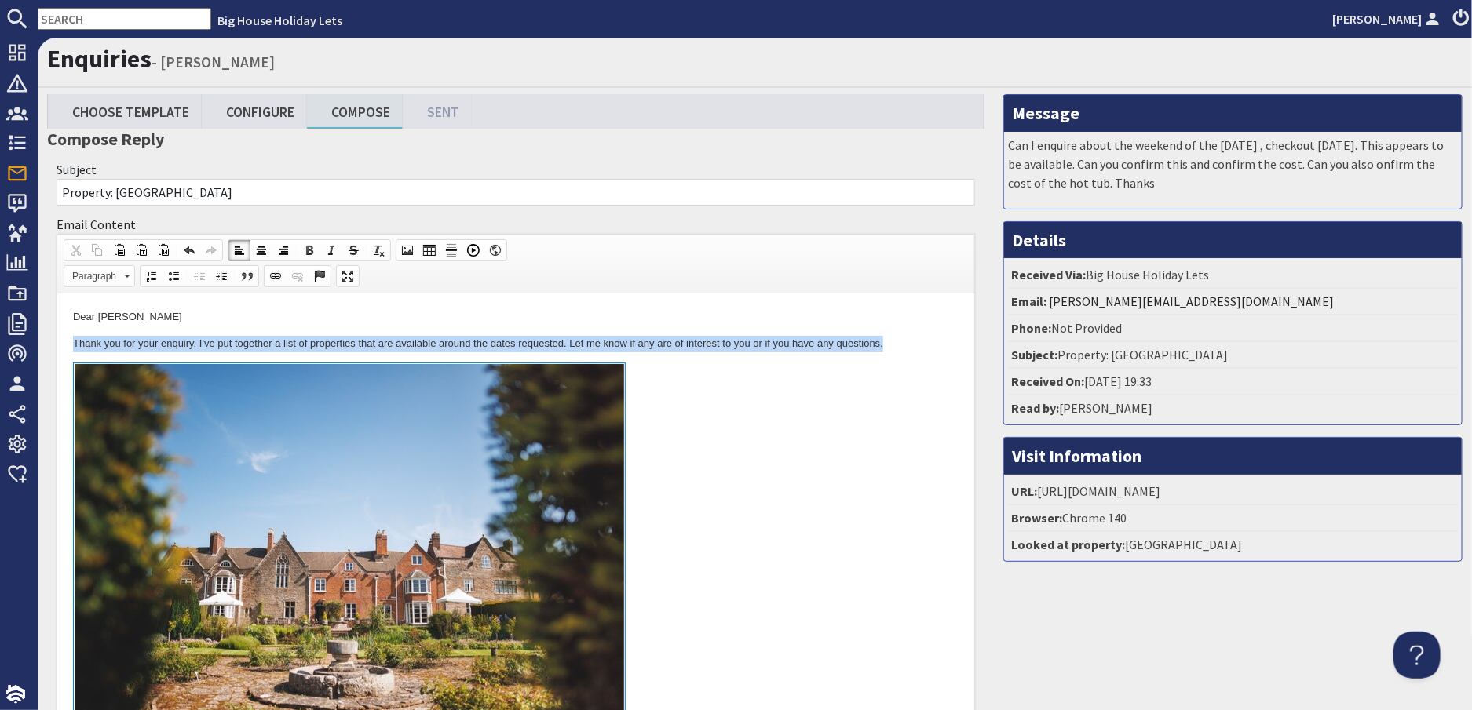
drag, startPoint x: 893, startPoint y: 338, endPoint x: 52, endPoint y: 340, distance: 841.4
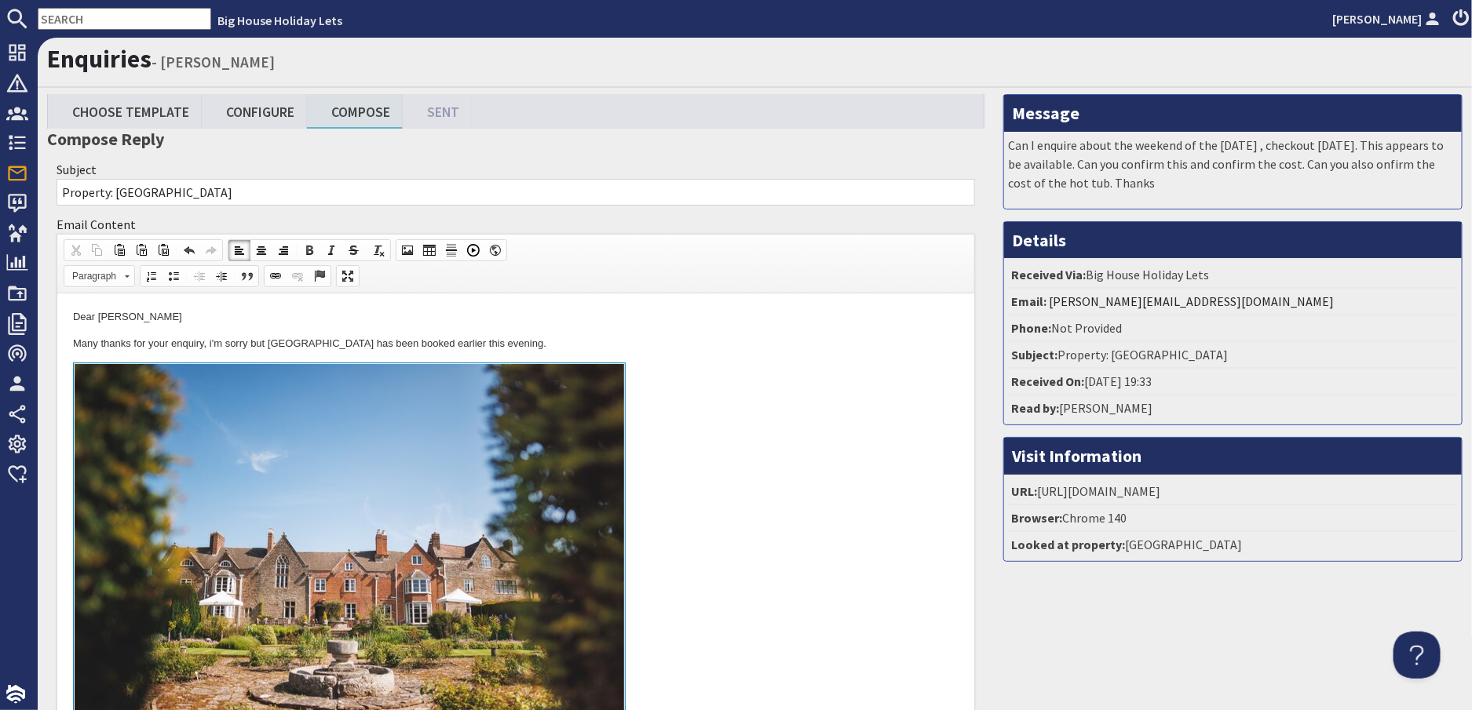
click at [530, 338] on p "Many thanks for your enquiry, i'm sorry but Wye Rapids House has been booked ea…" at bounding box center [514, 344] width 885 height 16
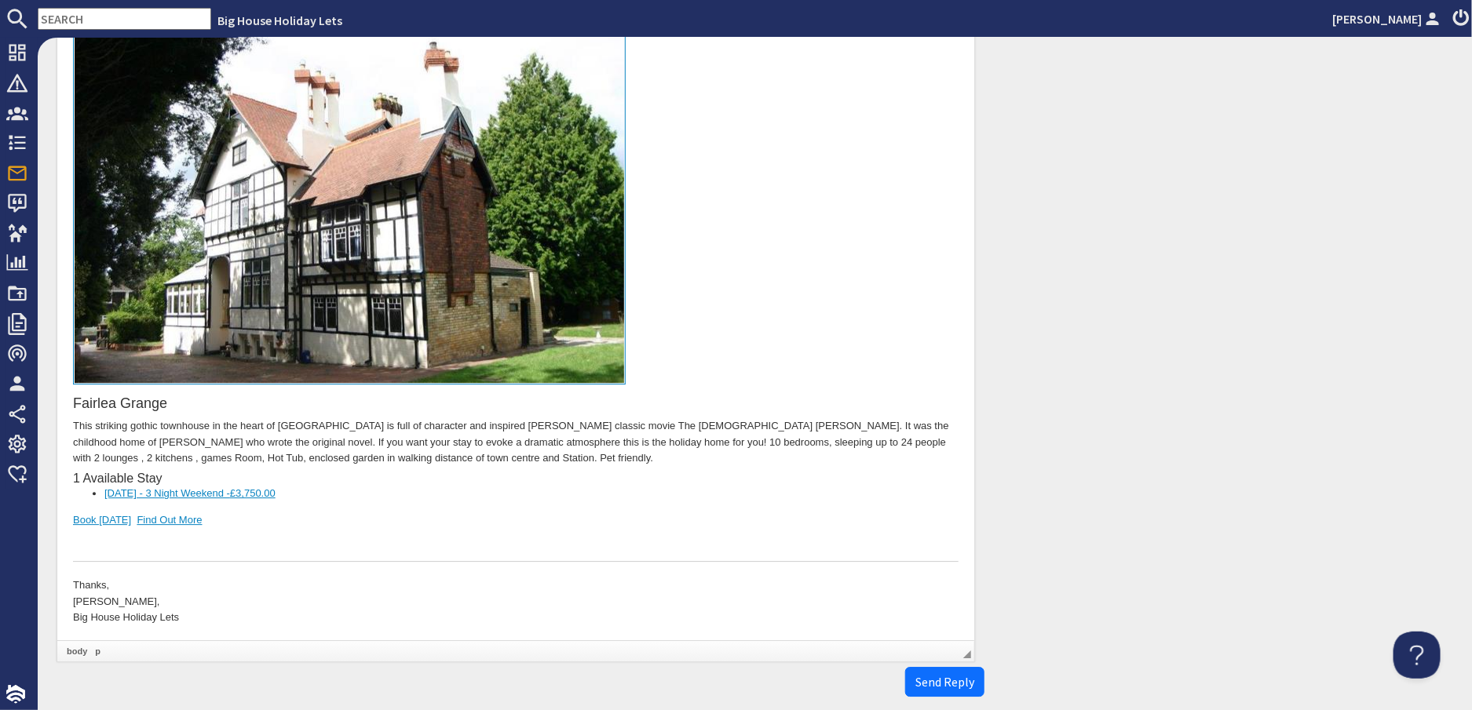
scroll to position [2191, 0]
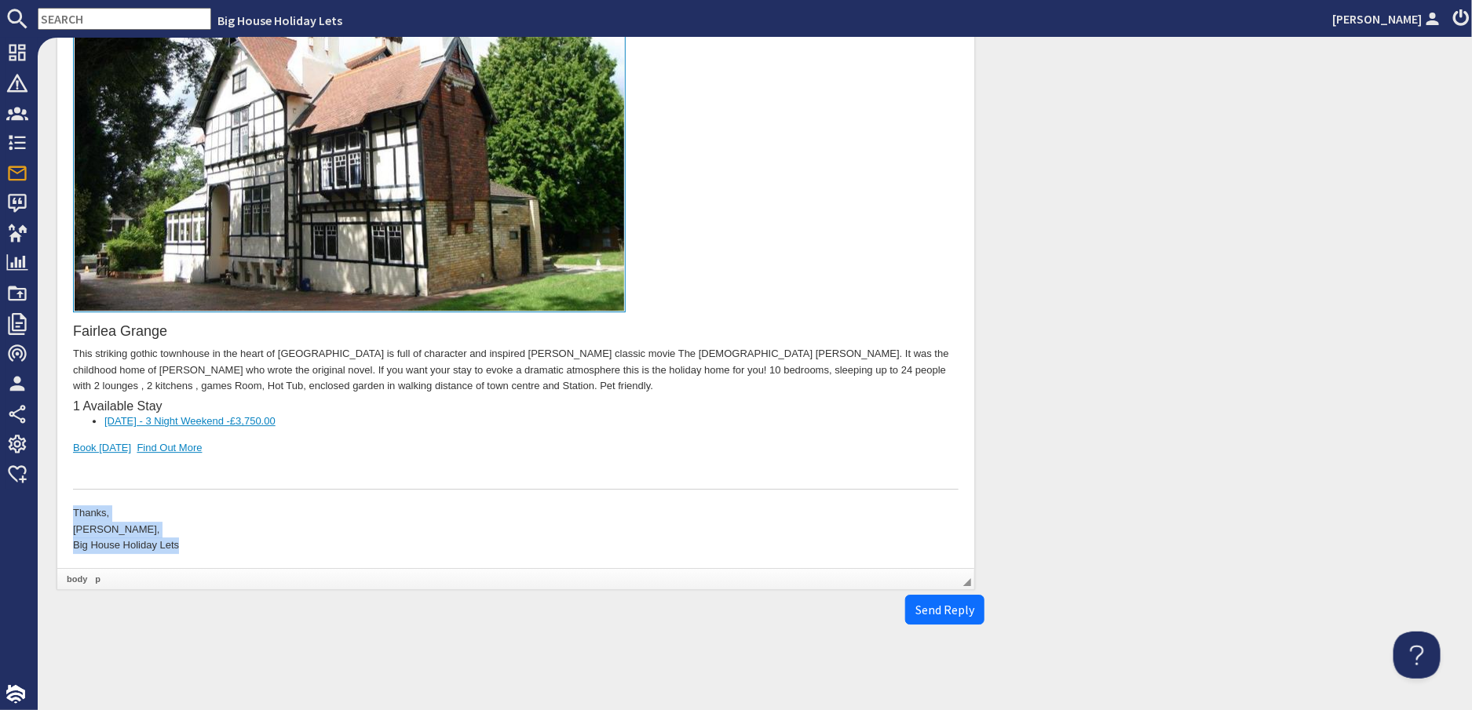
drag, startPoint x: 188, startPoint y: 548, endPoint x: 64, endPoint y: 505, distance: 132.1
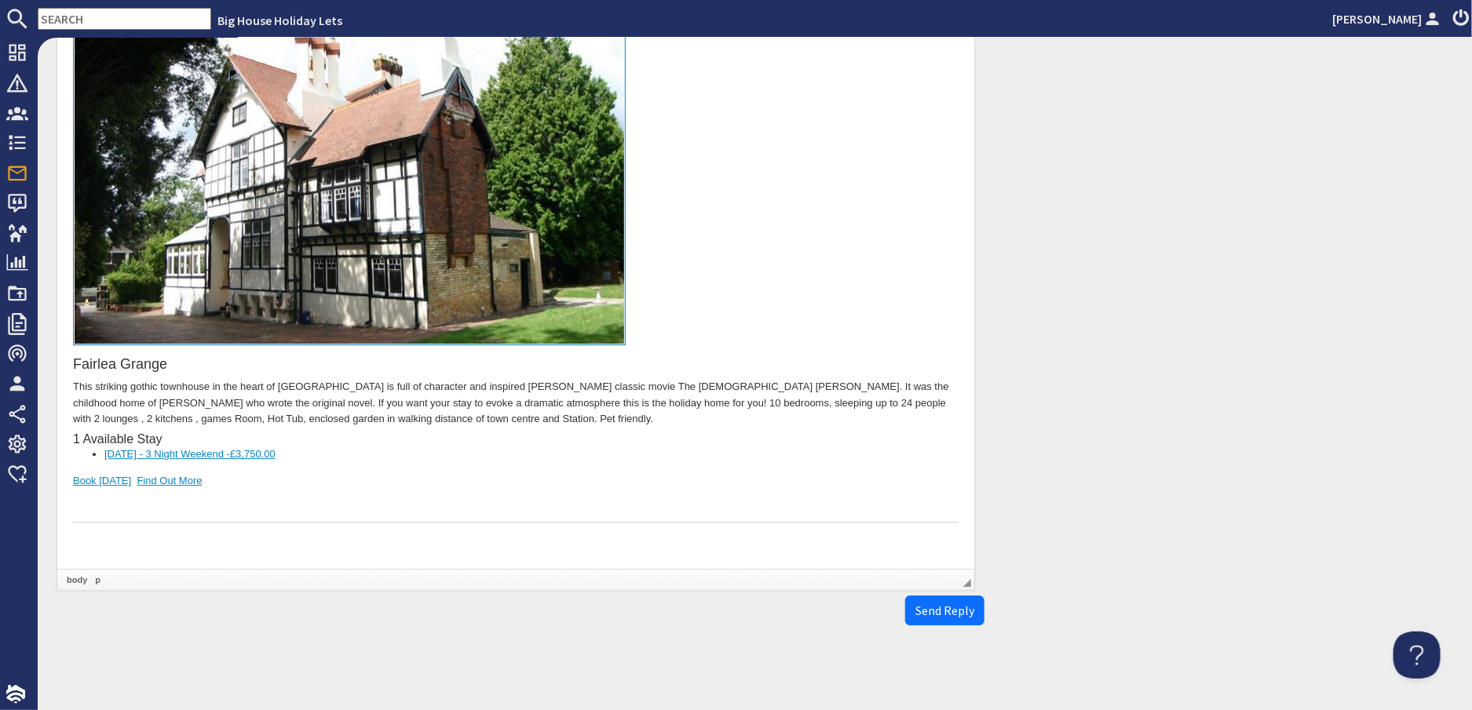
scroll to position [2158, 0]
click at [936, 612] on span "Send Reply" at bounding box center [944, 611] width 59 height 16
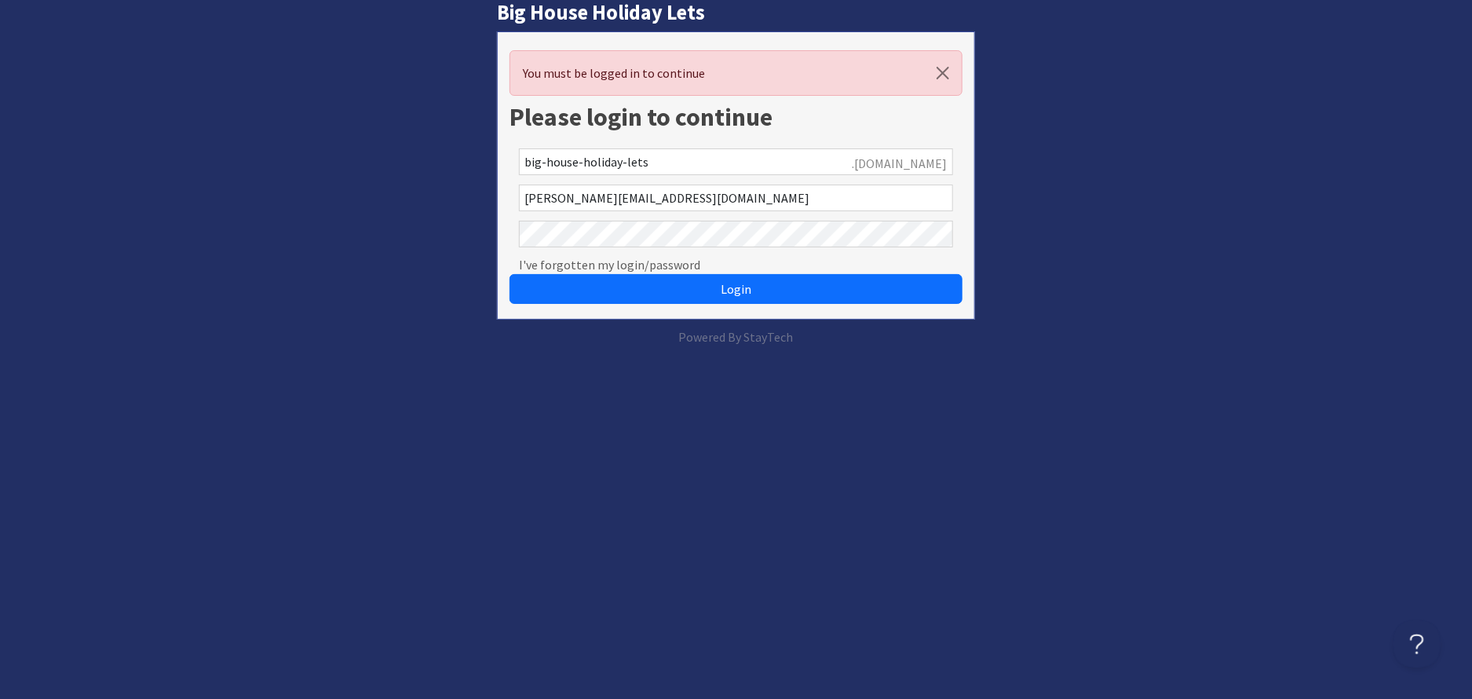
click at [509, 274] on button "Login" at bounding box center [735, 289] width 453 height 30
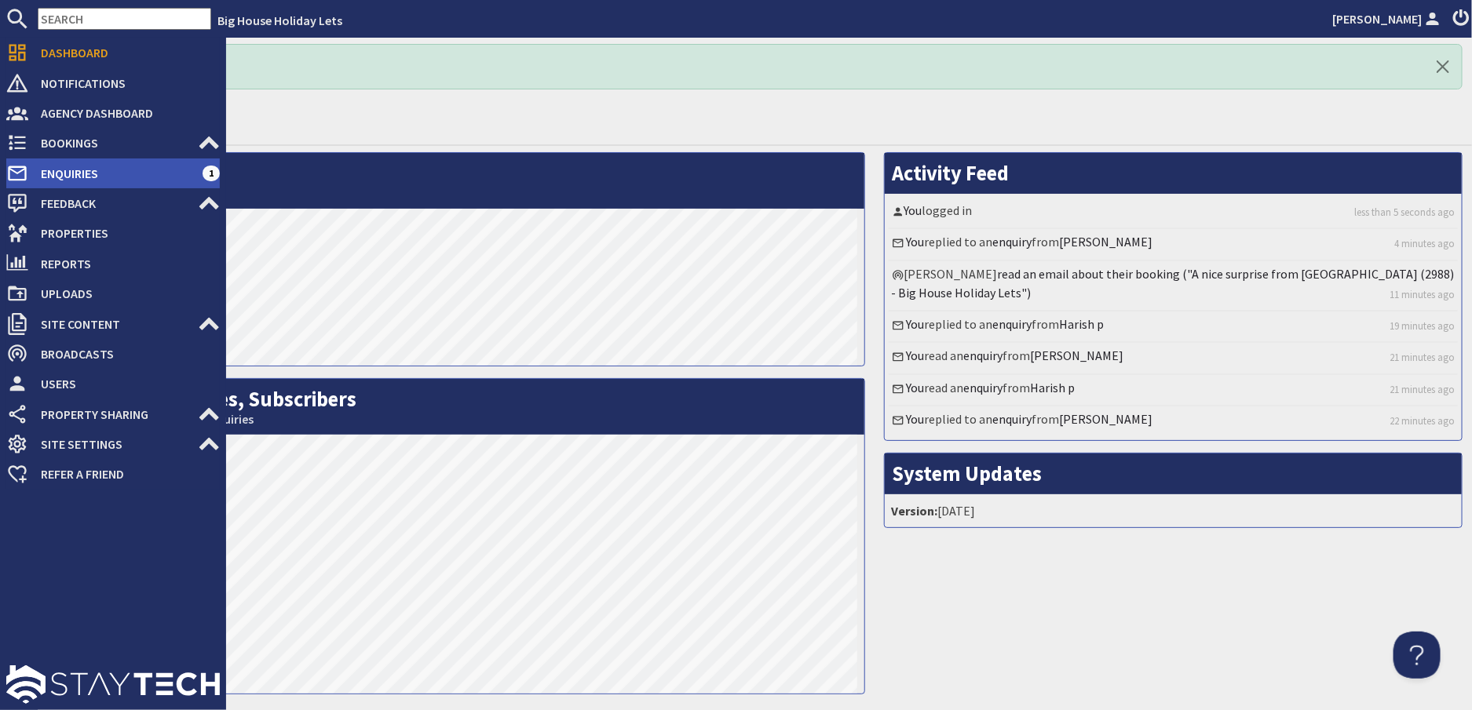
click at [60, 172] on span "Enquiries" at bounding box center [115, 173] width 174 height 25
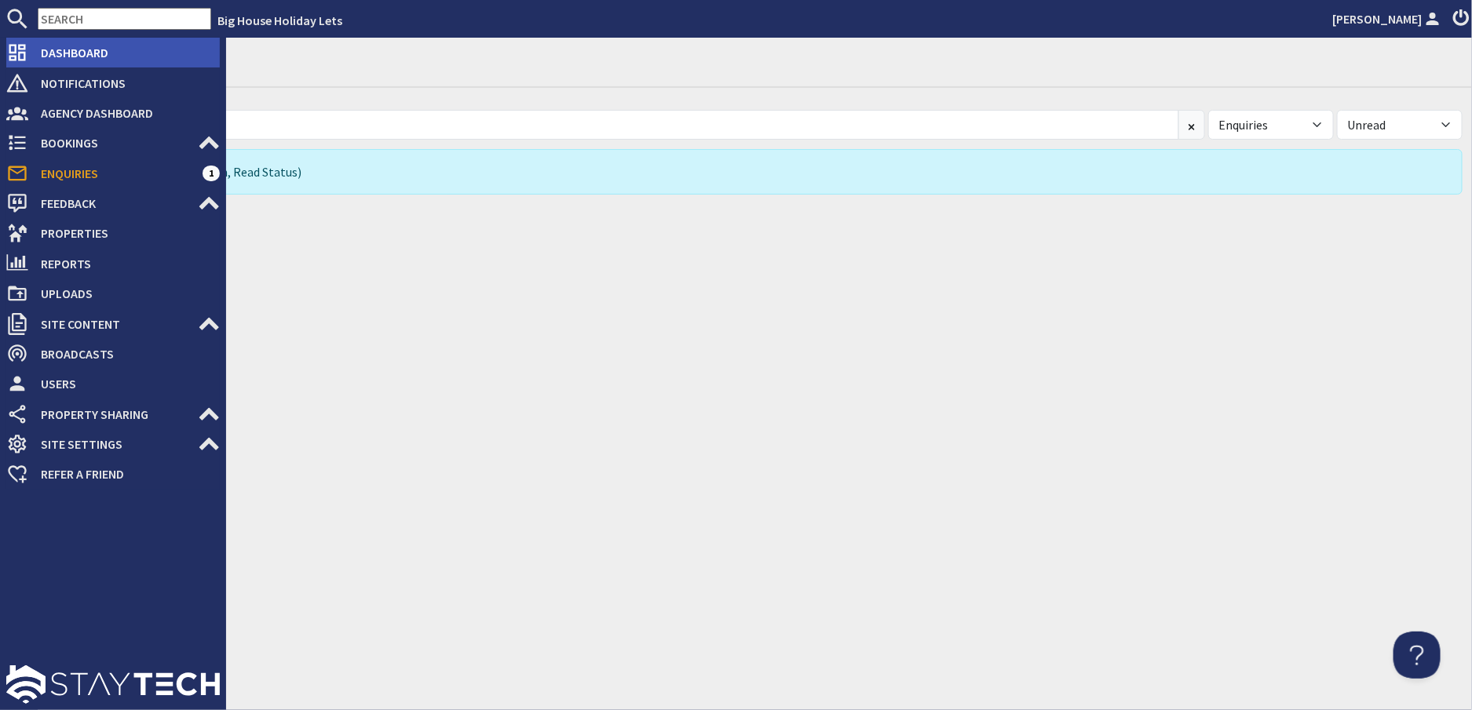
click at [80, 61] on span "Dashboard" at bounding box center [124, 52] width 192 height 25
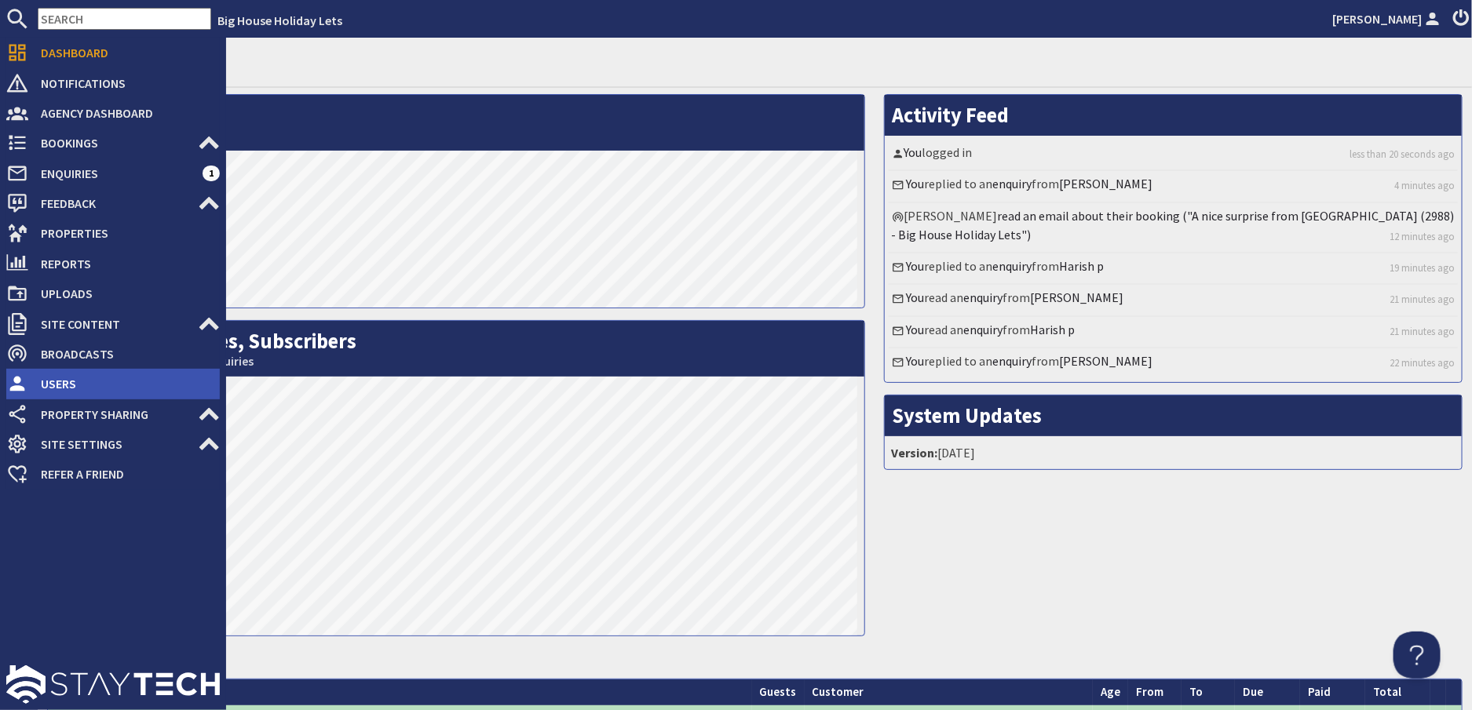
click at [64, 381] on span "Users" at bounding box center [124, 383] width 192 height 25
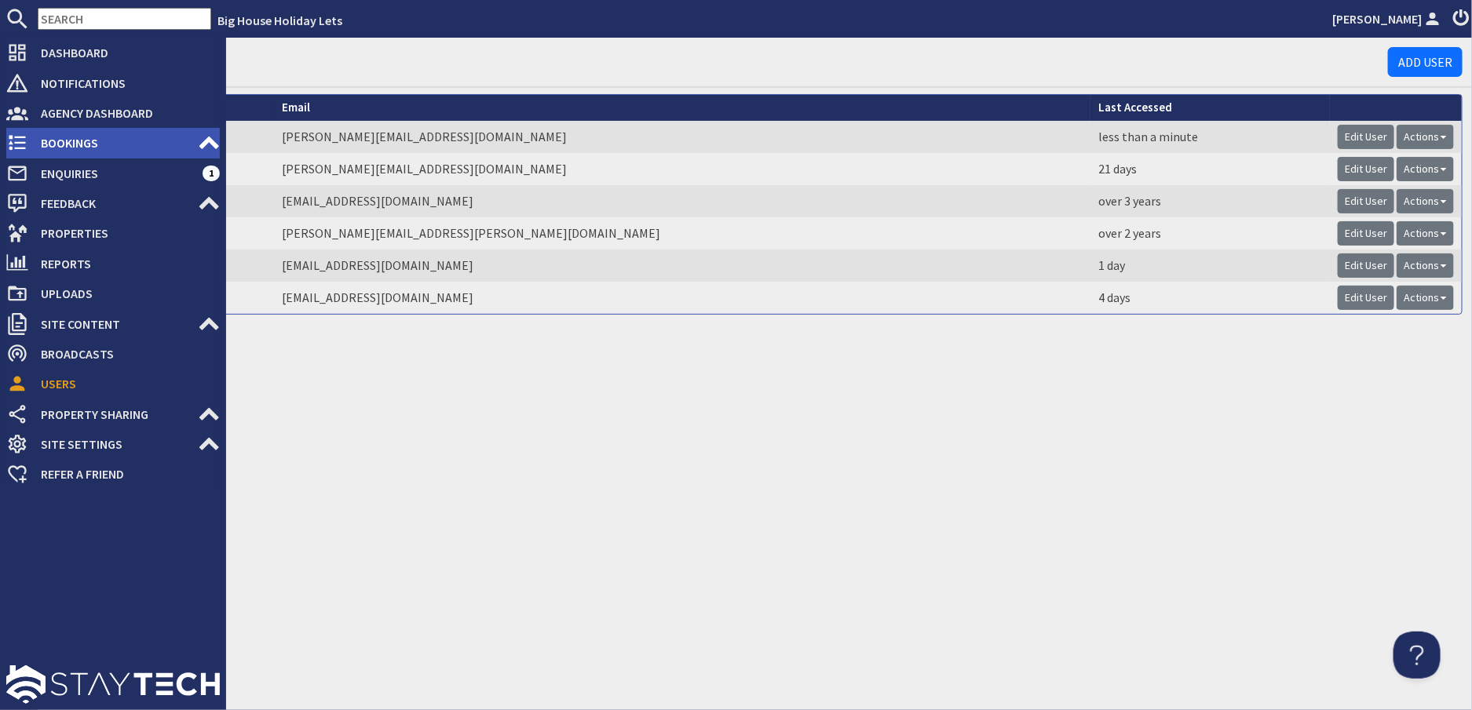
click at [60, 137] on span "Bookings" at bounding box center [113, 142] width 170 height 25
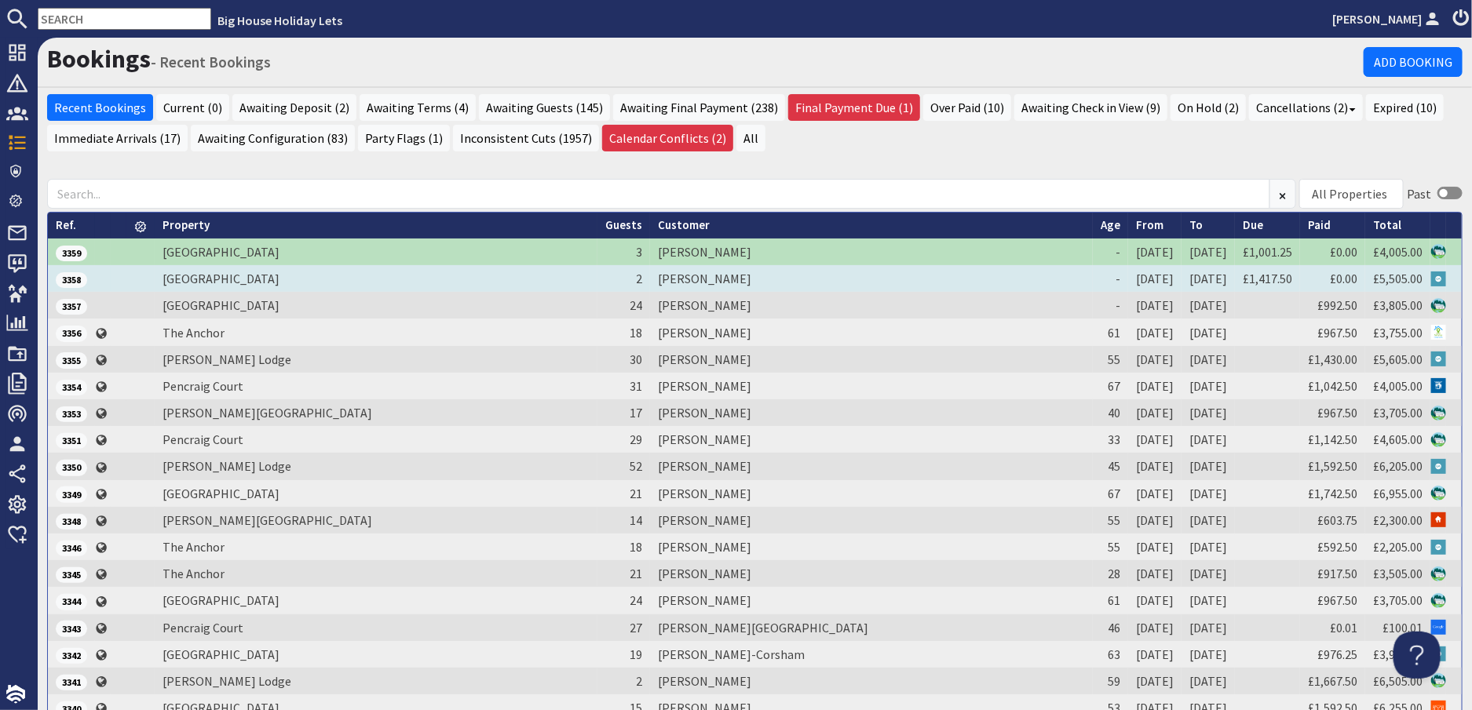
click at [662, 287] on td "[PERSON_NAME]" at bounding box center [871, 278] width 443 height 27
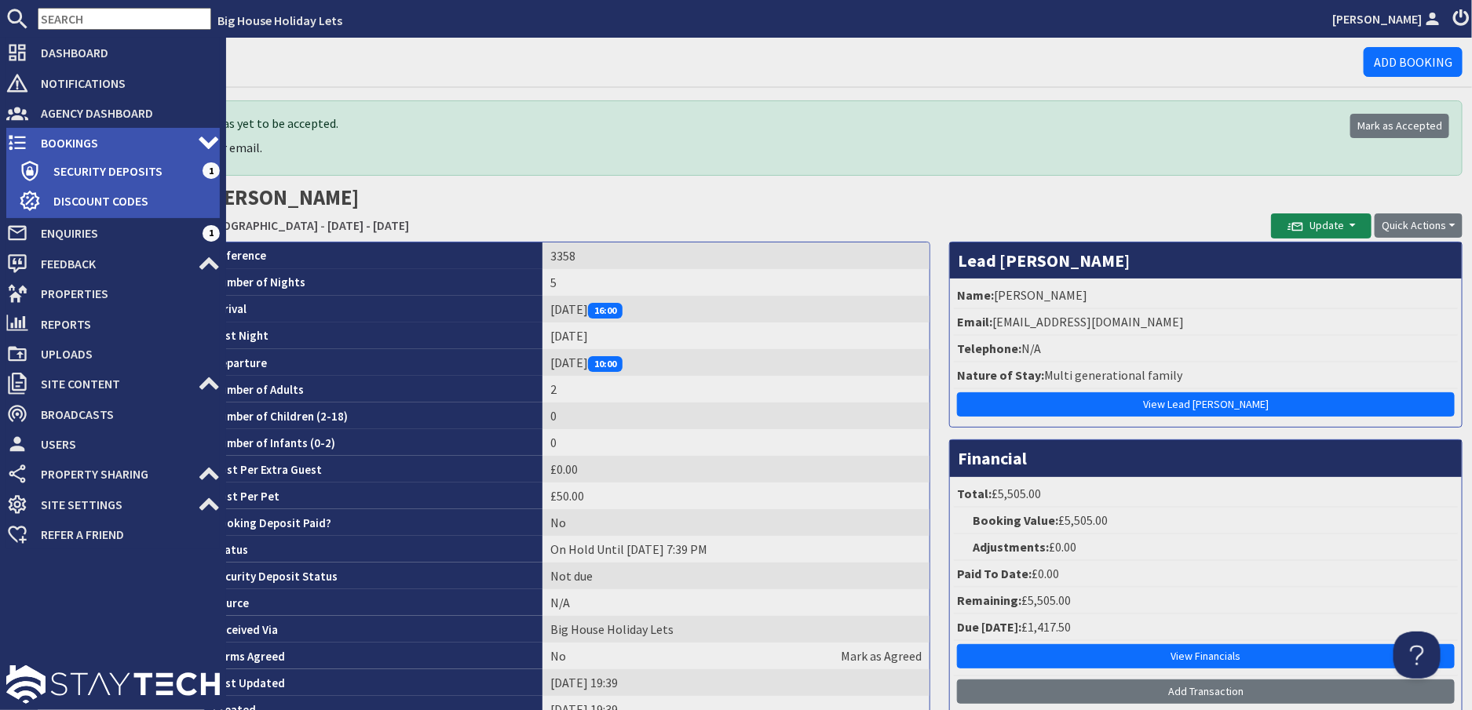
click at [68, 146] on span "Bookings" at bounding box center [113, 142] width 170 height 25
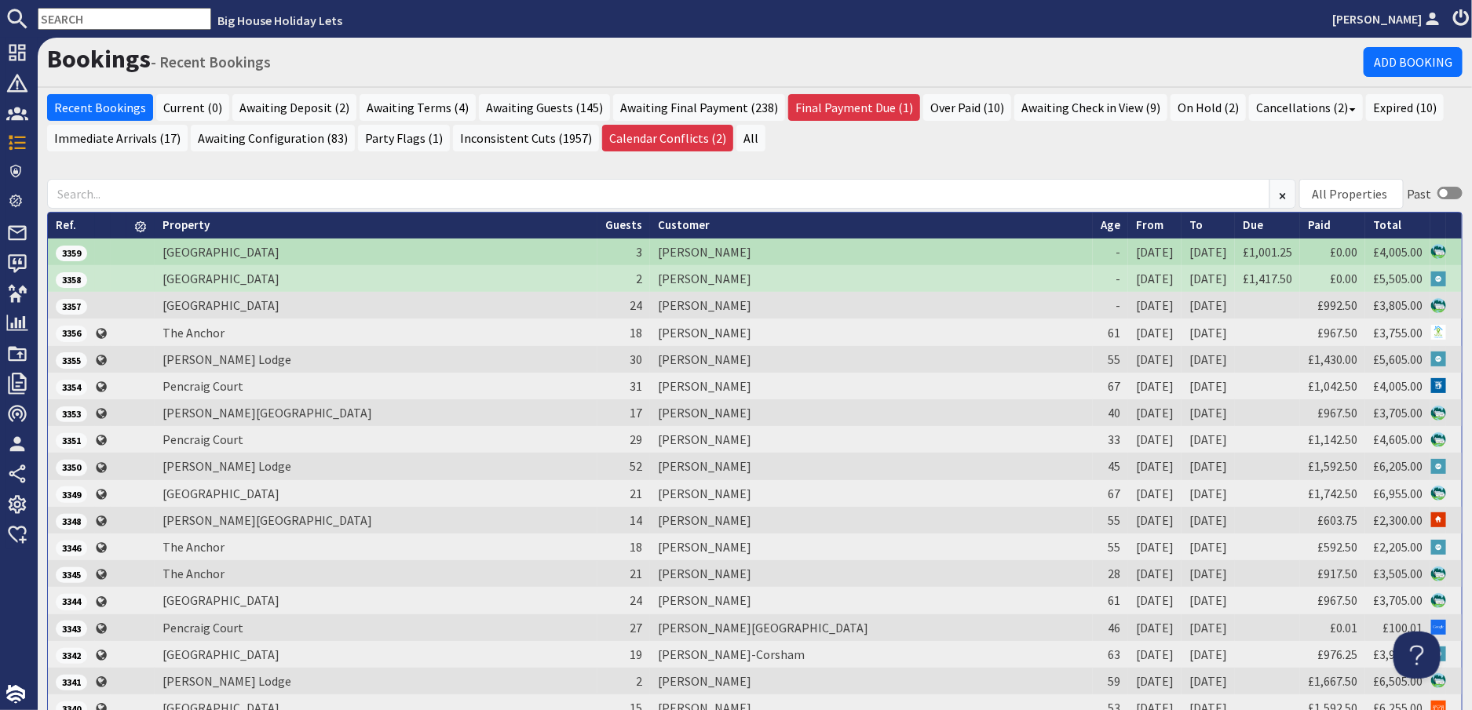
click at [683, 252] on td "[PERSON_NAME]" at bounding box center [871, 252] width 443 height 27
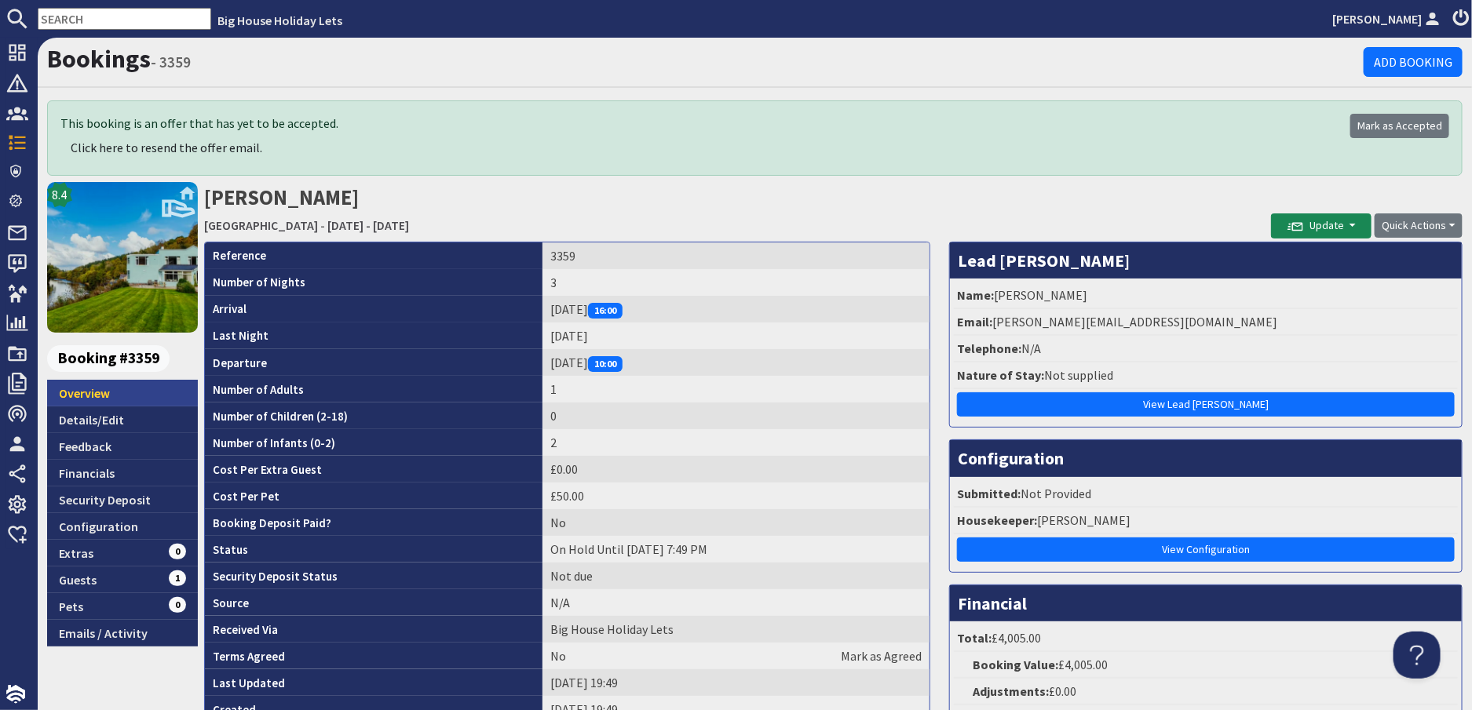
click at [78, 393] on link "Overview" at bounding box center [122, 393] width 151 height 27
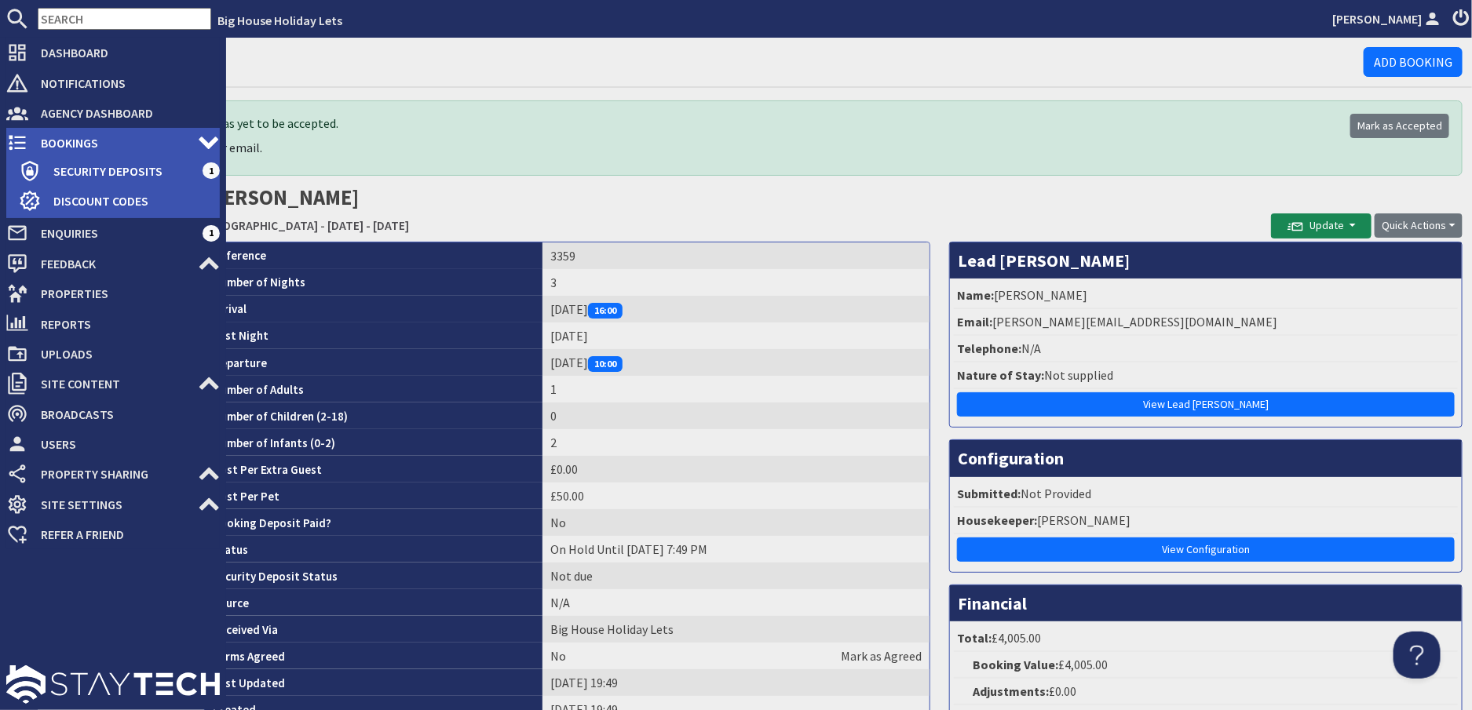
click at [80, 138] on span "Bookings" at bounding box center [113, 142] width 170 height 25
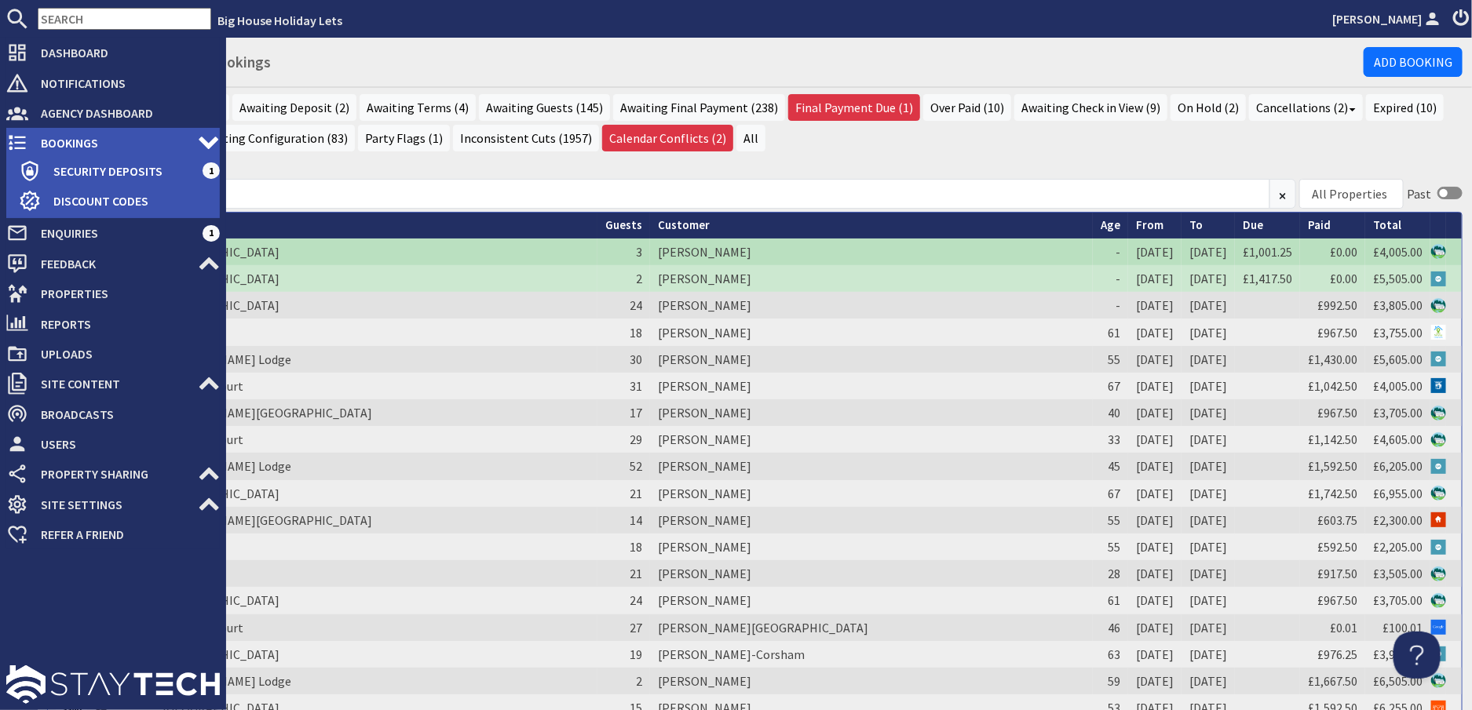
click at [70, 142] on span "Bookings" at bounding box center [113, 142] width 170 height 25
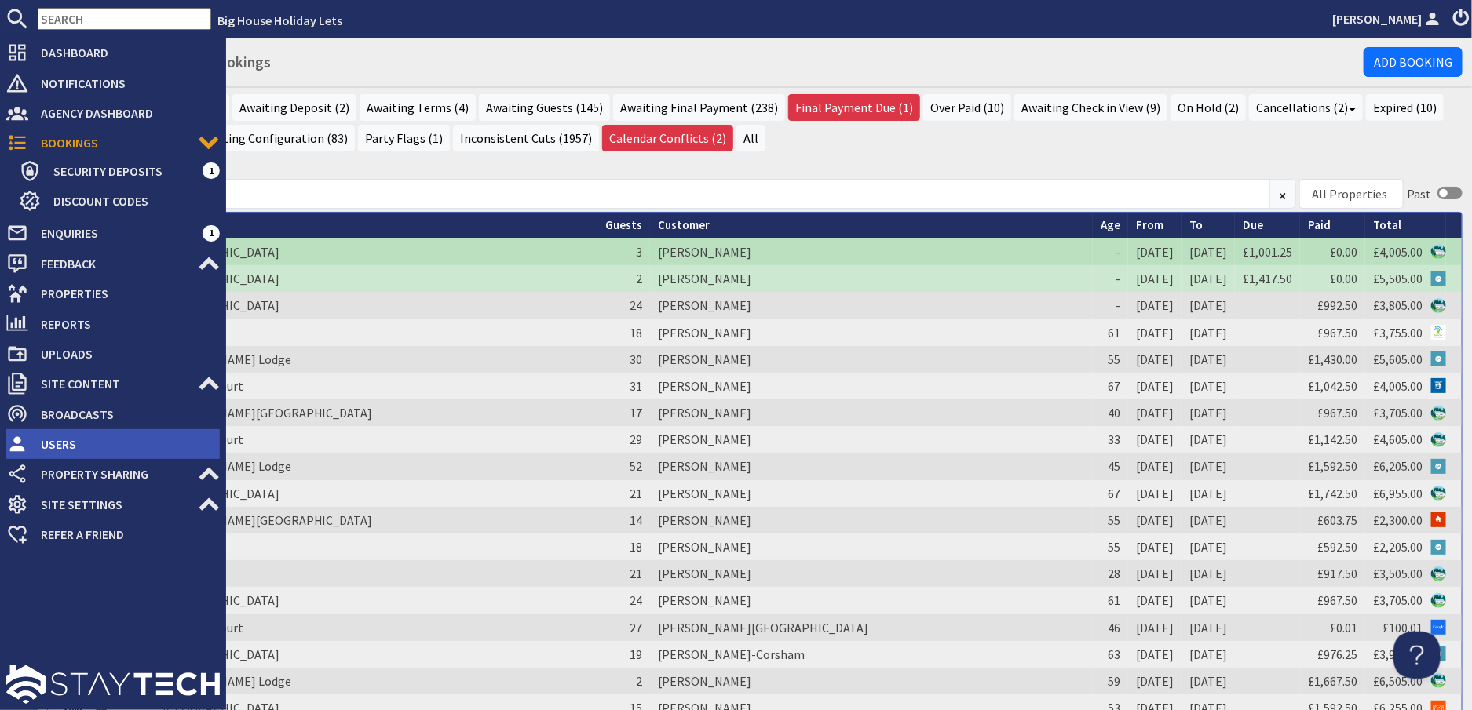
click at [60, 440] on span "Users" at bounding box center [124, 444] width 192 height 25
